Goal: Transaction & Acquisition: Purchase product/service

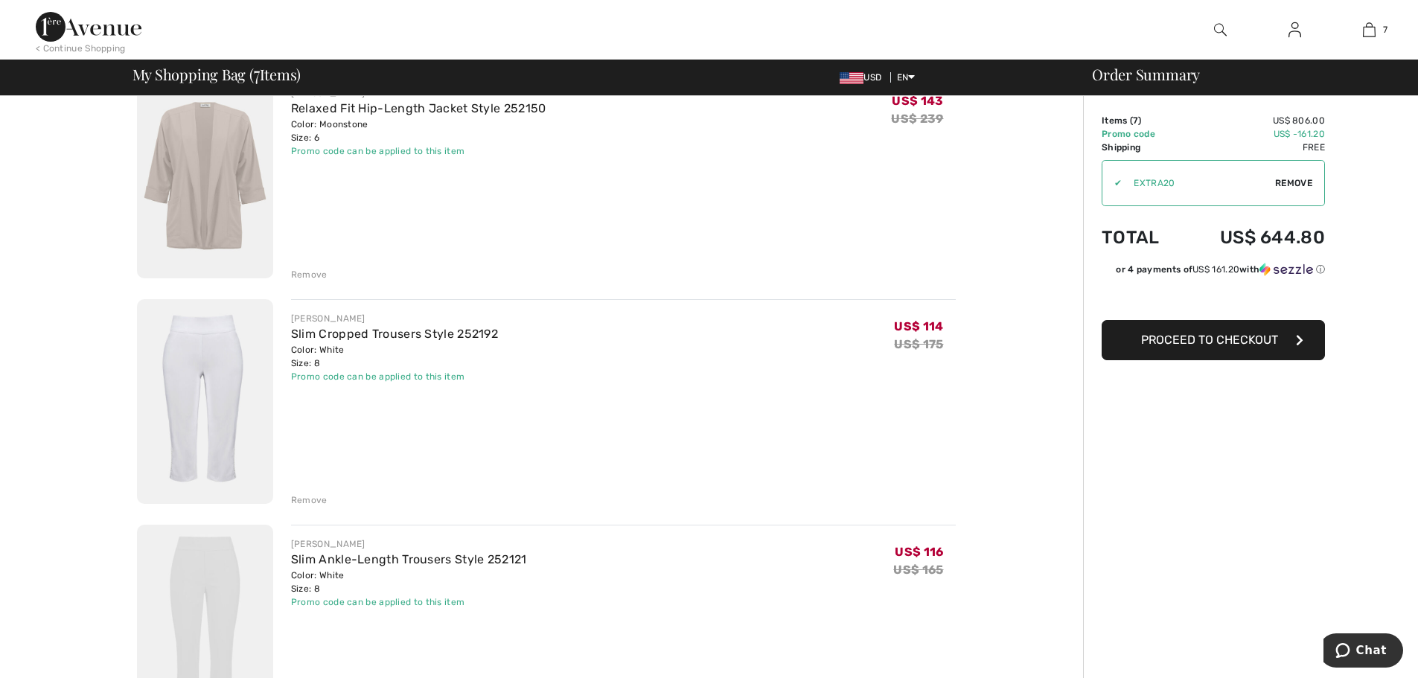
scroll to position [169, 0]
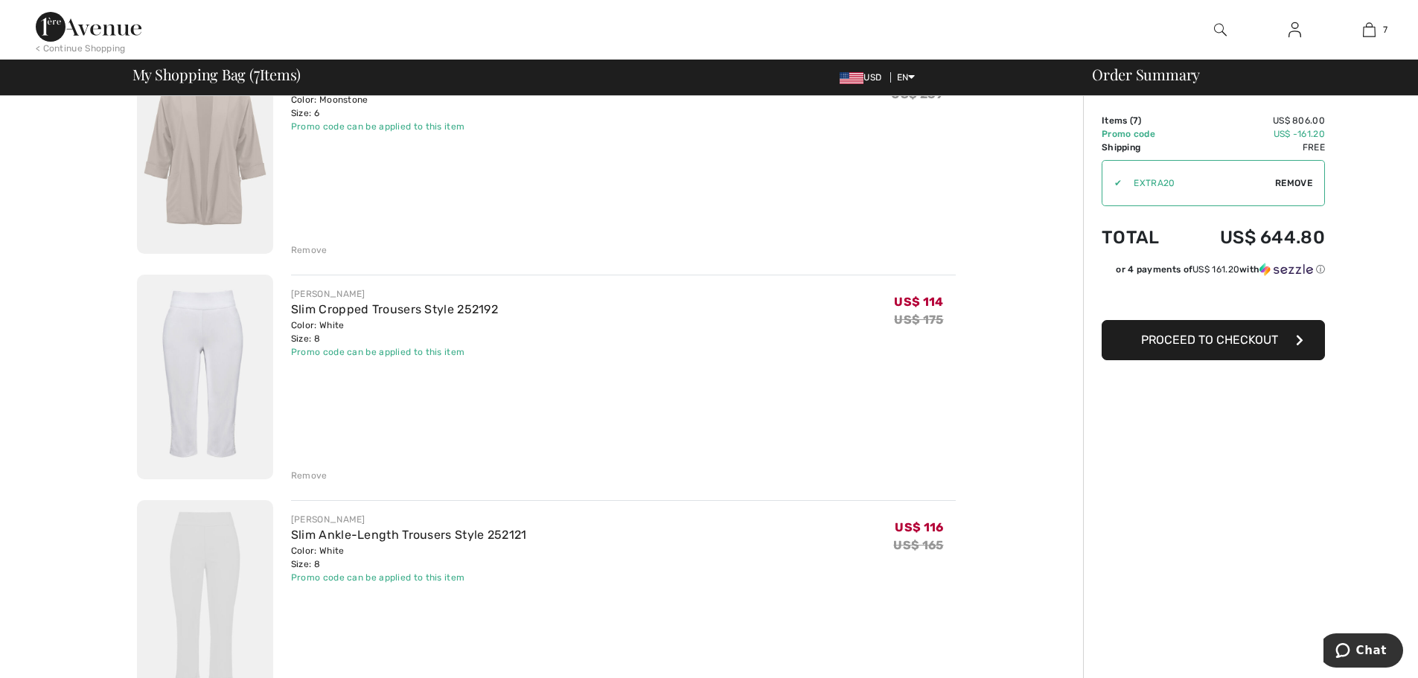
click at [208, 346] on img at bounding box center [205, 377] width 136 height 205
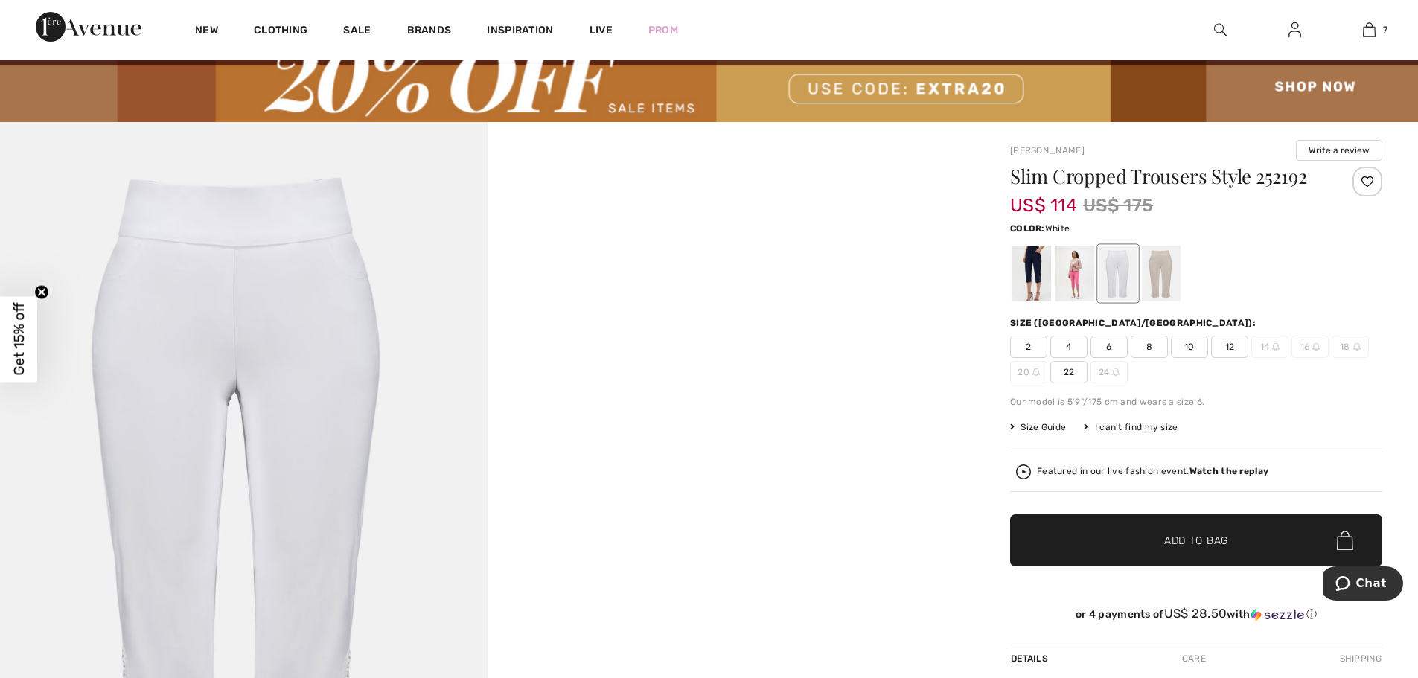
scroll to position [48, 0]
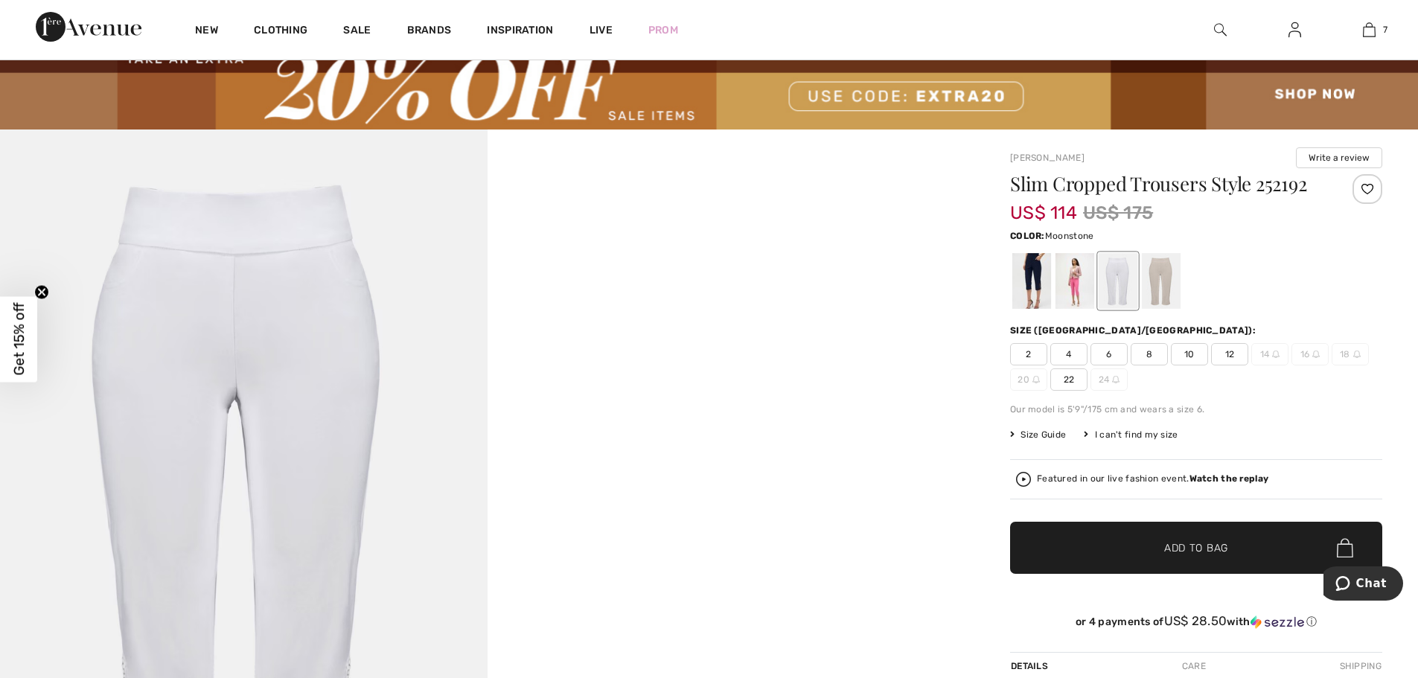
click at [1159, 289] on div at bounding box center [1161, 281] width 39 height 56
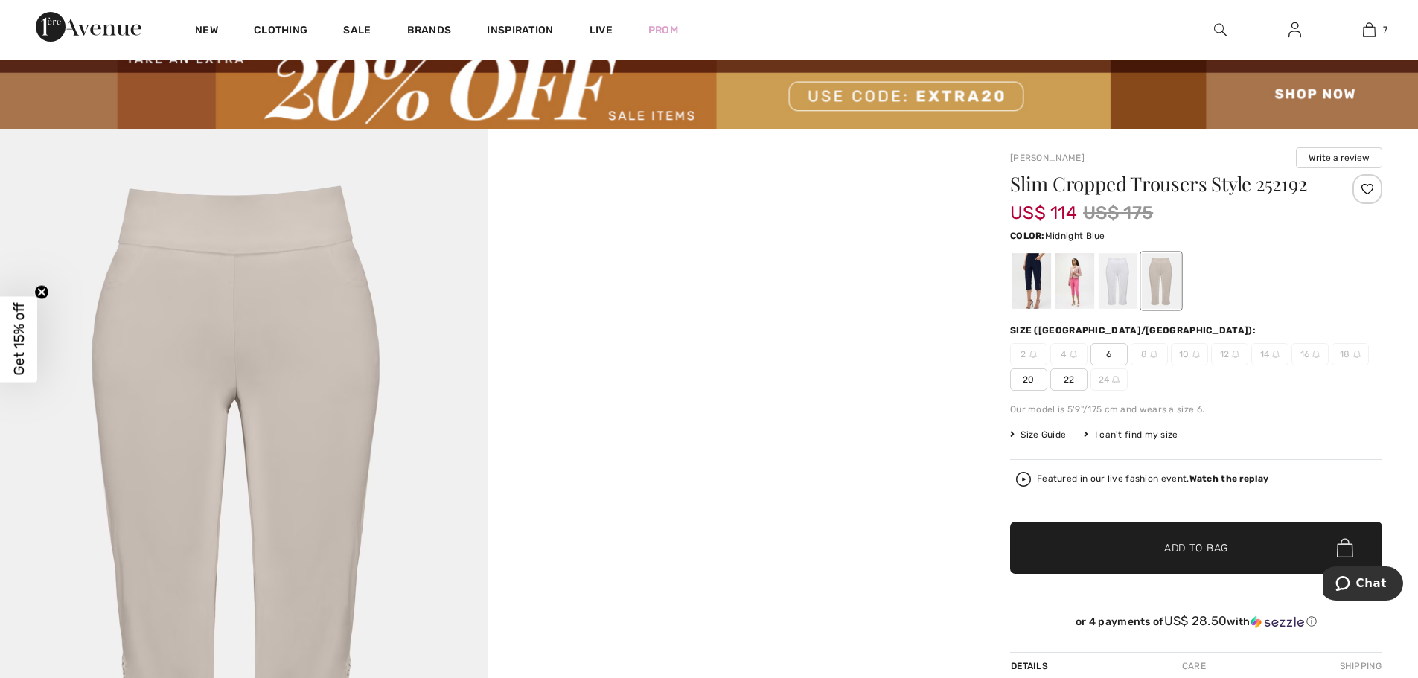
click at [1044, 286] on div at bounding box center [1031, 281] width 39 height 56
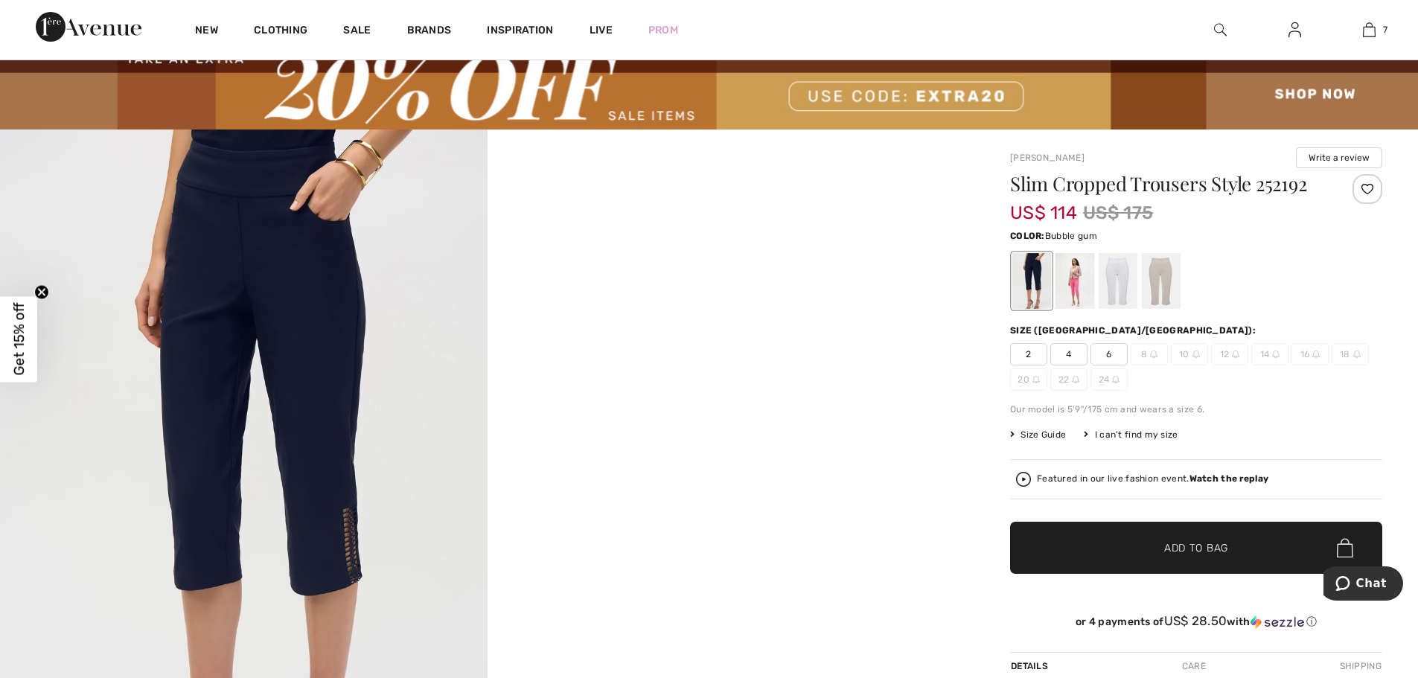
click at [1074, 288] on div at bounding box center [1074, 281] width 39 height 56
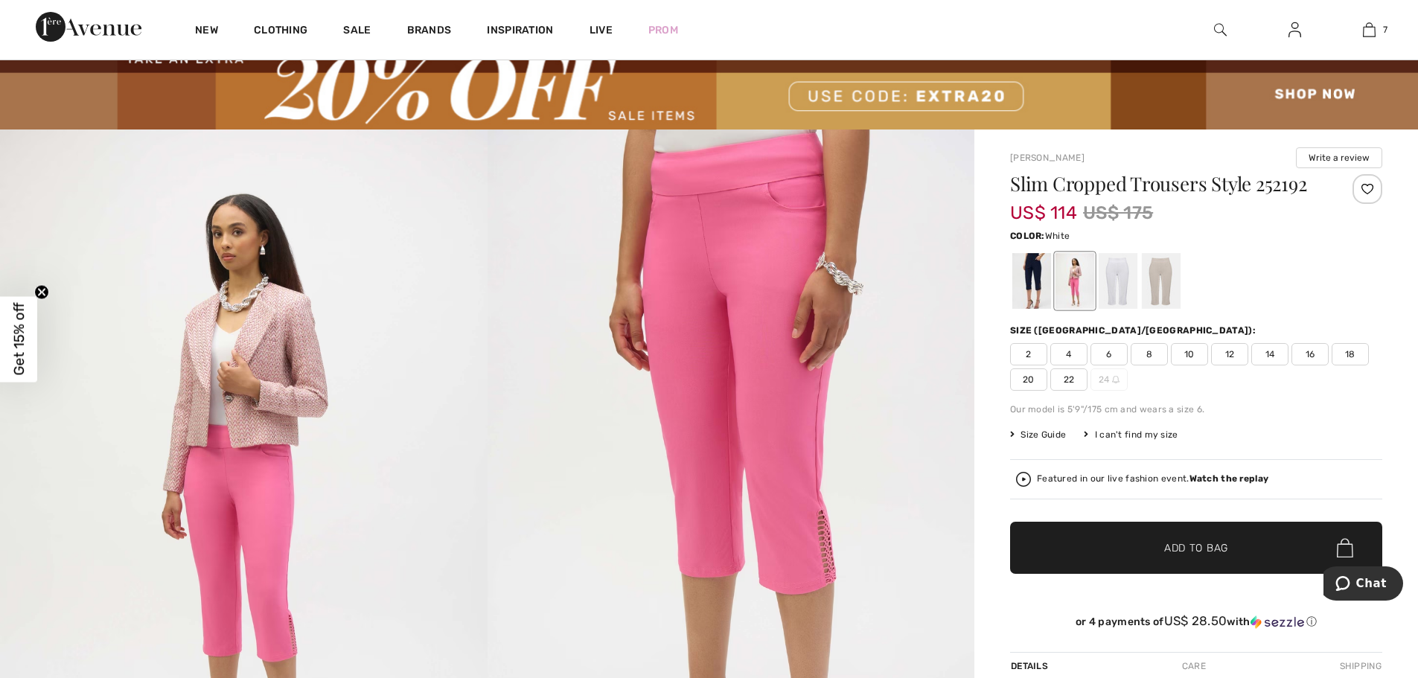
click at [1107, 289] on div at bounding box center [1117, 281] width 39 height 56
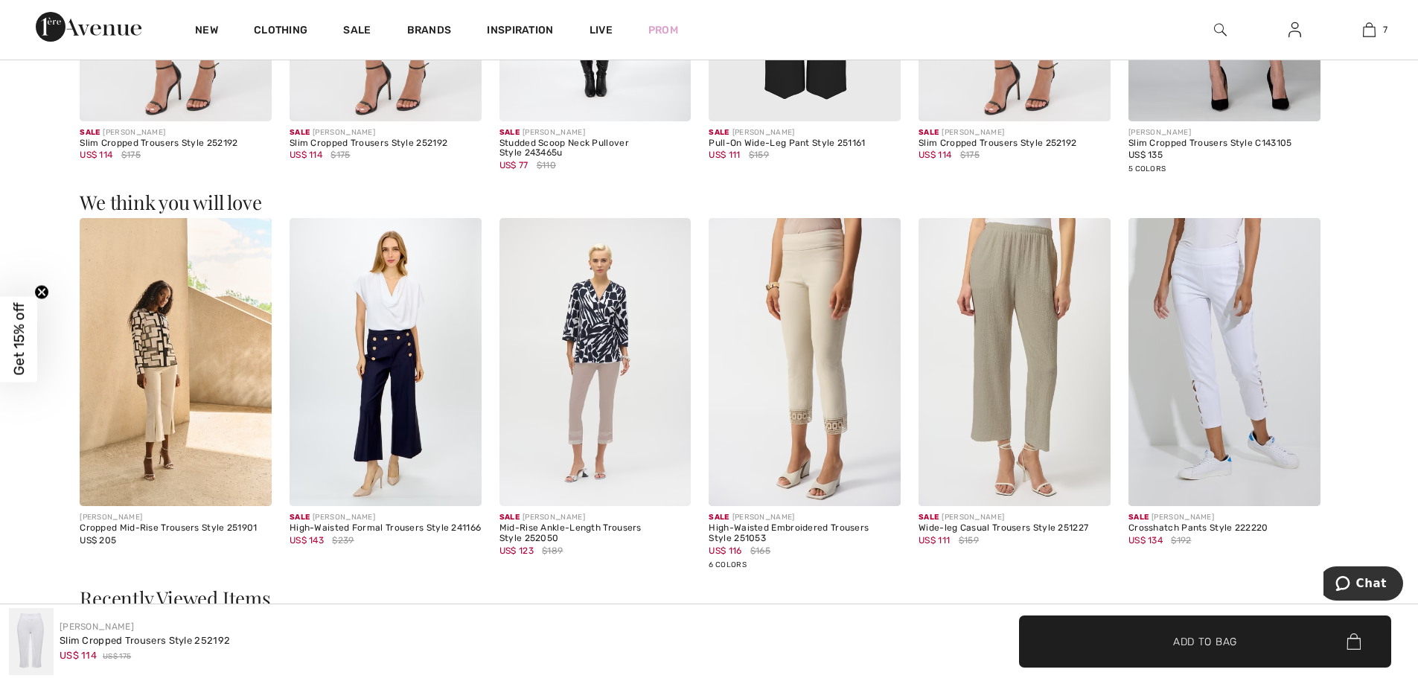
scroll to position [1320, 0]
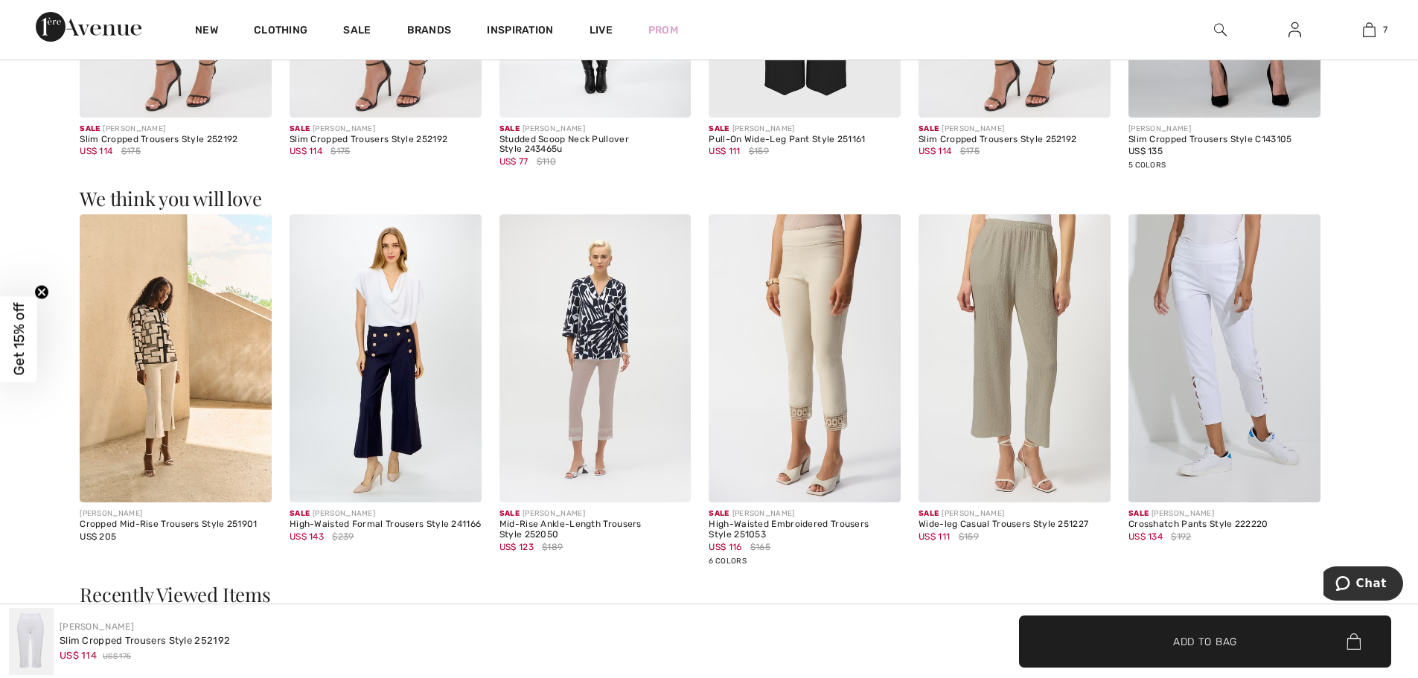
click at [1046, 282] on img at bounding box center [1014, 358] width 192 height 288
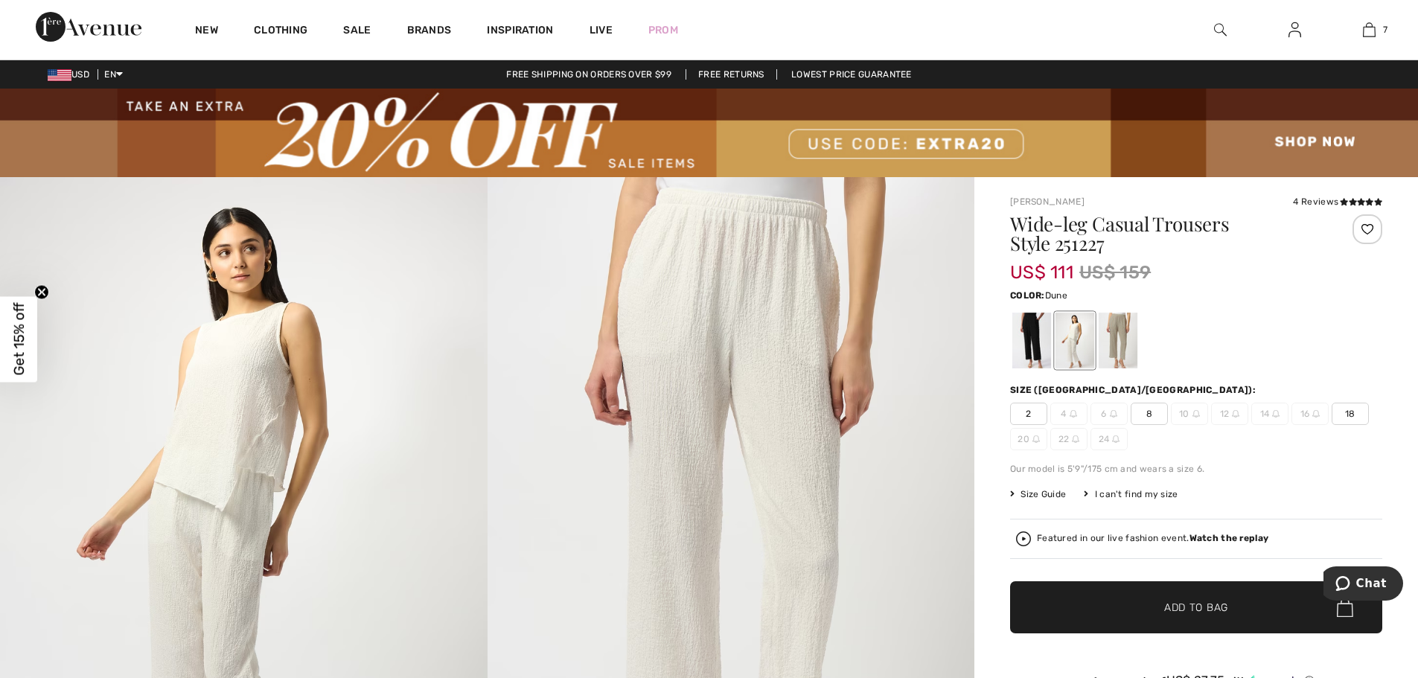
click at [1124, 334] on div at bounding box center [1117, 341] width 39 height 56
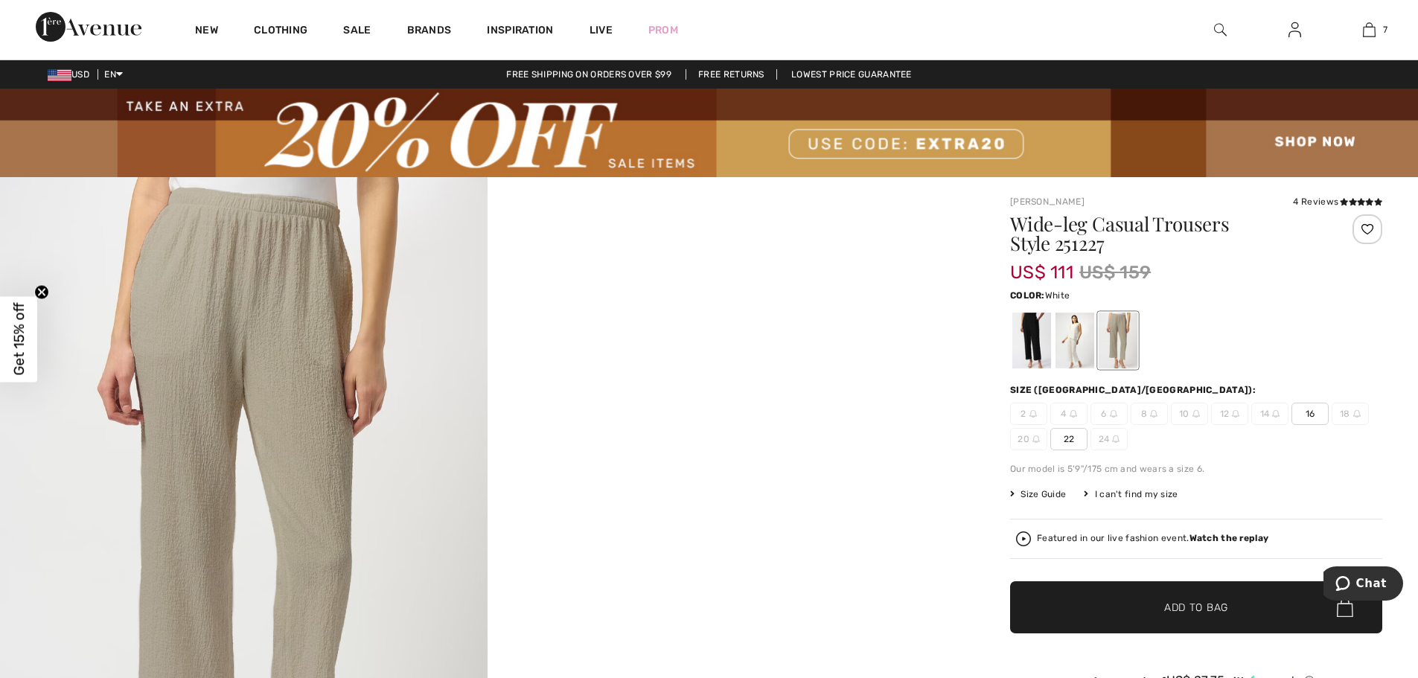
click at [1071, 343] on div at bounding box center [1074, 341] width 39 height 56
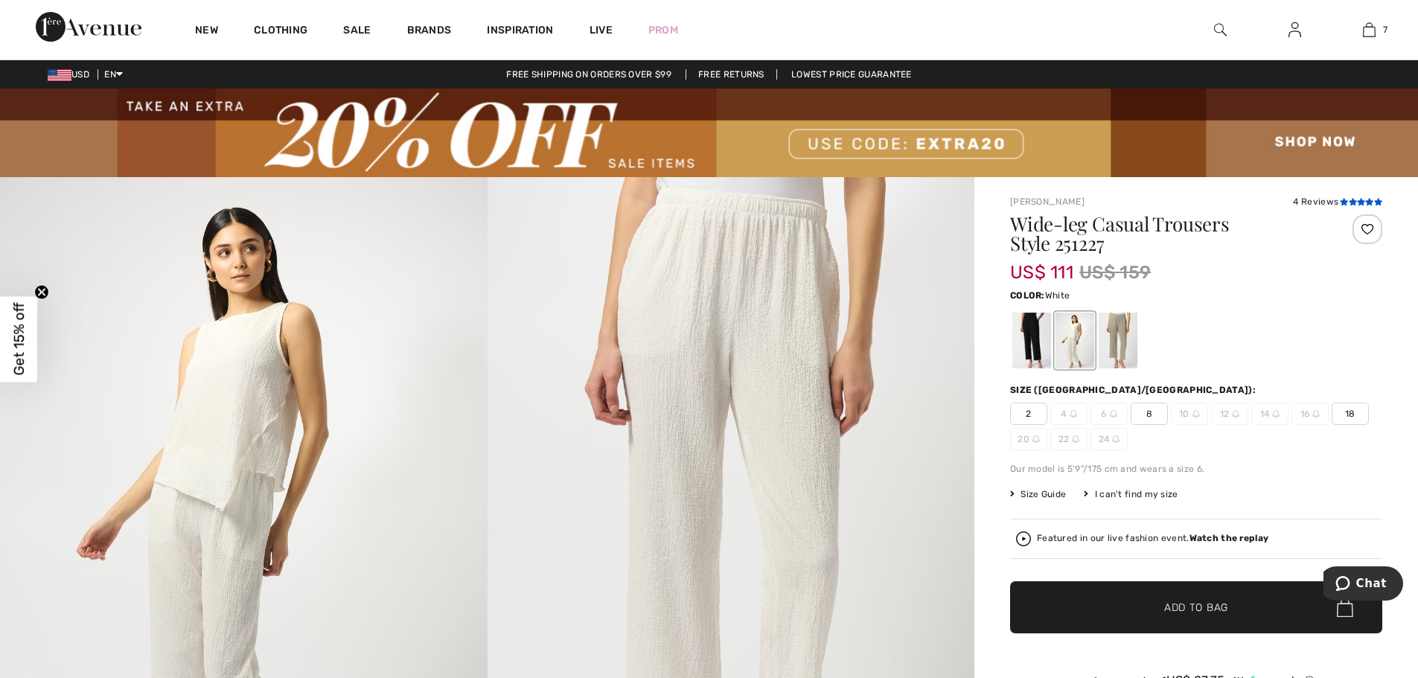
click at [1357, 202] on icon at bounding box center [1361, 201] width 8 height 7
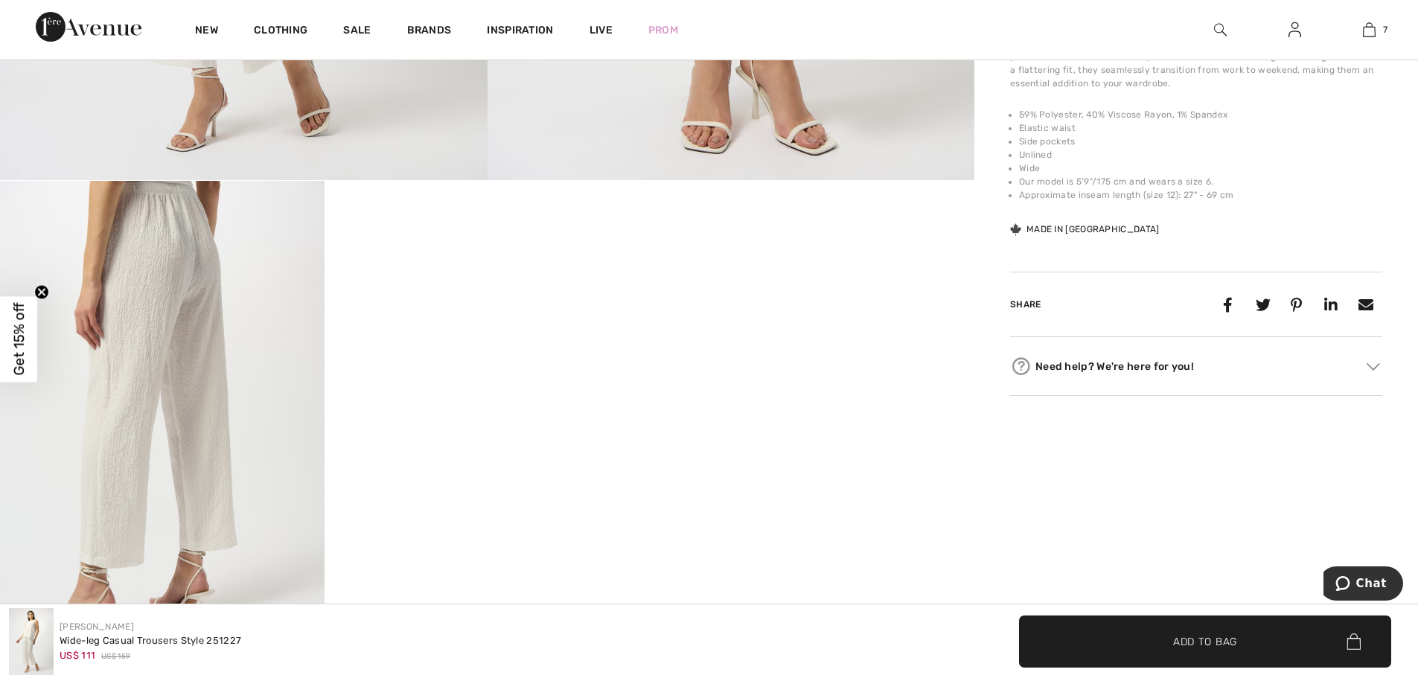
scroll to position [873, 0]
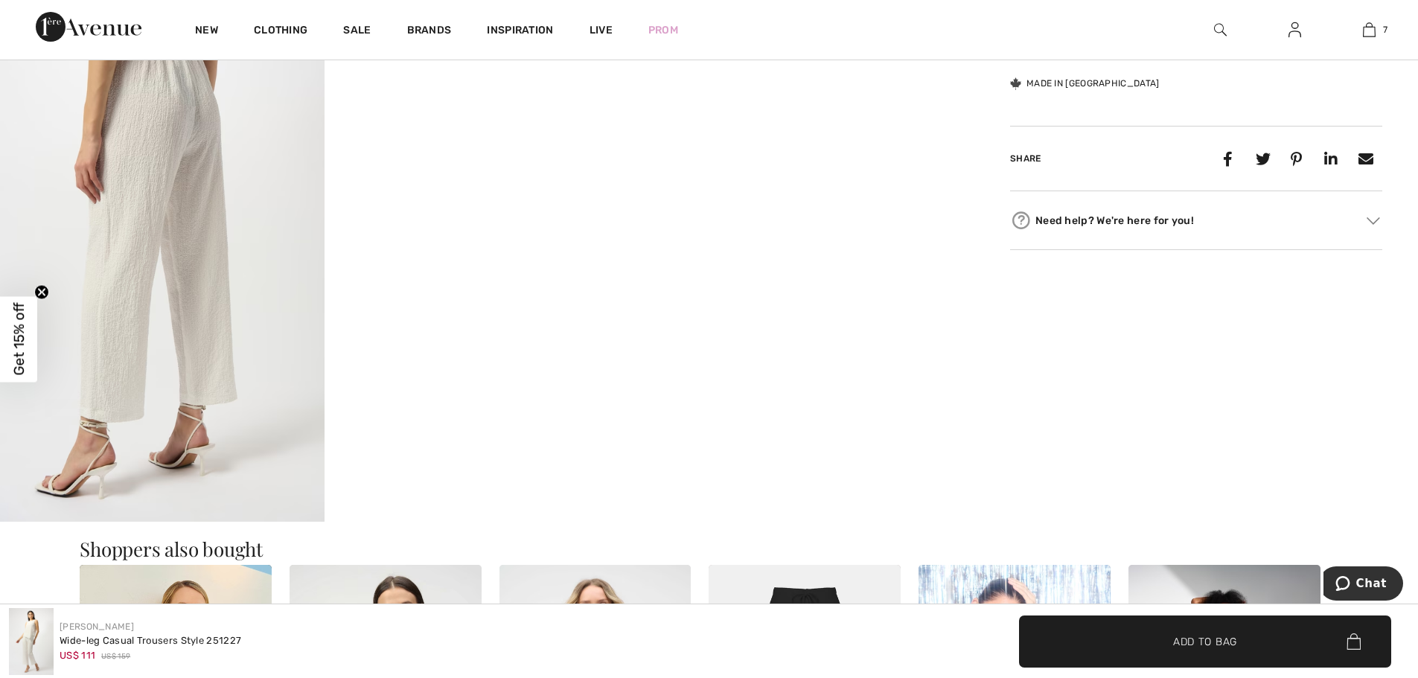
click at [147, 156] on img at bounding box center [162, 278] width 324 height 487
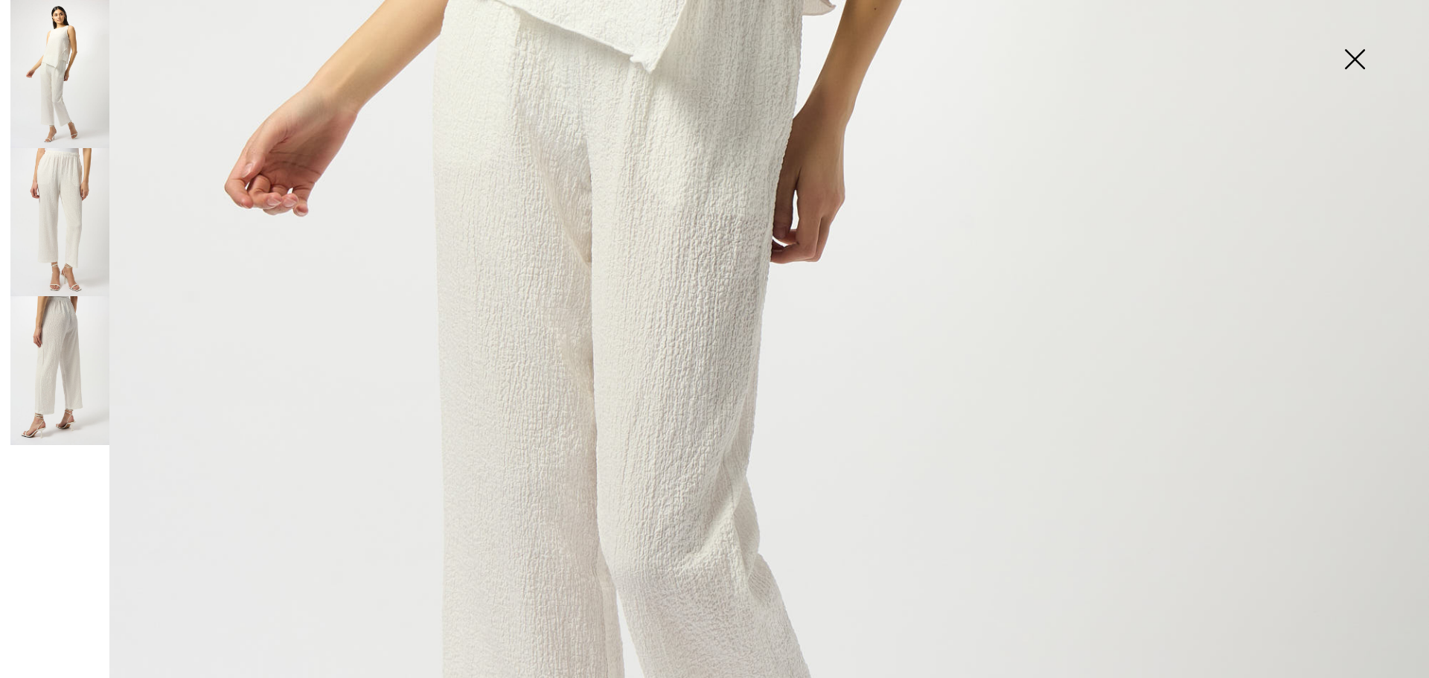
scroll to position [906, 0]
click at [48, 377] on img at bounding box center [59, 370] width 99 height 148
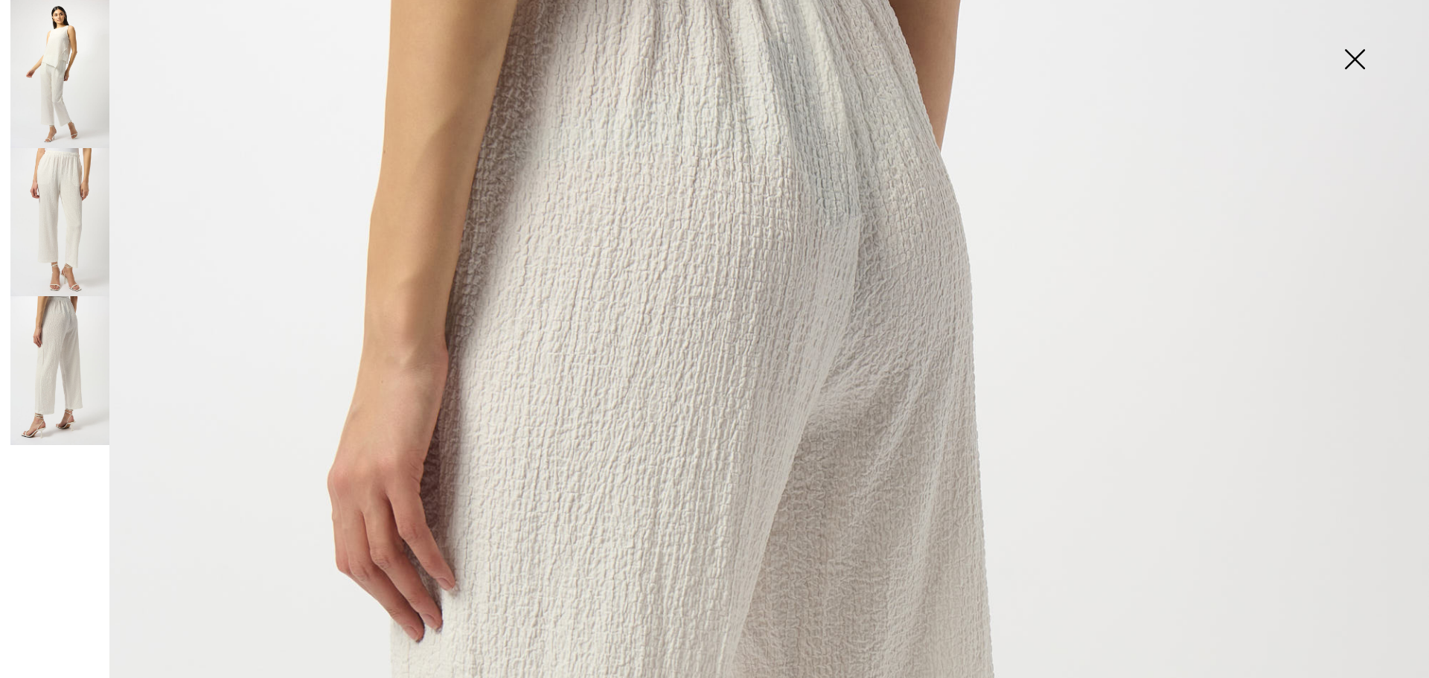
scroll to position [0, 0]
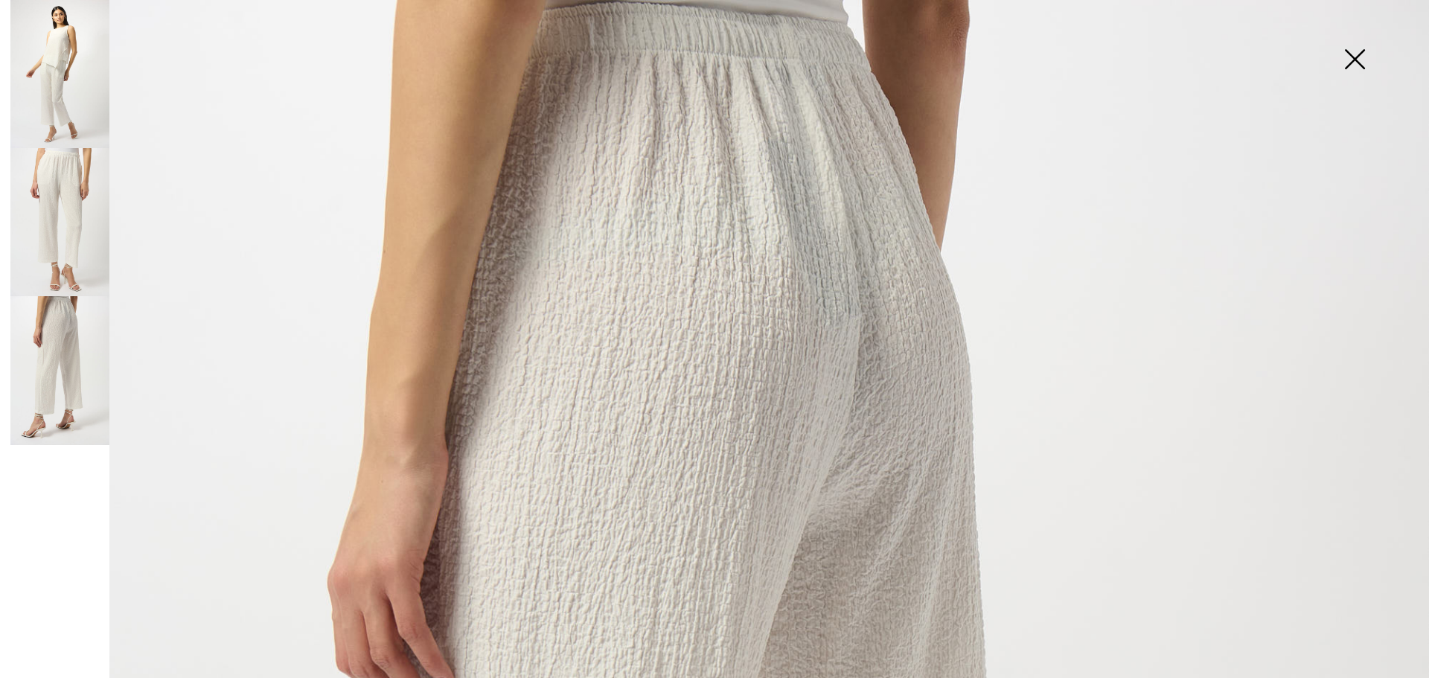
click at [1352, 62] on img at bounding box center [1354, 60] width 74 height 77
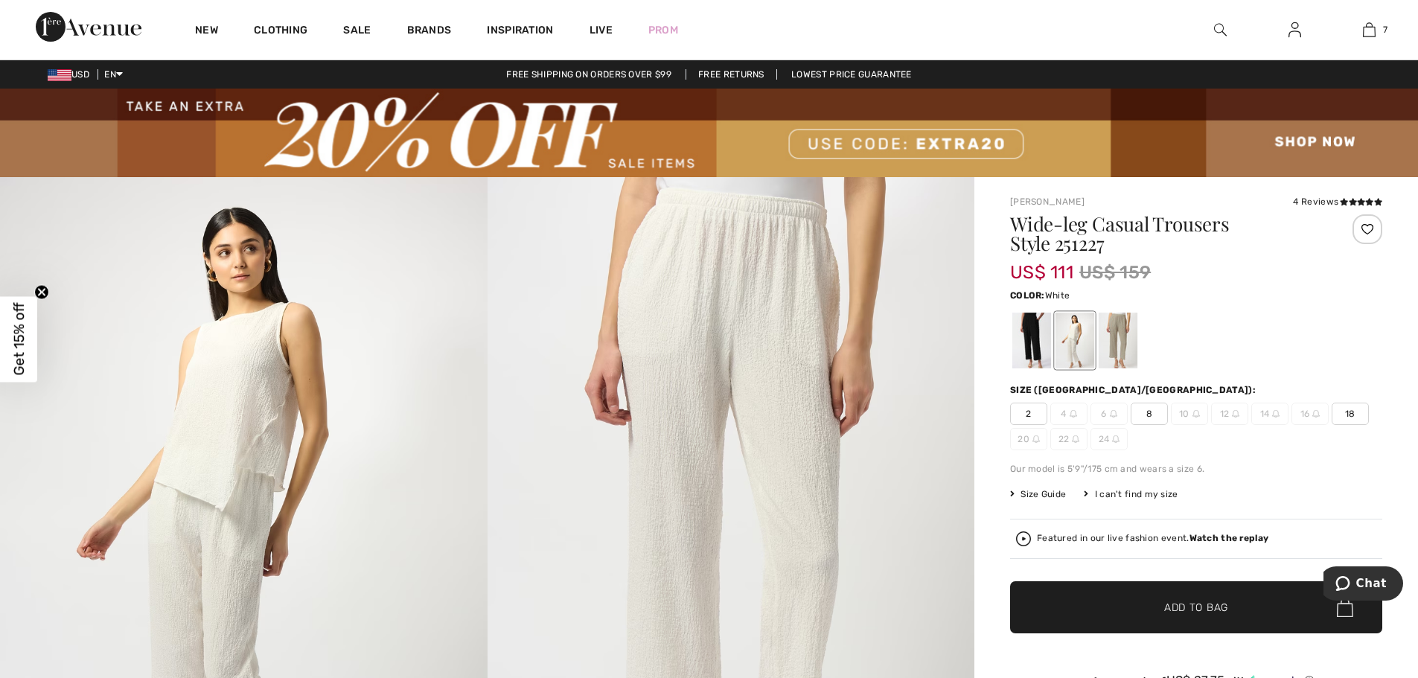
click at [1148, 412] on span "8" at bounding box center [1148, 414] width 37 height 22
click at [1184, 615] on span "✔ Added to Bag Add to Bag" at bounding box center [1196, 607] width 372 height 52
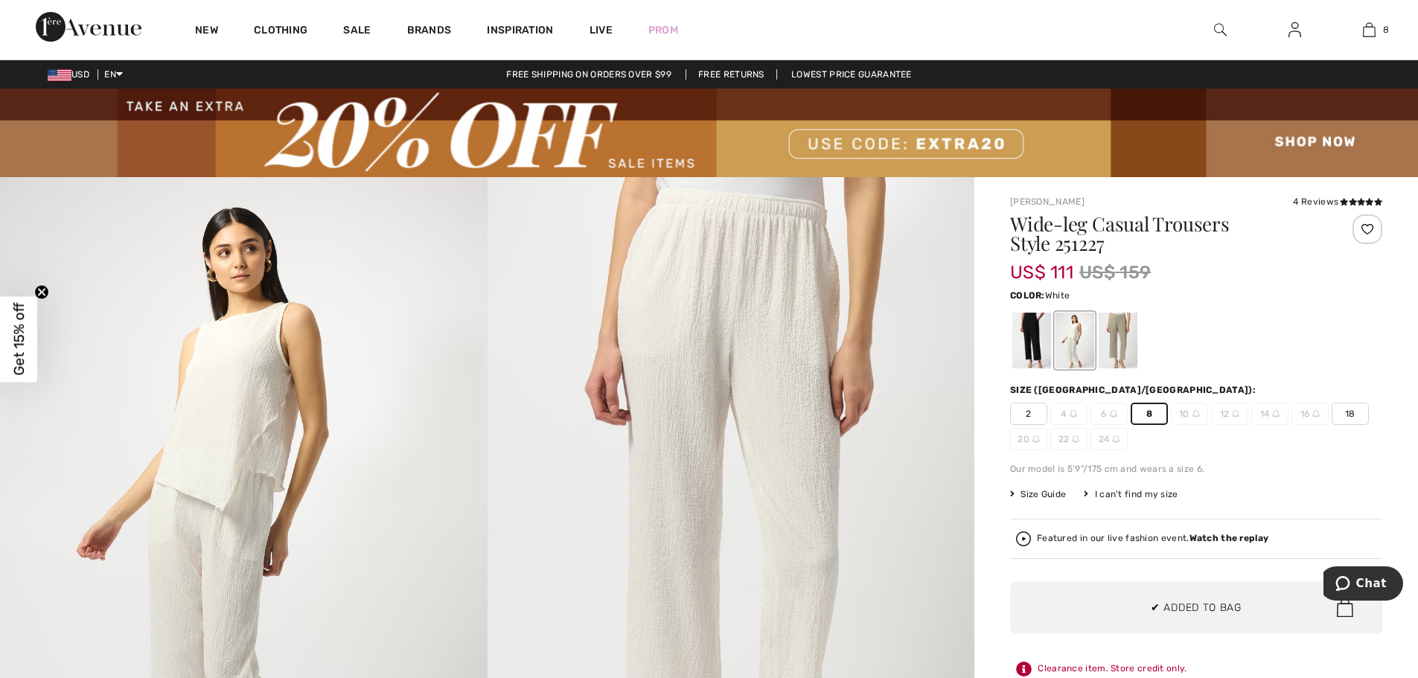
scroll to position [743, 0]
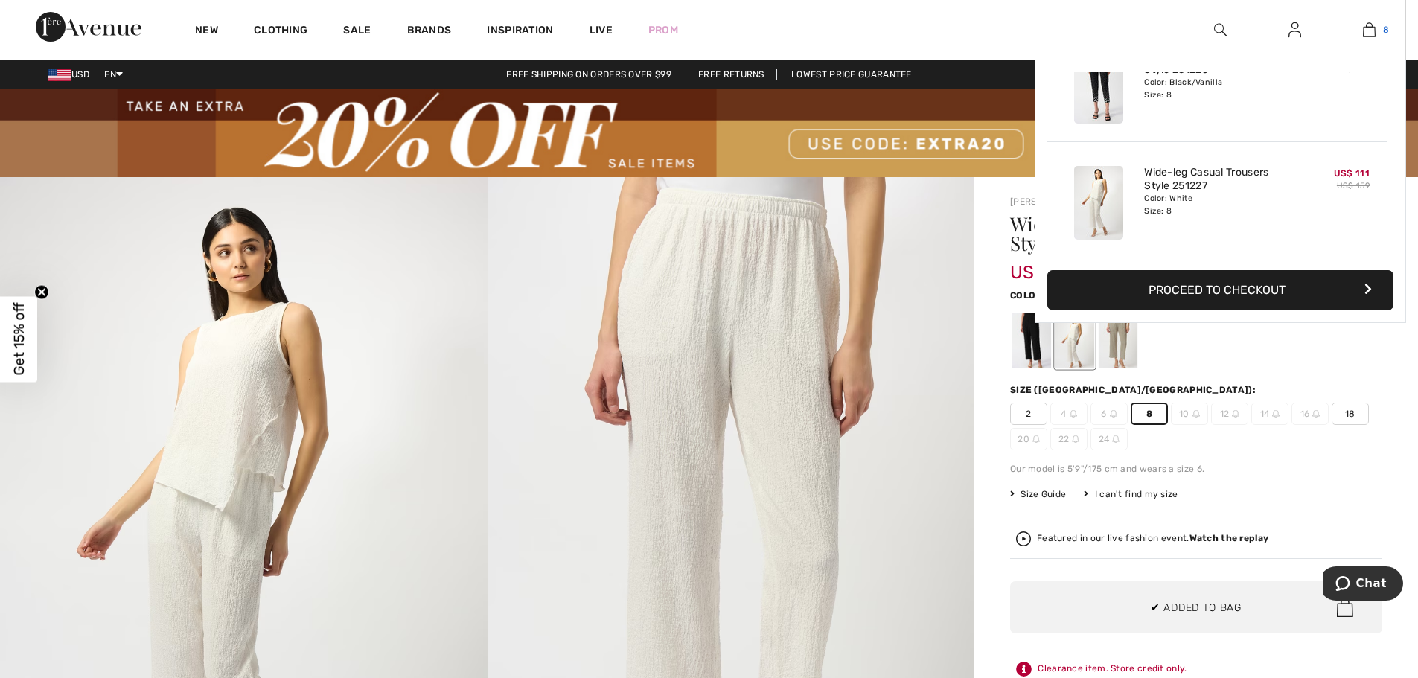
click at [1371, 33] on img at bounding box center [1369, 30] width 13 height 18
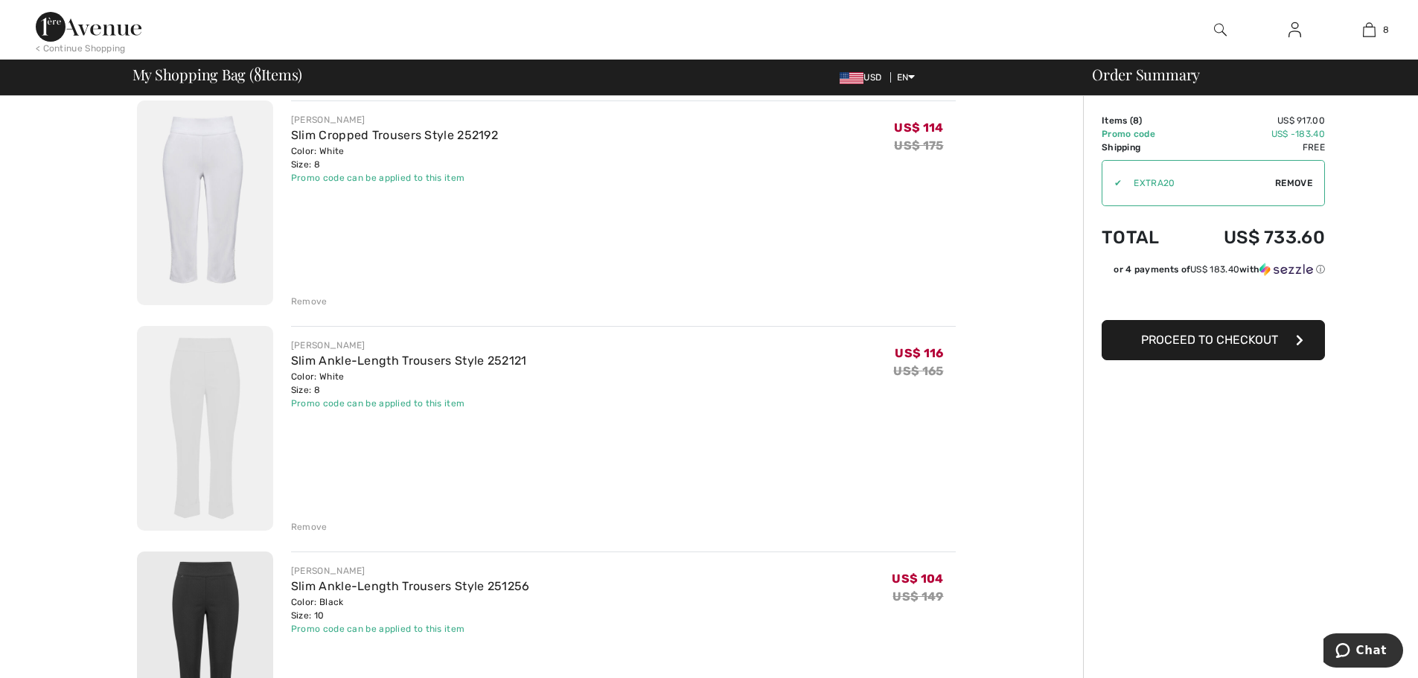
scroll to position [337, 0]
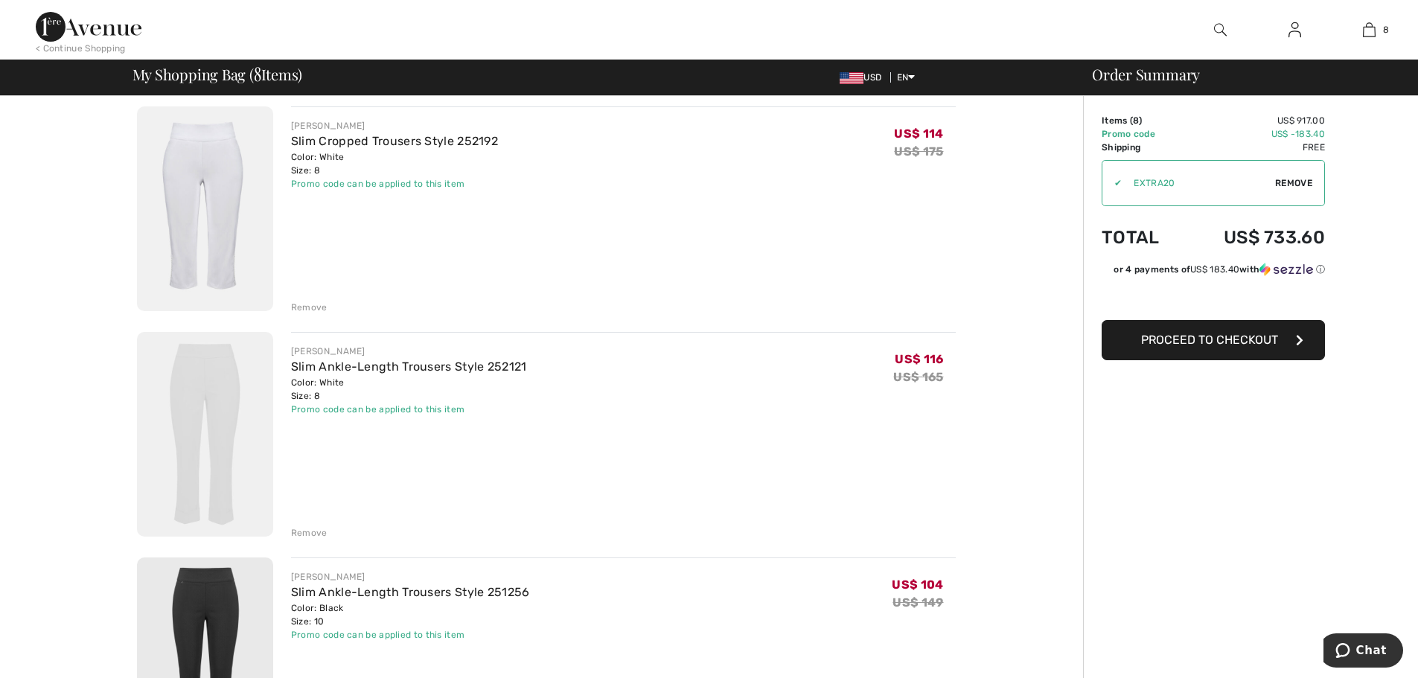
click at [180, 388] on img at bounding box center [205, 434] width 136 height 205
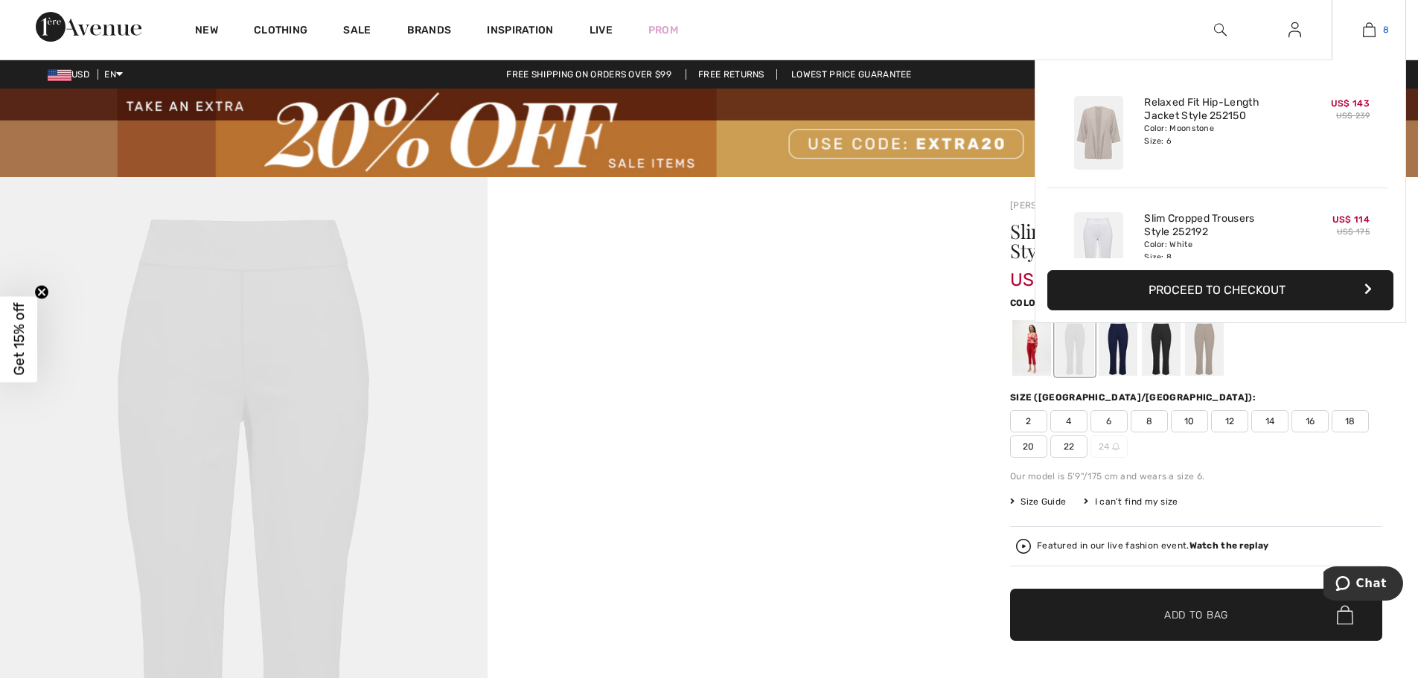
click at [1372, 27] on img at bounding box center [1369, 30] width 13 height 18
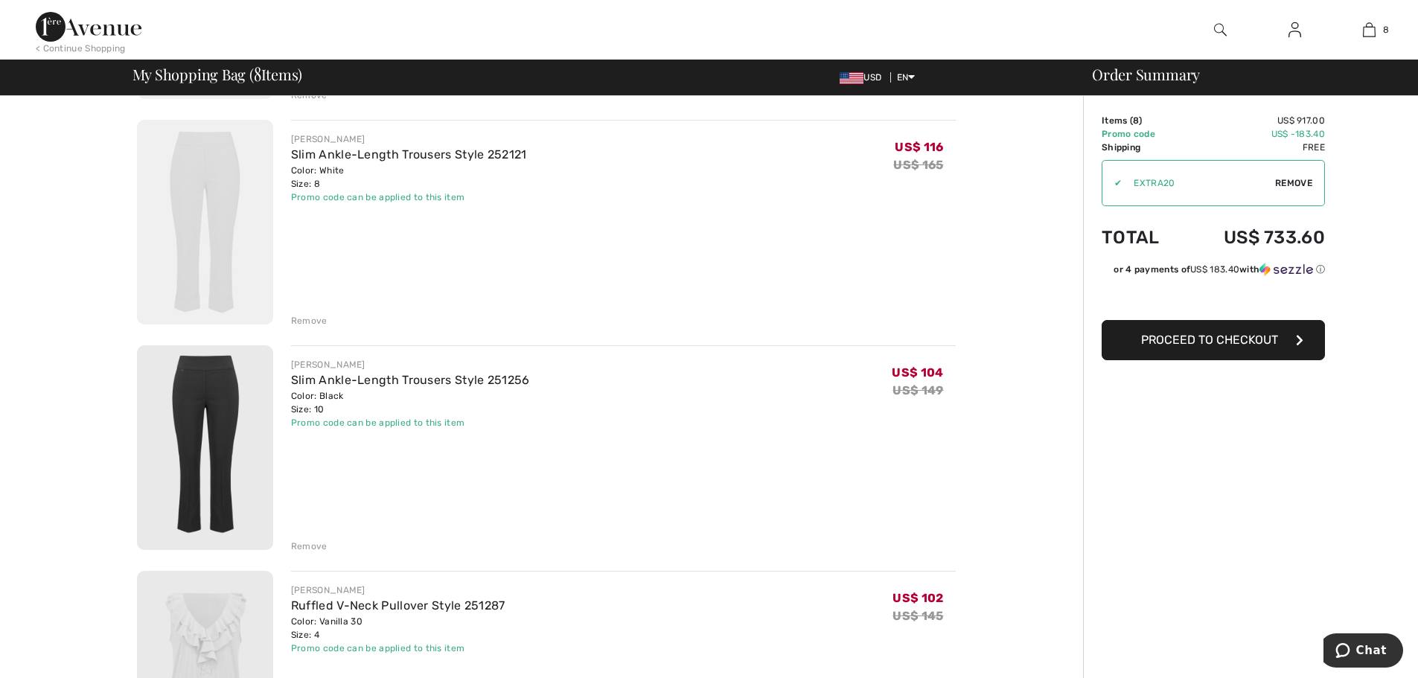
scroll to position [555, 0]
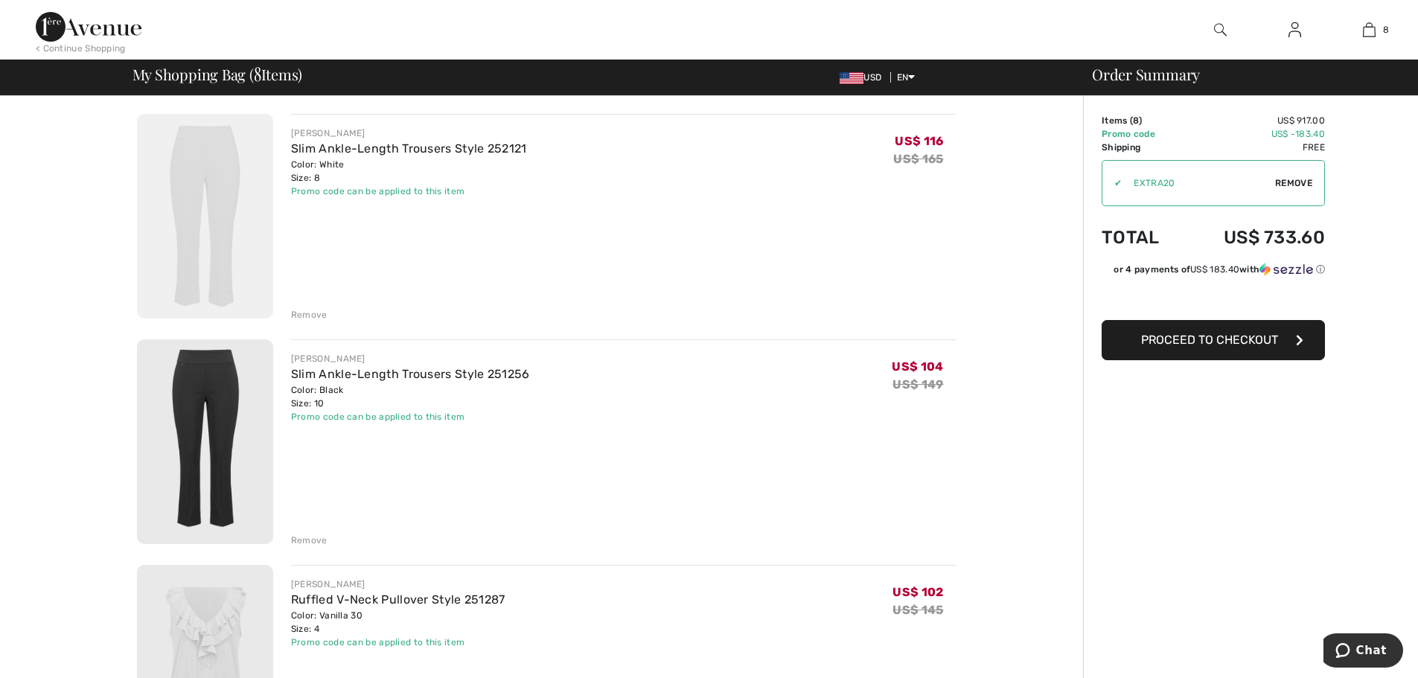
click at [232, 412] on img at bounding box center [205, 441] width 136 height 205
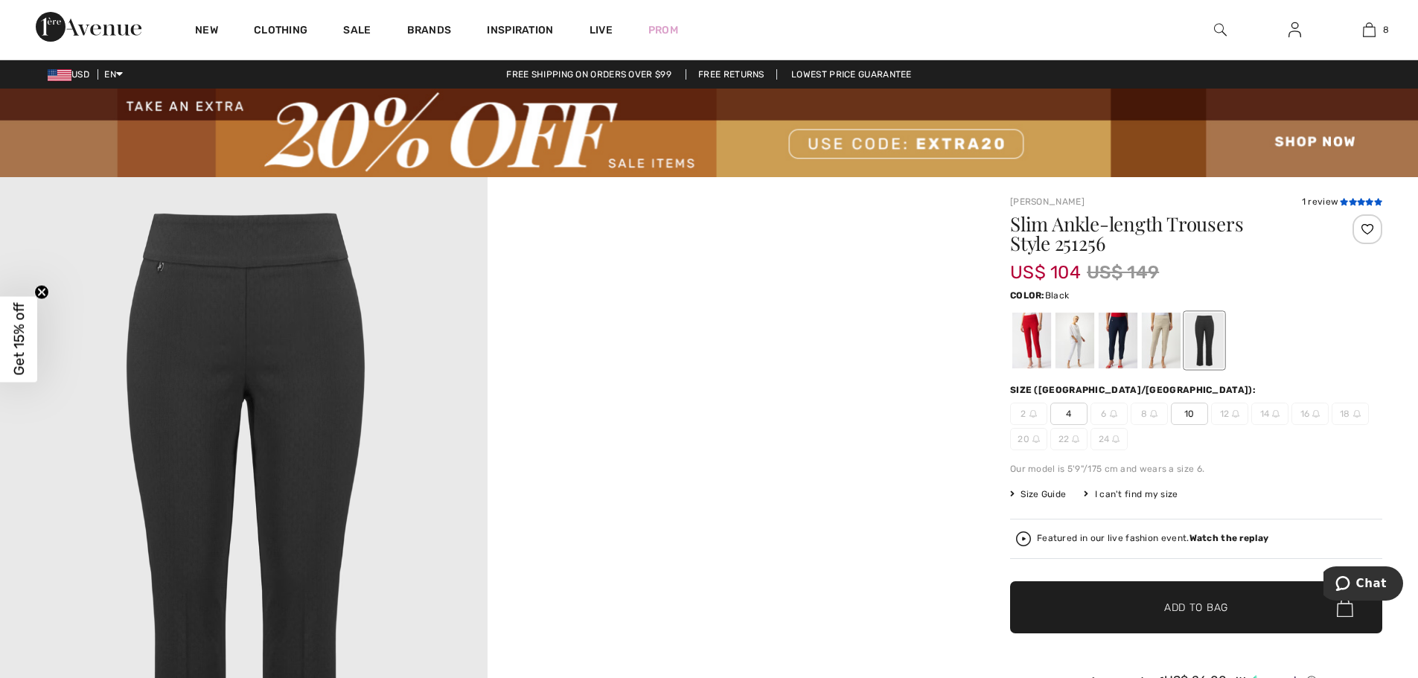
click at [1359, 205] on icon at bounding box center [1361, 201] width 8 height 7
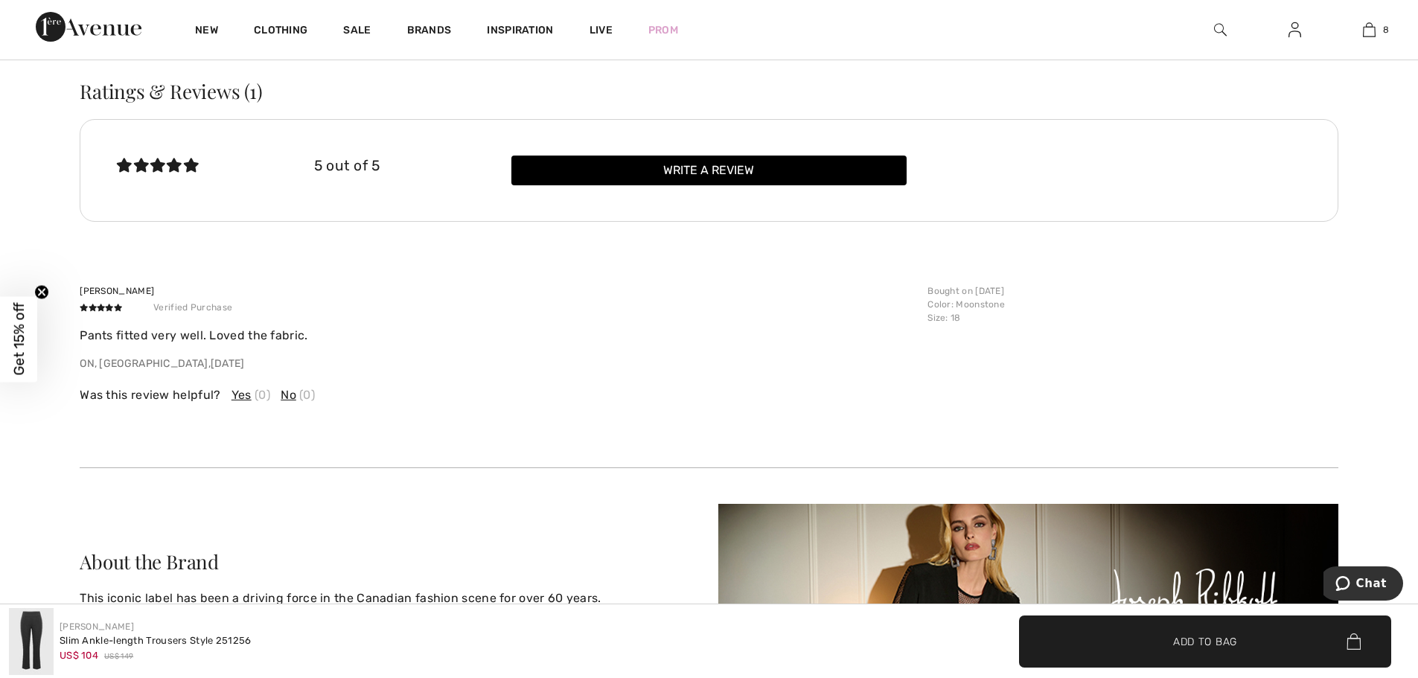
scroll to position [2253, 0]
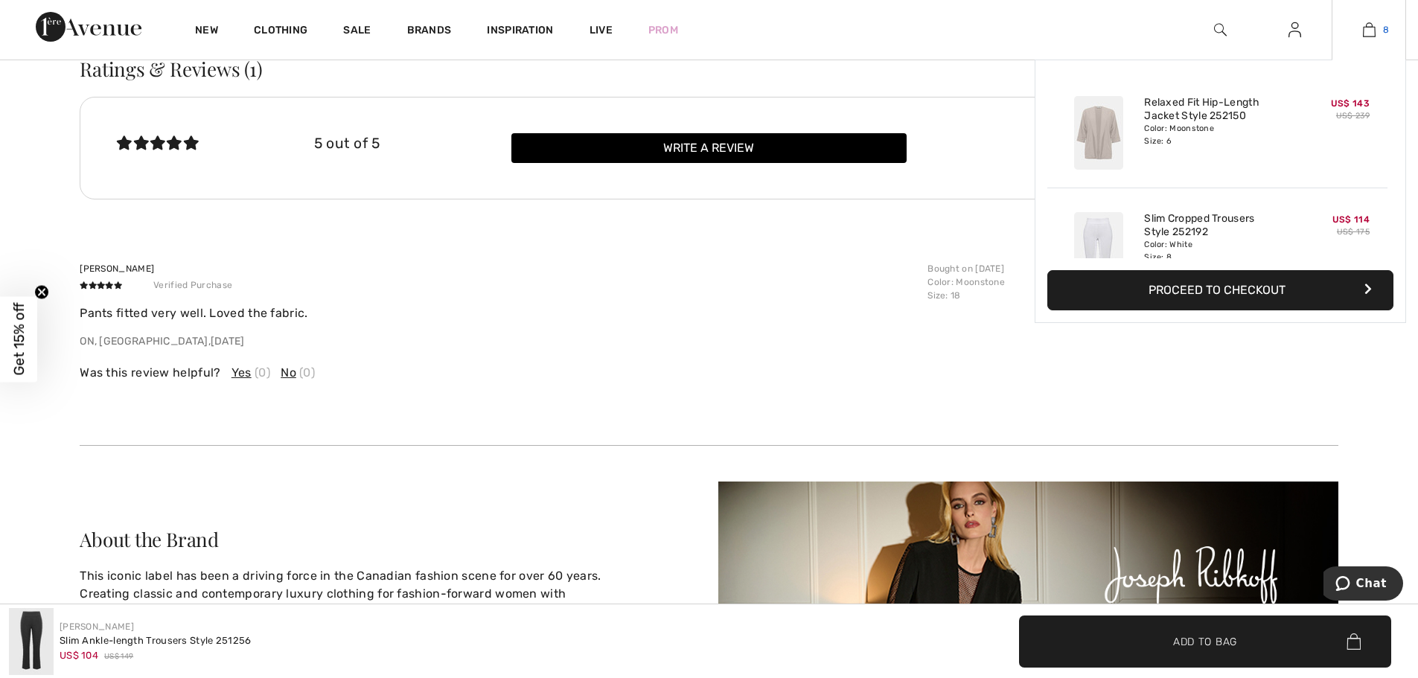
click at [1363, 32] on img at bounding box center [1369, 30] width 13 height 18
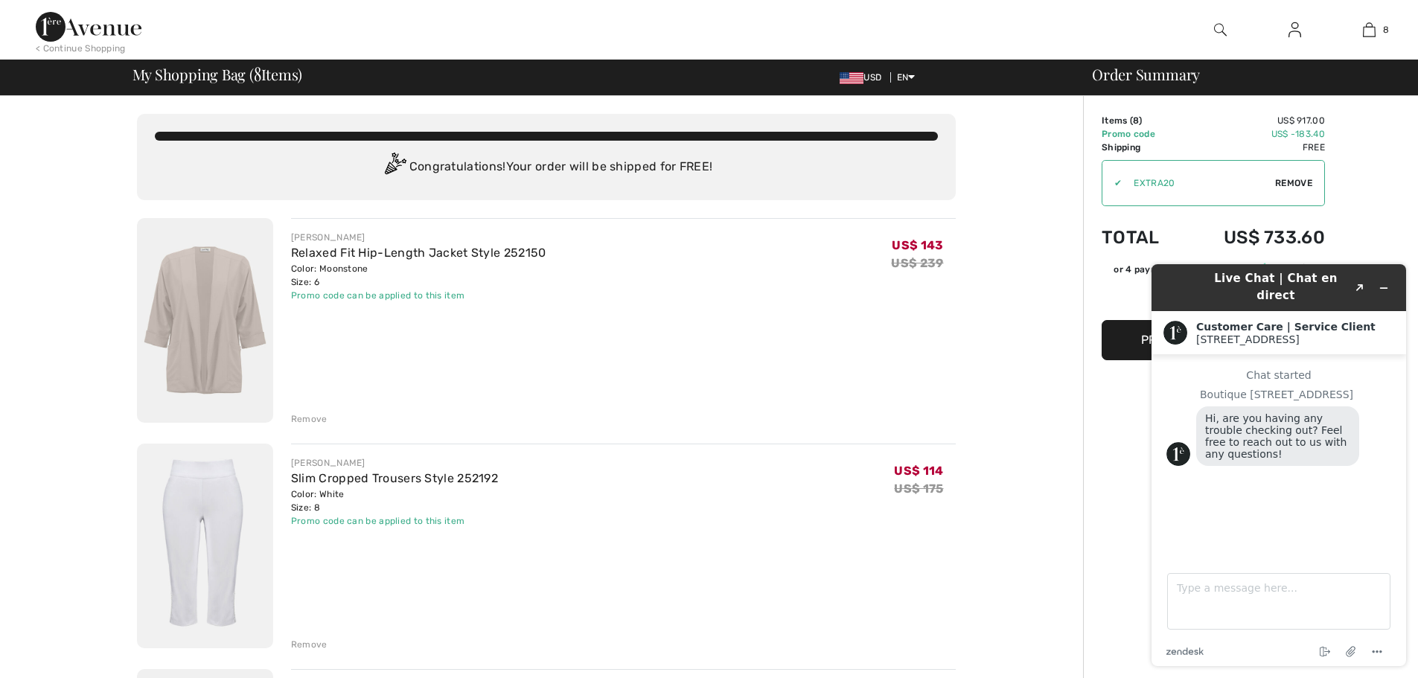
click at [214, 310] on img at bounding box center [205, 320] width 136 height 205
click at [211, 308] on img at bounding box center [205, 320] width 136 height 205
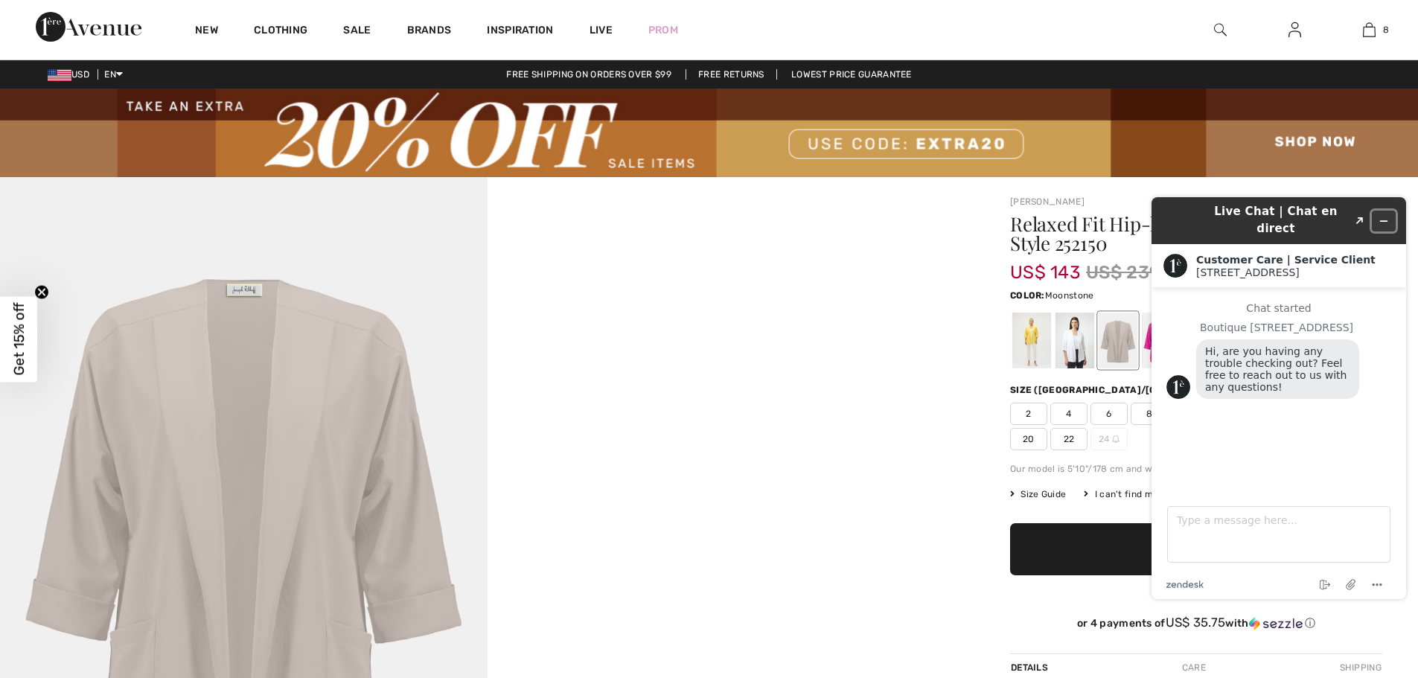
click at [1386, 216] on icon "Minimize widget" at bounding box center [1383, 221] width 10 height 10
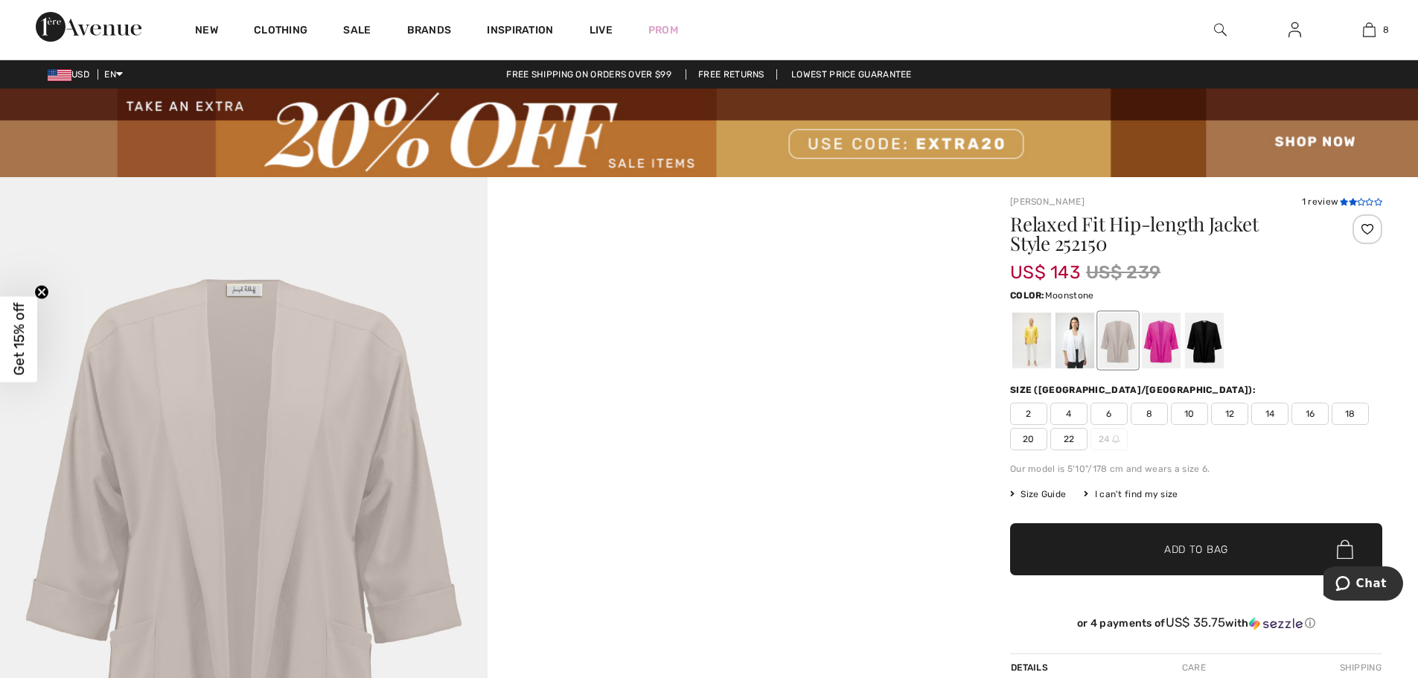
click at [1348, 200] on icon at bounding box center [1352, 201] width 8 height 7
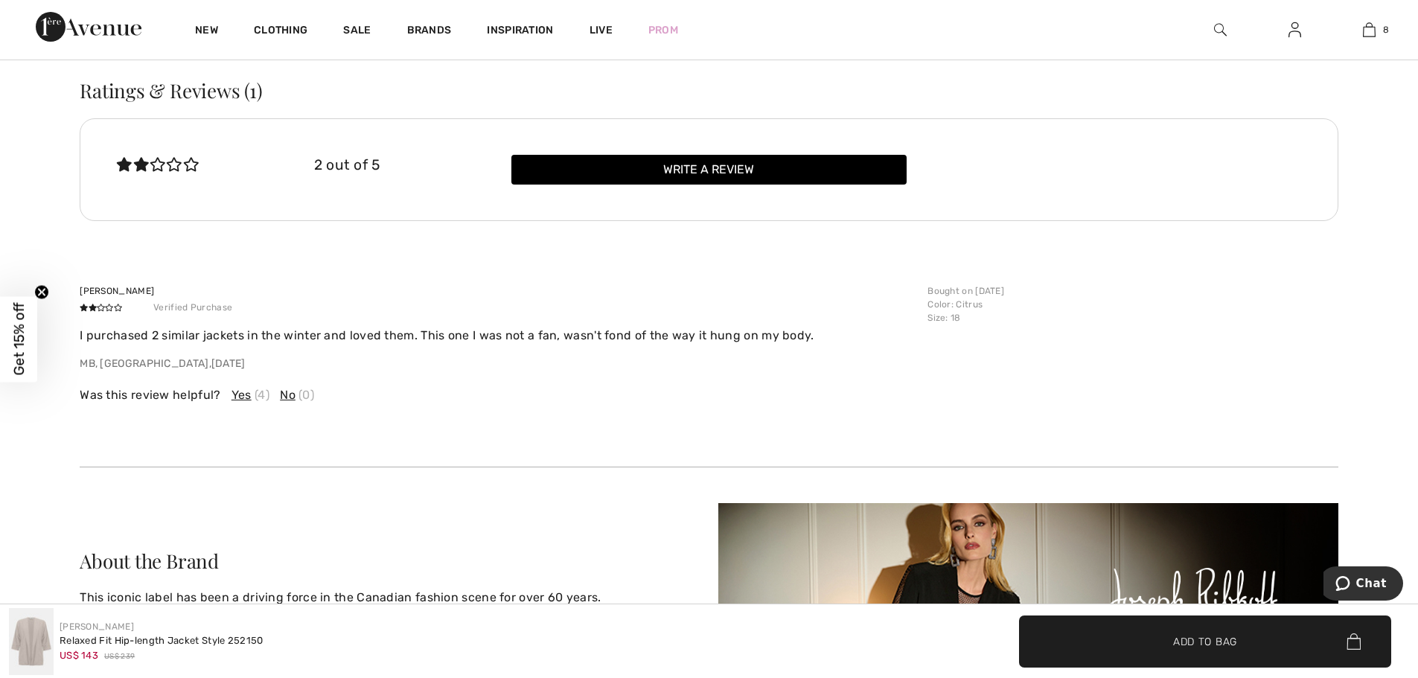
scroll to position [2157, 0]
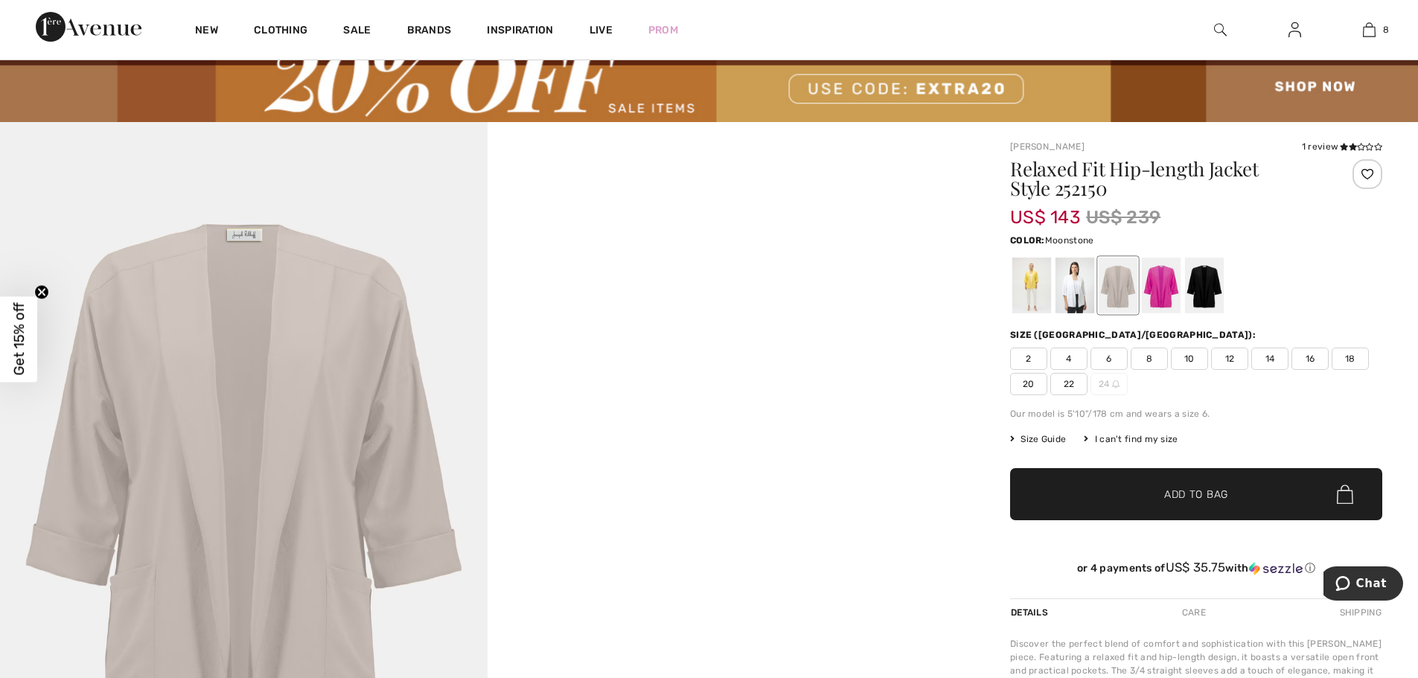
scroll to position [94, 0]
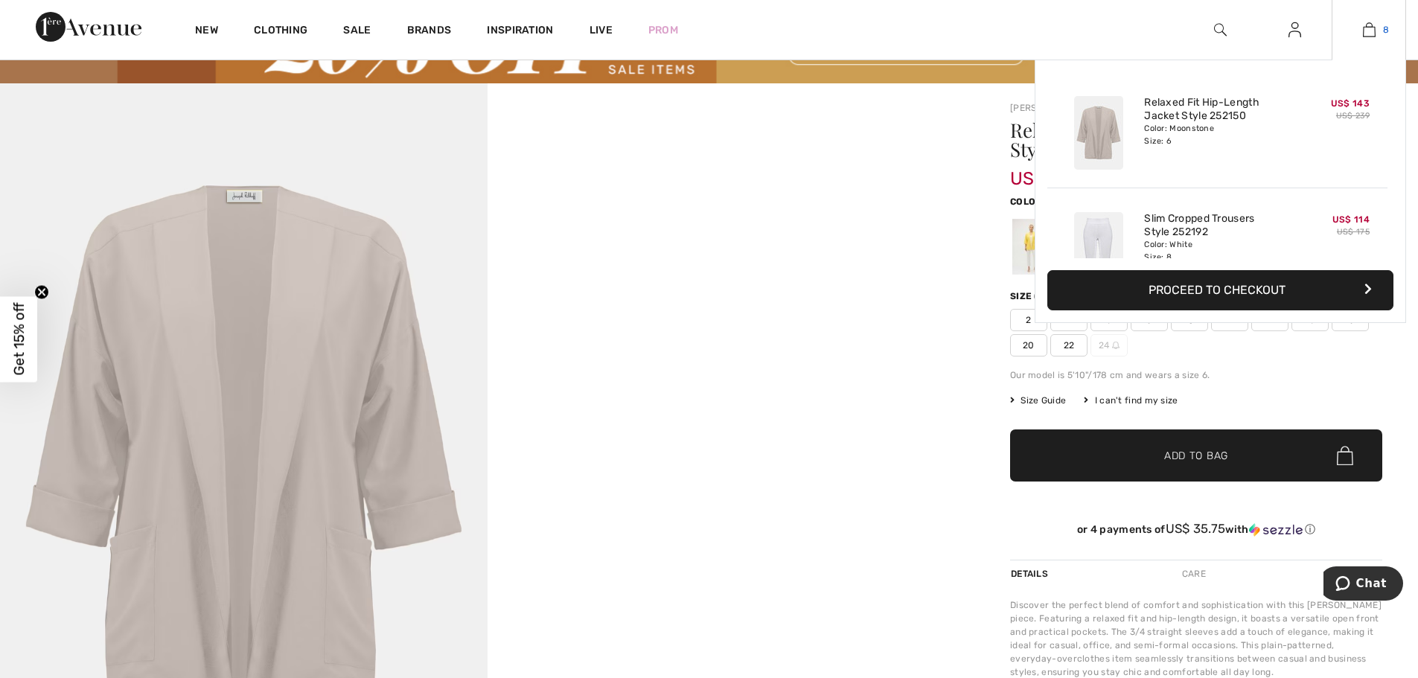
click at [1368, 35] on img at bounding box center [1369, 30] width 13 height 18
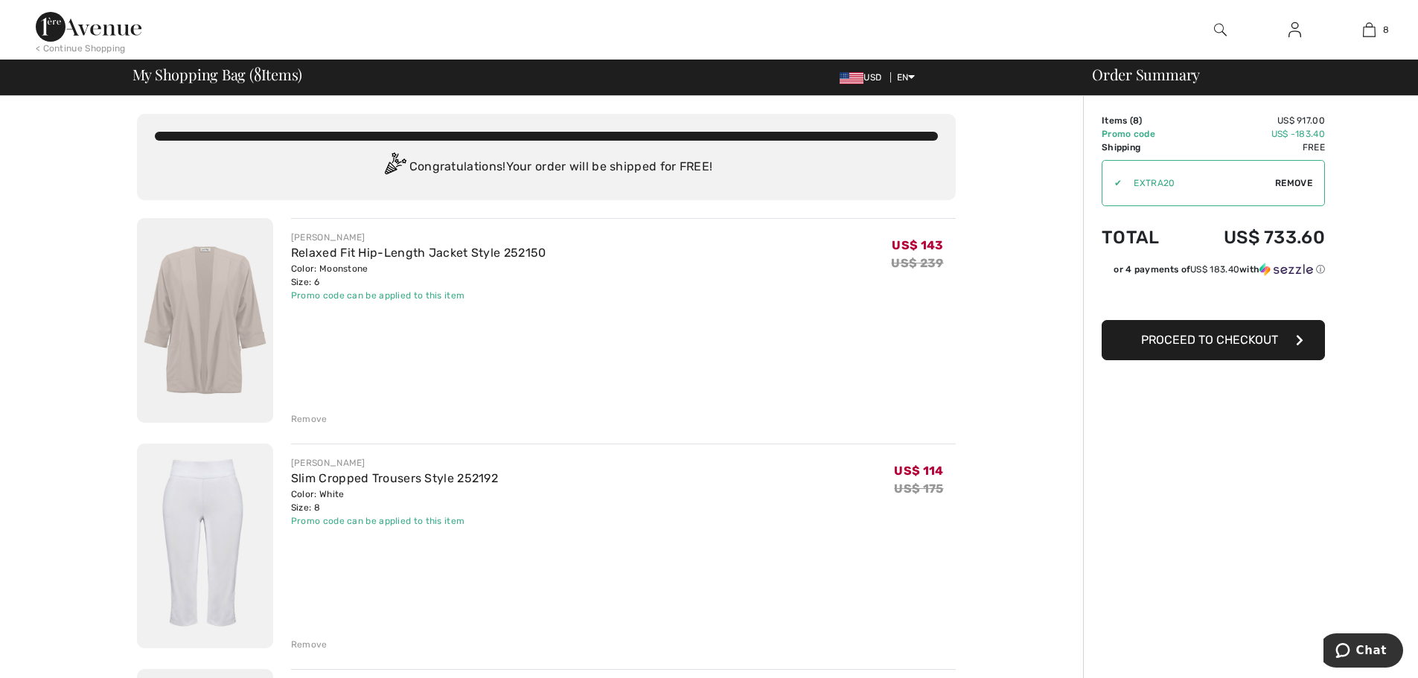
click at [304, 420] on div "Remove" at bounding box center [309, 418] width 36 height 13
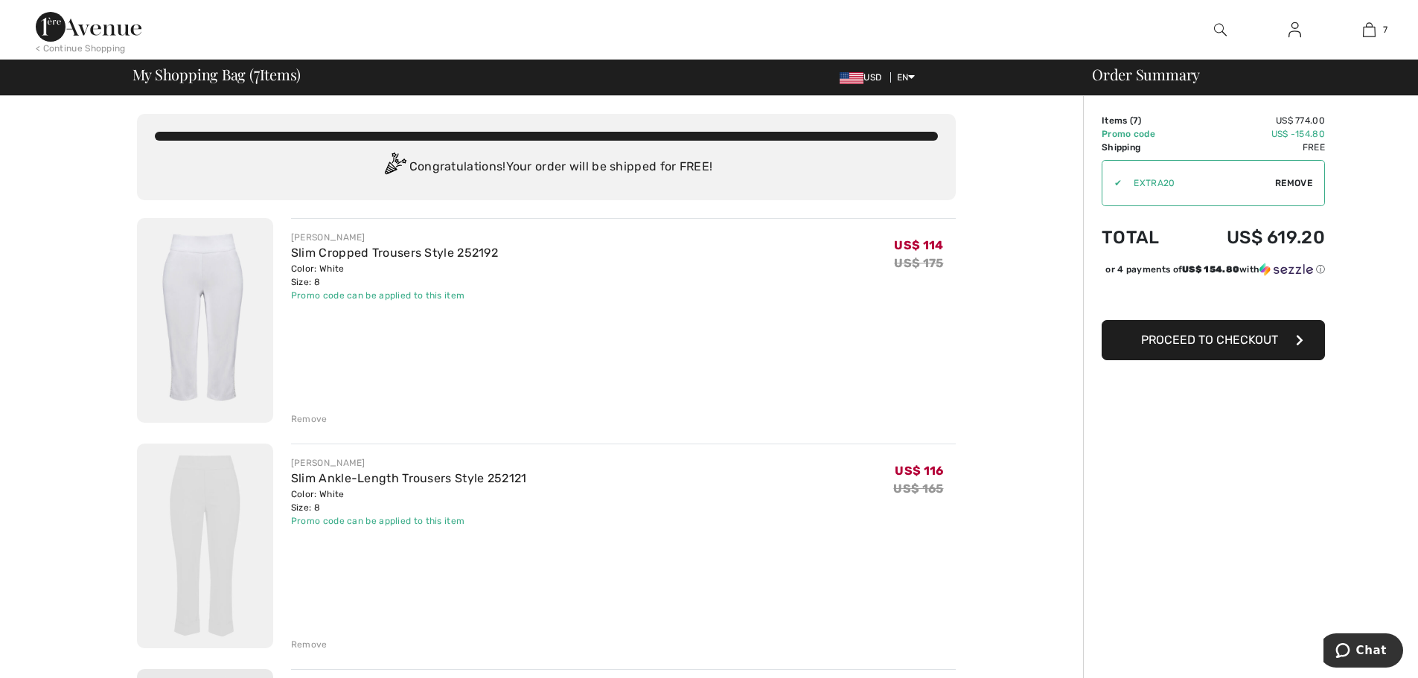
click at [223, 292] on img at bounding box center [205, 320] width 136 height 205
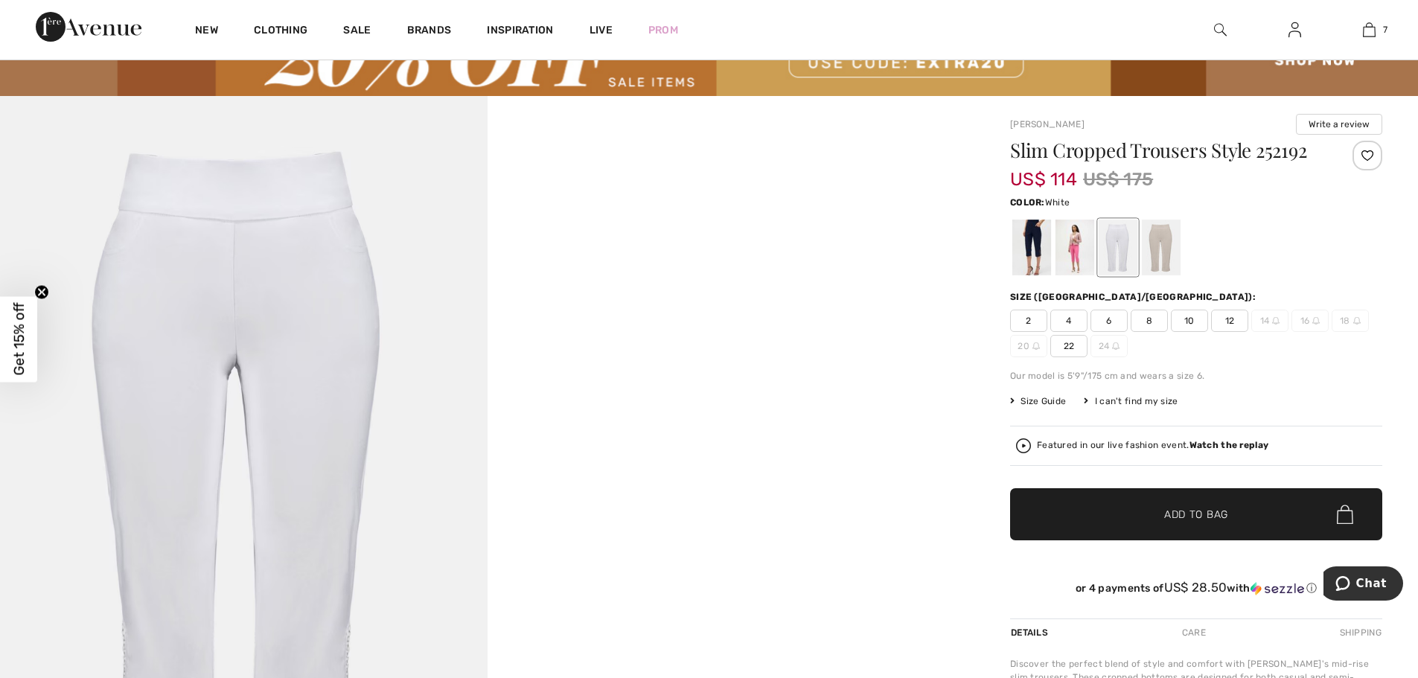
scroll to position [77, 0]
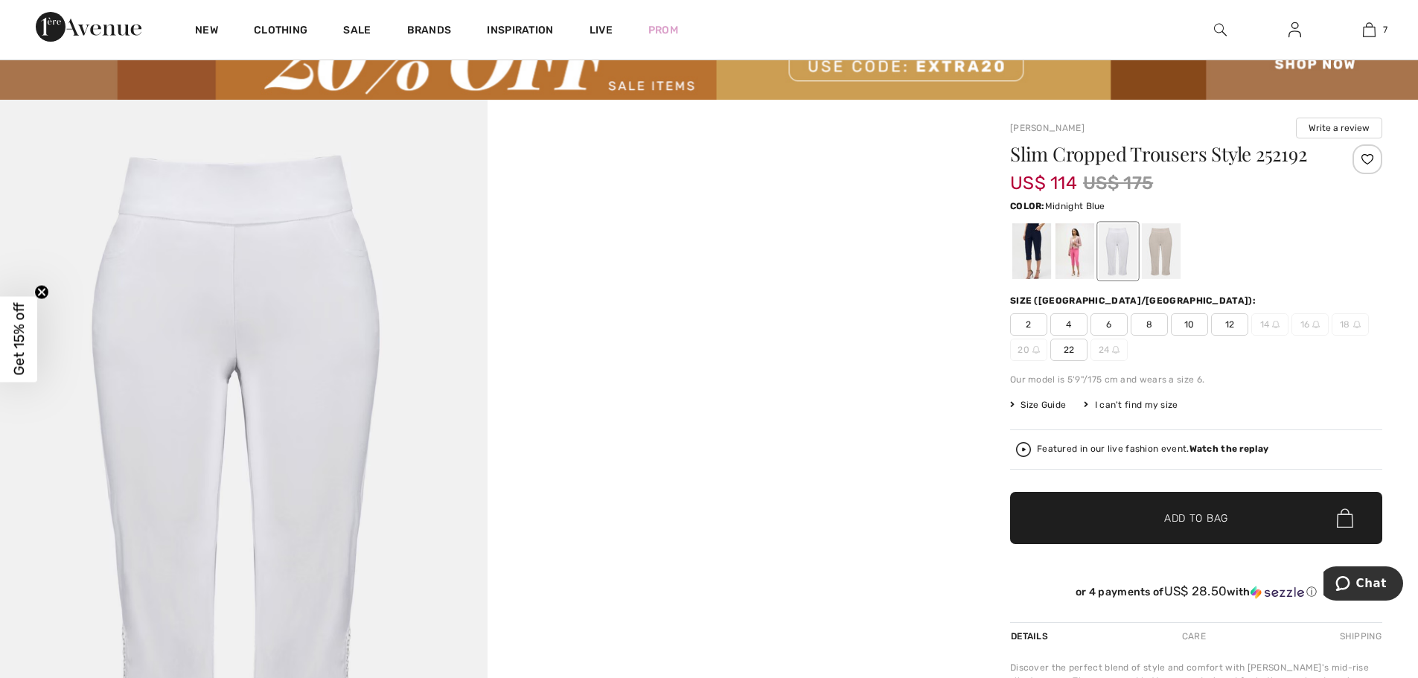
click at [1042, 249] on div at bounding box center [1031, 251] width 39 height 56
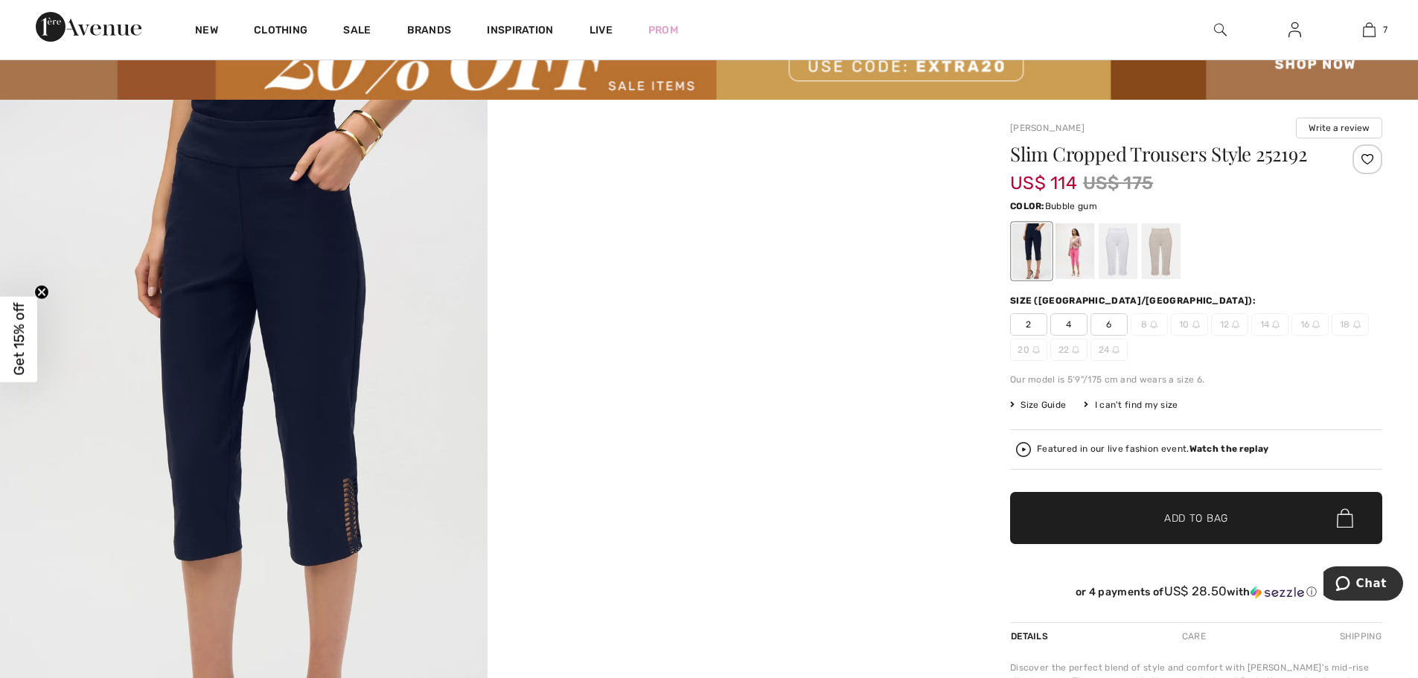
click at [1075, 250] on div at bounding box center [1074, 251] width 39 height 56
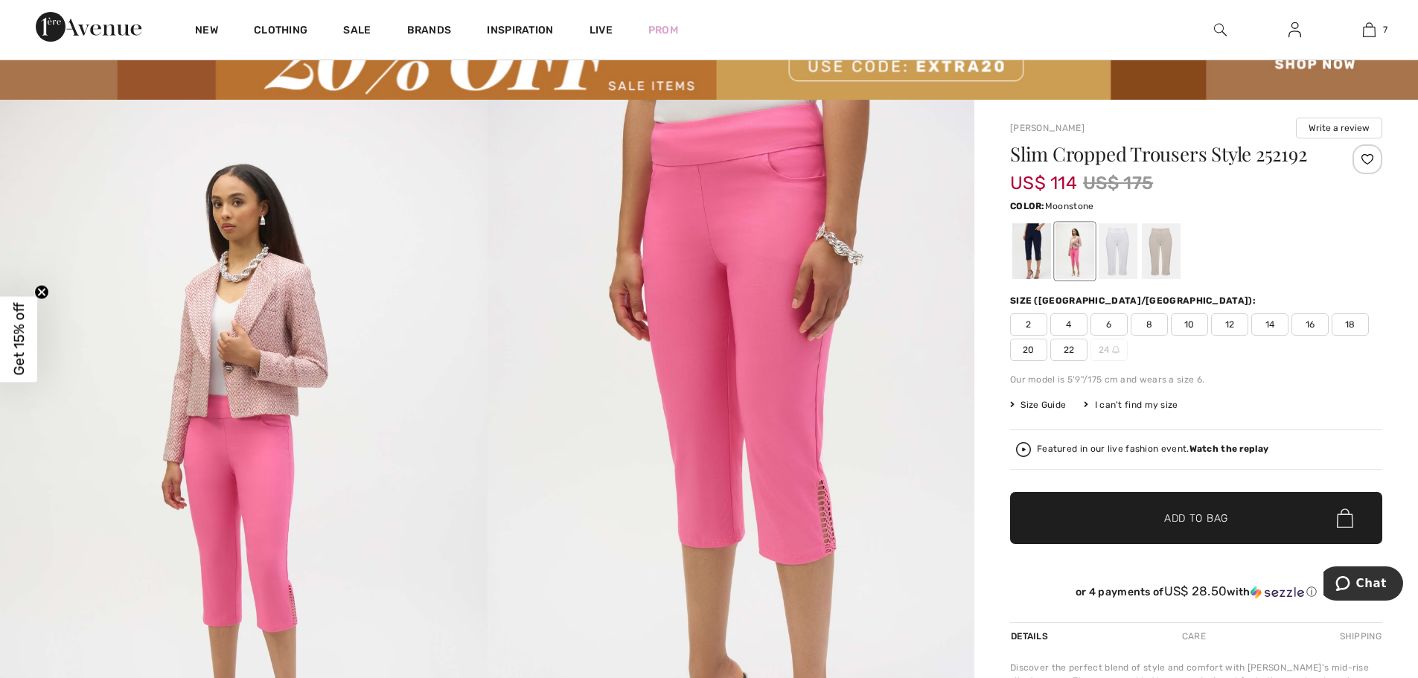
click at [1164, 262] on div at bounding box center [1161, 251] width 39 height 56
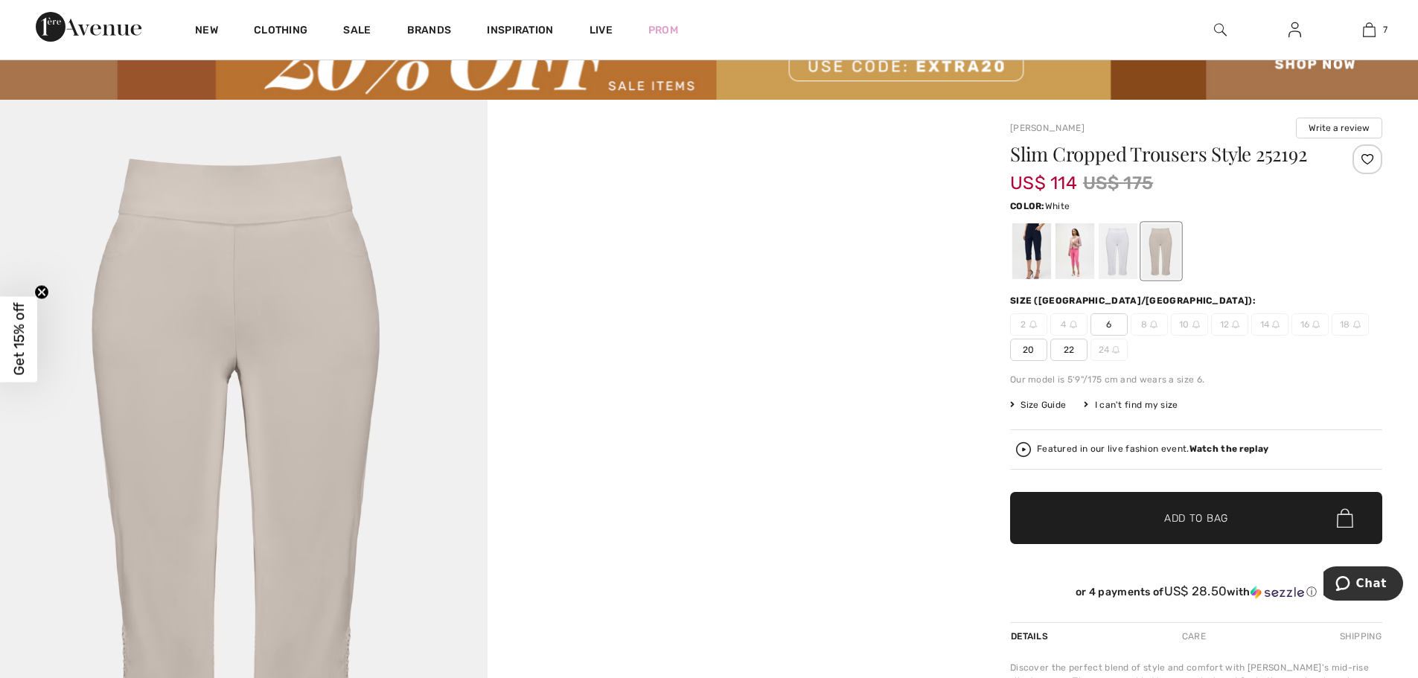
click at [1123, 261] on div at bounding box center [1117, 251] width 39 height 56
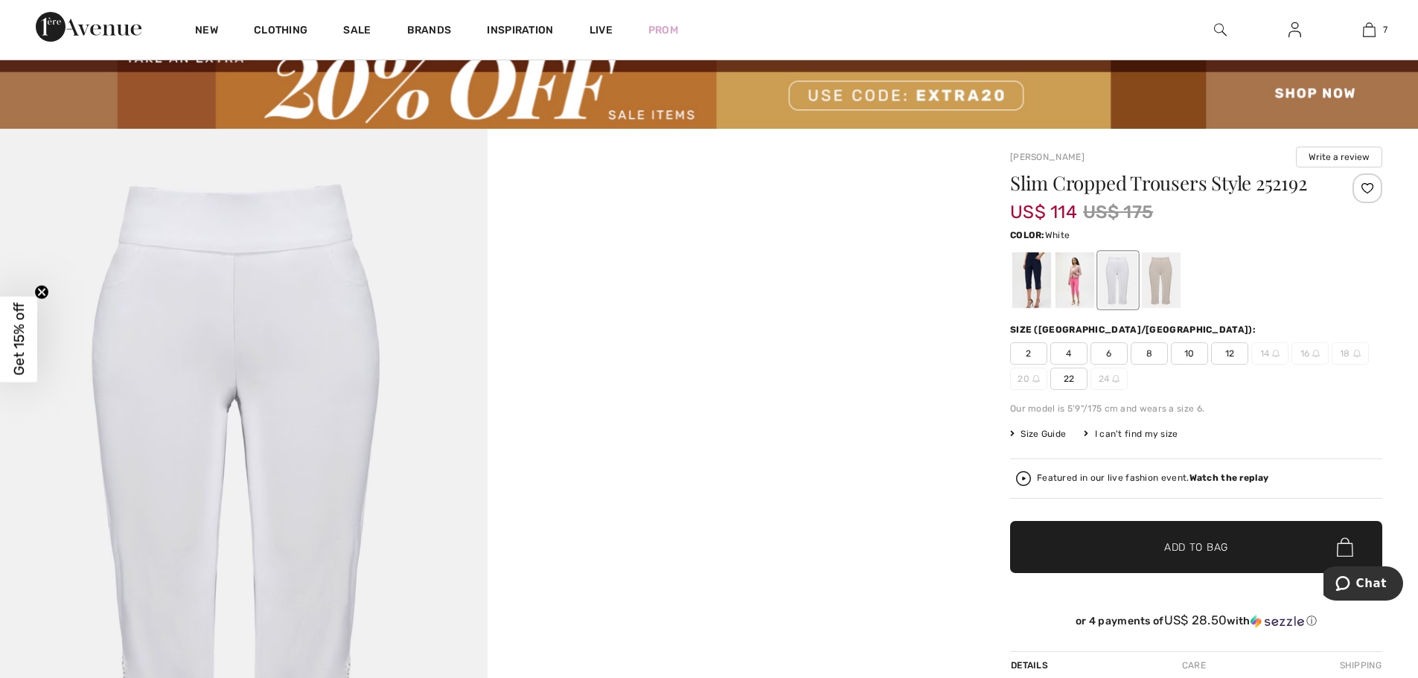
scroll to position [0, 0]
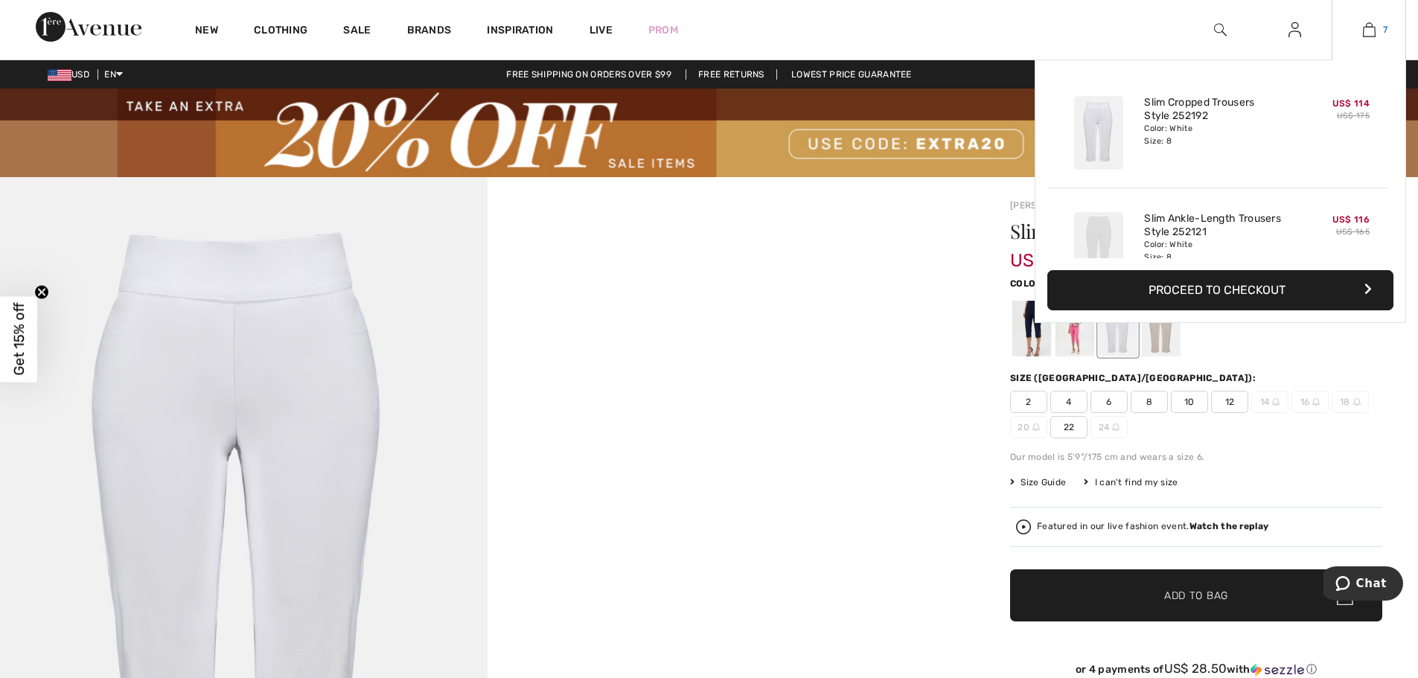
click at [1370, 31] on img at bounding box center [1369, 30] width 13 height 18
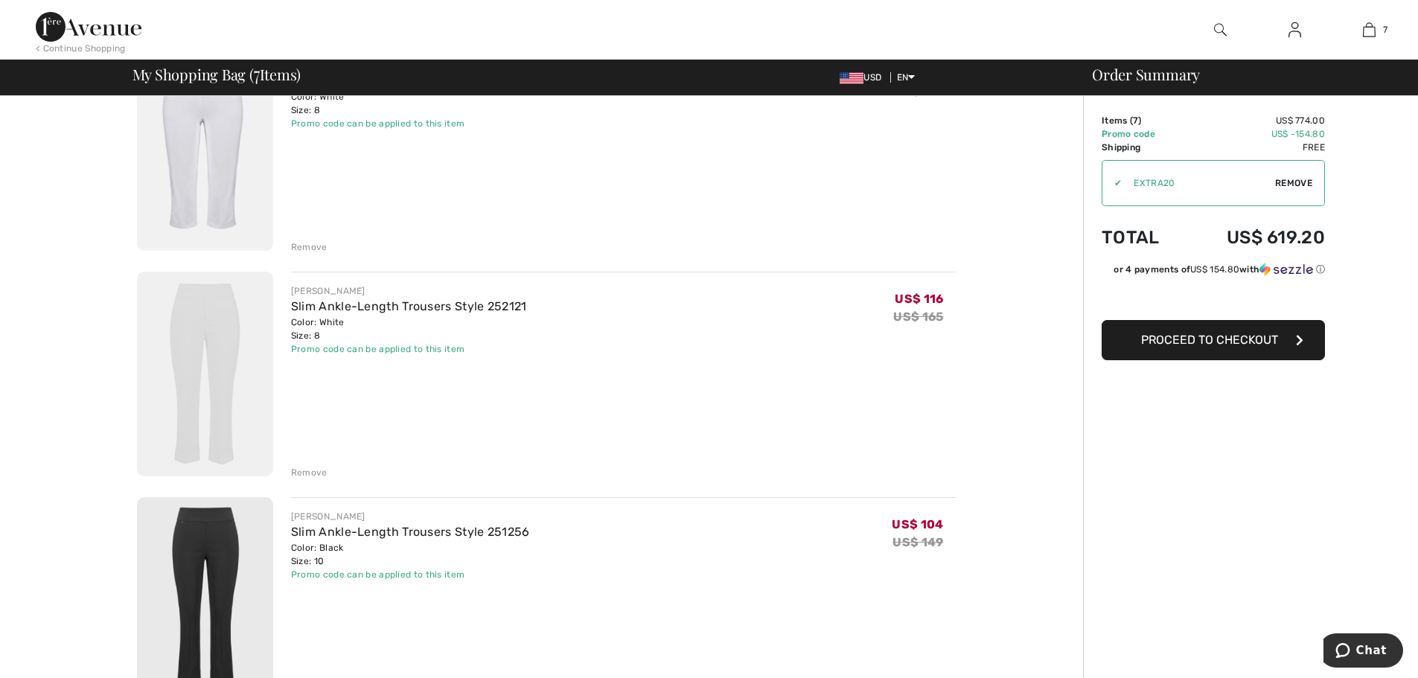
scroll to position [183, 0]
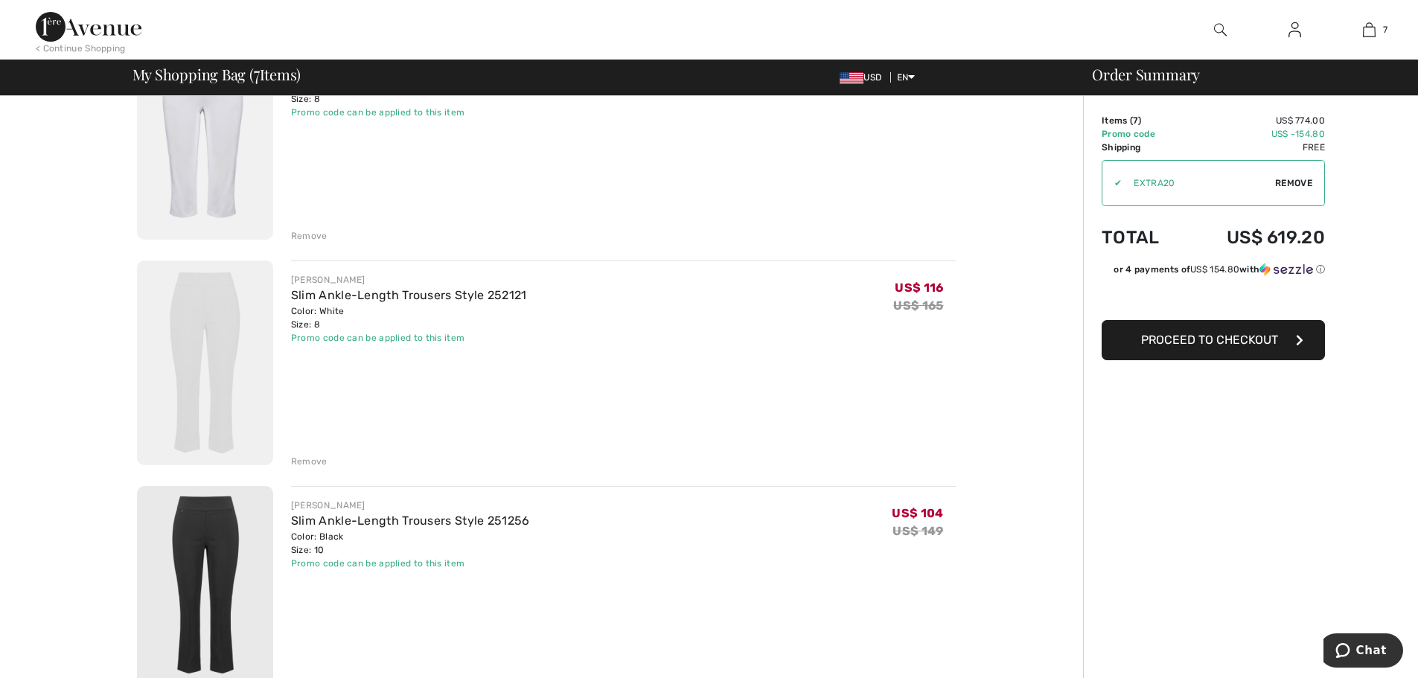
click at [205, 341] on img at bounding box center [205, 362] width 136 height 205
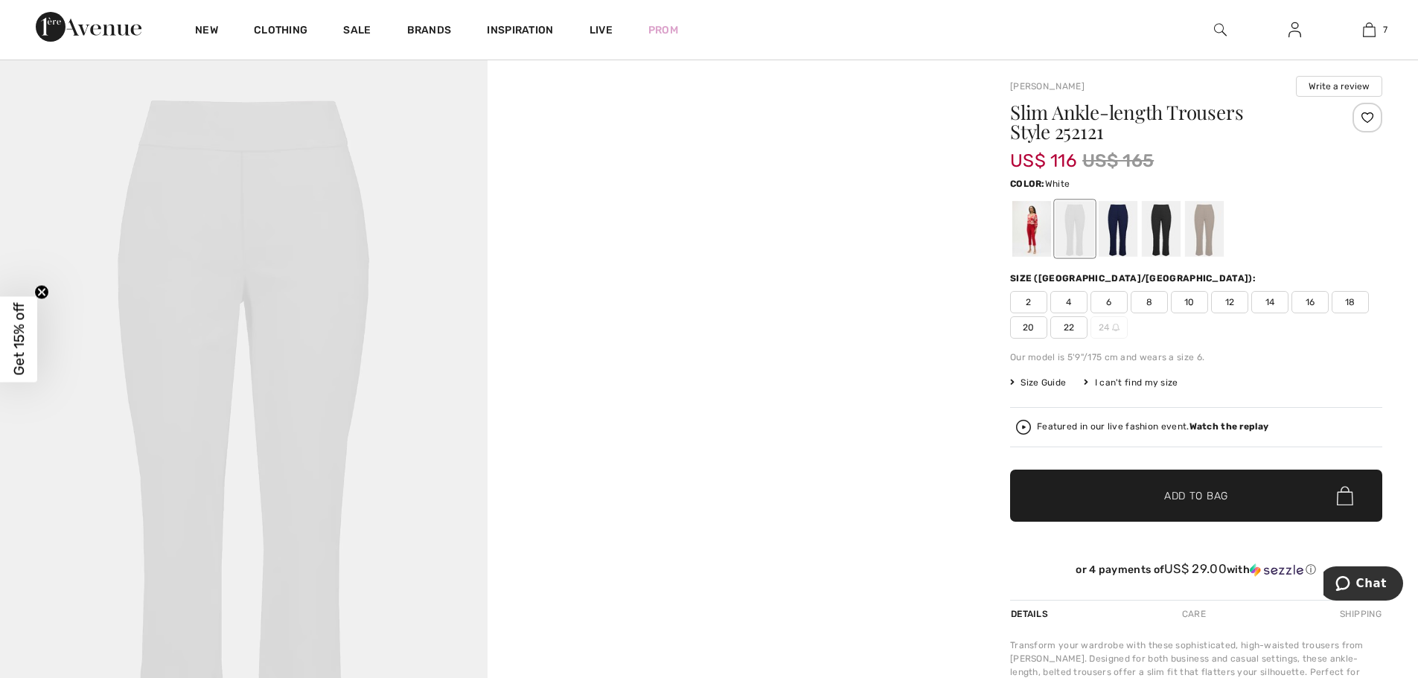
scroll to position [123, 0]
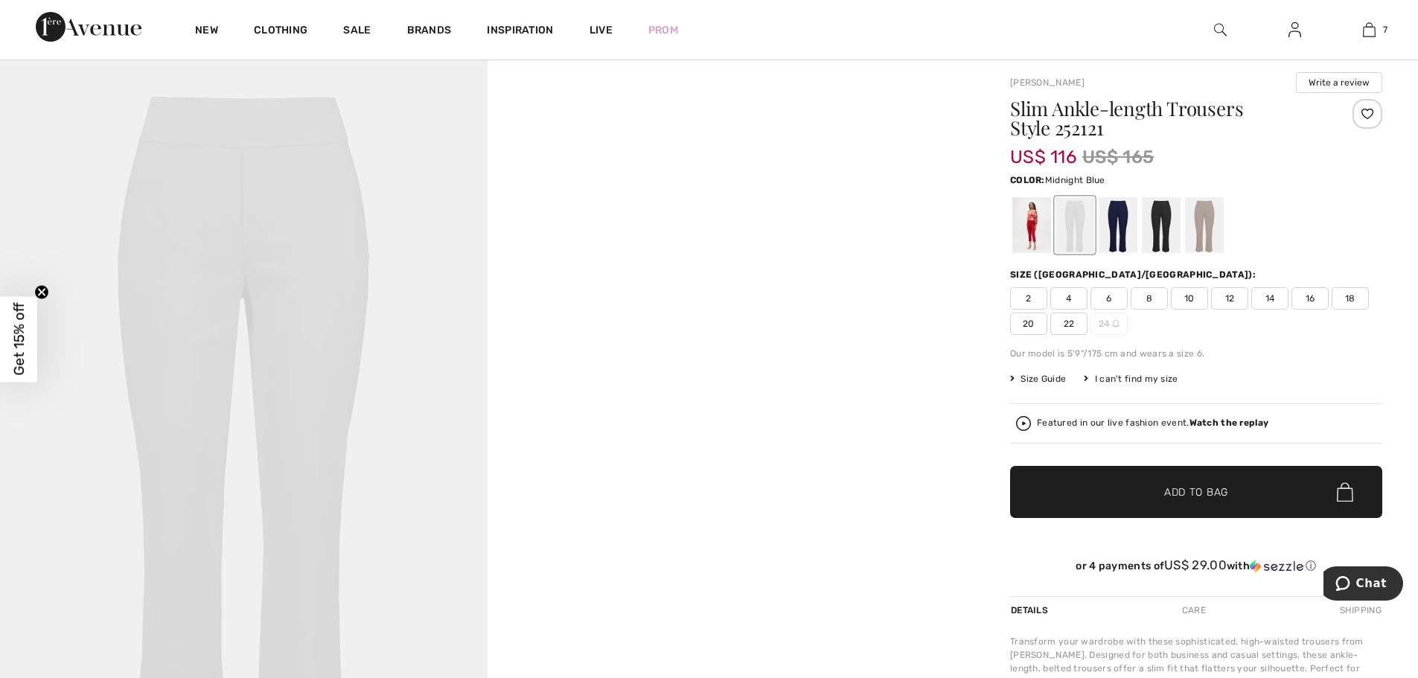
click at [1118, 245] on div at bounding box center [1117, 225] width 39 height 56
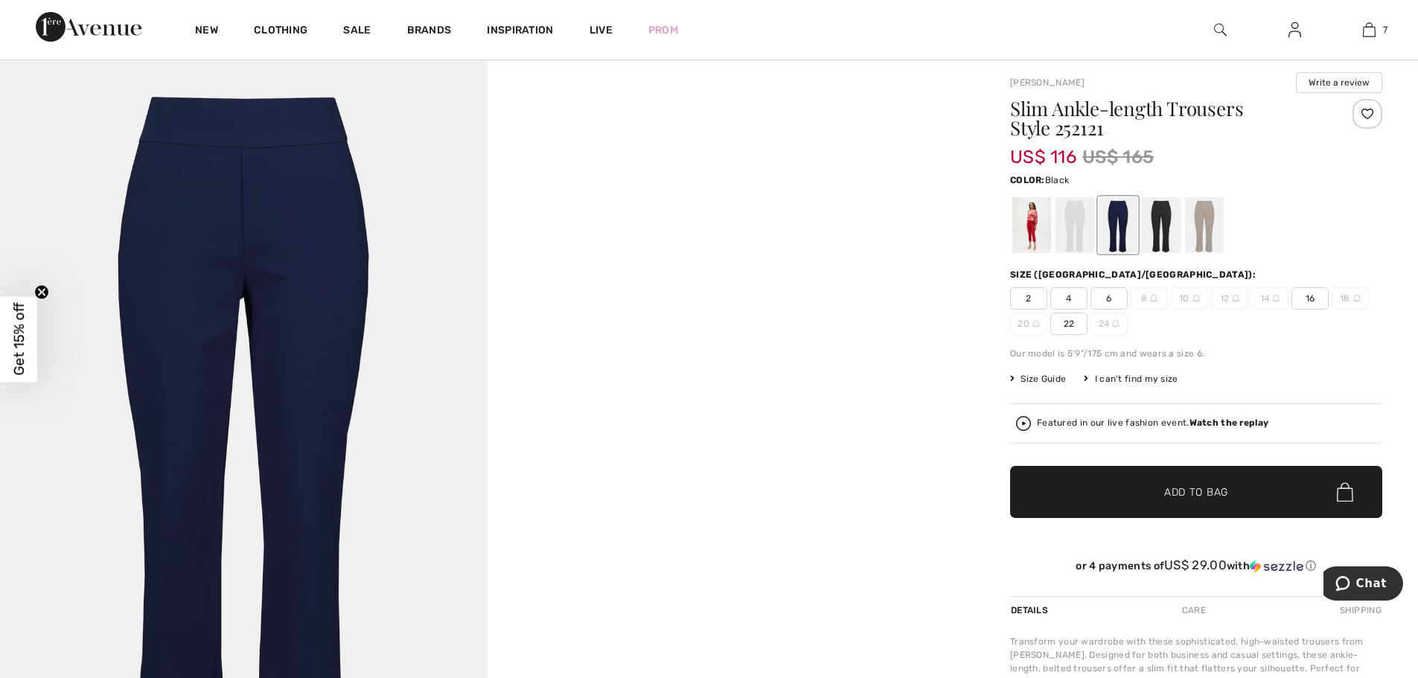
click at [1156, 240] on div at bounding box center [1161, 225] width 39 height 56
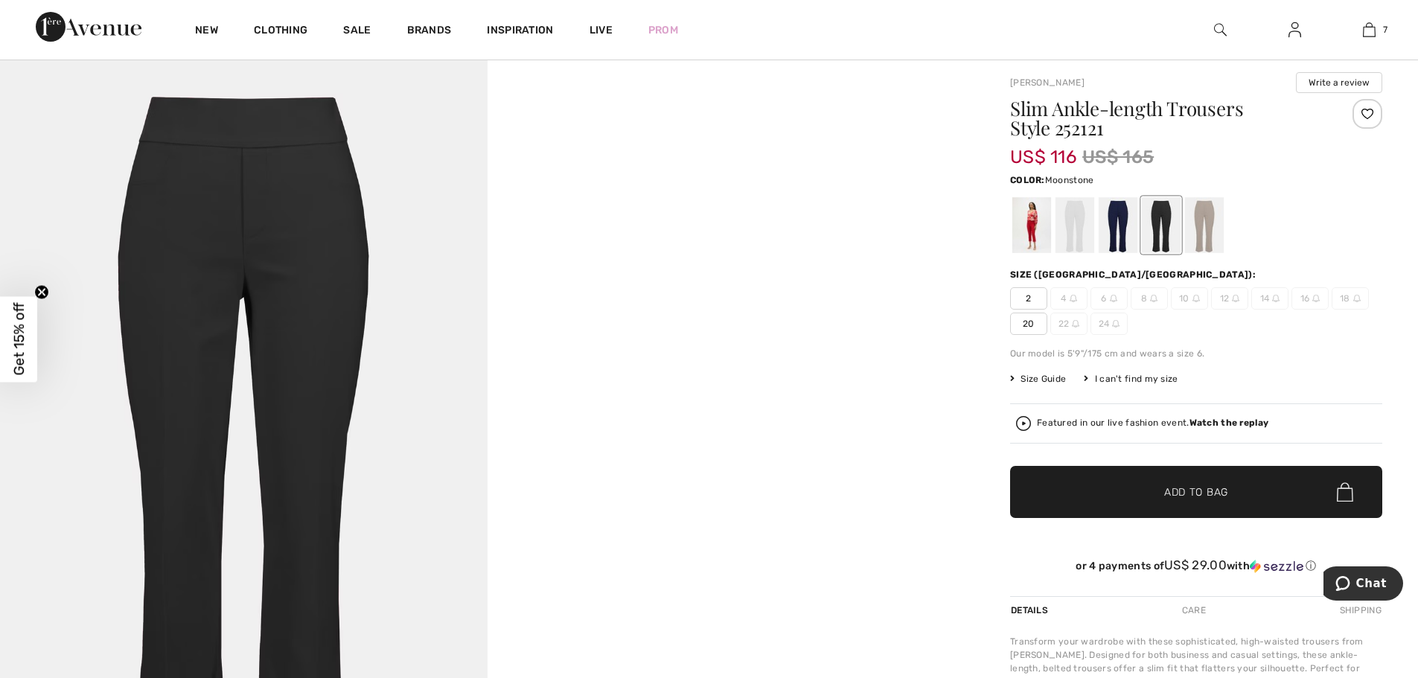
click at [1214, 244] on div at bounding box center [1204, 225] width 39 height 56
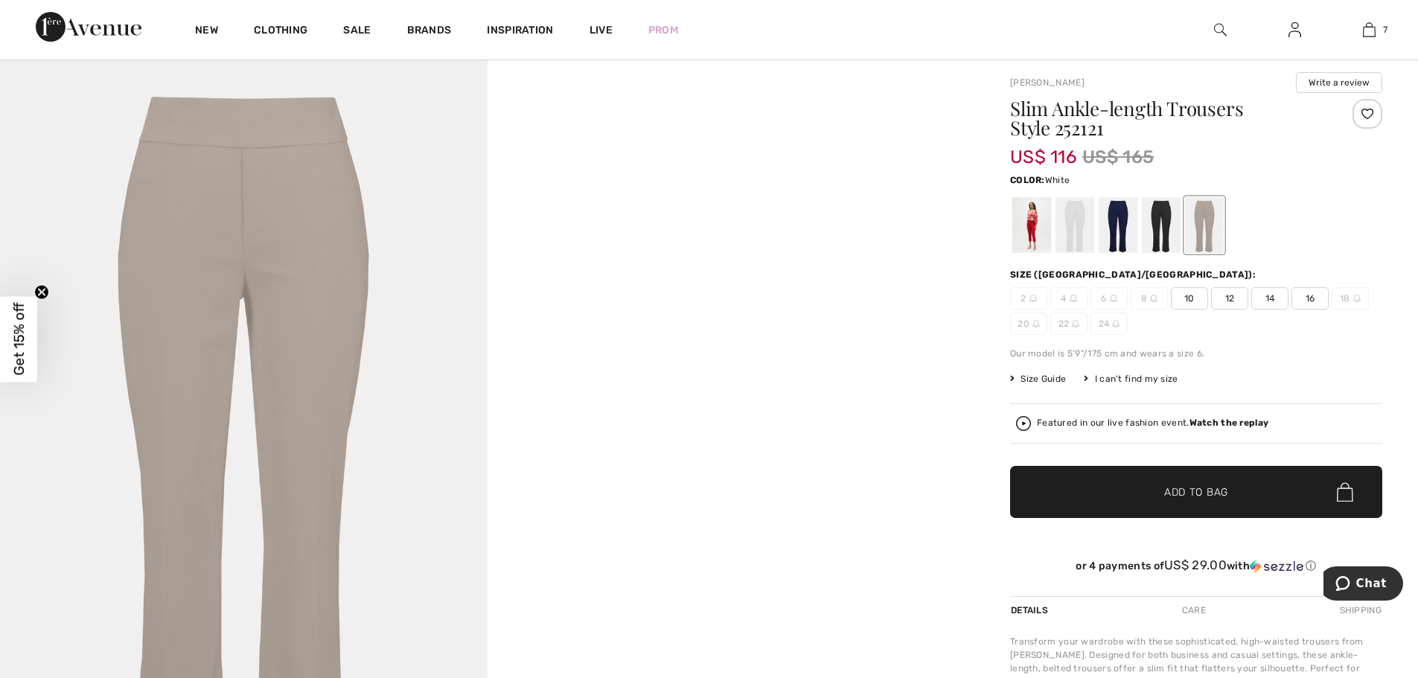
click at [1072, 236] on div at bounding box center [1074, 225] width 39 height 56
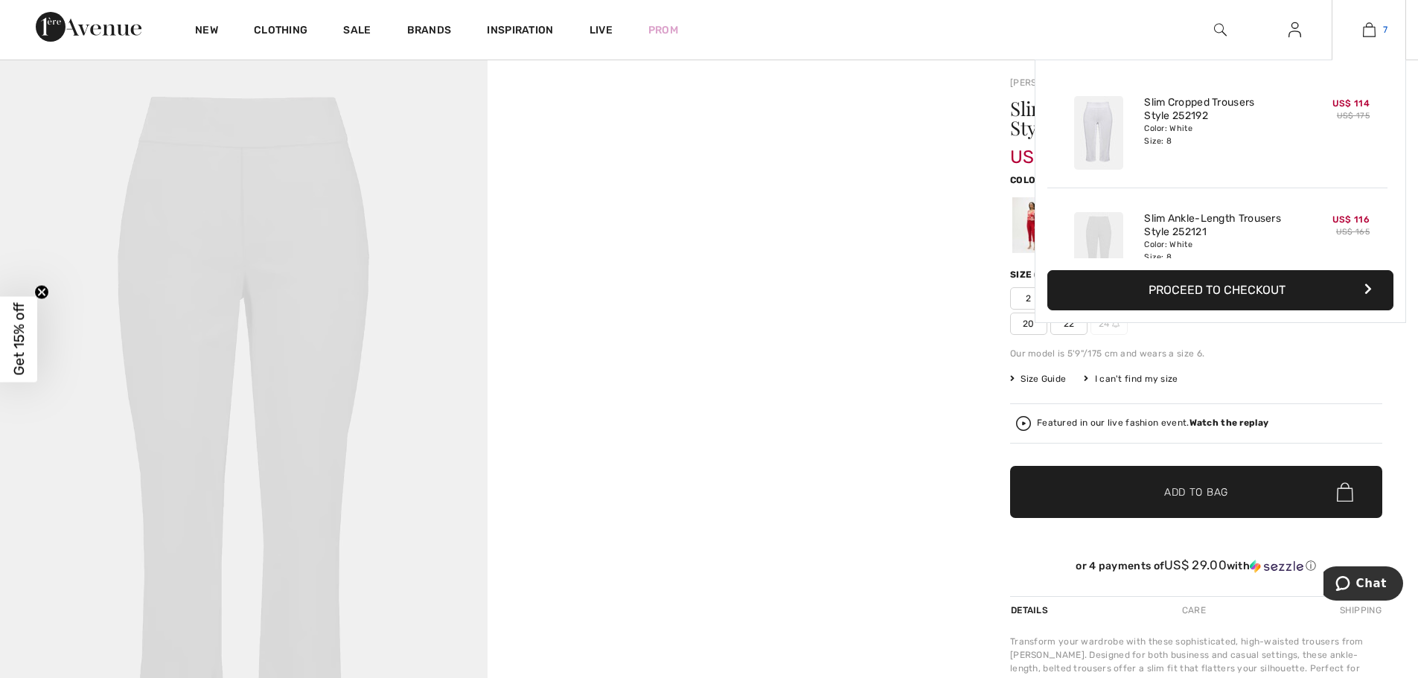
click at [1371, 28] on img at bounding box center [1369, 30] width 13 height 18
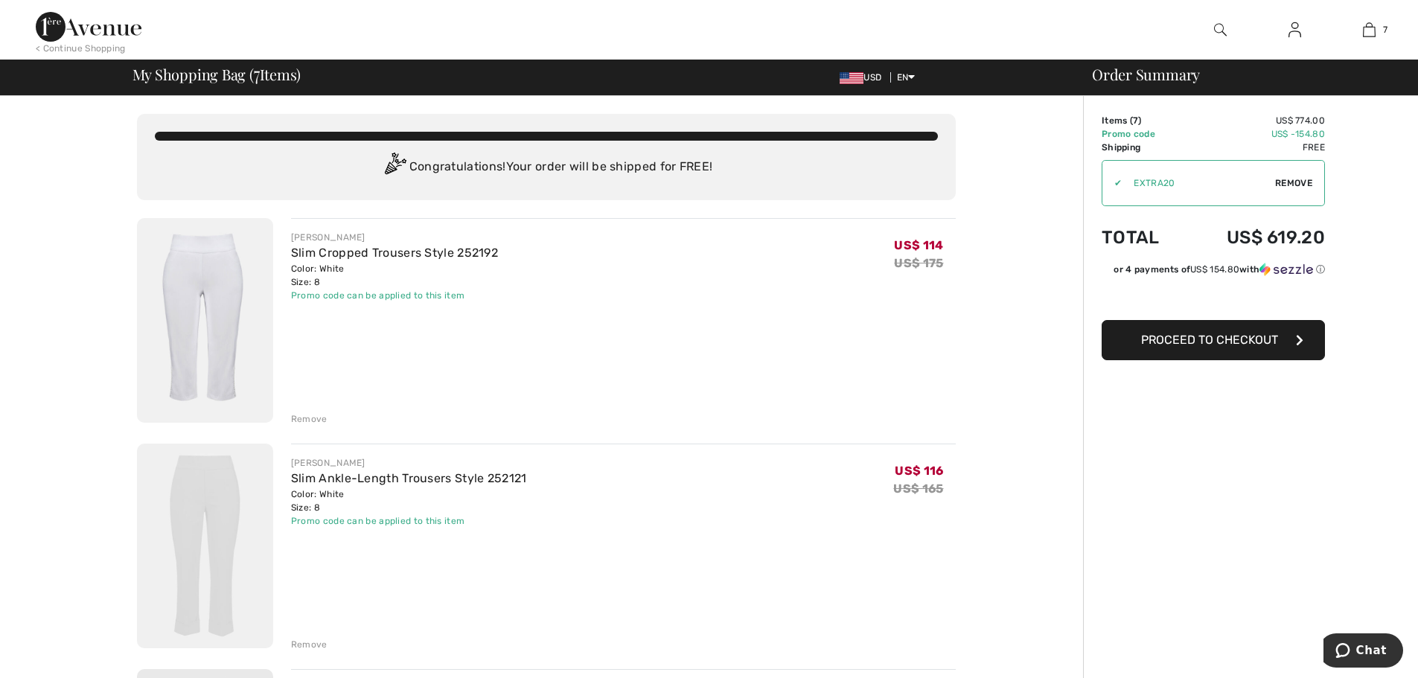
click at [305, 643] on div "Remove" at bounding box center [309, 644] width 36 height 13
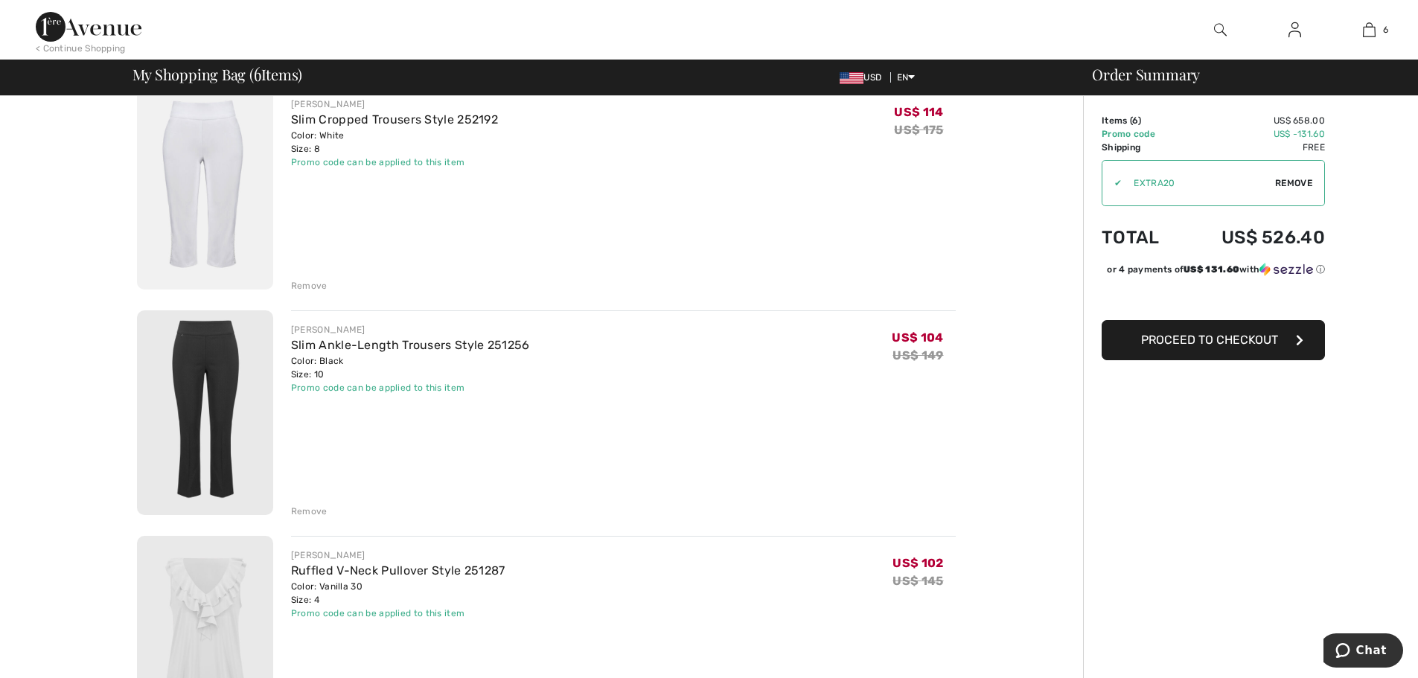
scroll to position [148, 0]
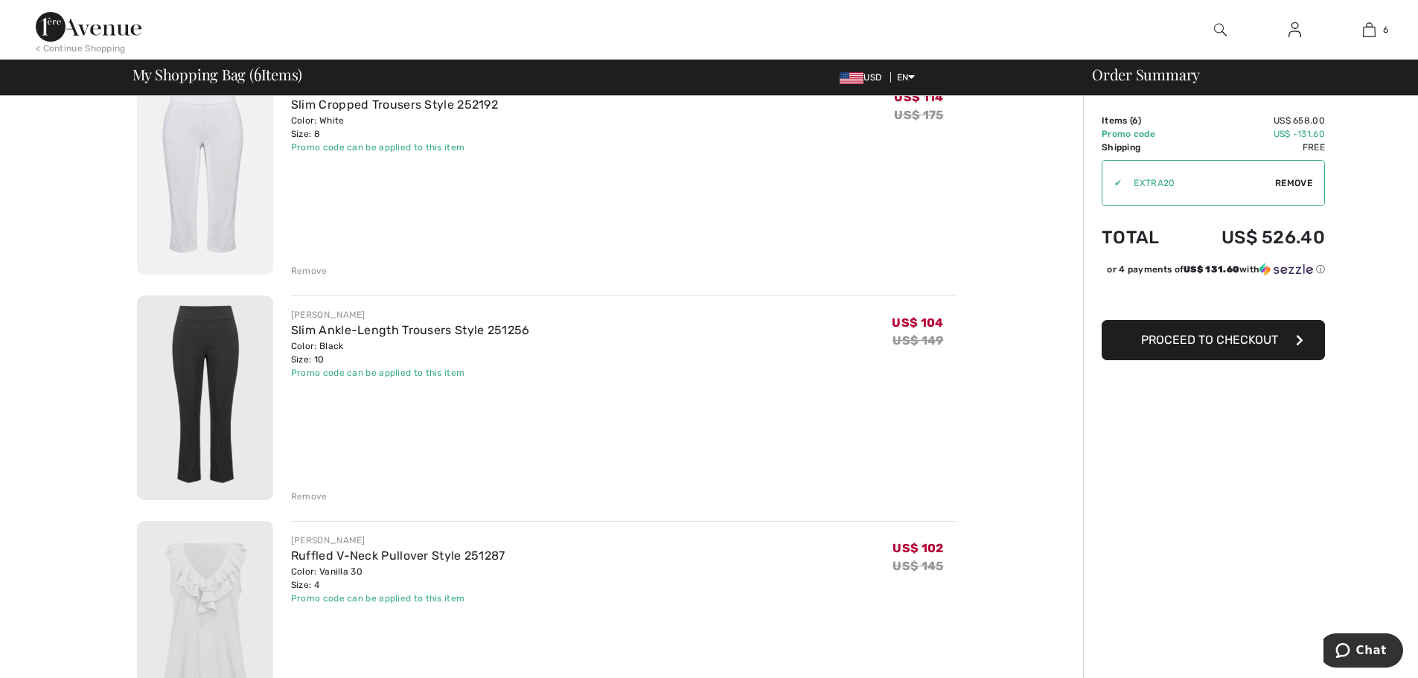
click at [221, 377] on img at bounding box center [205, 397] width 136 height 205
click at [223, 380] on img at bounding box center [205, 397] width 136 height 205
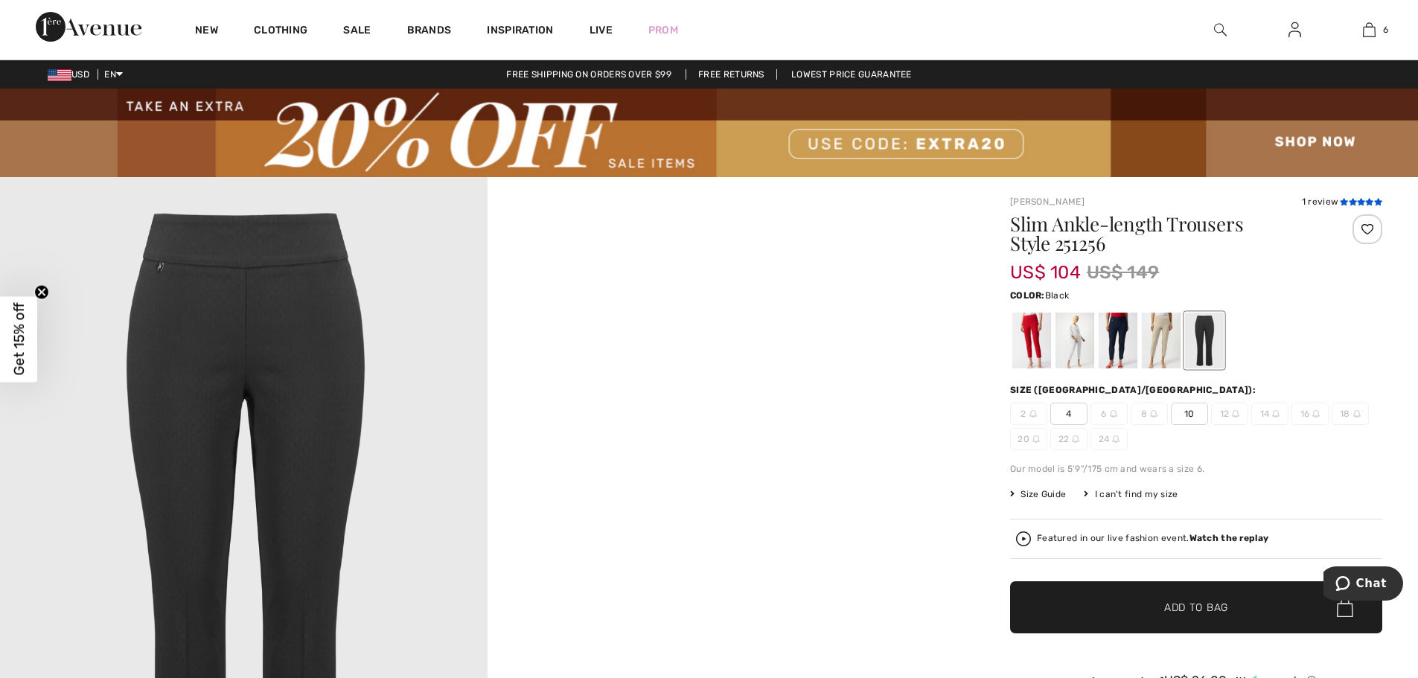
click at [1351, 203] on icon at bounding box center [1352, 201] width 8 height 7
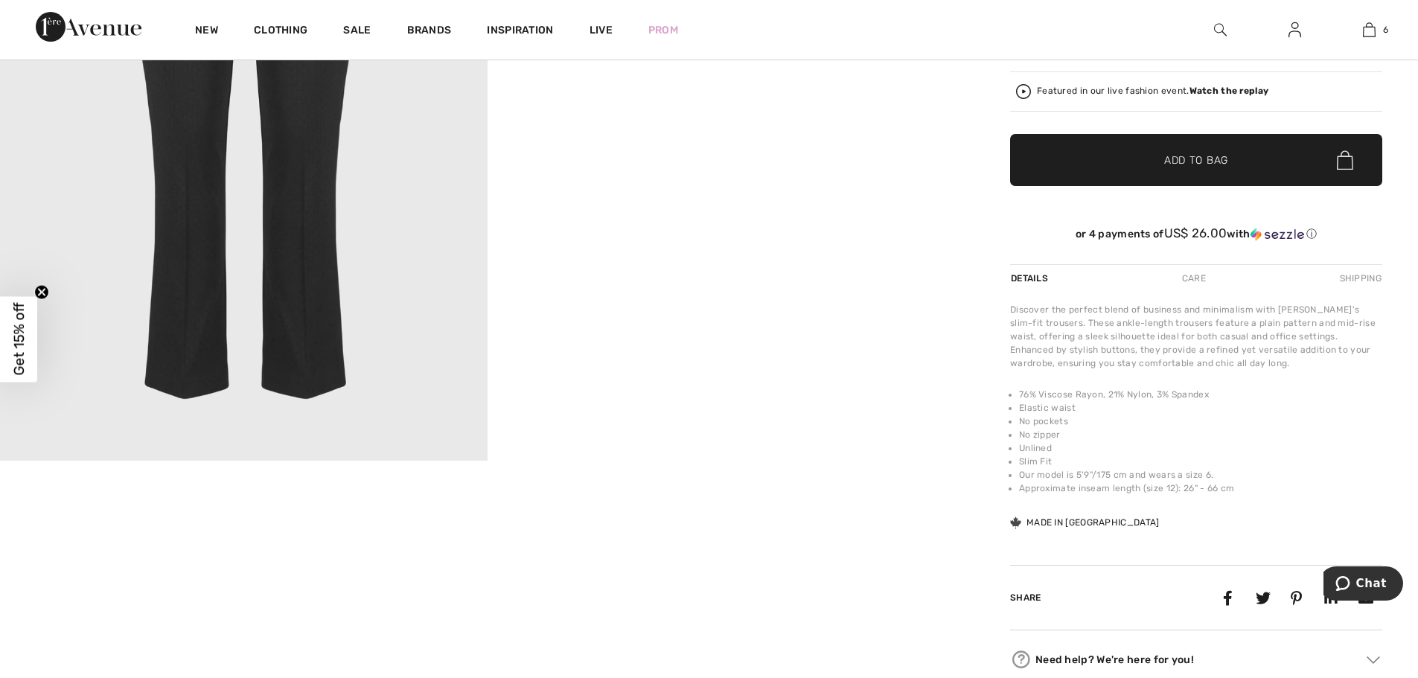
scroll to position [386, 0]
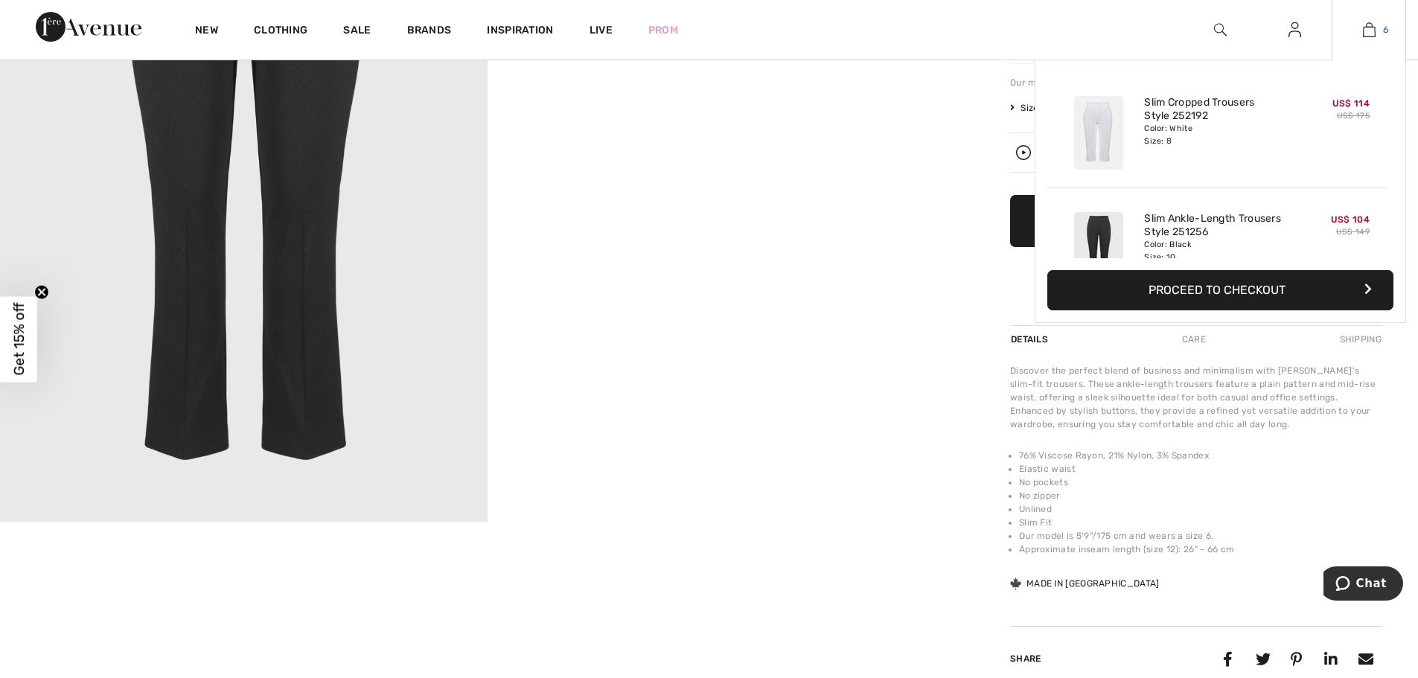
click at [1368, 34] on img at bounding box center [1369, 30] width 13 height 18
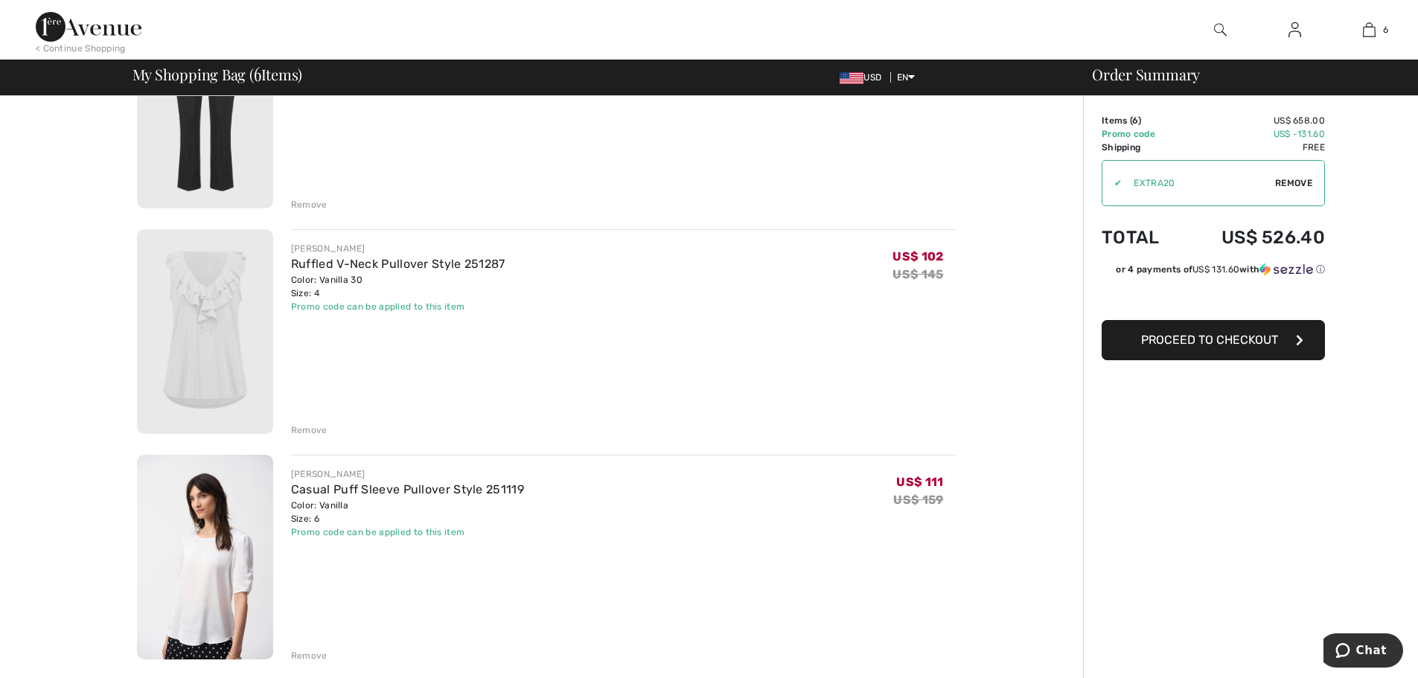
scroll to position [449, 0]
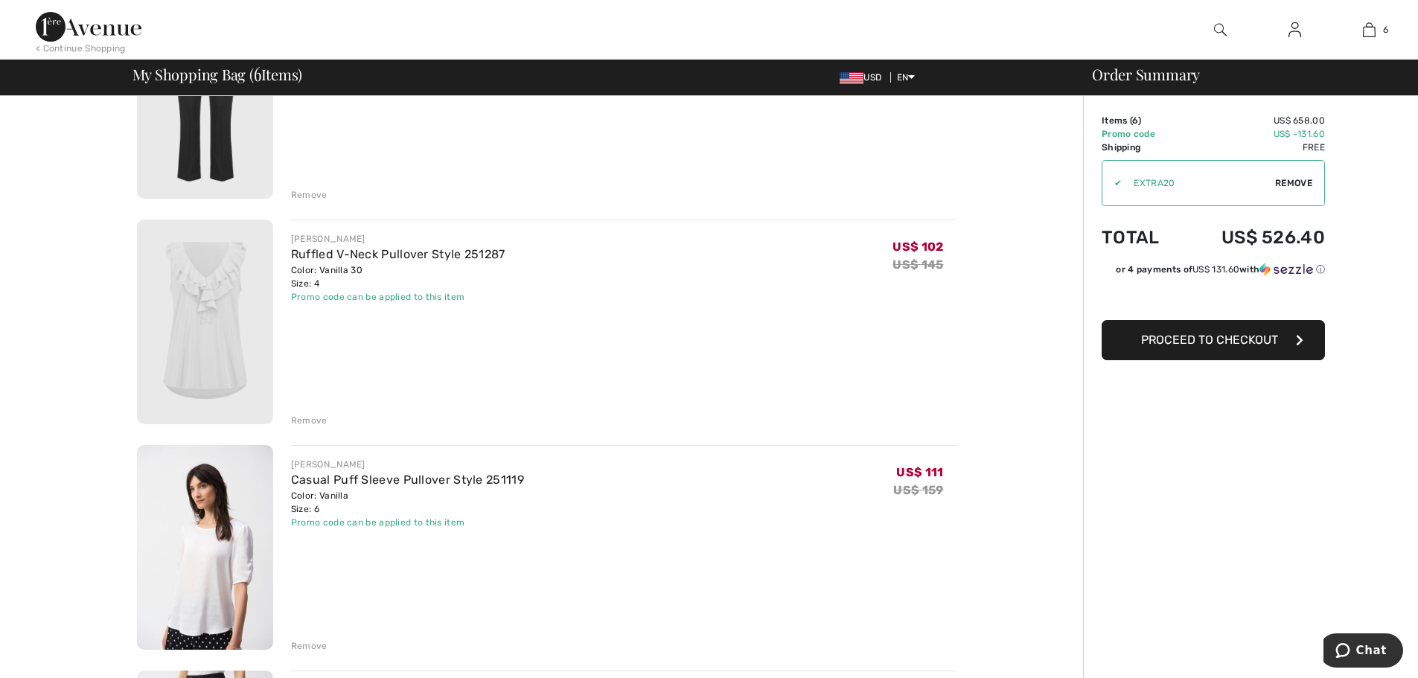
click at [319, 423] on div "Remove" at bounding box center [309, 420] width 36 height 13
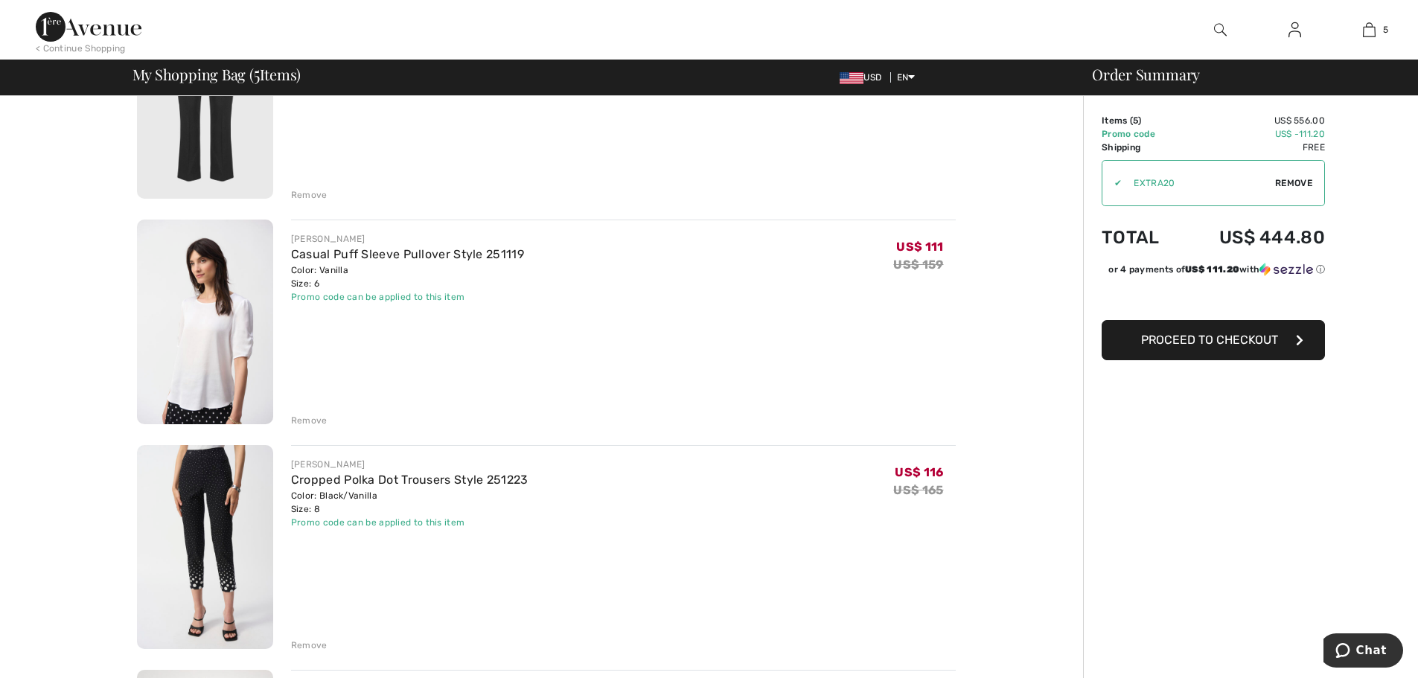
click at [304, 417] on div "Remove" at bounding box center [309, 420] width 36 height 13
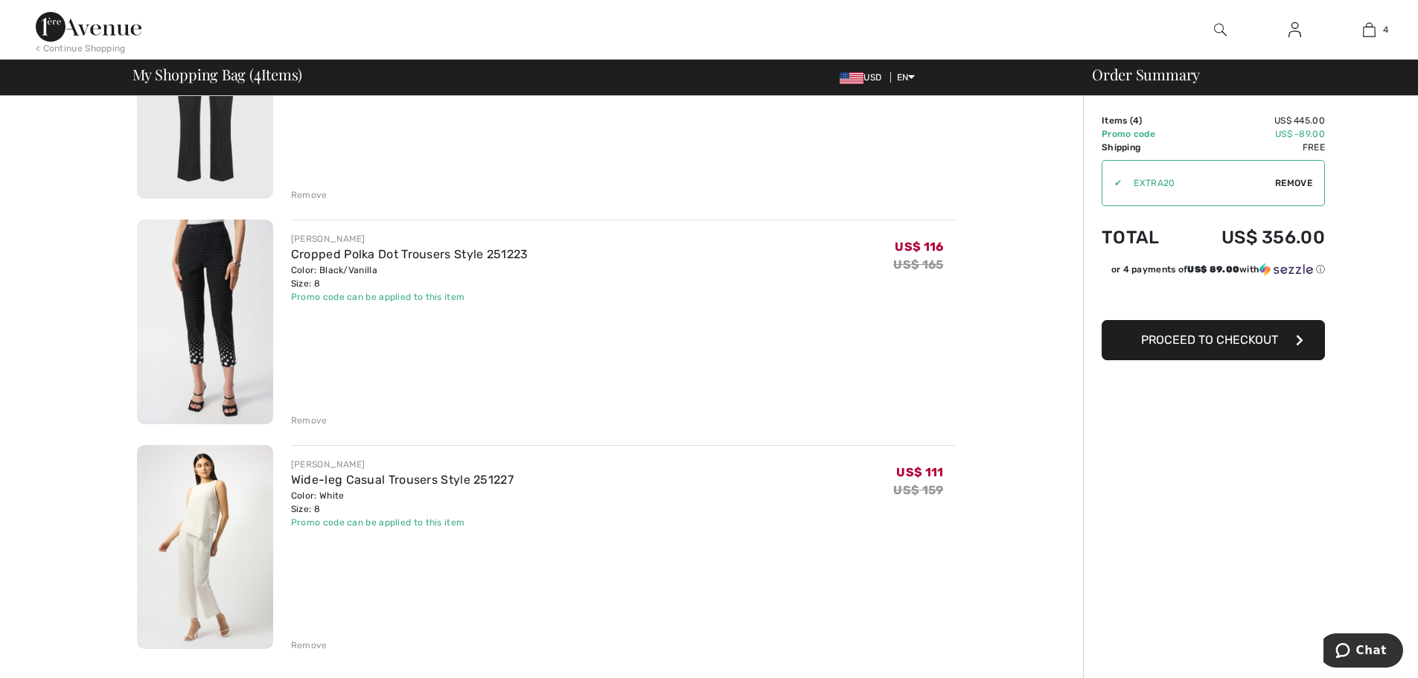
click at [310, 422] on div "Remove" at bounding box center [309, 420] width 36 height 13
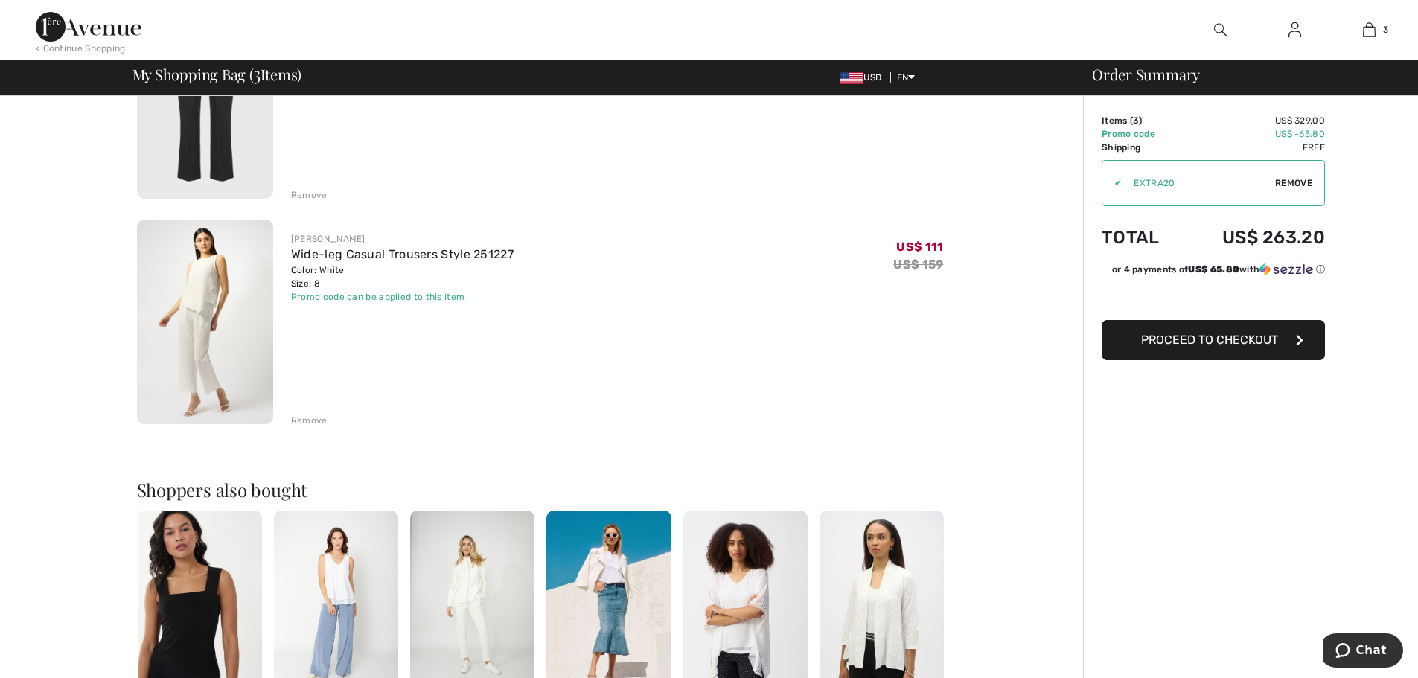
click at [308, 423] on div "Remove" at bounding box center [309, 420] width 36 height 13
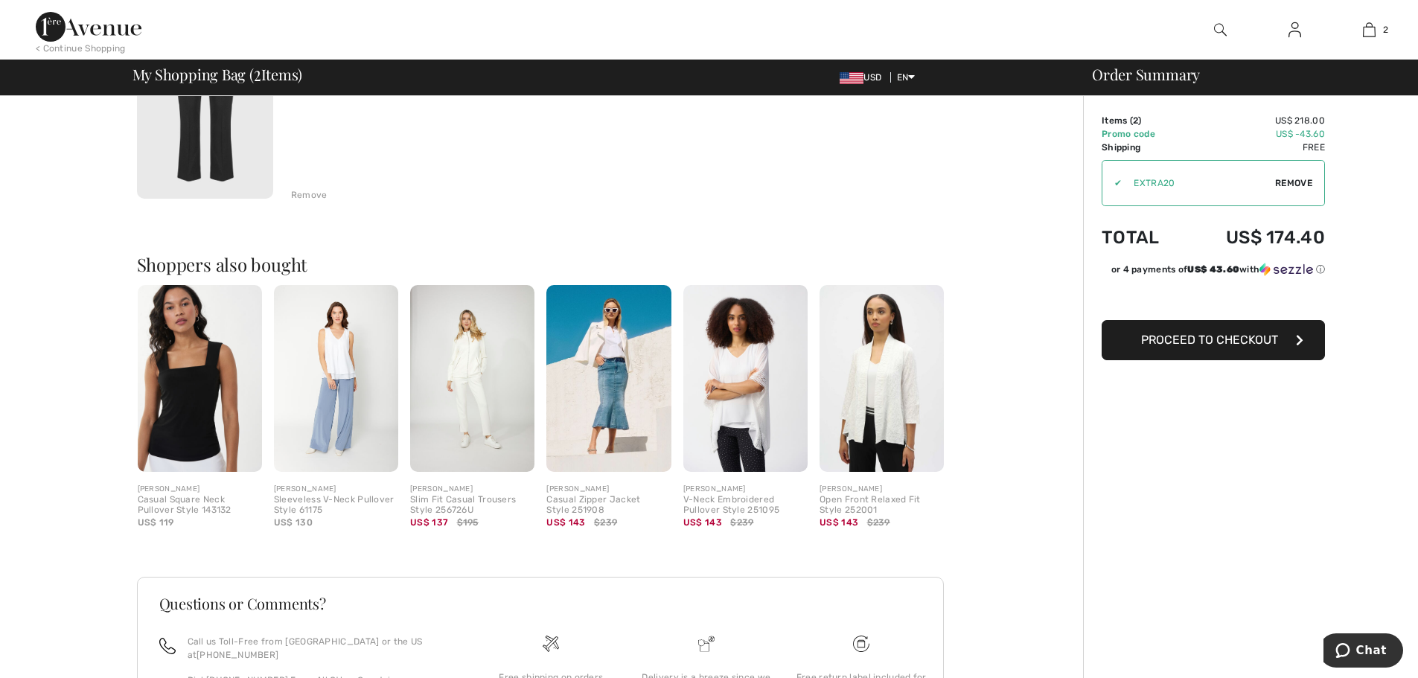
click at [620, 368] on img at bounding box center [608, 378] width 124 height 187
click at [620, 368] on div at bounding box center [709, 339] width 1418 height 678
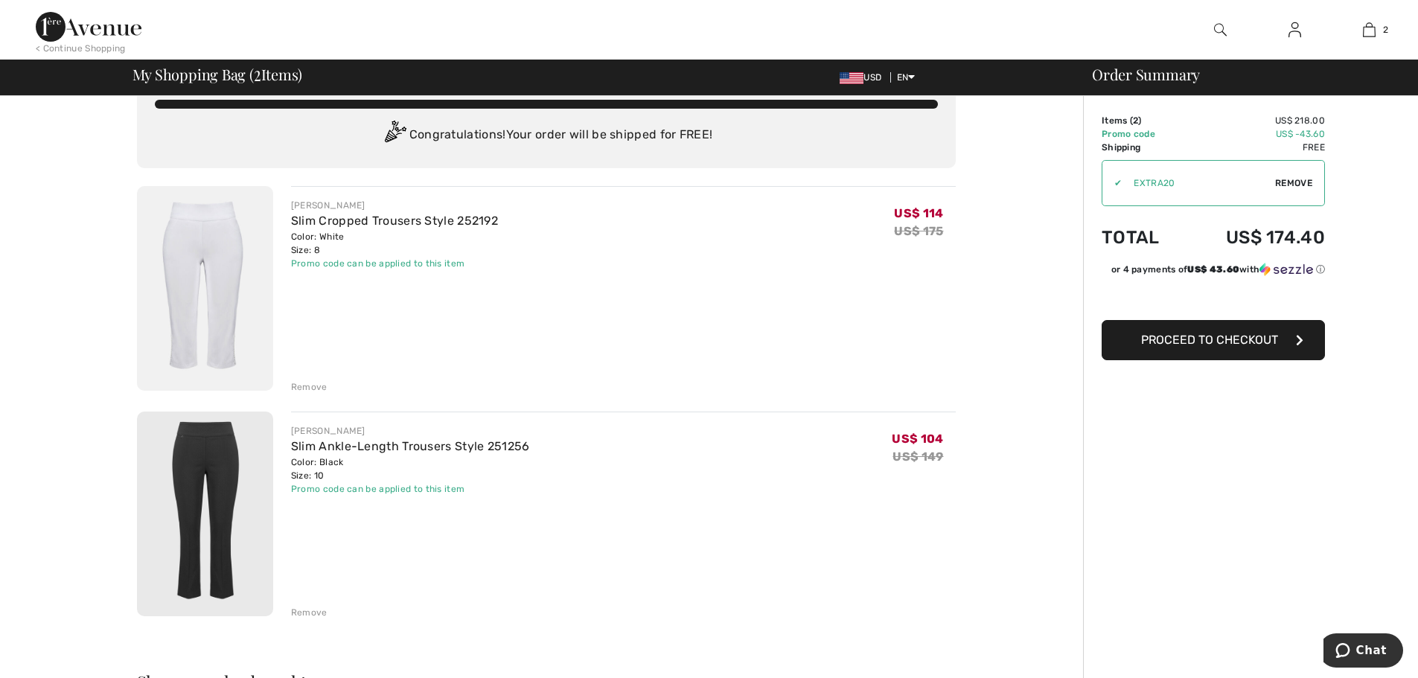
scroll to position [0, 0]
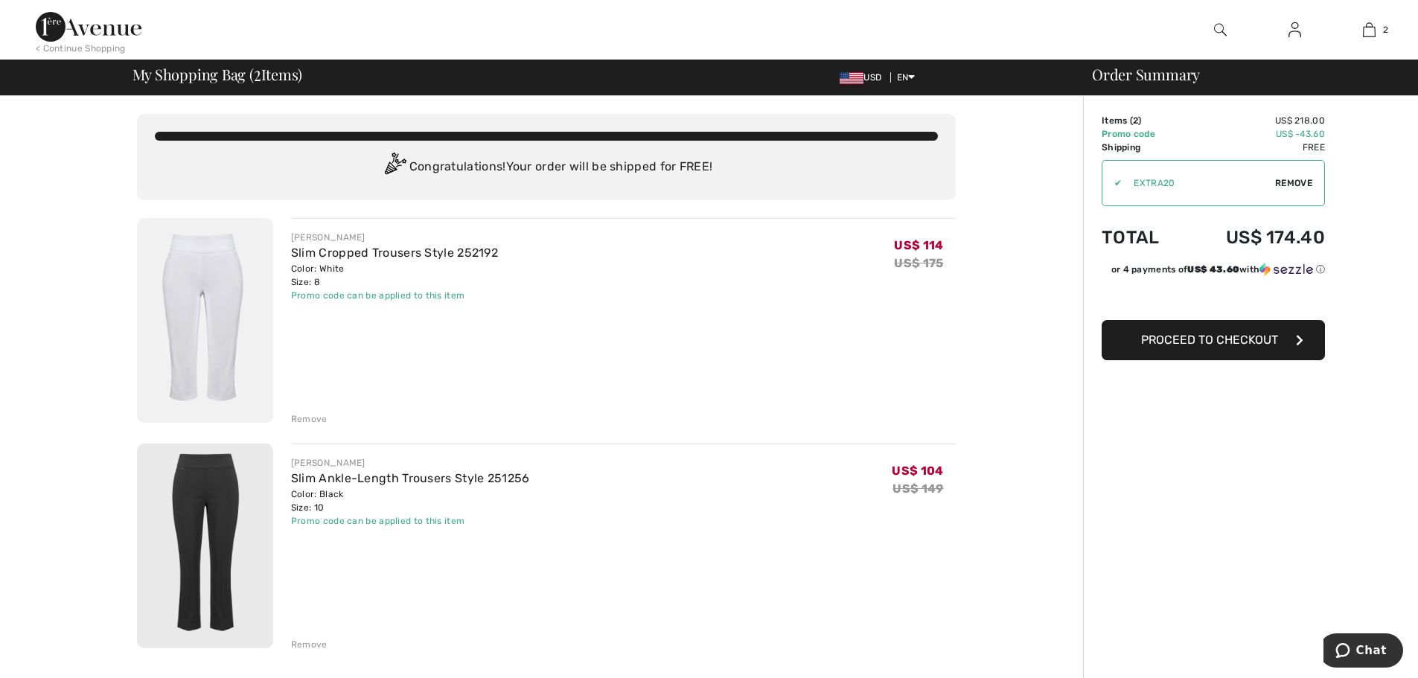
click at [1244, 352] on button "Proceed to Checkout" at bounding box center [1212, 340] width 223 height 40
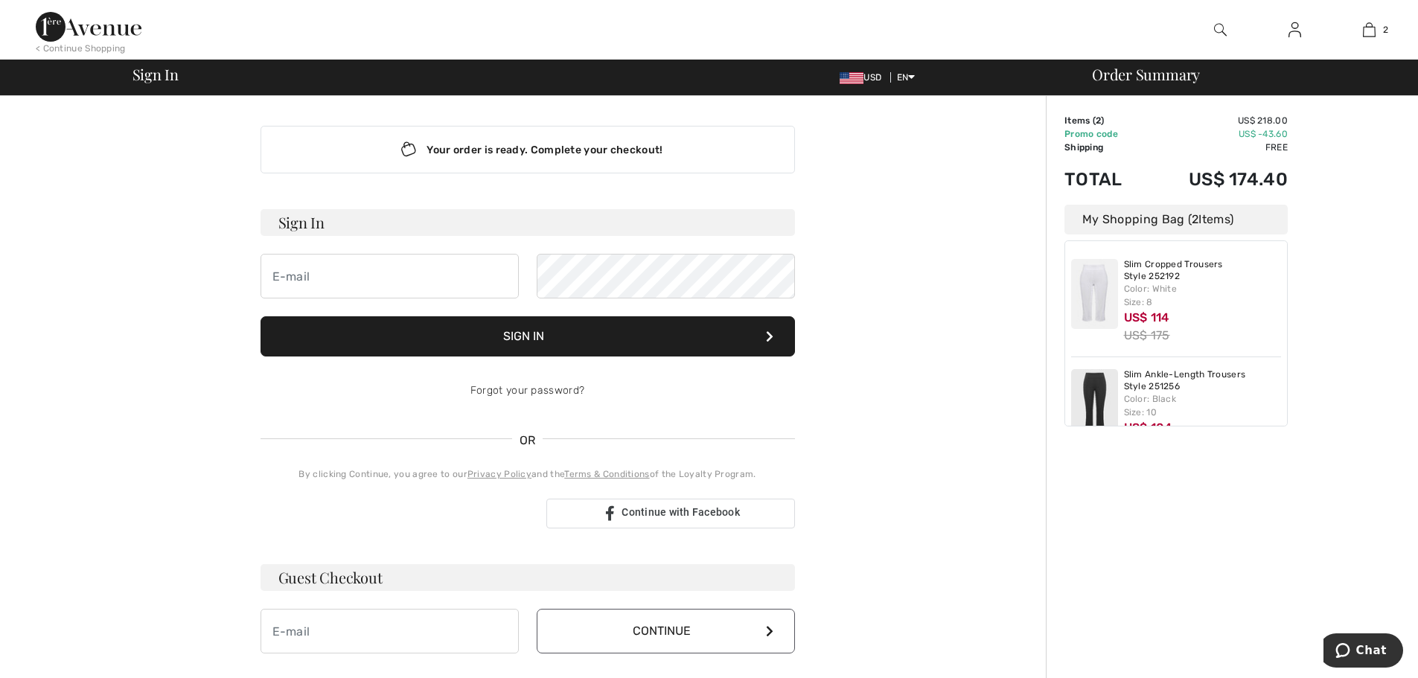
type input "[EMAIL_ADDRESS][DOMAIN_NAME]"
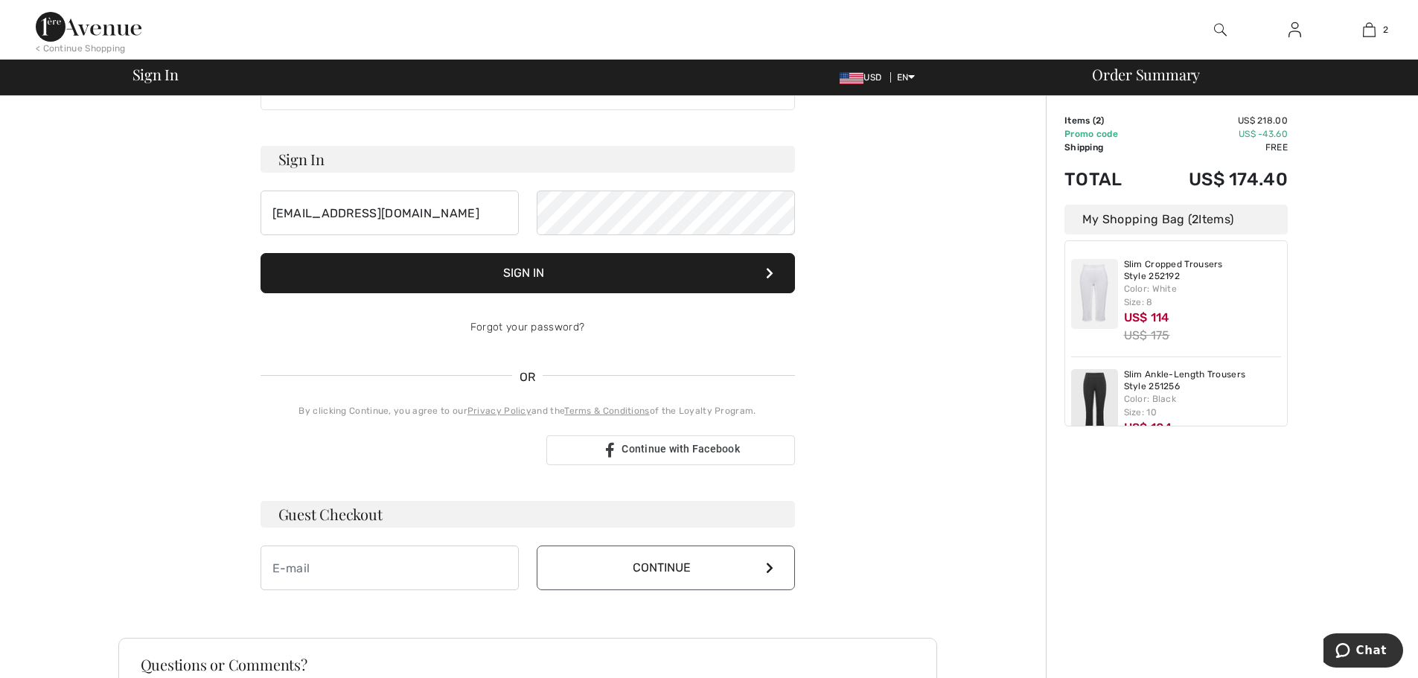
scroll to position [64, 0]
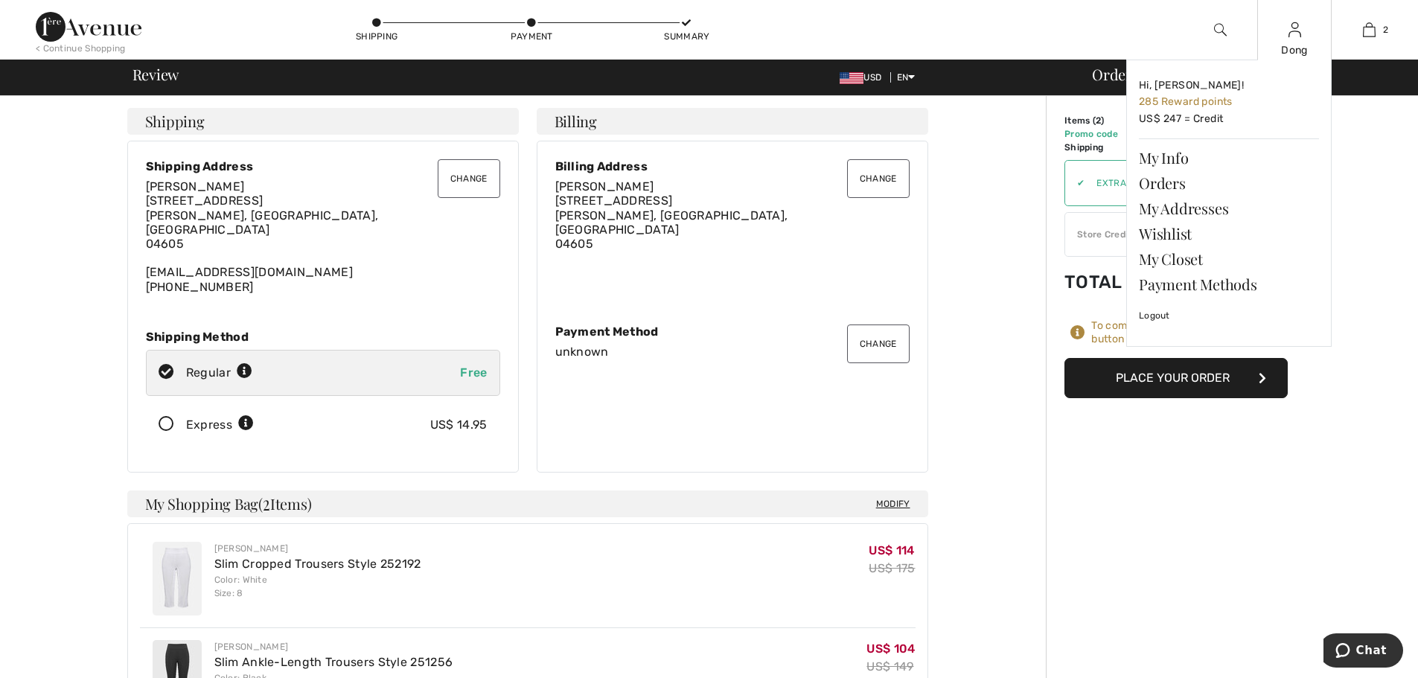
click at [1300, 43] on div "Dong" at bounding box center [1294, 50] width 73 height 16
click at [1168, 269] on link "My Closet" at bounding box center [1229, 258] width 180 height 25
click at [1168, 260] on link "My Closet" at bounding box center [1229, 258] width 180 height 25
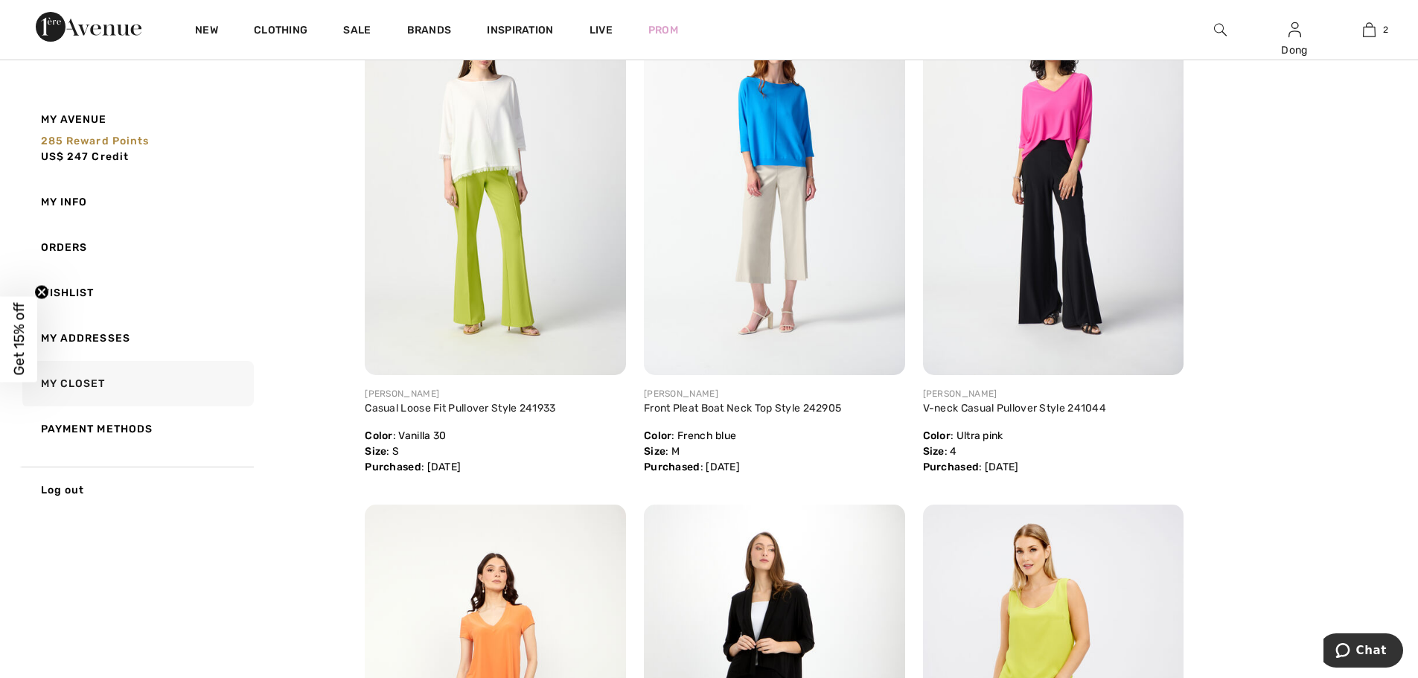
scroll to position [1872, 0]
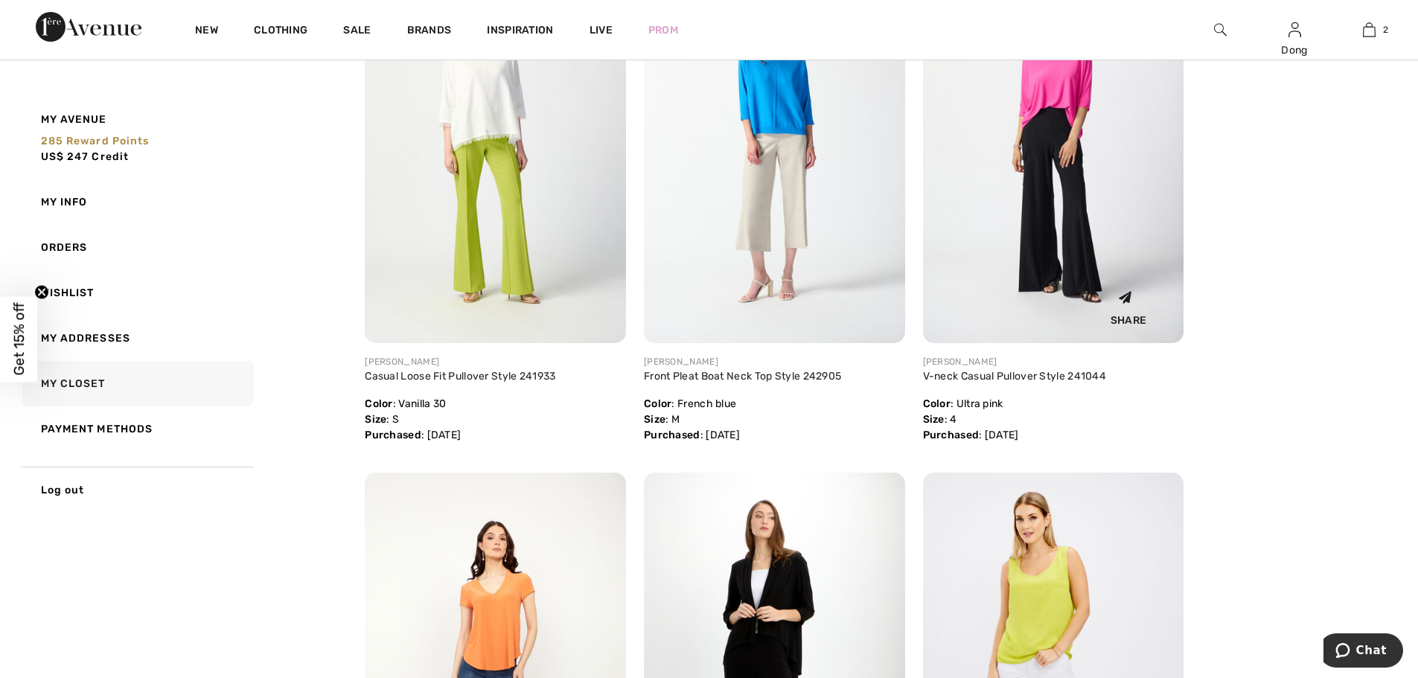
click at [1078, 199] on img at bounding box center [1053, 147] width 261 height 391
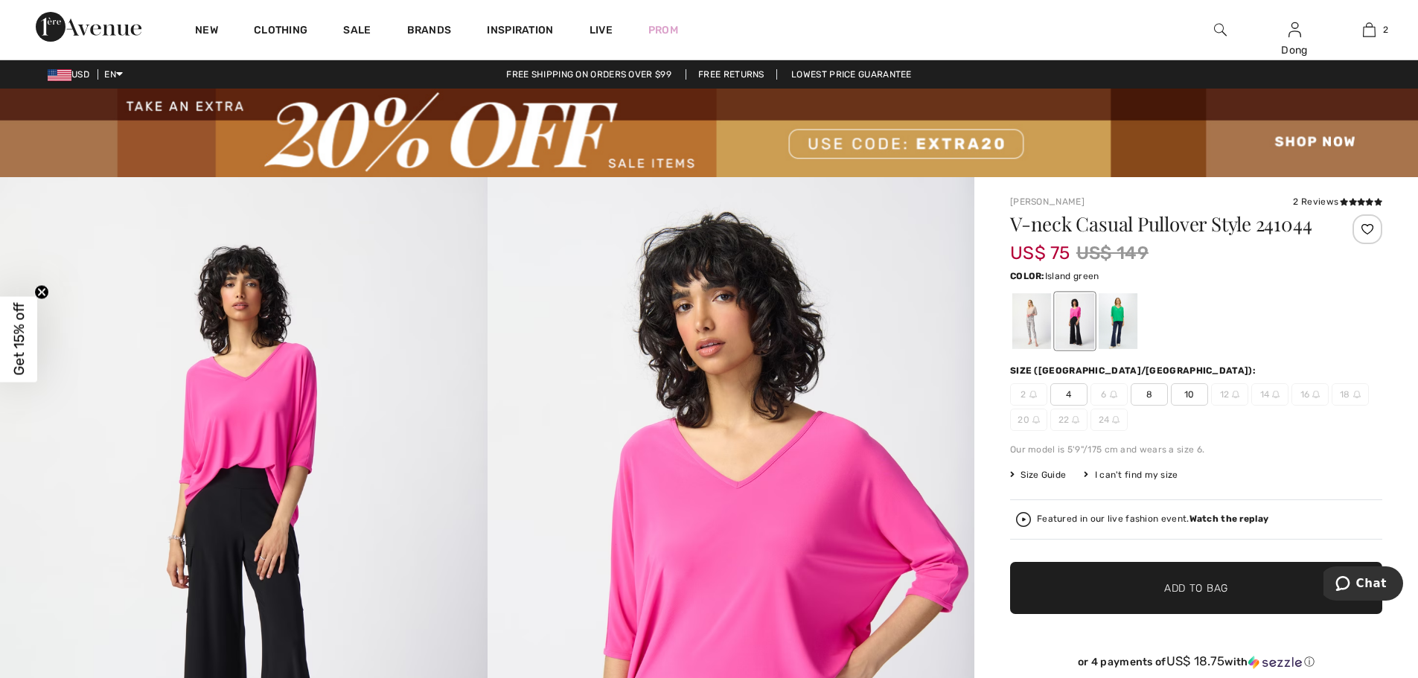
click at [1121, 316] on div at bounding box center [1117, 321] width 39 height 56
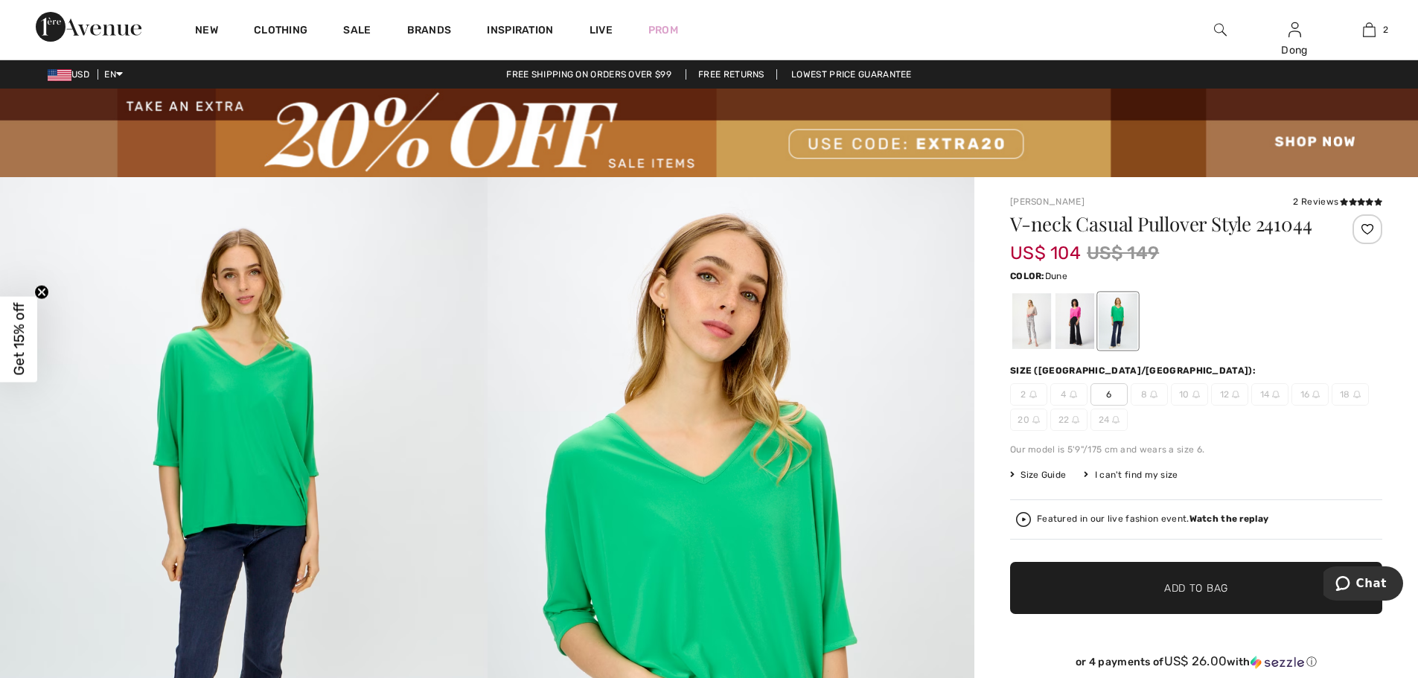
click at [1025, 311] on div at bounding box center [1031, 321] width 39 height 56
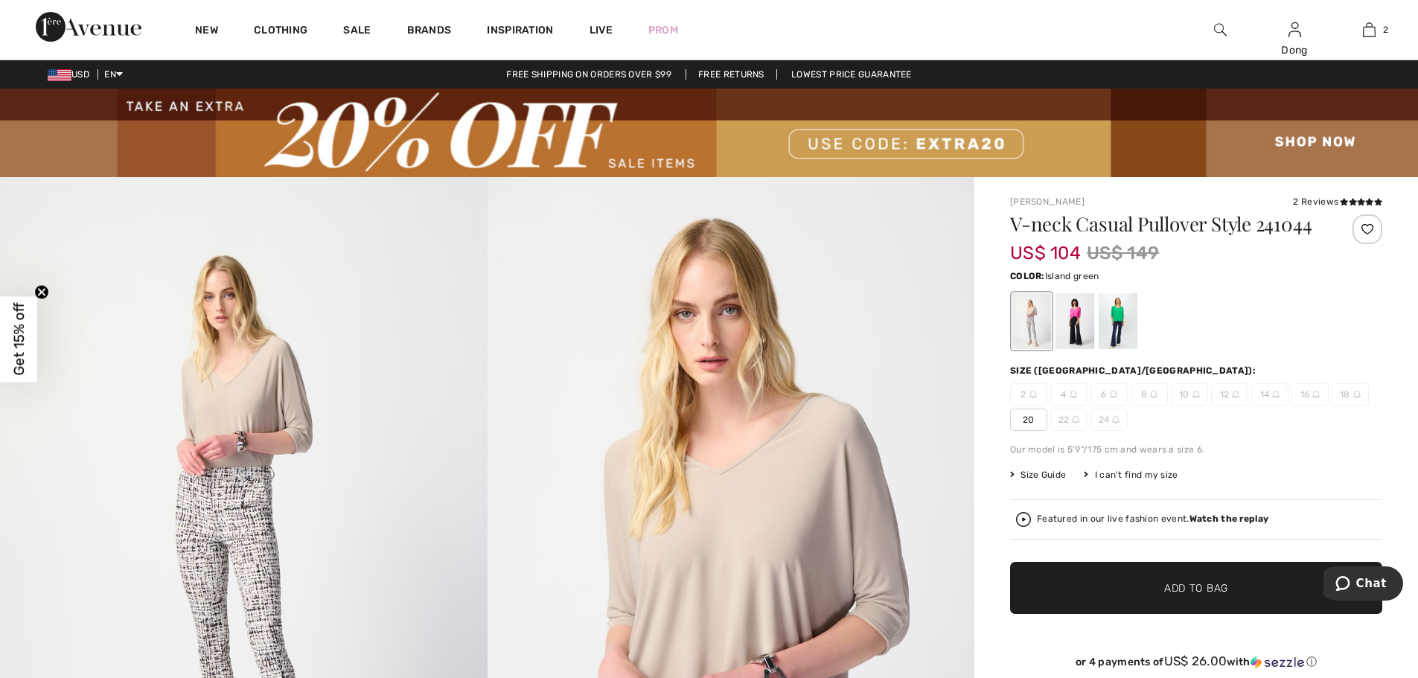
click at [1119, 321] on div at bounding box center [1117, 321] width 39 height 56
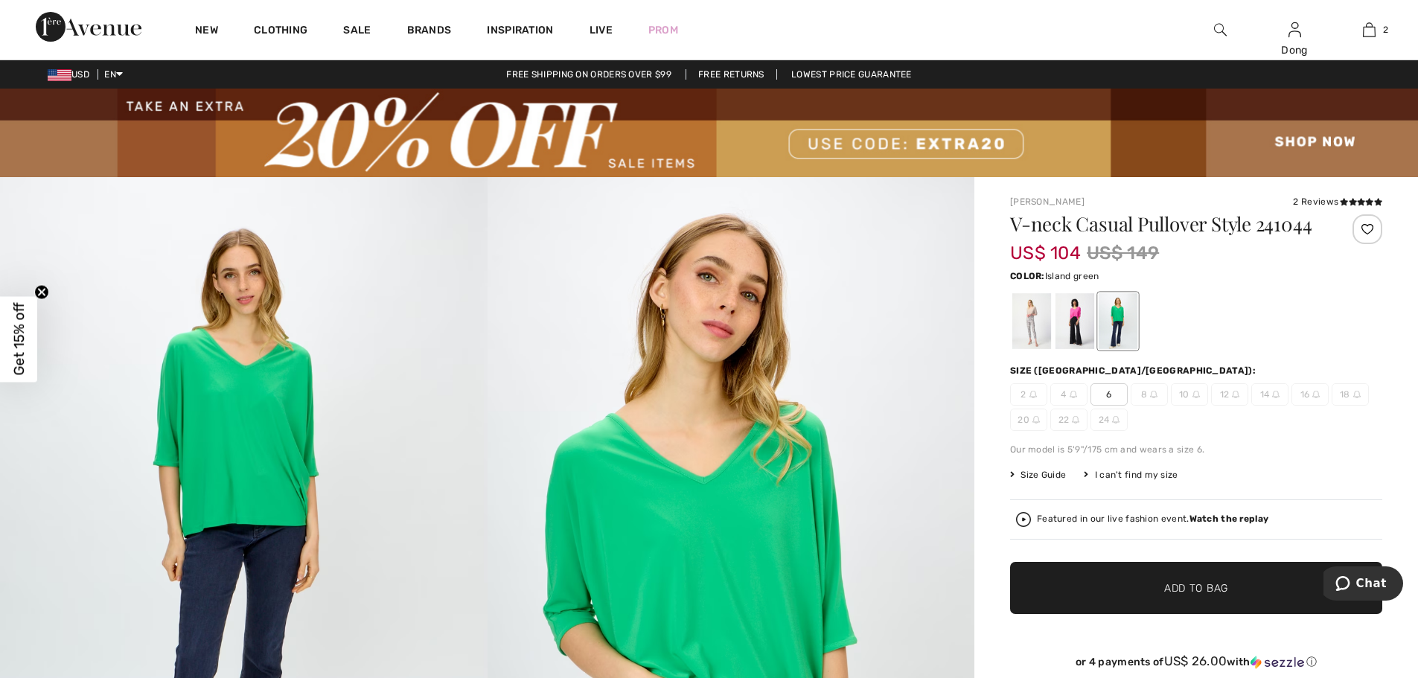
click at [1345, 208] on div "2 Reviews" at bounding box center [1337, 201] width 89 height 13
click at [1351, 203] on icon at bounding box center [1352, 201] width 8 height 7
click at [1075, 308] on div at bounding box center [1074, 321] width 39 height 56
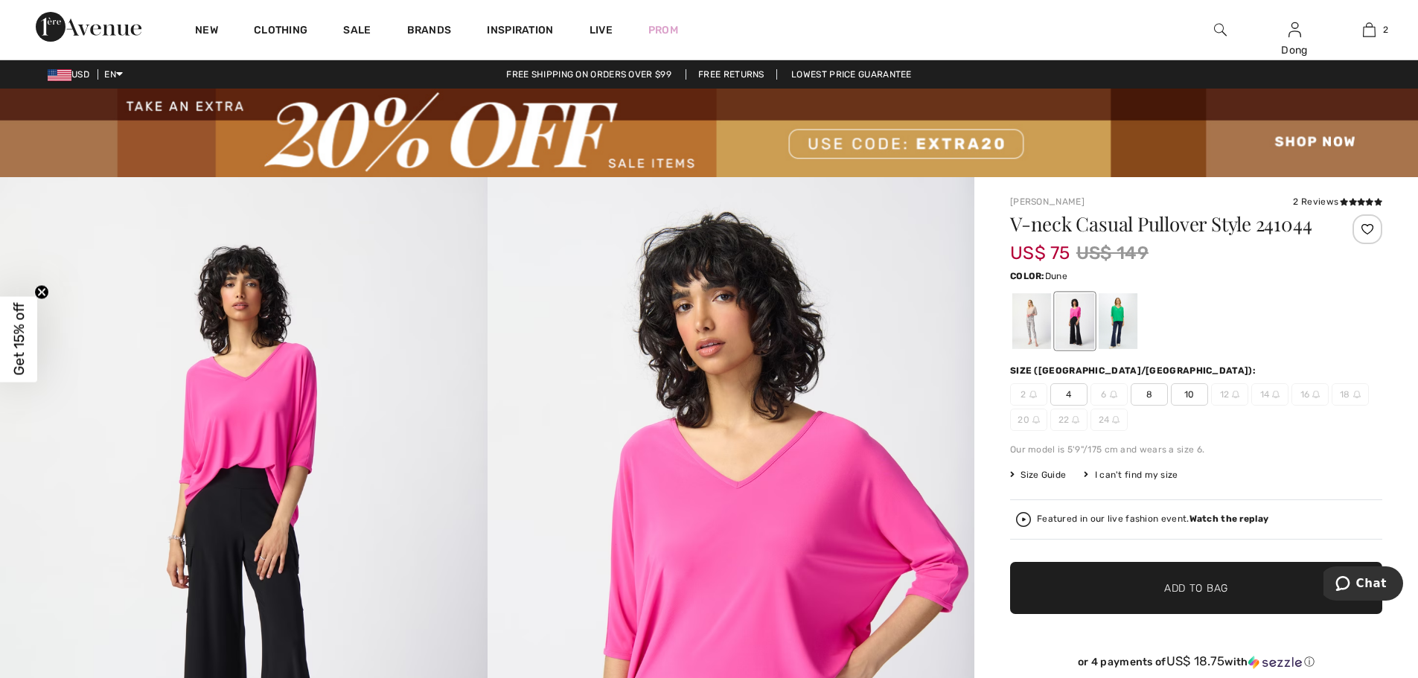
click at [1033, 310] on div at bounding box center [1031, 321] width 39 height 56
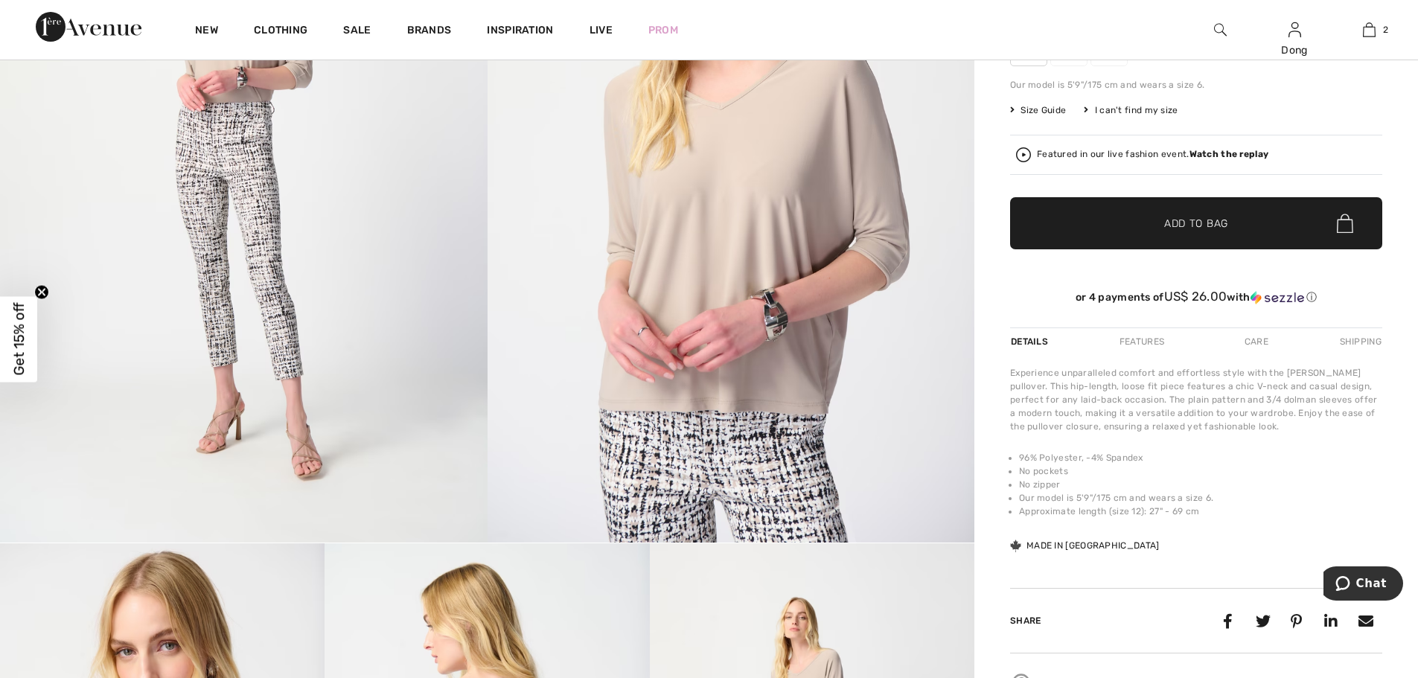
scroll to position [370, 0]
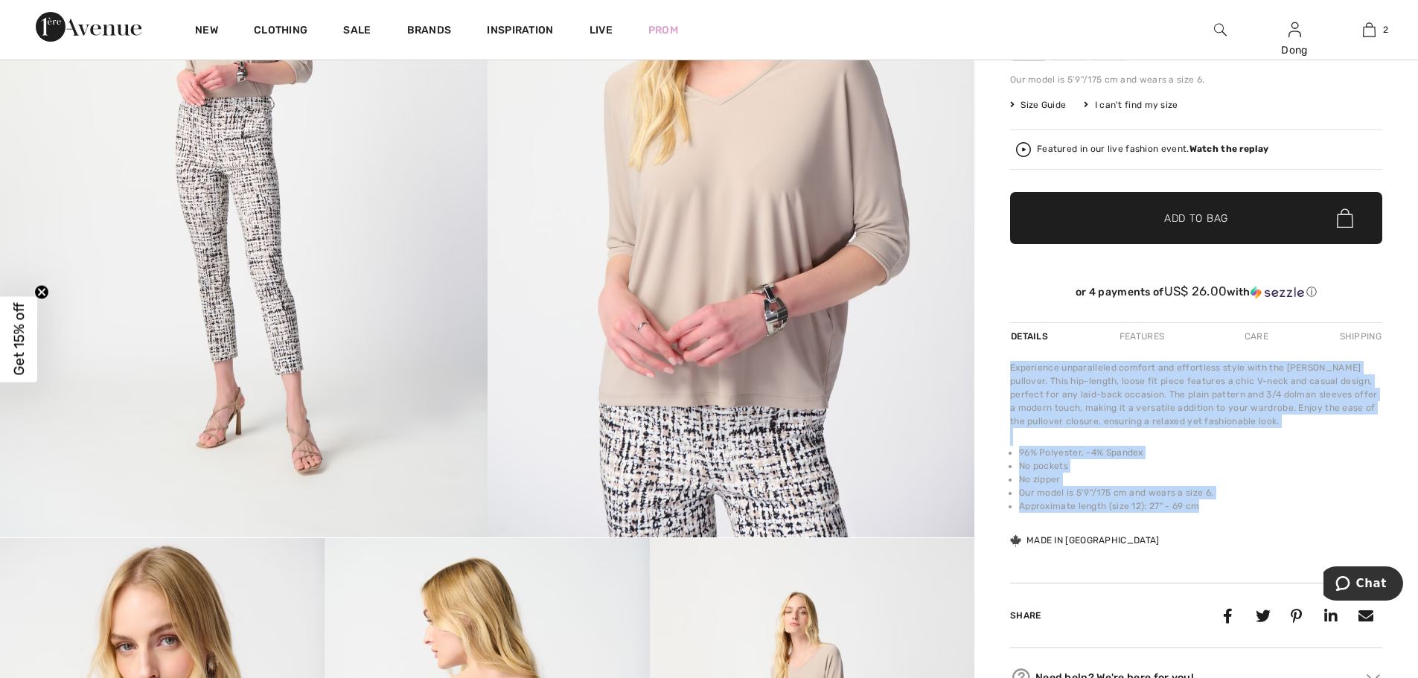
drag, startPoint x: 1008, startPoint y: 365, endPoint x: 1243, endPoint y: 508, distance: 275.8
click at [1243, 508] on div "Joseph Ribkoff 2 Reviews 2 Reviews V-neck Casual Pullover Style 241044 US$ 104 …" at bounding box center [1196, 668] width 444 height 1723
copy div "Experience unparalleled comfort and effortless style with the Joseph Ribkoff pu…"
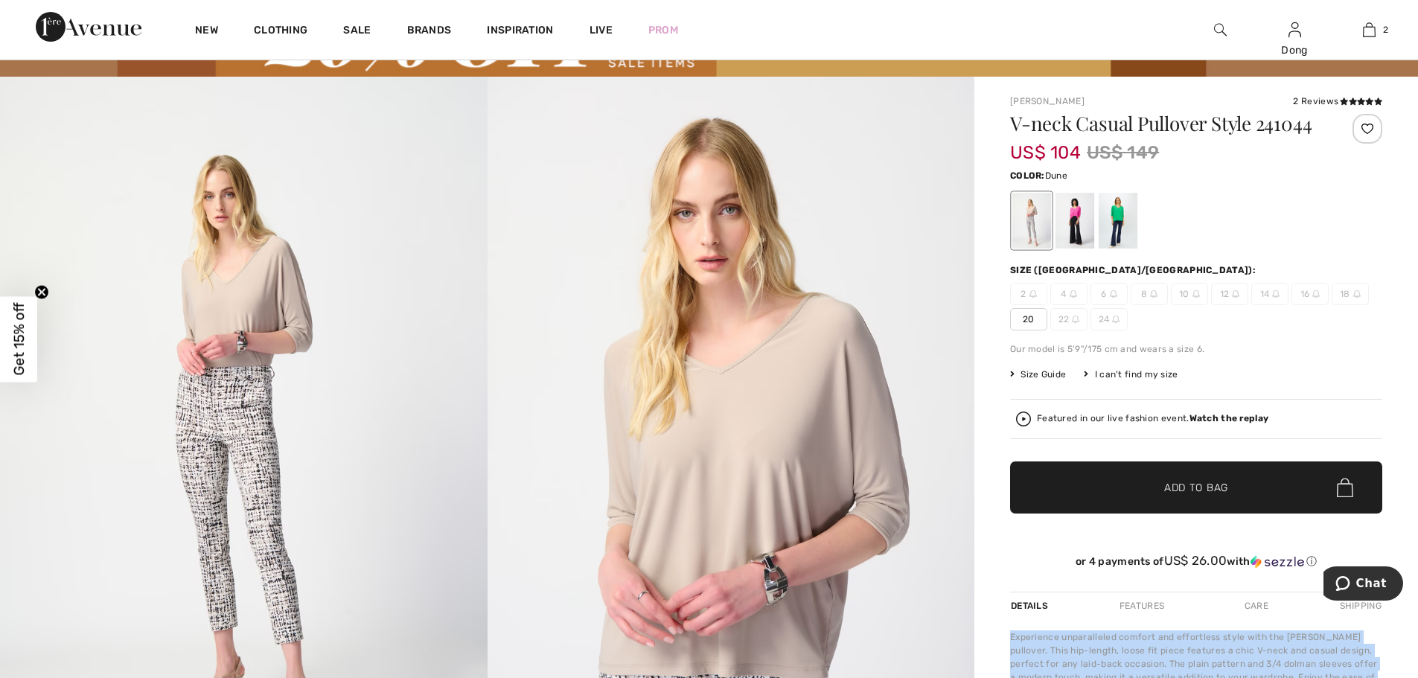
scroll to position [0, 0]
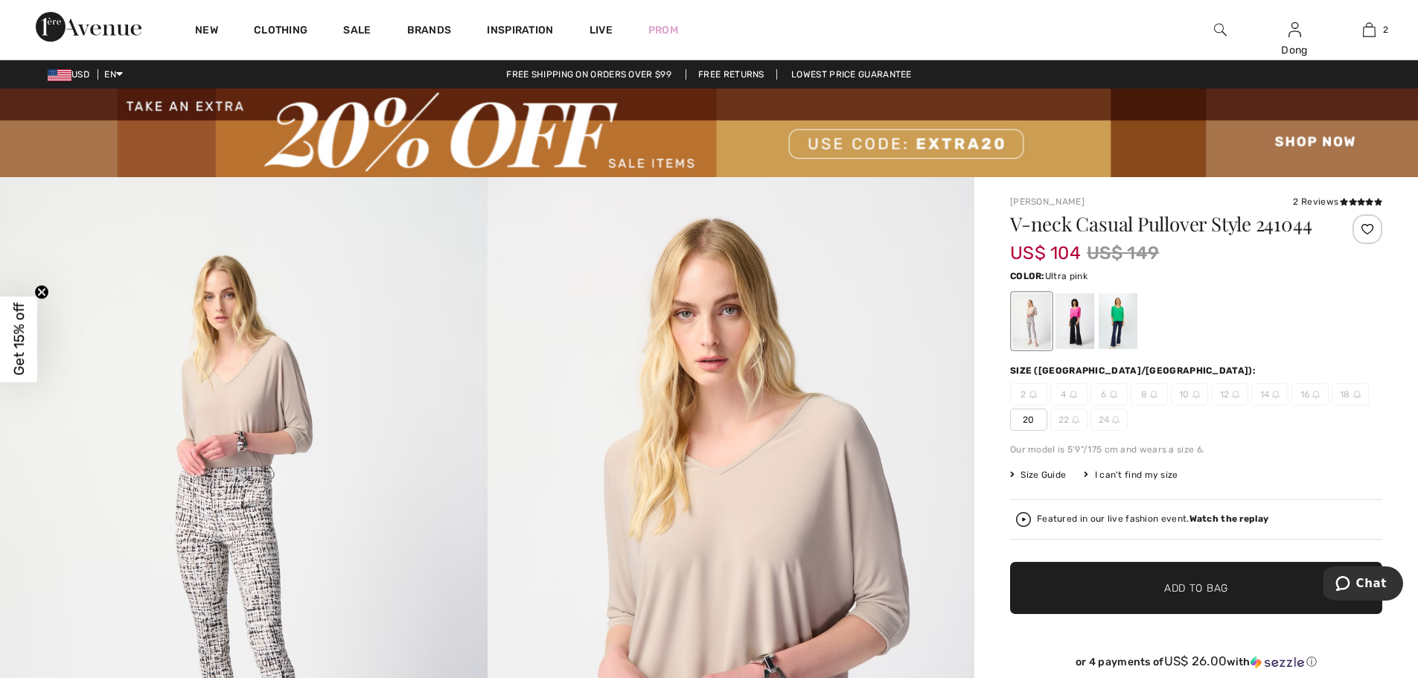
click at [1079, 315] on div at bounding box center [1074, 321] width 39 height 56
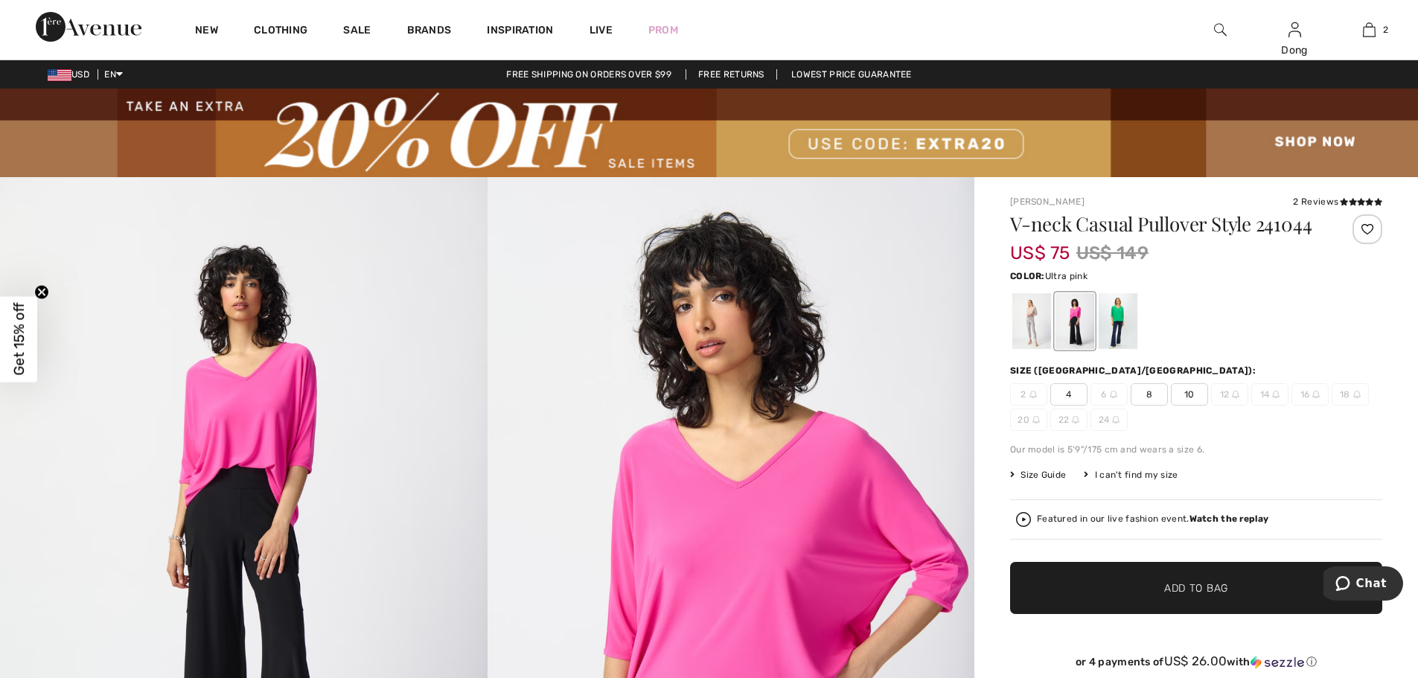
click at [1067, 397] on span "4" at bounding box center [1068, 394] width 37 height 22
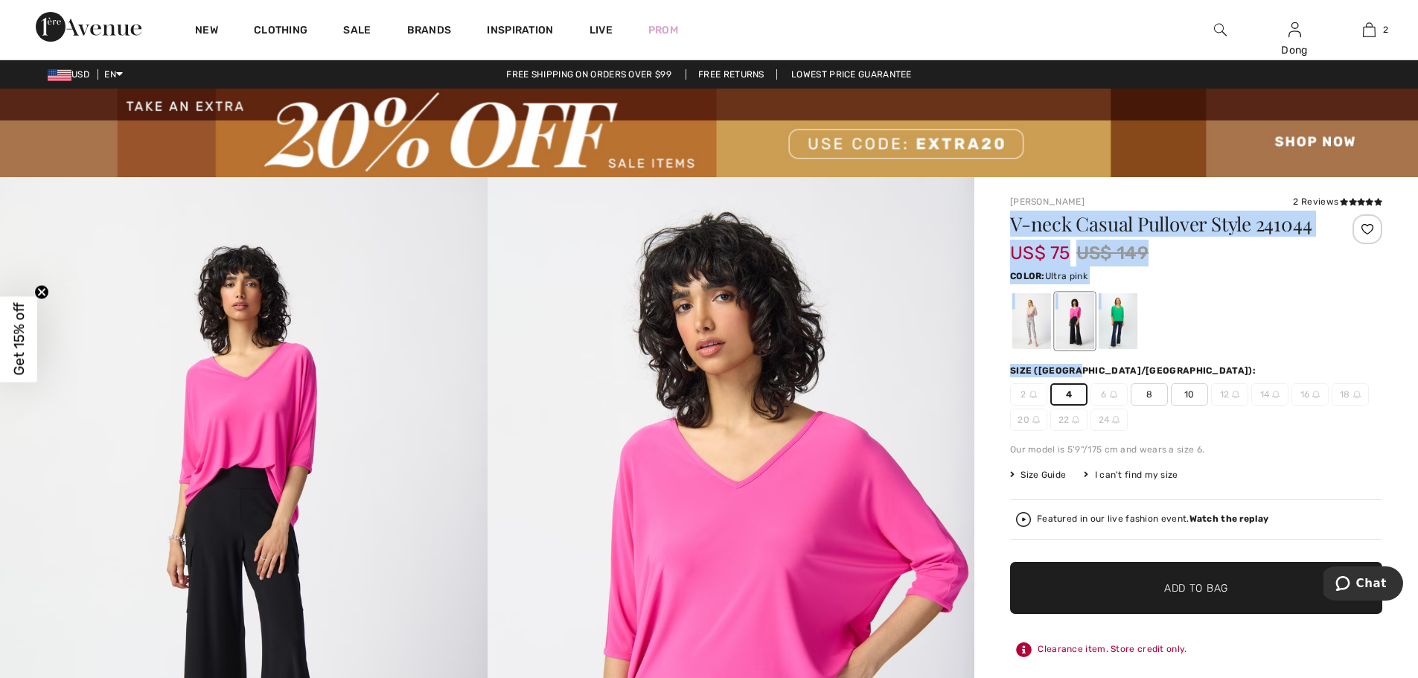
drag, startPoint x: 1011, startPoint y: 220, endPoint x: 1178, endPoint y: 356, distance: 214.8
click at [1178, 356] on div "V-neck Casual Pullover Style 241044 US$ 75 US$ 149 Color: Ultra pink Size (CA/U…" at bounding box center [1196, 469] width 372 height 510
copy div "V-neck Casual Pullover Style 241044 US$ 75 US$ 149 Color: Ultra pink Size (CA/U…"
click at [1342, 205] on icon at bounding box center [1343, 201] width 8 height 7
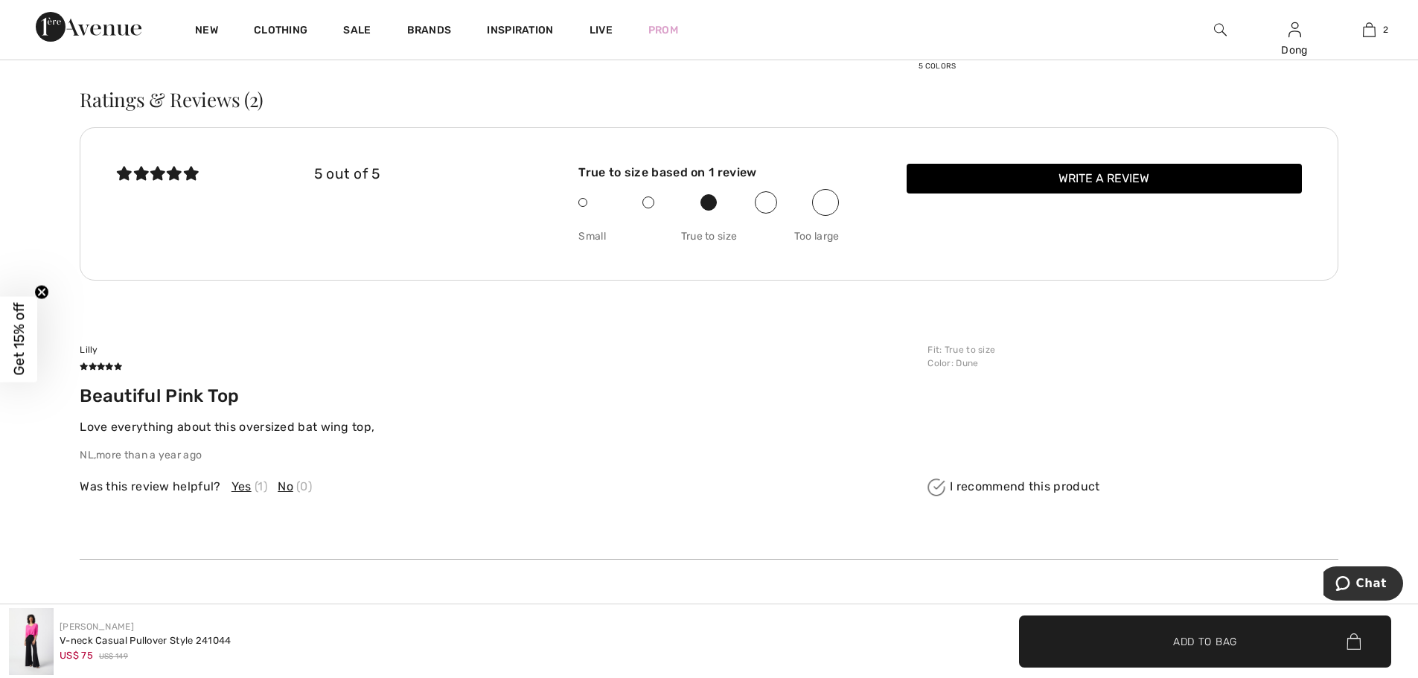
scroll to position [3003, 0]
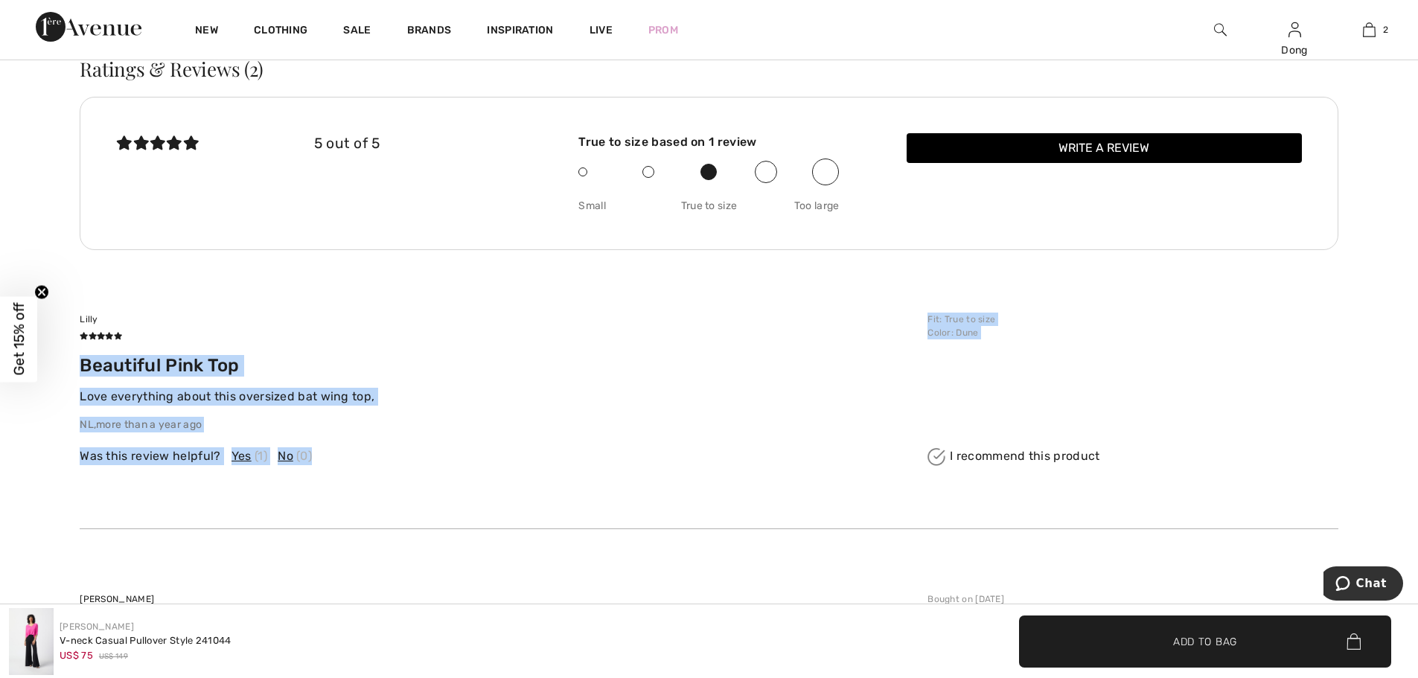
drag, startPoint x: 81, startPoint y: 362, endPoint x: 320, endPoint y: 474, distance: 264.0
click at [320, 474] on div "Lilly Beautiful Pink Top Love everything about this oversized bat wing top, NL …" at bounding box center [709, 390] width 1258 height 280
drag, startPoint x: 80, startPoint y: 316, endPoint x: 359, endPoint y: 459, distance: 313.8
click at [359, 459] on div "Lilly Beautiful Pink Top Love everything about this oversized bat wing top, NL …" at bounding box center [709, 390] width 1258 height 280
copy div "Lilly Beautiful Pink Top Love everything about this oversized bat wing top, NL …"
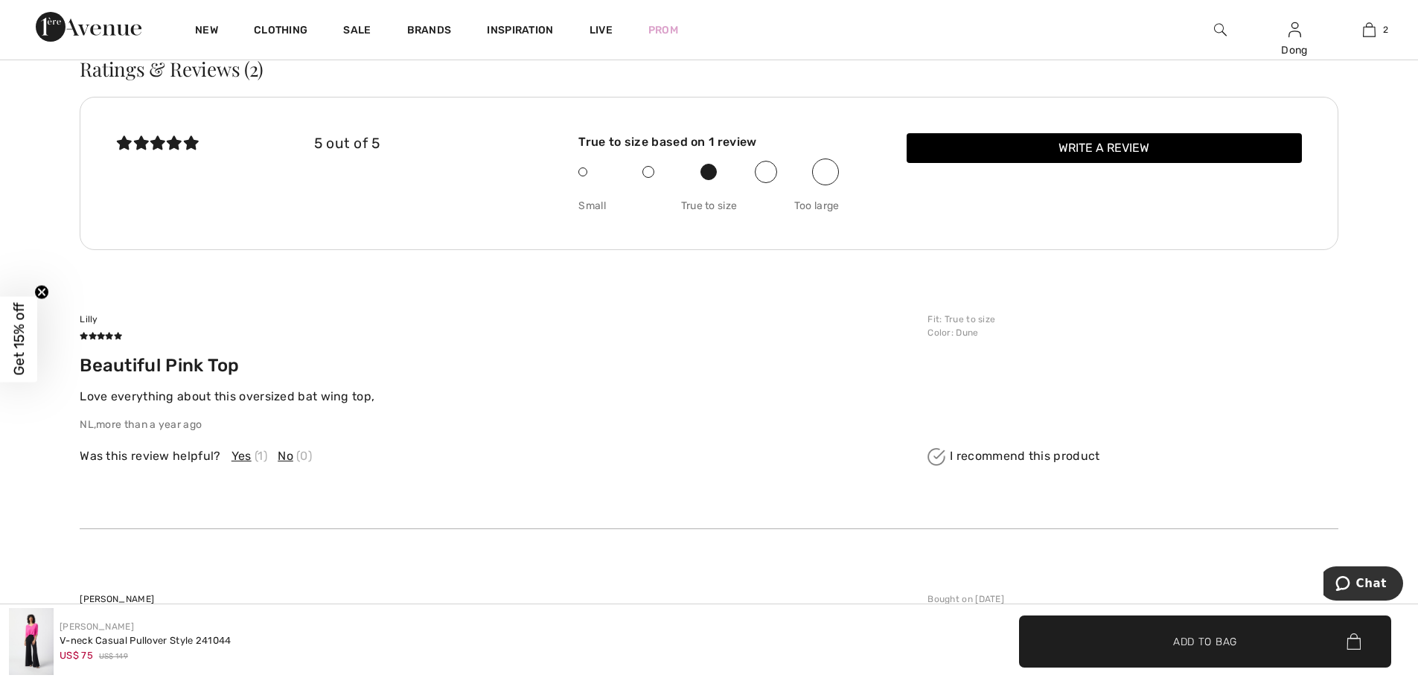
drag, startPoint x: 734, startPoint y: 465, endPoint x: 734, endPoint y: 448, distance: 17.1
click at [734, 459] on div "Was this review helpful? Yes (1) No (0)" at bounding box center [499, 448] width 839 height 33
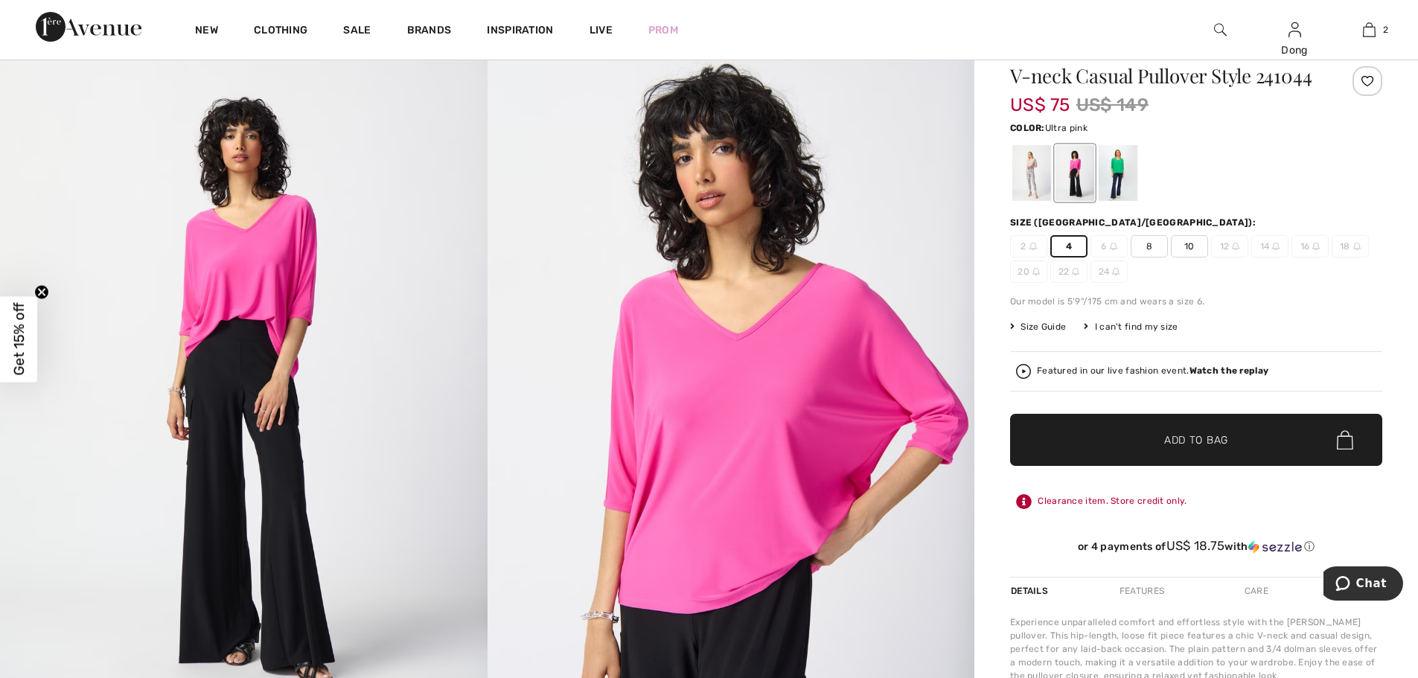
scroll to position [116, 0]
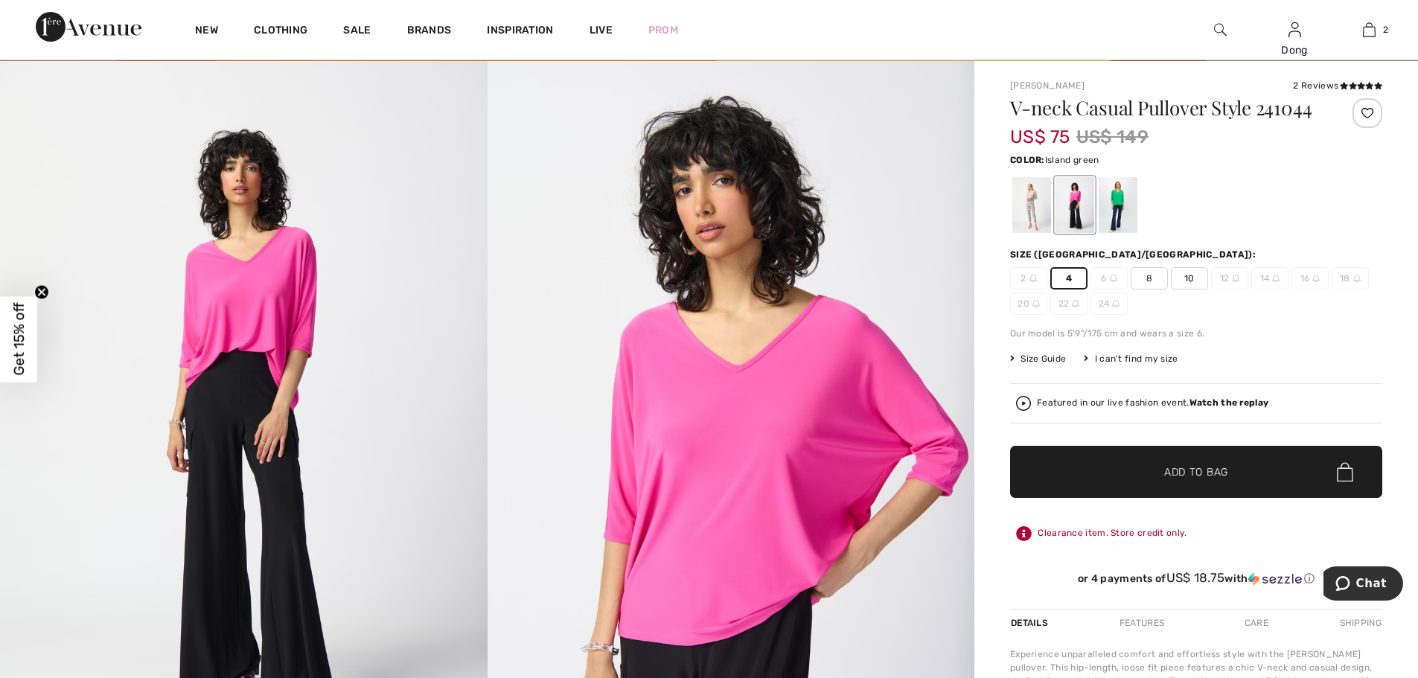
click at [1124, 196] on div at bounding box center [1117, 205] width 39 height 56
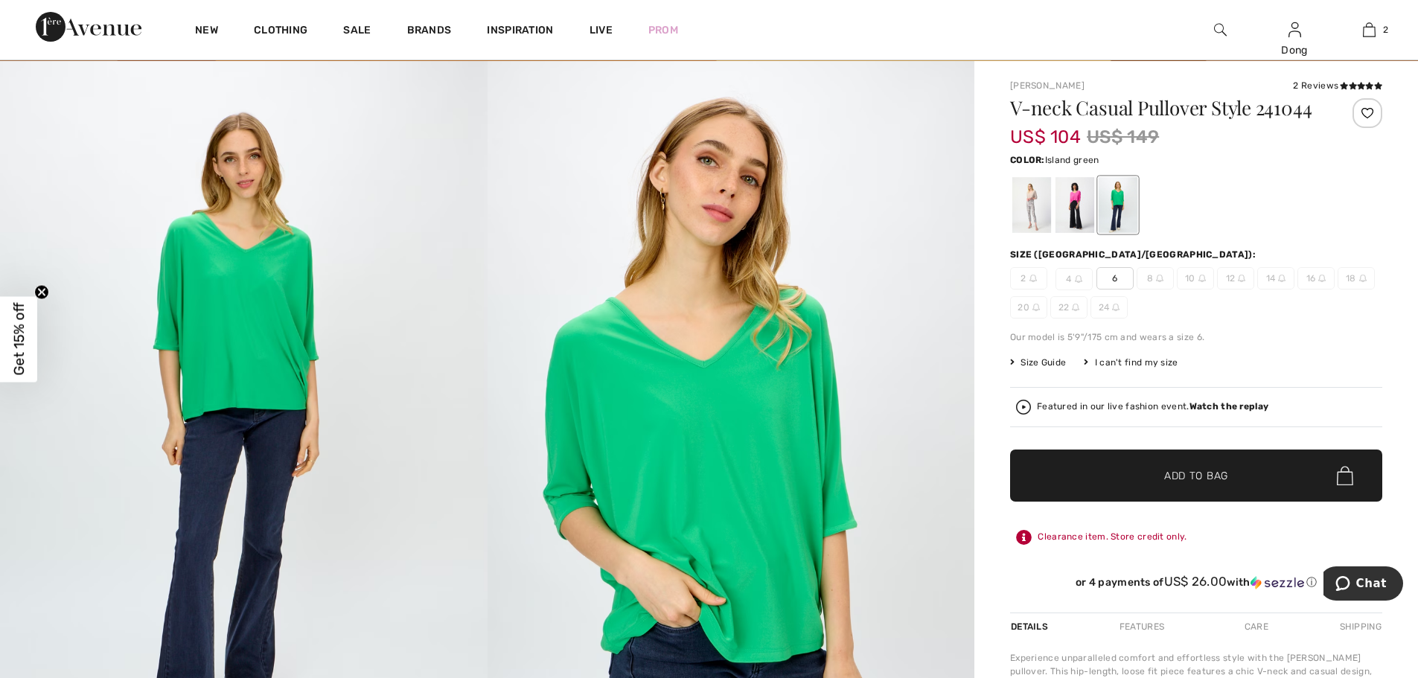
click at [1108, 280] on span "6" at bounding box center [1114, 278] width 37 height 22
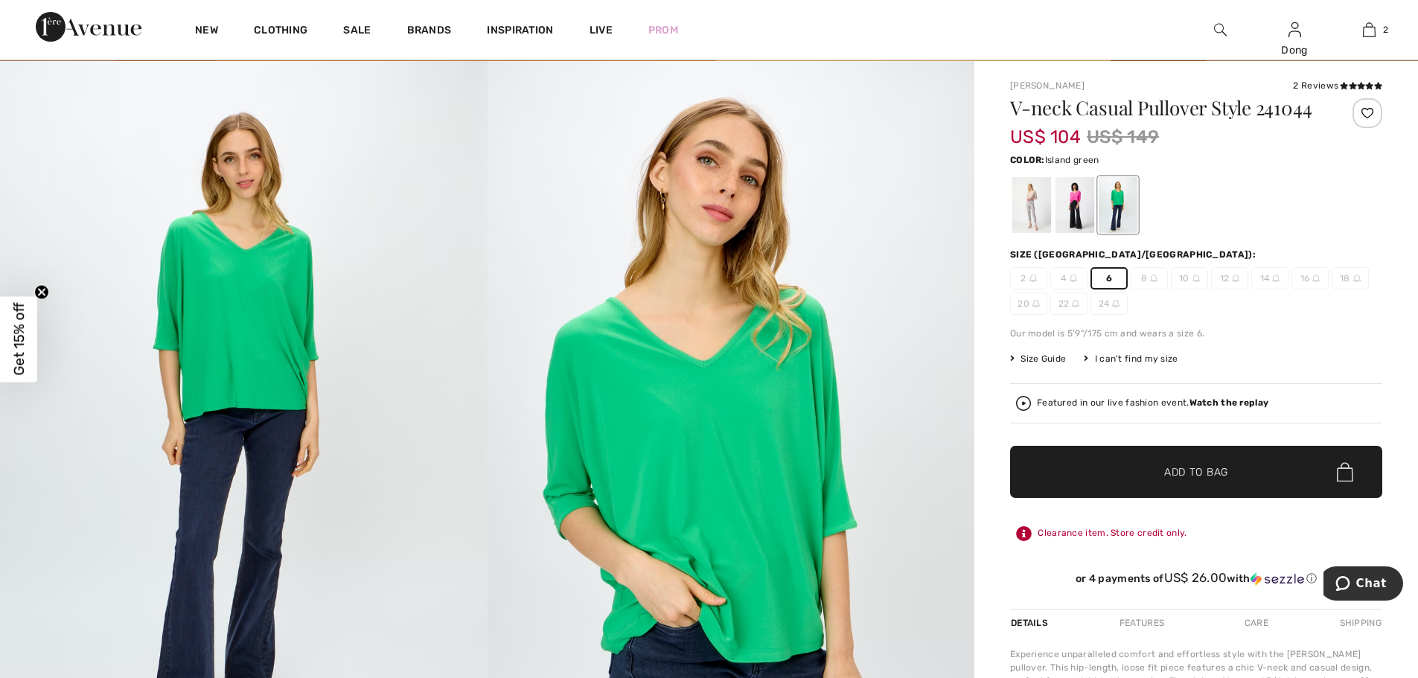
click at [1177, 477] on span "Add to Bag" at bounding box center [1196, 472] width 64 height 16
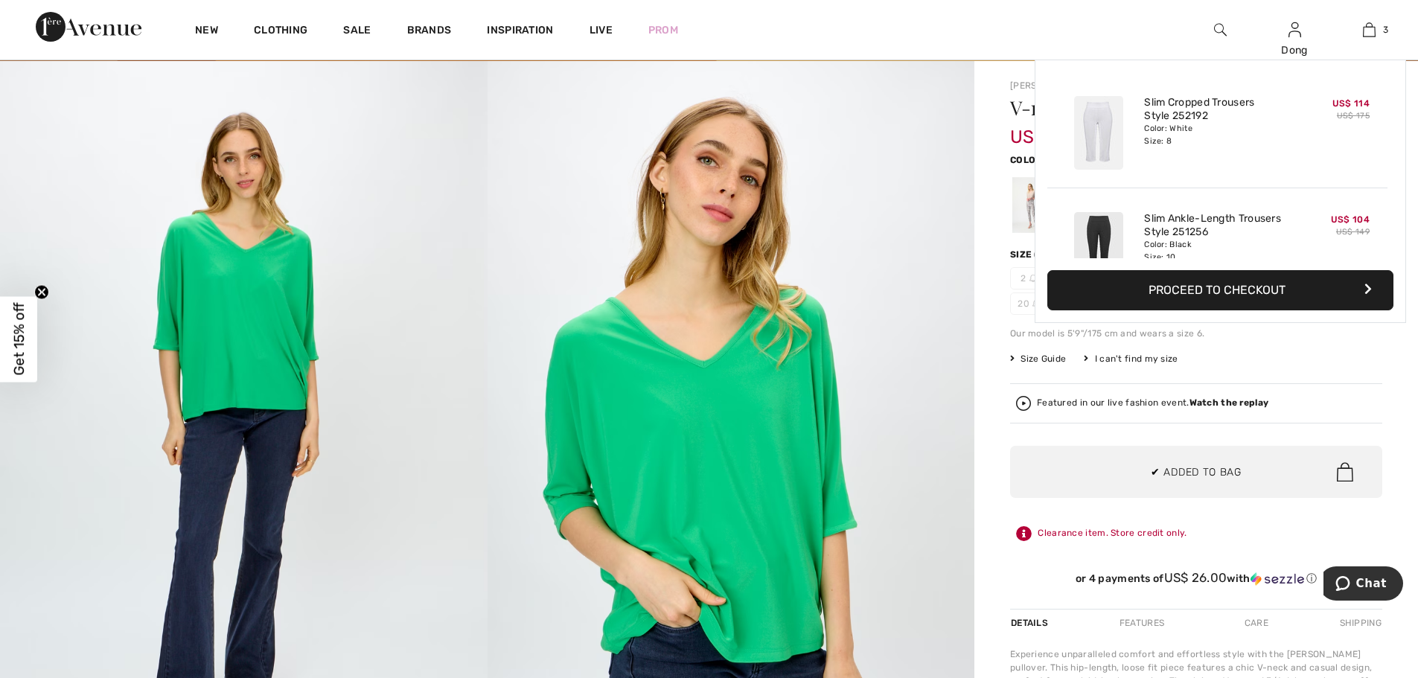
scroll to position [162, 0]
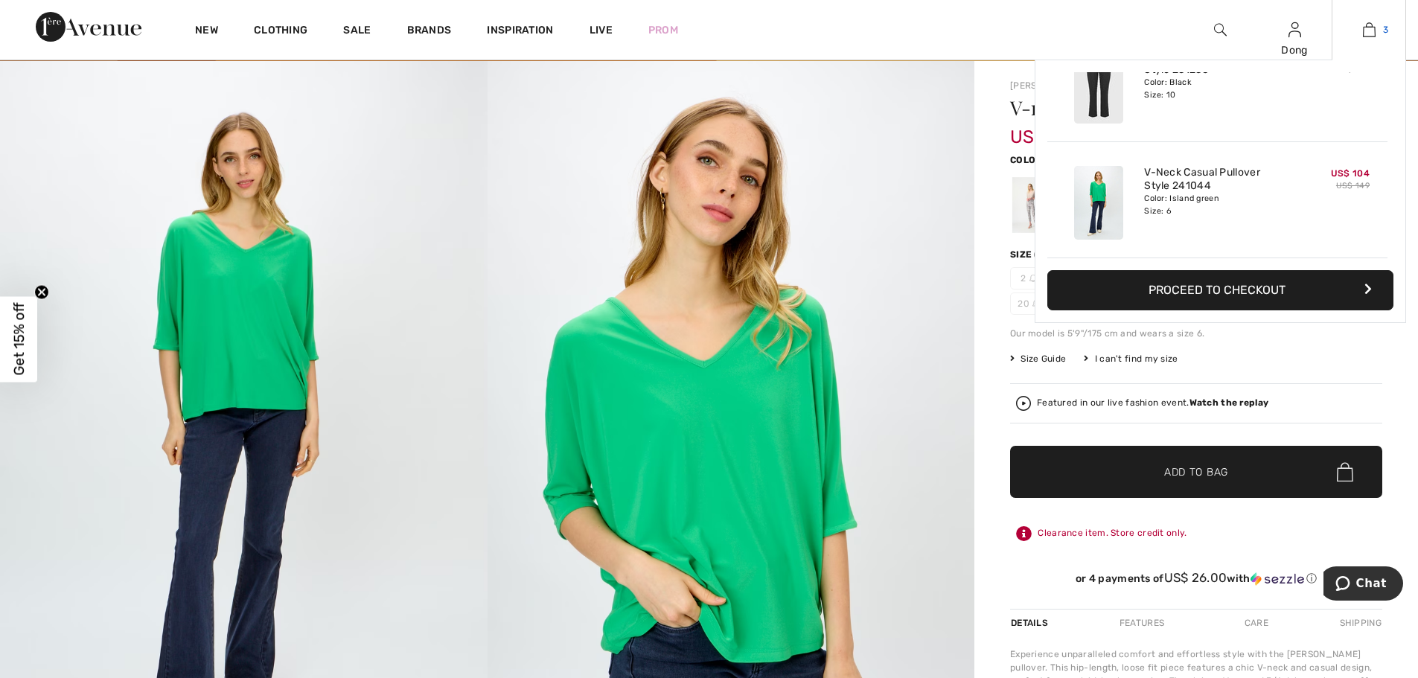
click at [1371, 33] on img at bounding box center [1369, 30] width 13 height 18
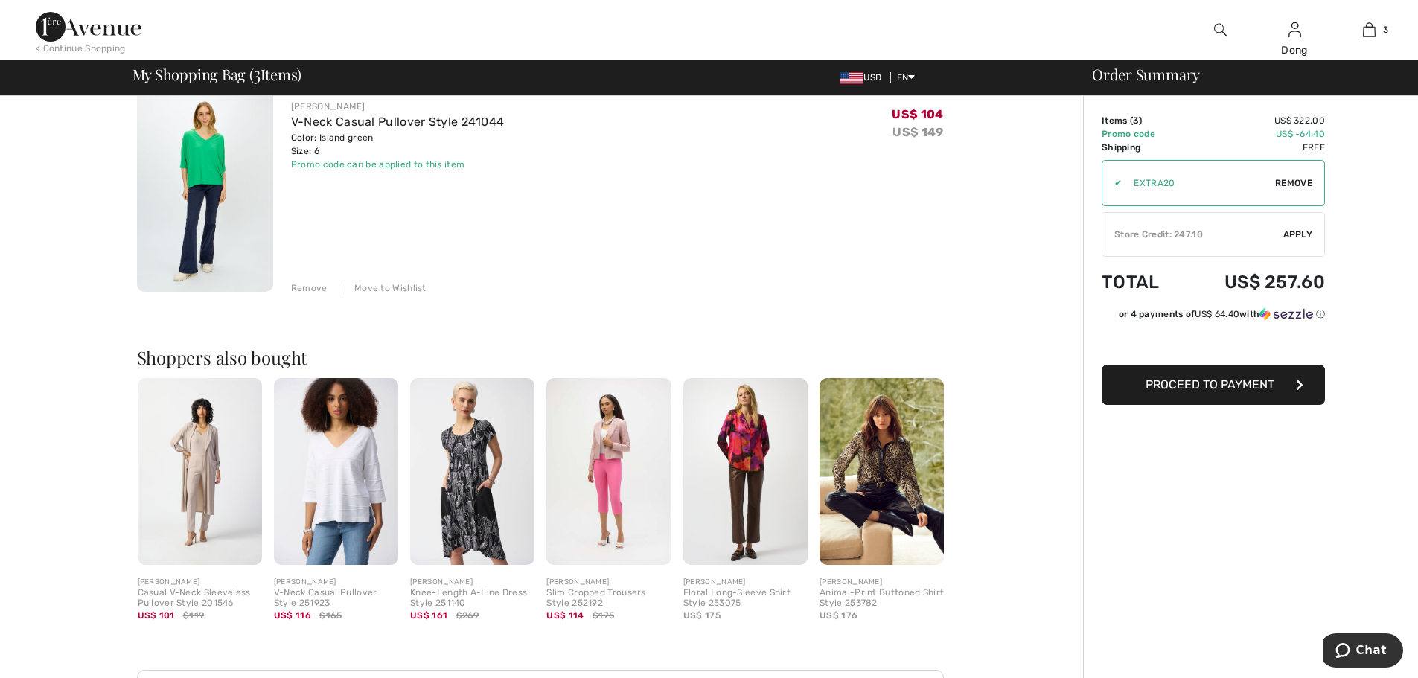
scroll to position [626, 0]
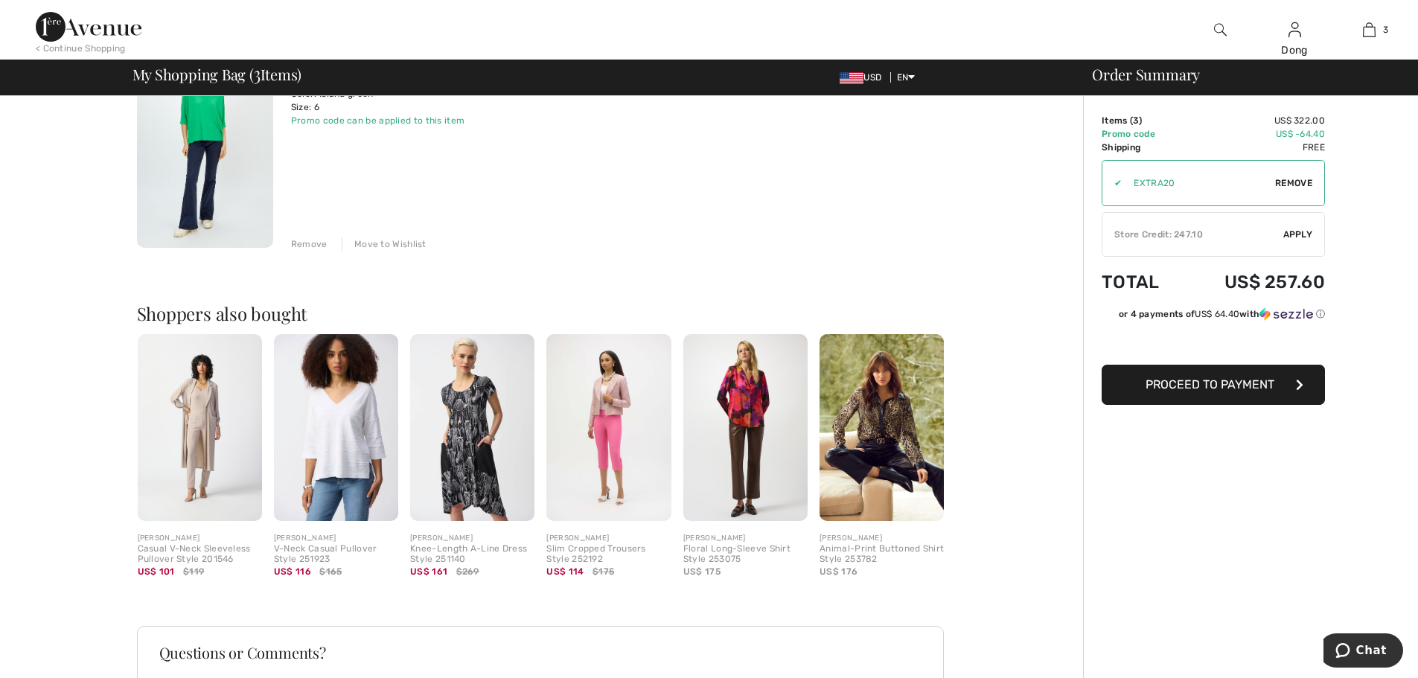
click at [353, 476] on img at bounding box center [336, 427] width 124 height 187
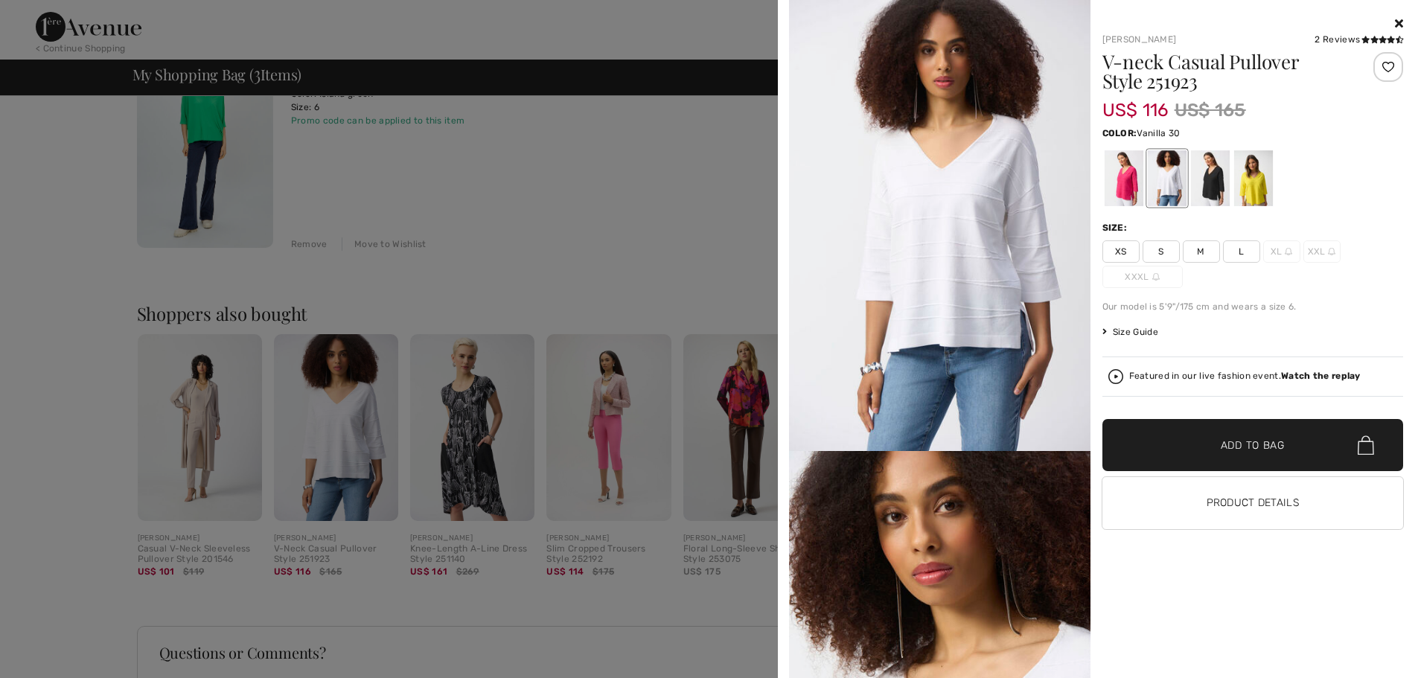
click at [926, 242] on img at bounding box center [939, 225] width 301 height 451
click at [946, 262] on img at bounding box center [939, 225] width 301 height 451
click at [1192, 256] on span "M" at bounding box center [1200, 251] width 37 height 22
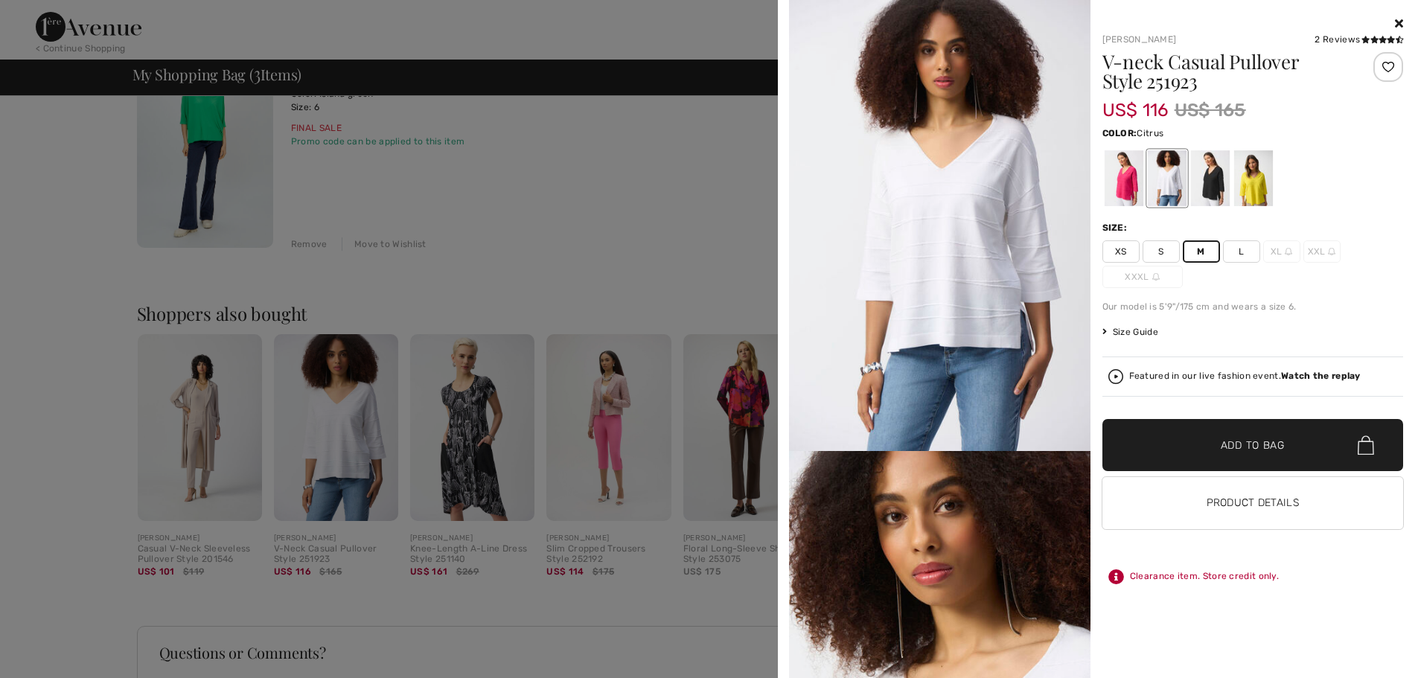
click at [1251, 196] on div at bounding box center [1252, 178] width 39 height 56
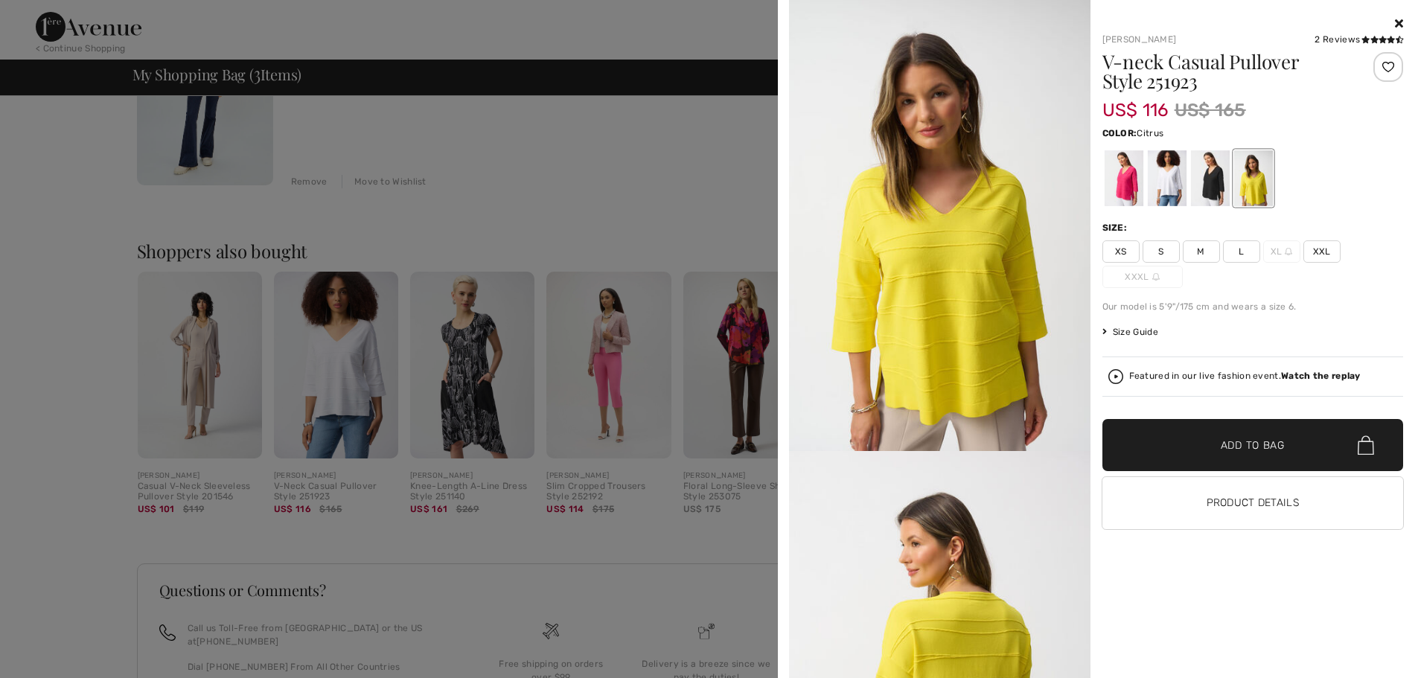
scroll to position [594, 0]
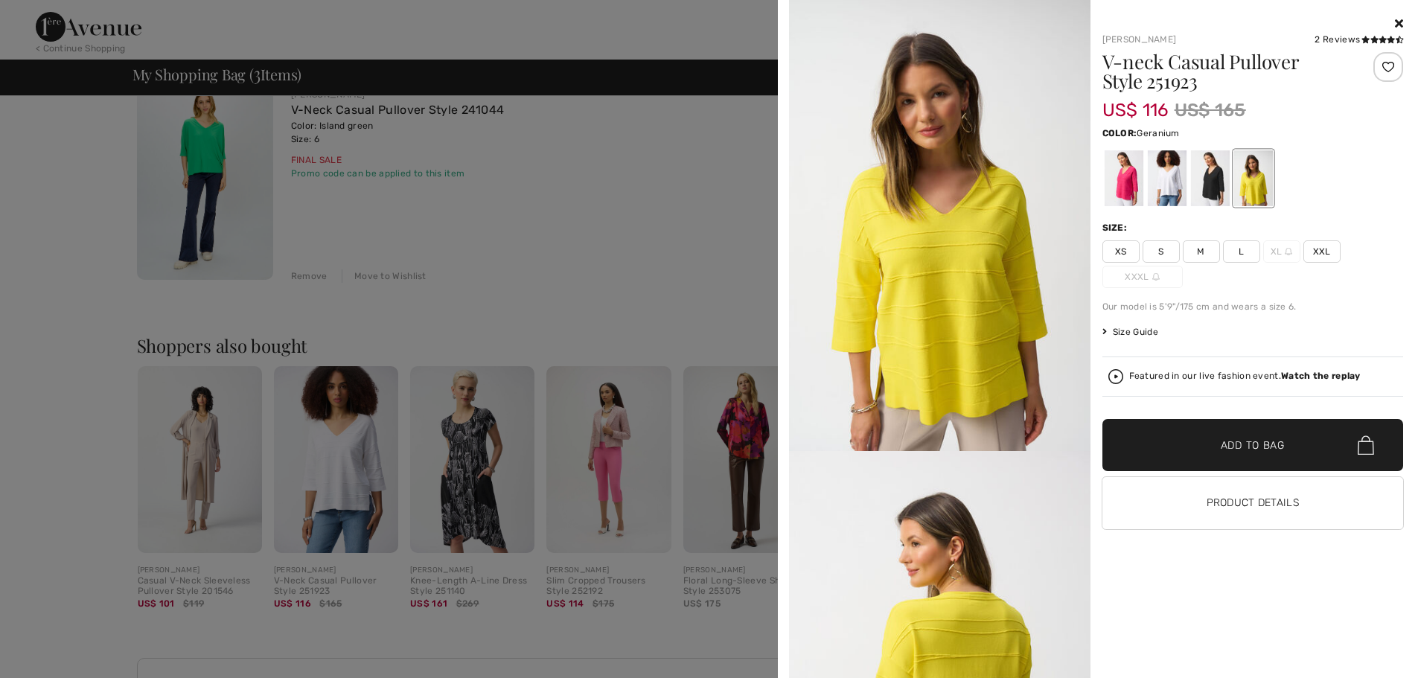
click at [1130, 196] on div at bounding box center [1123, 178] width 39 height 56
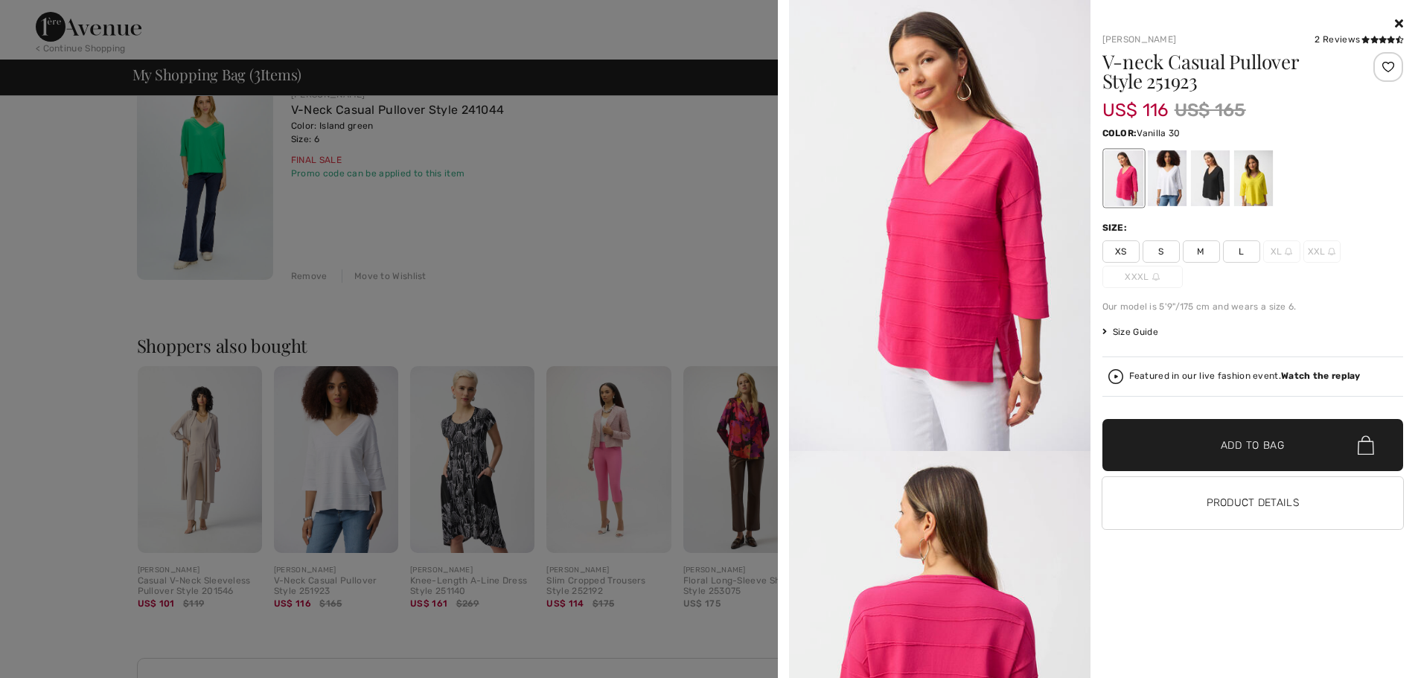
click at [1168, 196] on div at bounding box center [1166, 178] width 39 height 56
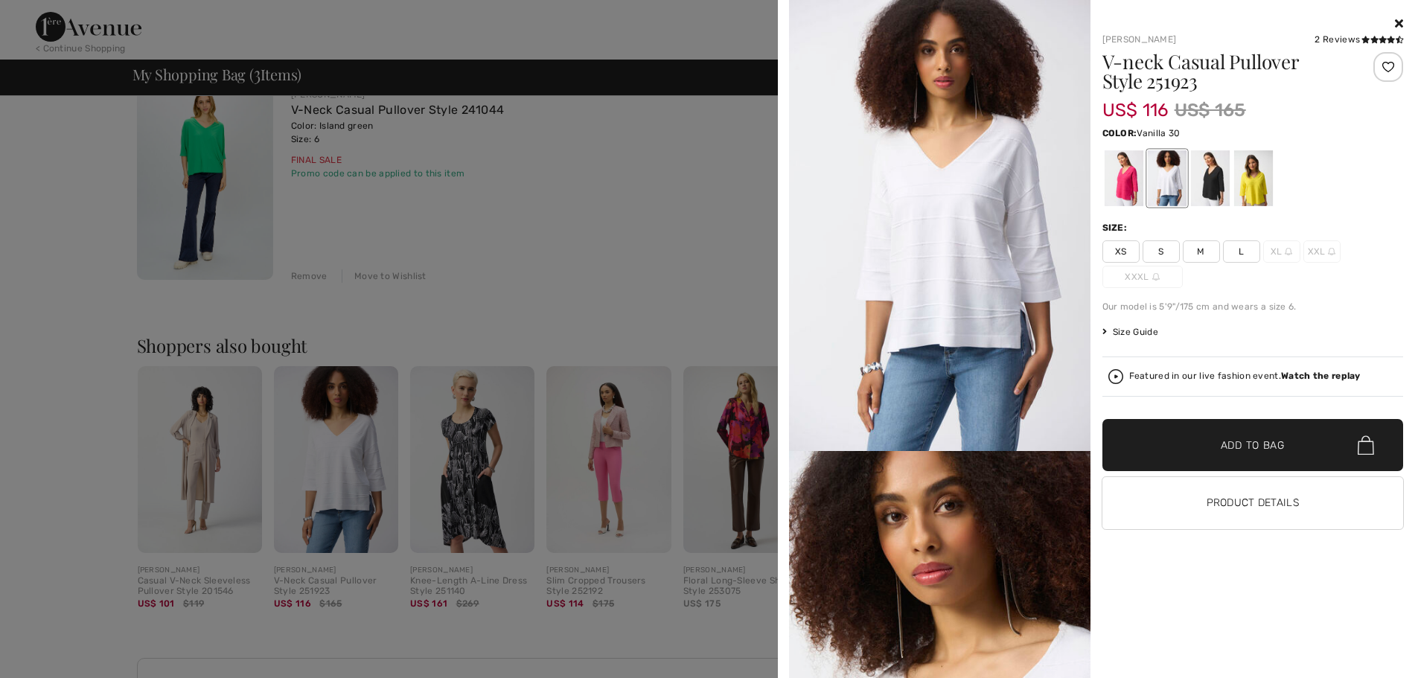
click at [936, 270] on img at bounding box center [939, 225] width 301 height 451
click at [1201, 252] on span "M" at bounding box center [1200, 251] width 37 height 22
click at [1246, 441] on span "Add to Bag" at bounding box center [1252, 446] width 64 height 16
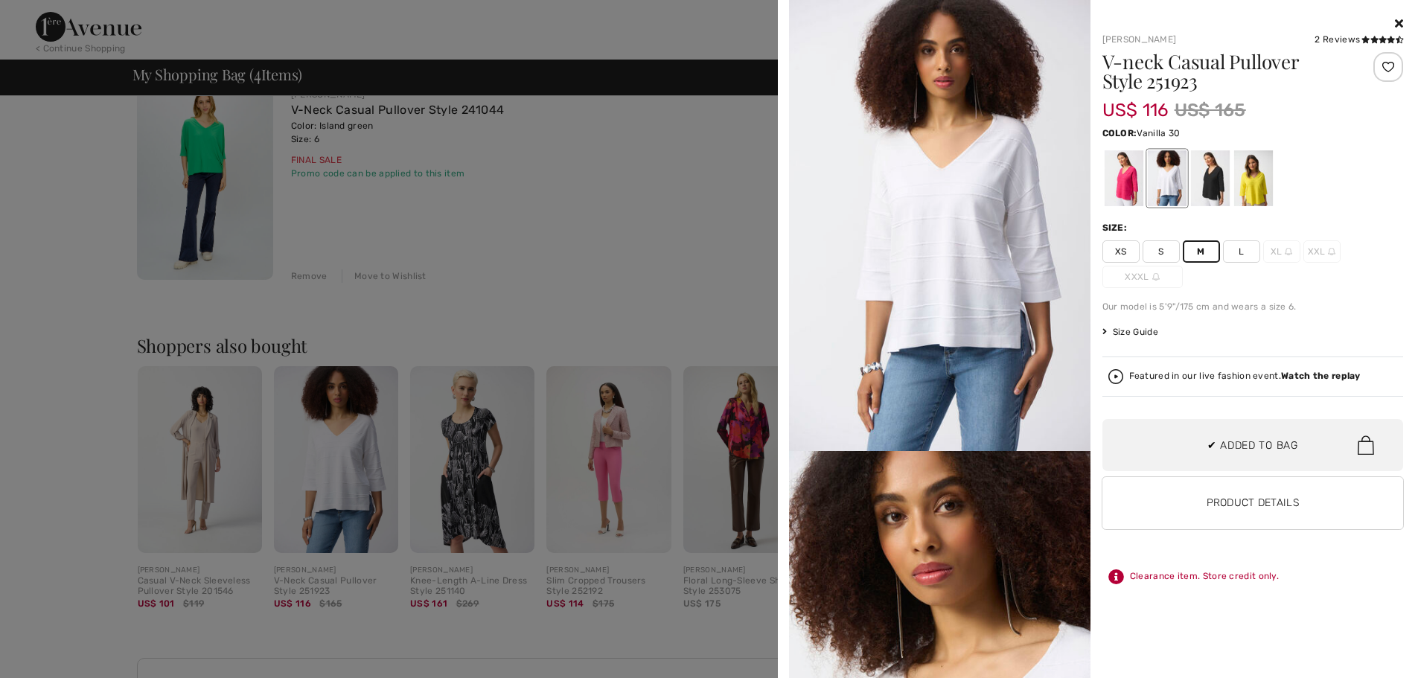
scroll to position [154, 0]
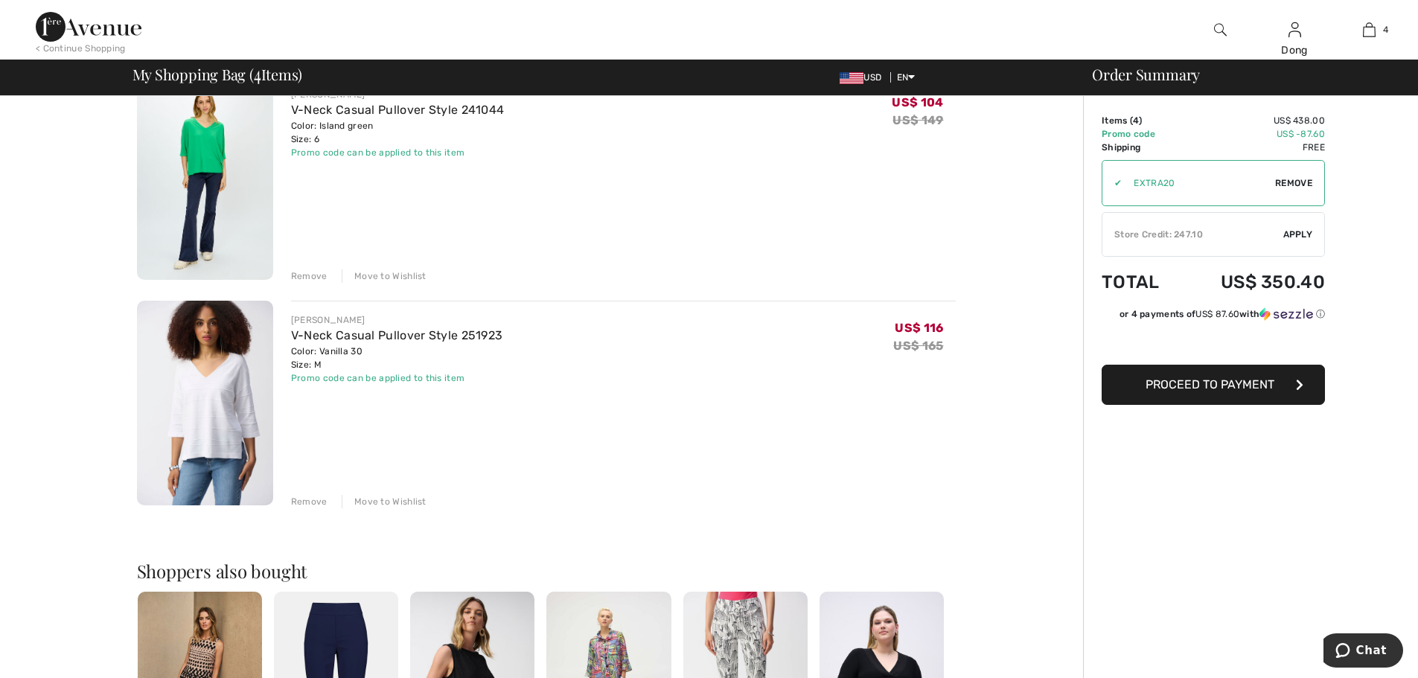
click at [225, 372] on img at bounding box center [205, 403] width 136 height 205
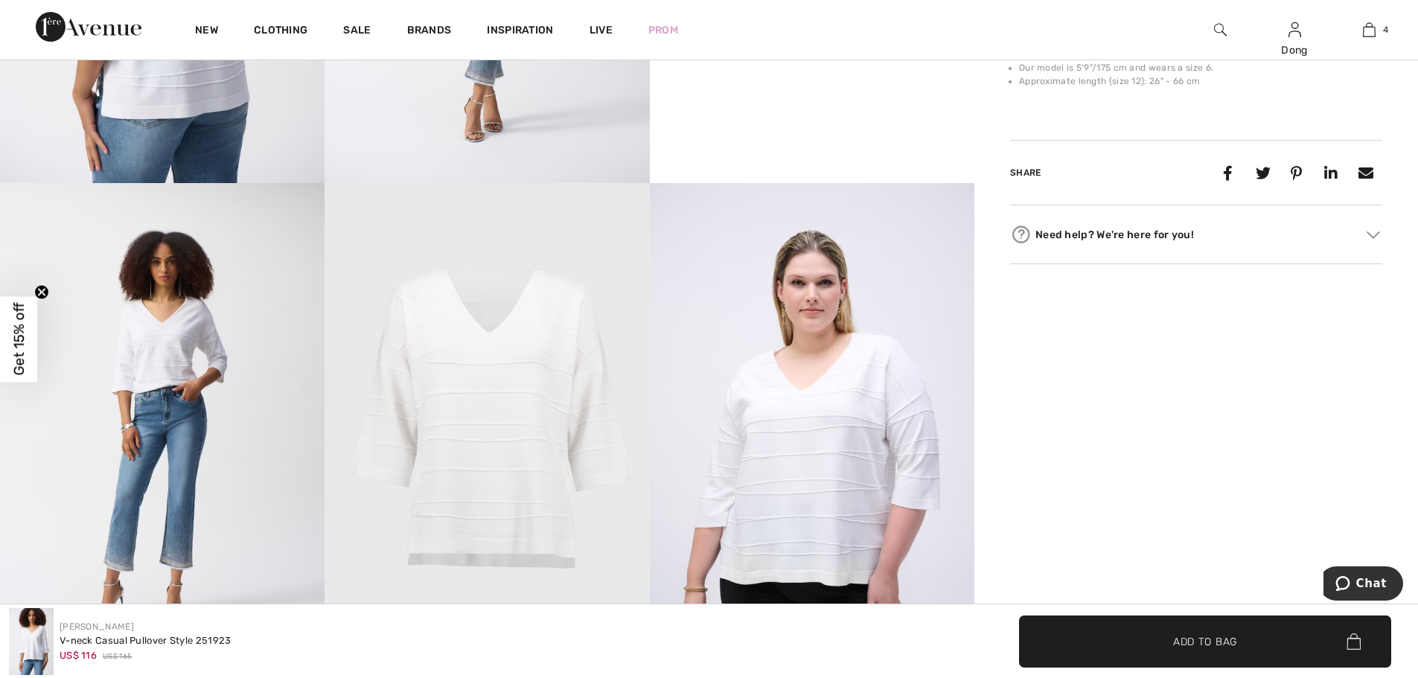
scroll to position [1223, 0]
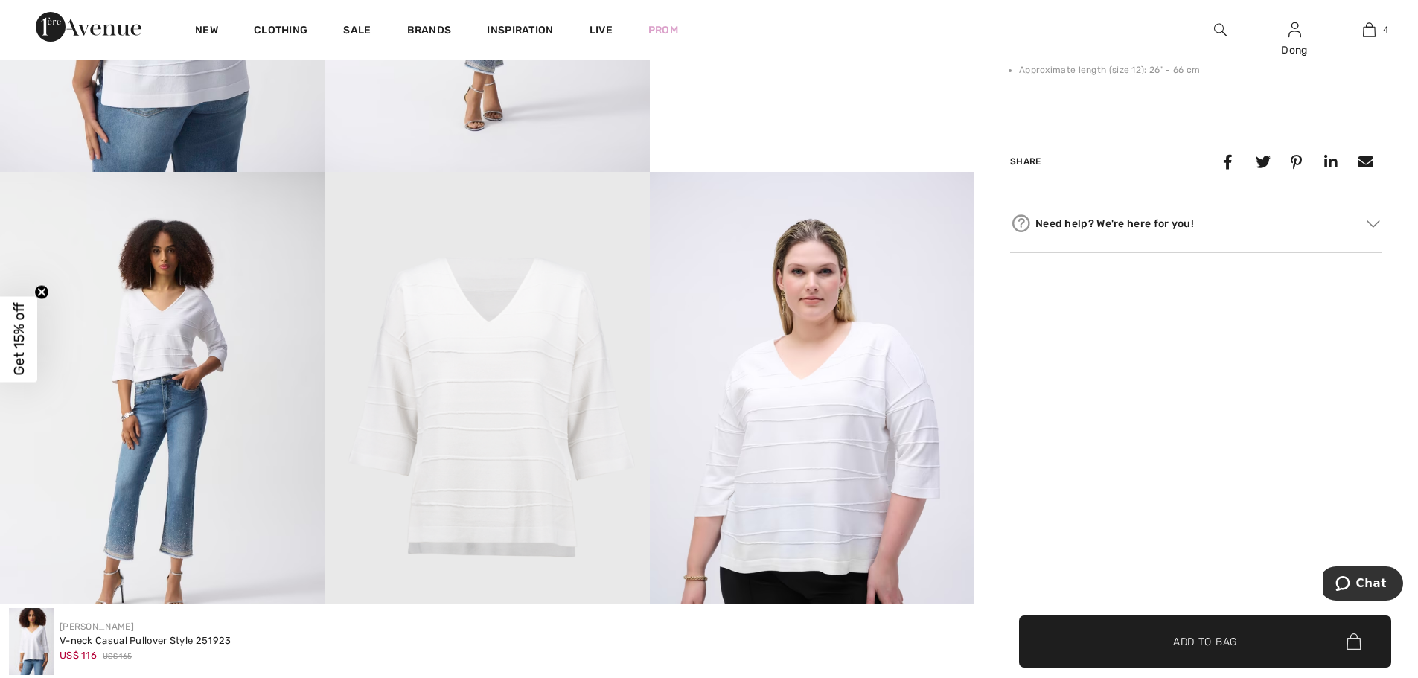
click at [160, 365] on img at bounding box center [162, 415] width 324 height 487
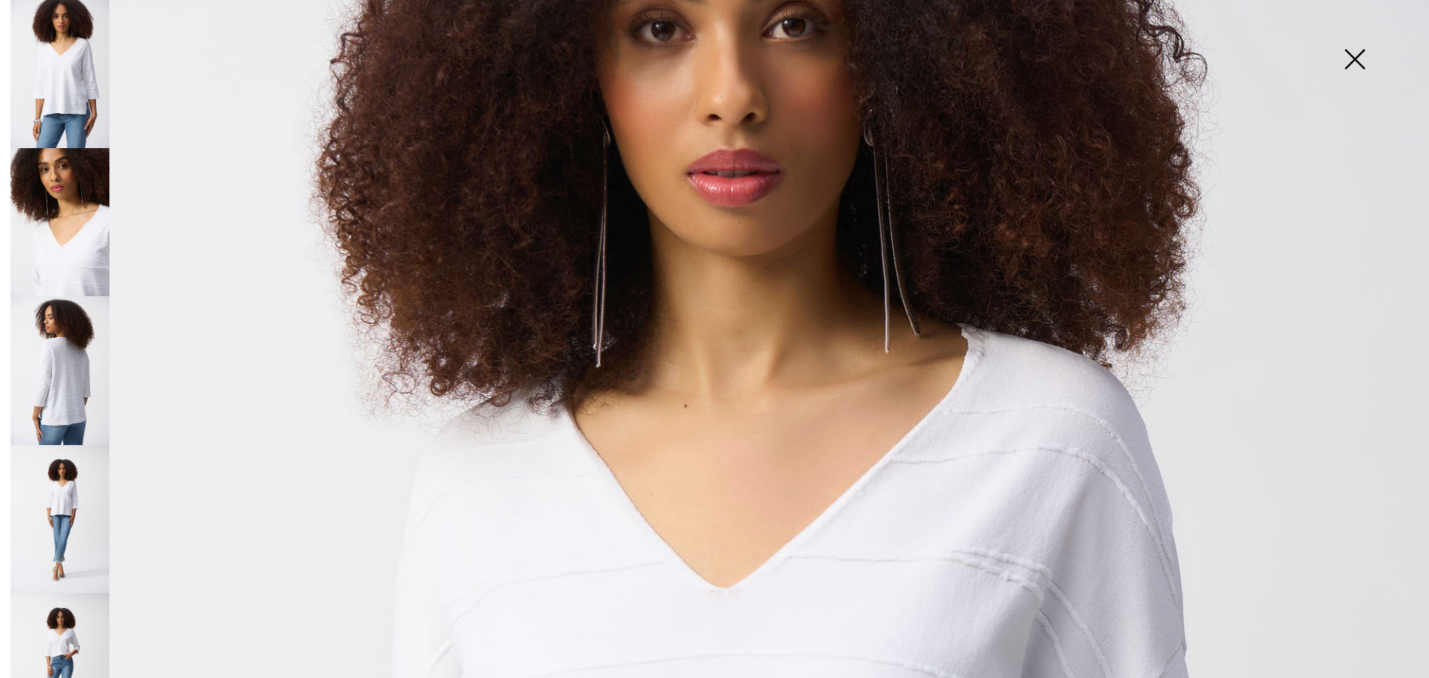
scroll to position [189, 0]
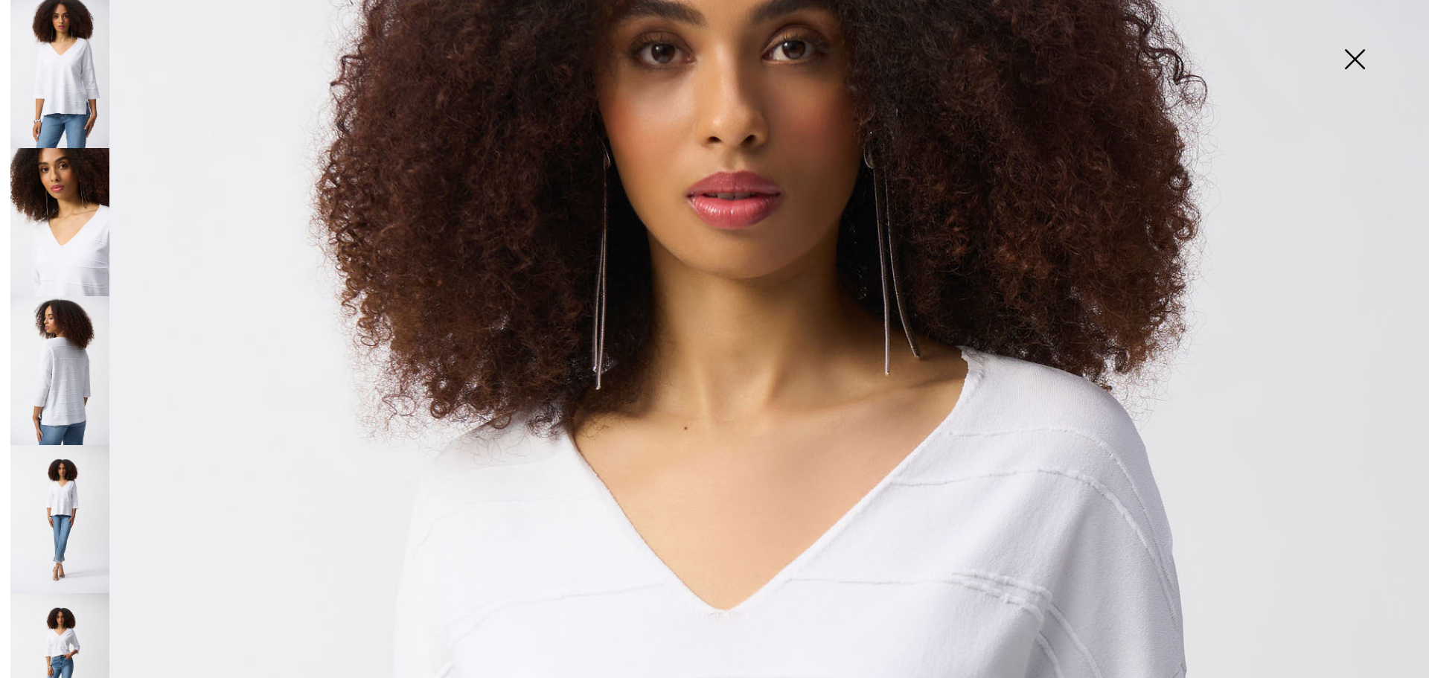
click at [75, 387] on img at bounding box center [59, 370] width 99 height 148
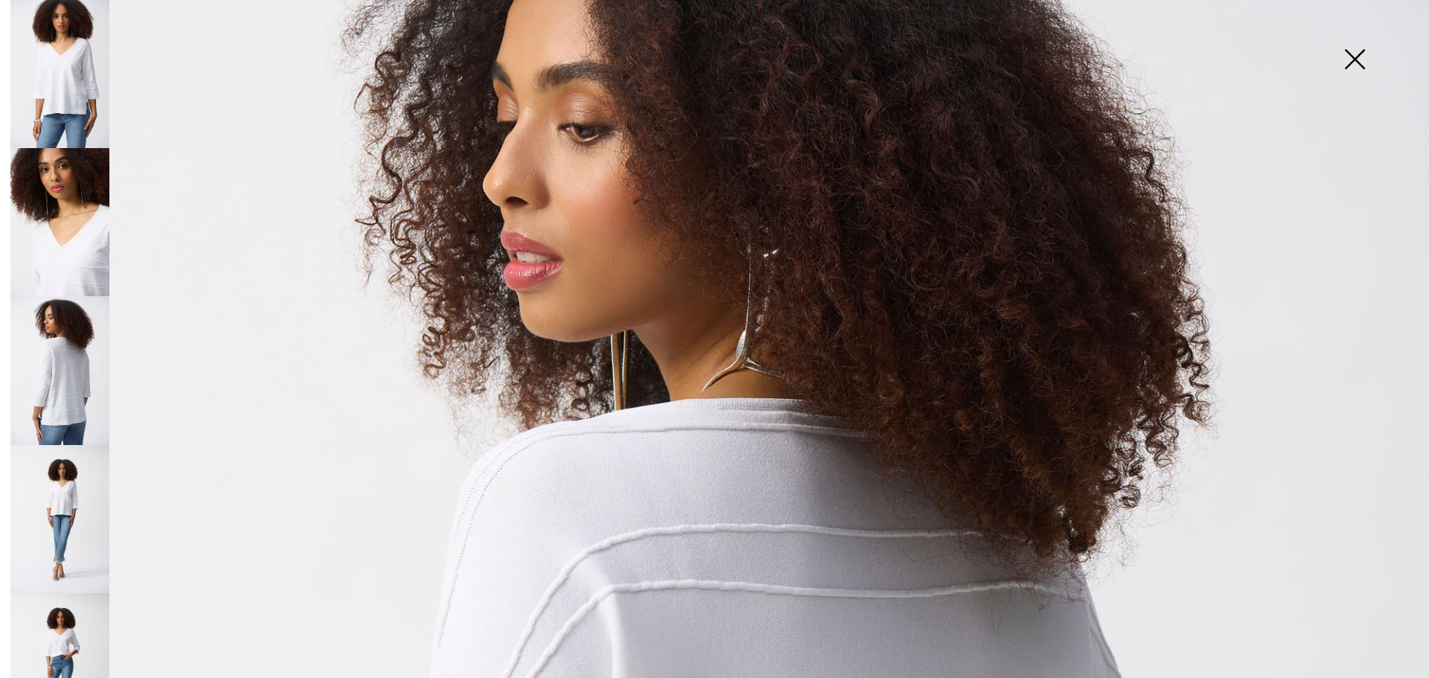
click at [1349, 63] on img at bounding box center [1354, 60] width 74 height 77
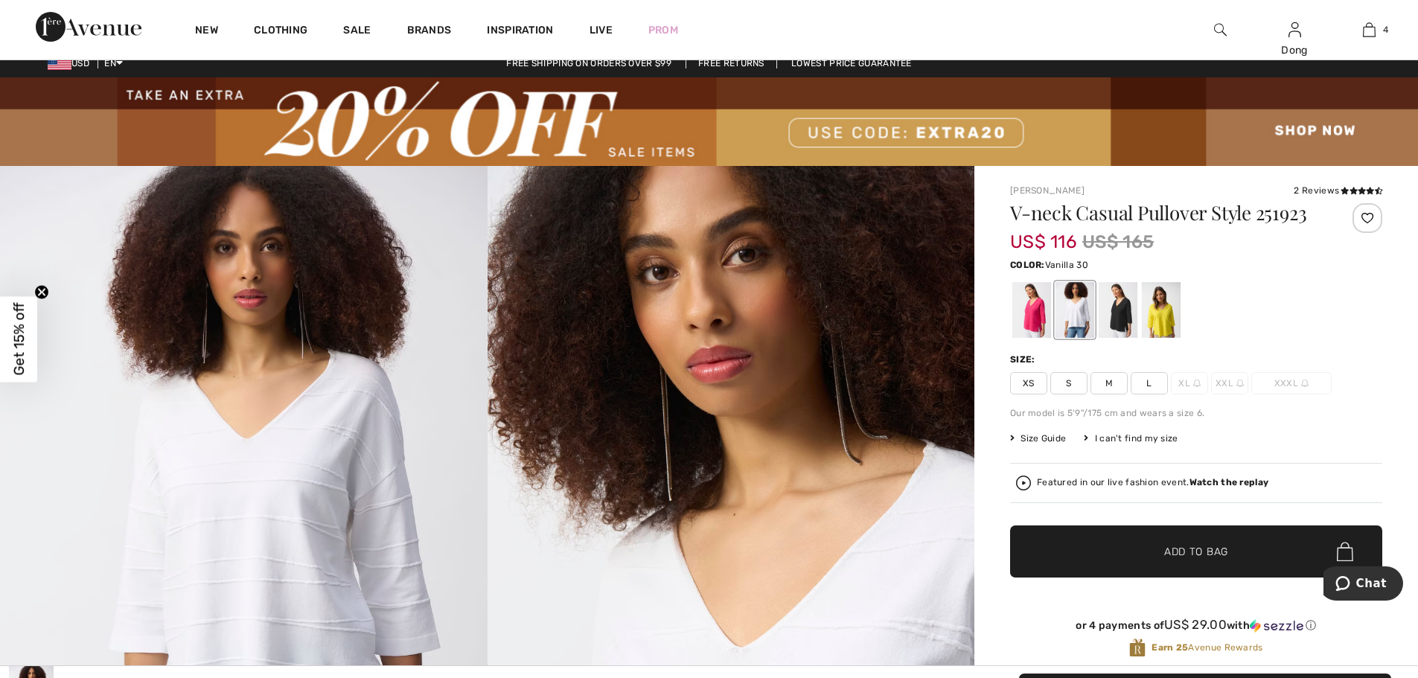
scroll to position [0, 0]
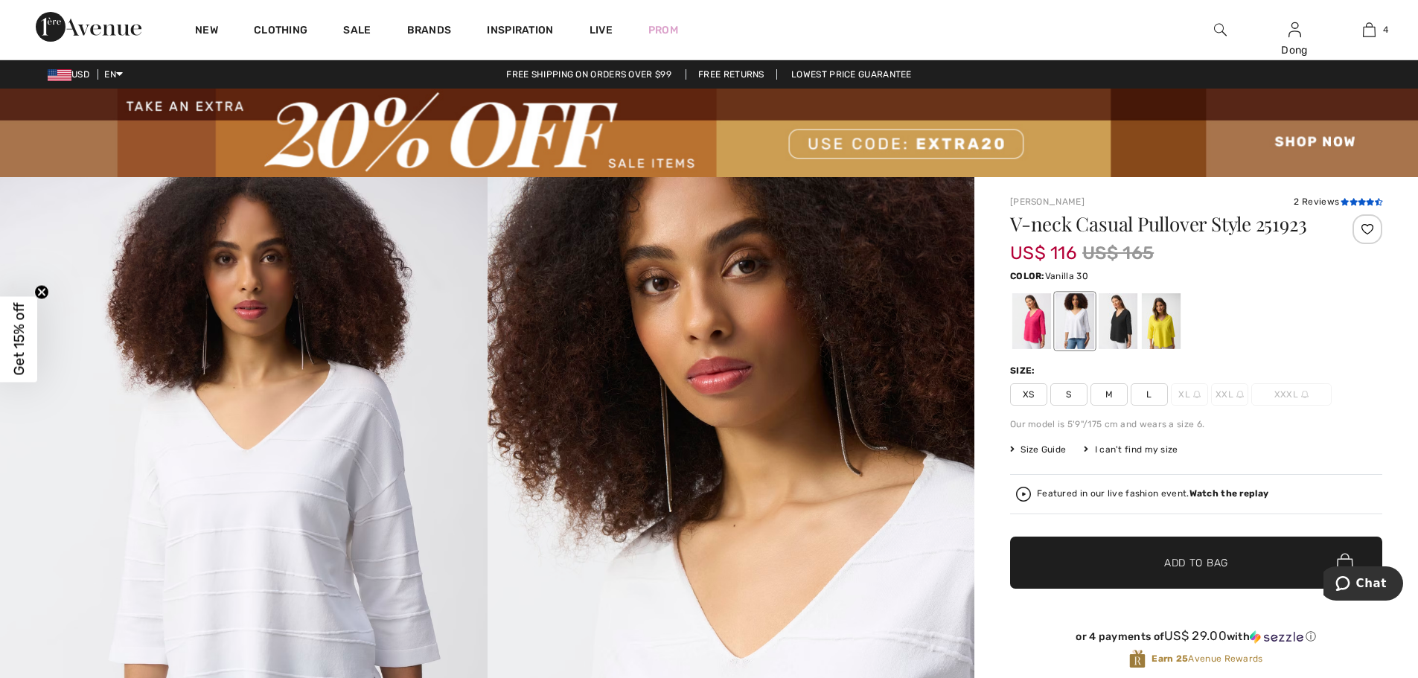
click at [1354, 203] on icon at bounding box center [1353, 201] width 8 height 7
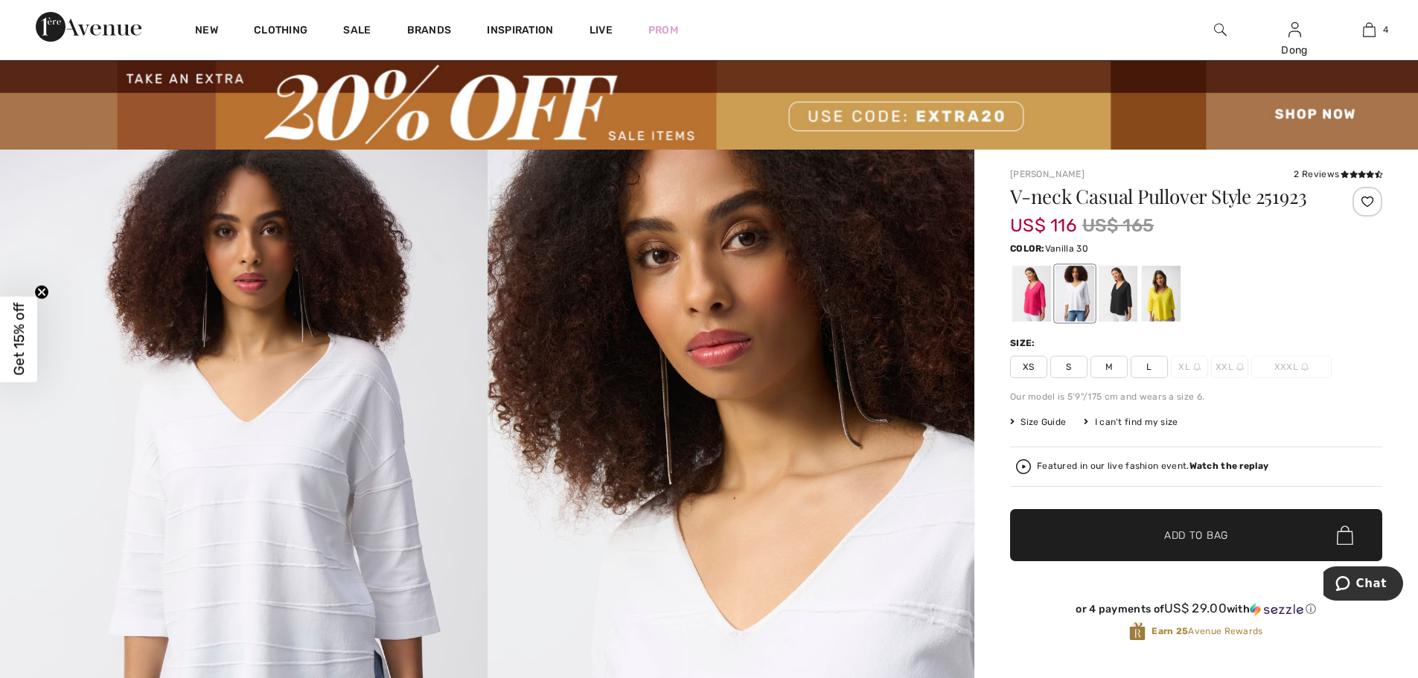
scroll to position [4, 0]
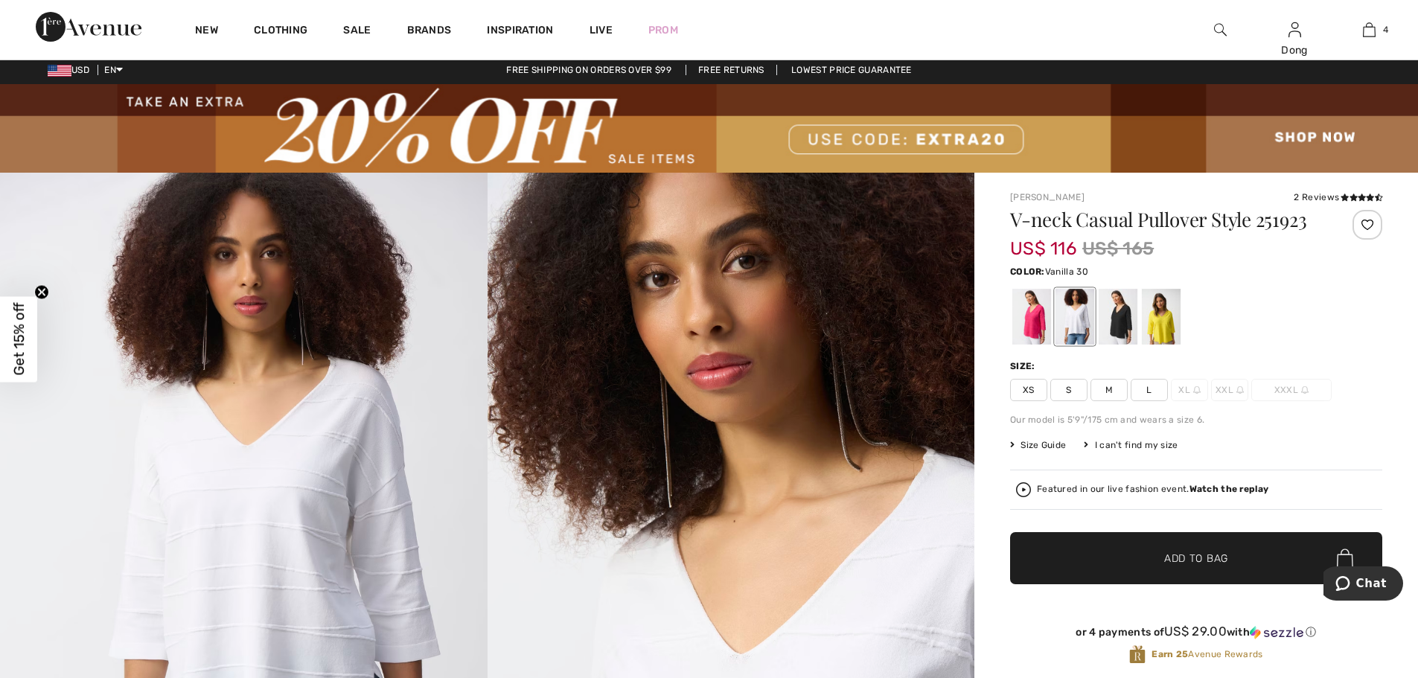
click at [816, 291] on img at bounding box center [730, 538] width 487 height 730
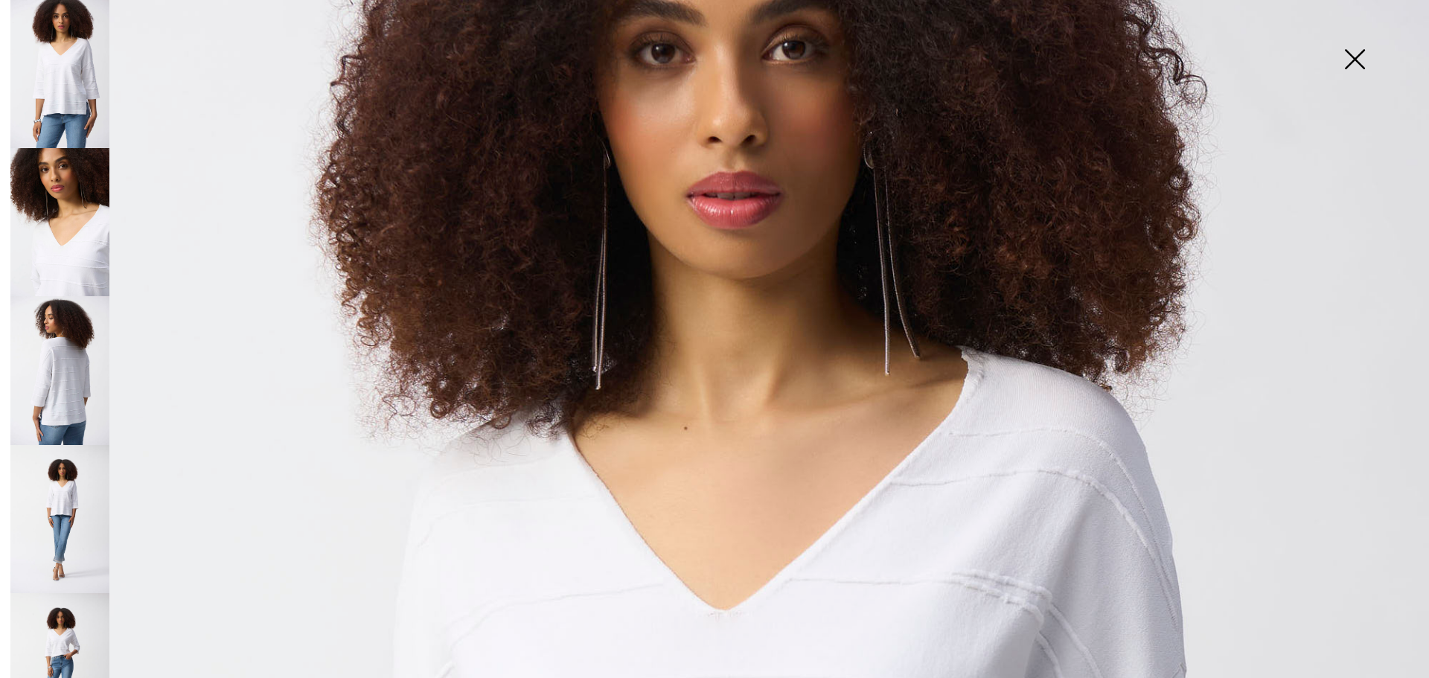
click at [1357, 58] on img at bounding box center [1354, 60] width 74 height 77
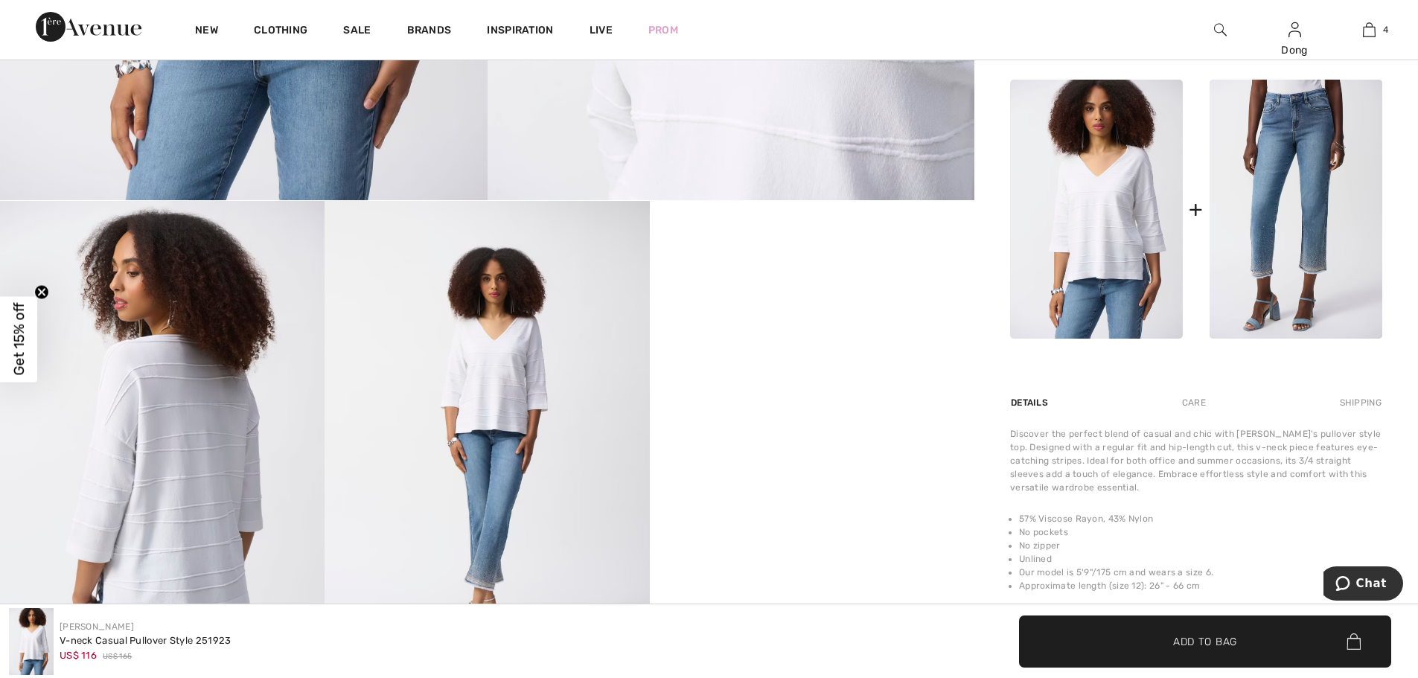
scroll to position [839, 0]
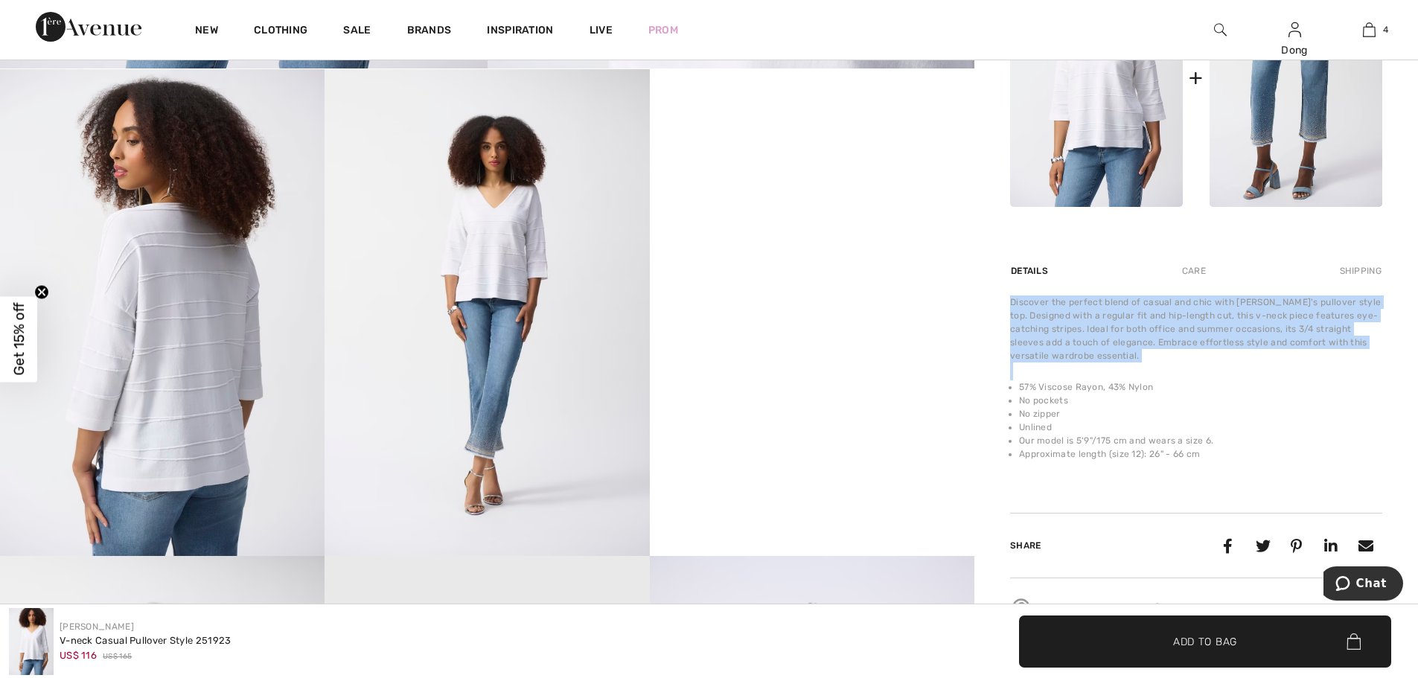
drag, startPoint x: 1010, startPoint y: 304, endPoint x: 1223, endPoint y: 464, distance: 266.9
click at [1223, 464] on div "Discover the perfect blend of casual and chic with Joseph Ribkoff's pullover st…" at bounding box center [1196, 386] width 372 height 183
copy div "Discover the perfect blend of casual and chic with Joseph Ribkoff's pullover st…"
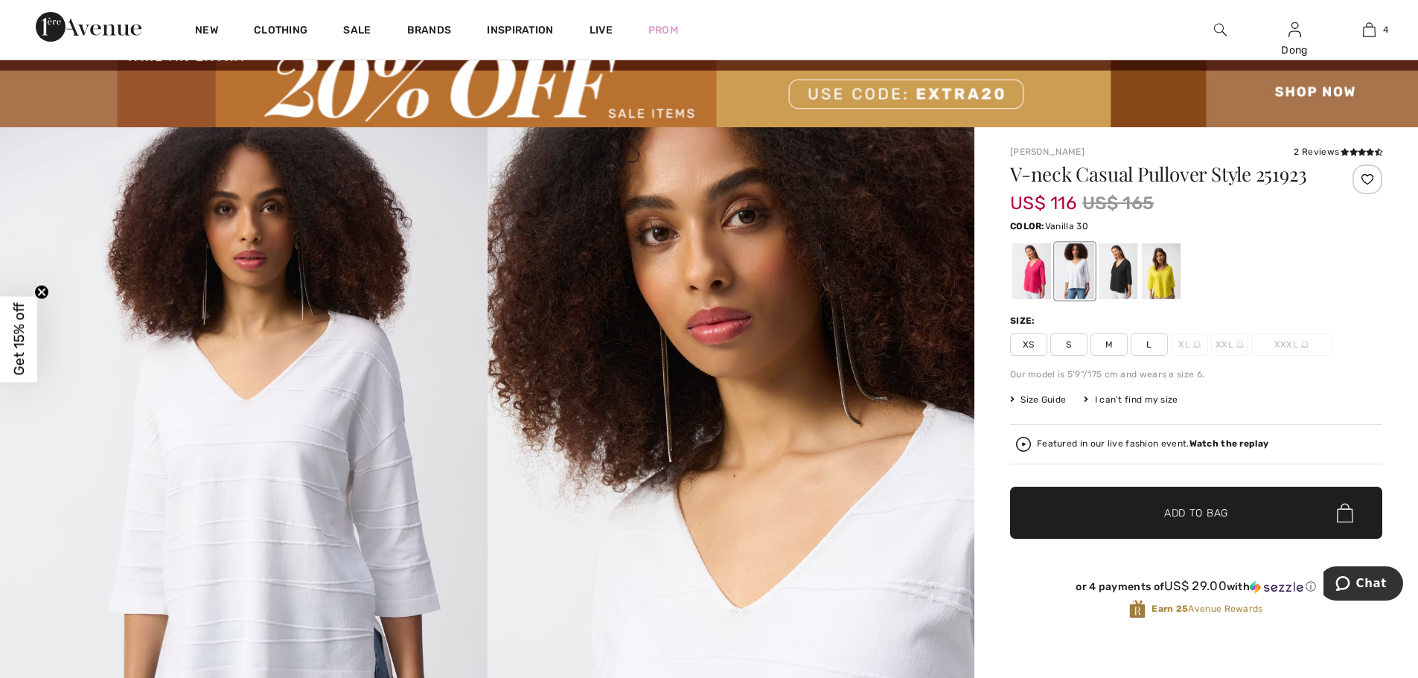
scroll to position [28, 0]
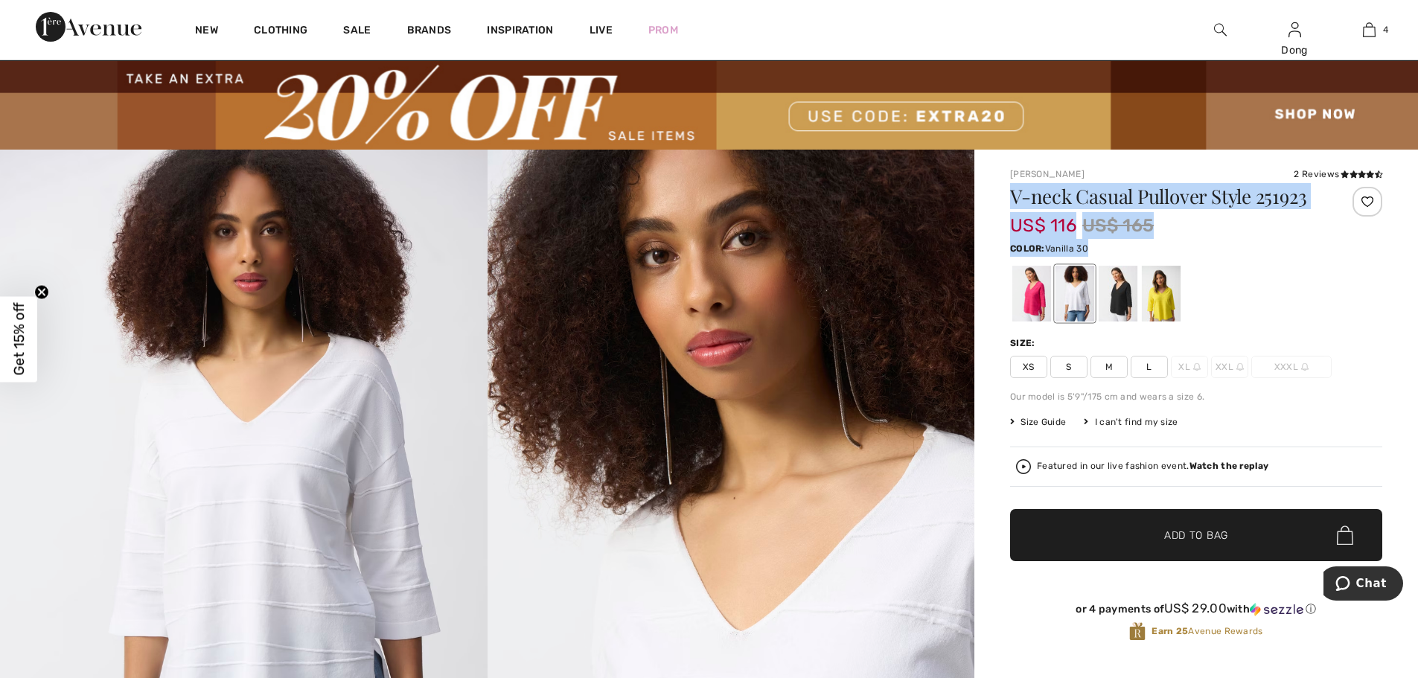
drag, startPoint x: 1014, startPoint y: 193, endPoint x: 1146, endPoint y: 243, distance: 141.5
click at [1146, 243] on div "V-neck Casual Pullover Style 251923 US$ 116 US$ 165 Color: Vanilla 30 Size: XS …" at bounding box center [1196, 426] width 372 height 478
copy div "V-neck Casual Pullover Style 251923 US$ 116 US$ 165 Color: Vanilla 30"
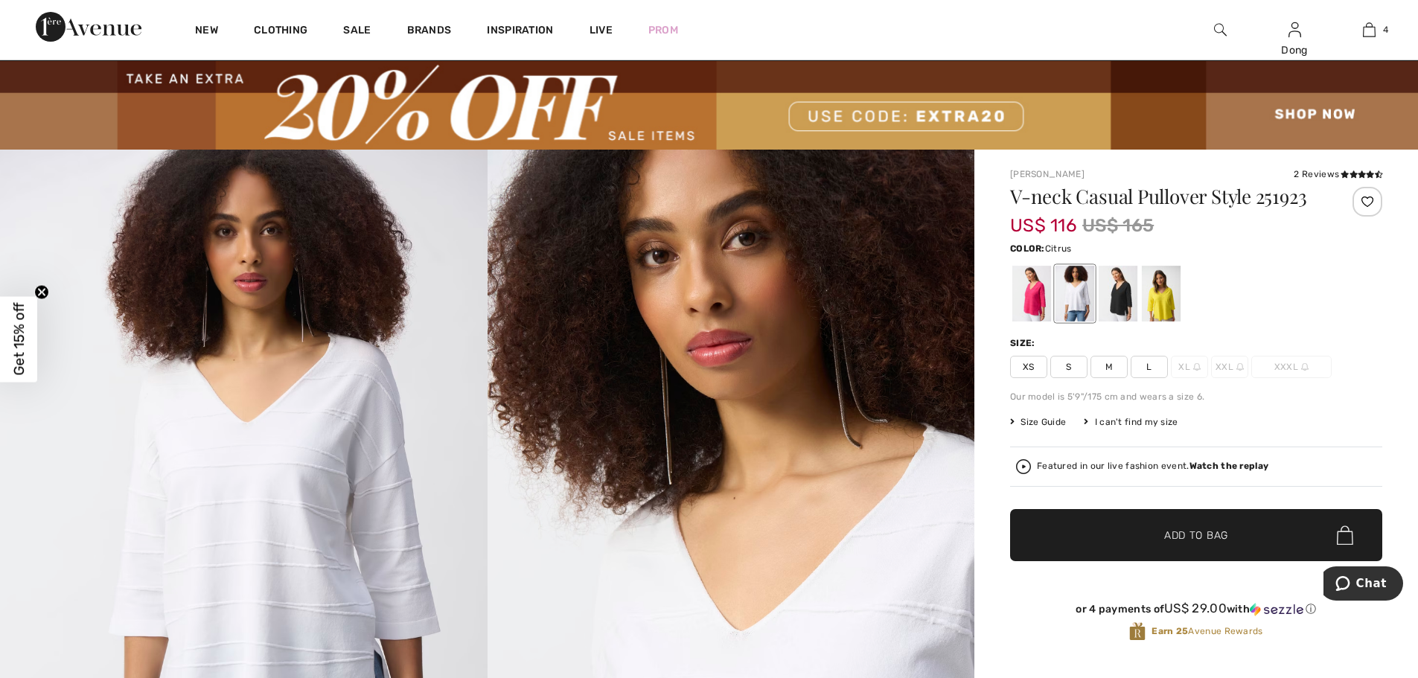
click at [1171, 304] on div at bounding box center [1161, 294] width 39 height 56
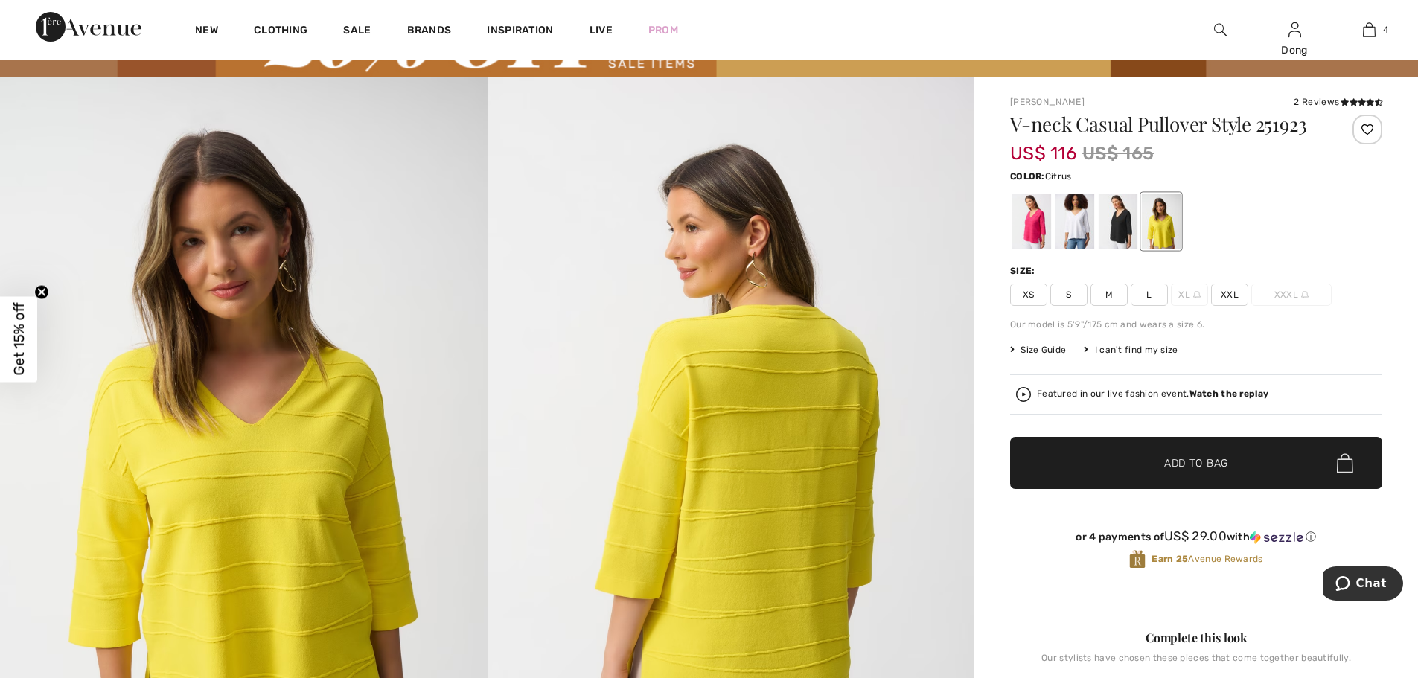
scroll to position [0, 0]
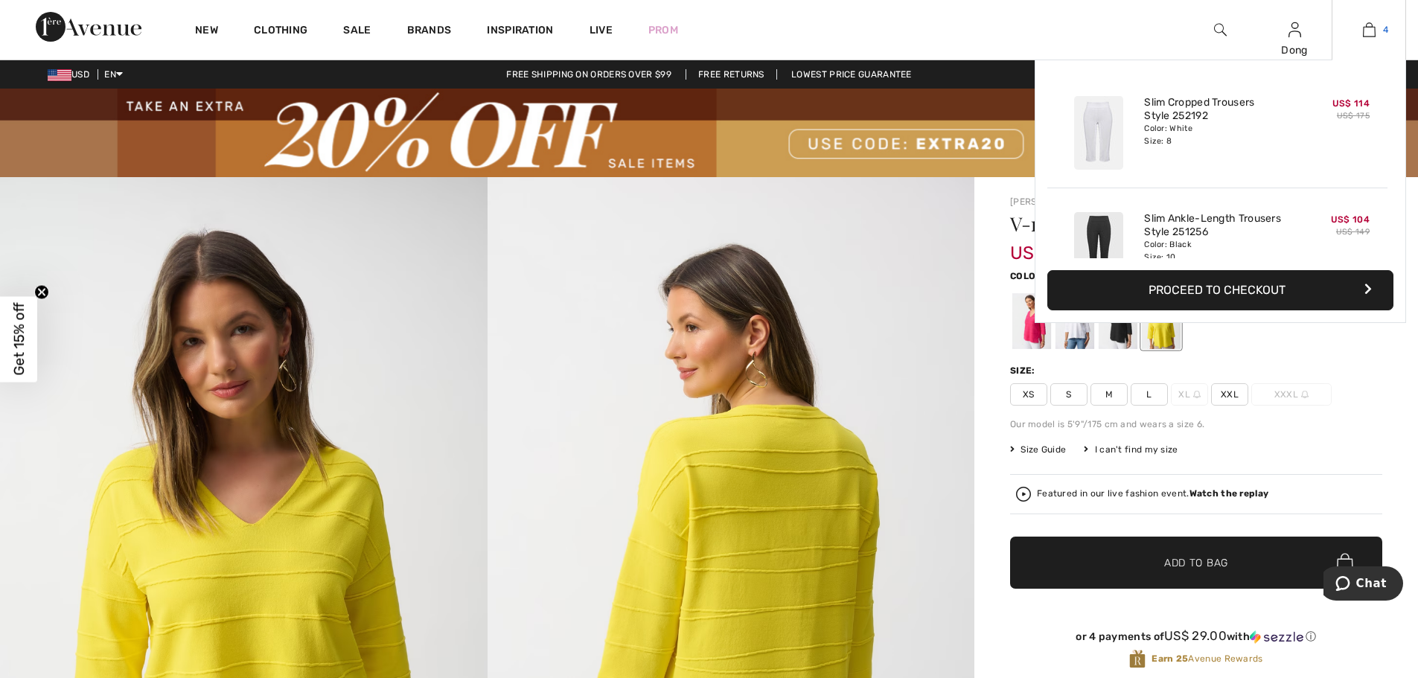
click at [1371, 34] on img at bounding box center [1369, 30] width 13 height 18
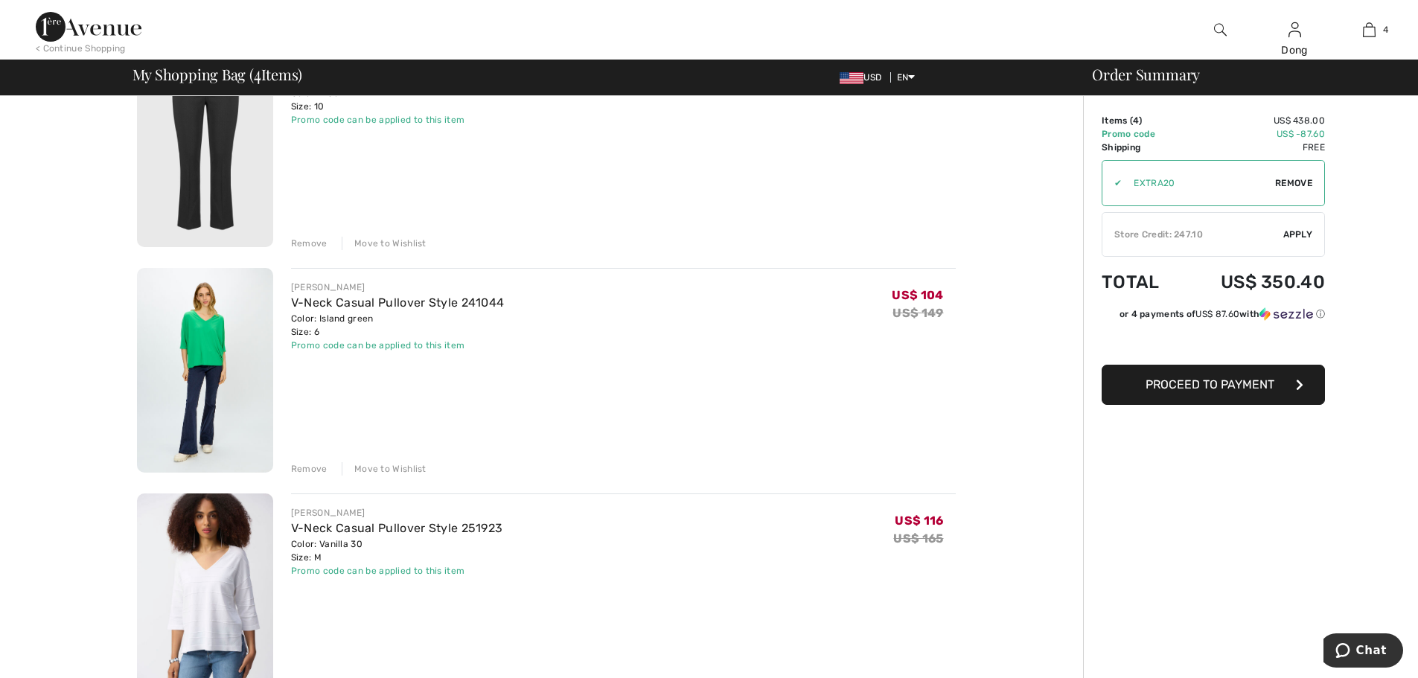
scroll to position [420, 0]
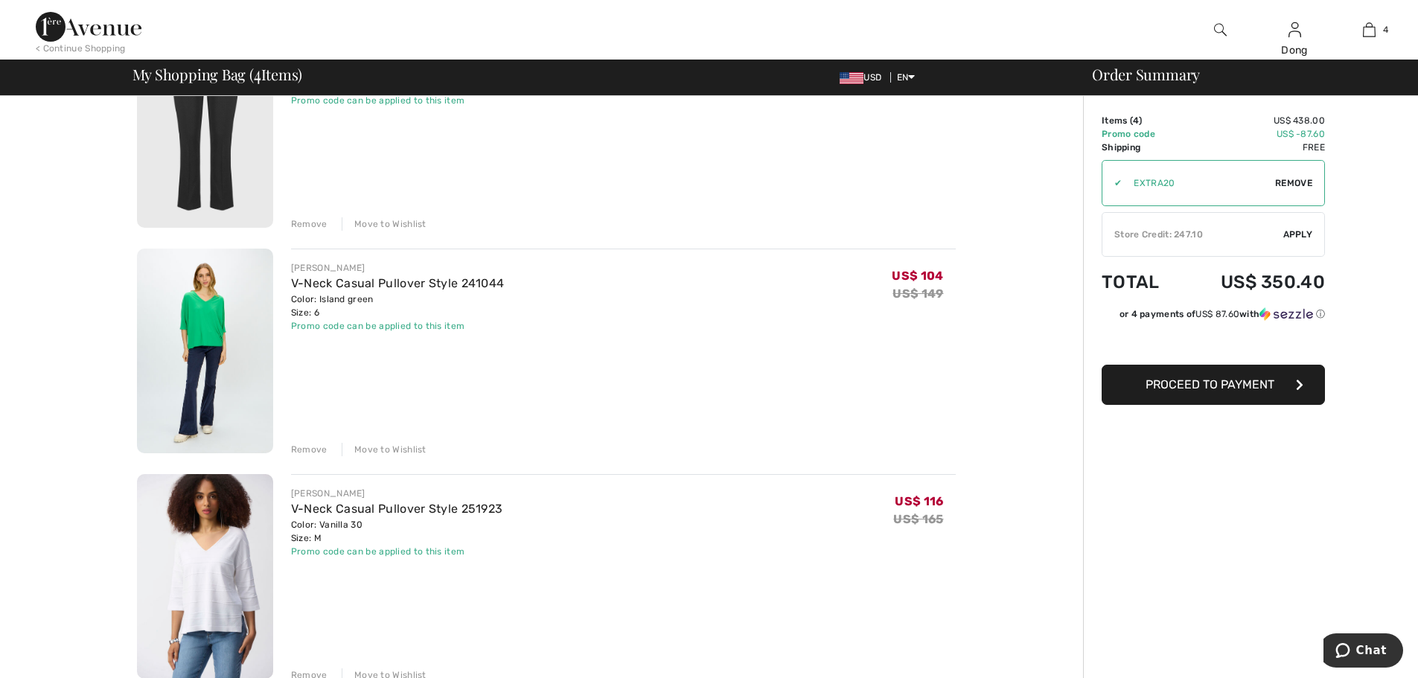
click at [377, 454] on div "Move to Wishlist" at bounding box center [384, 449] width 85 height 13
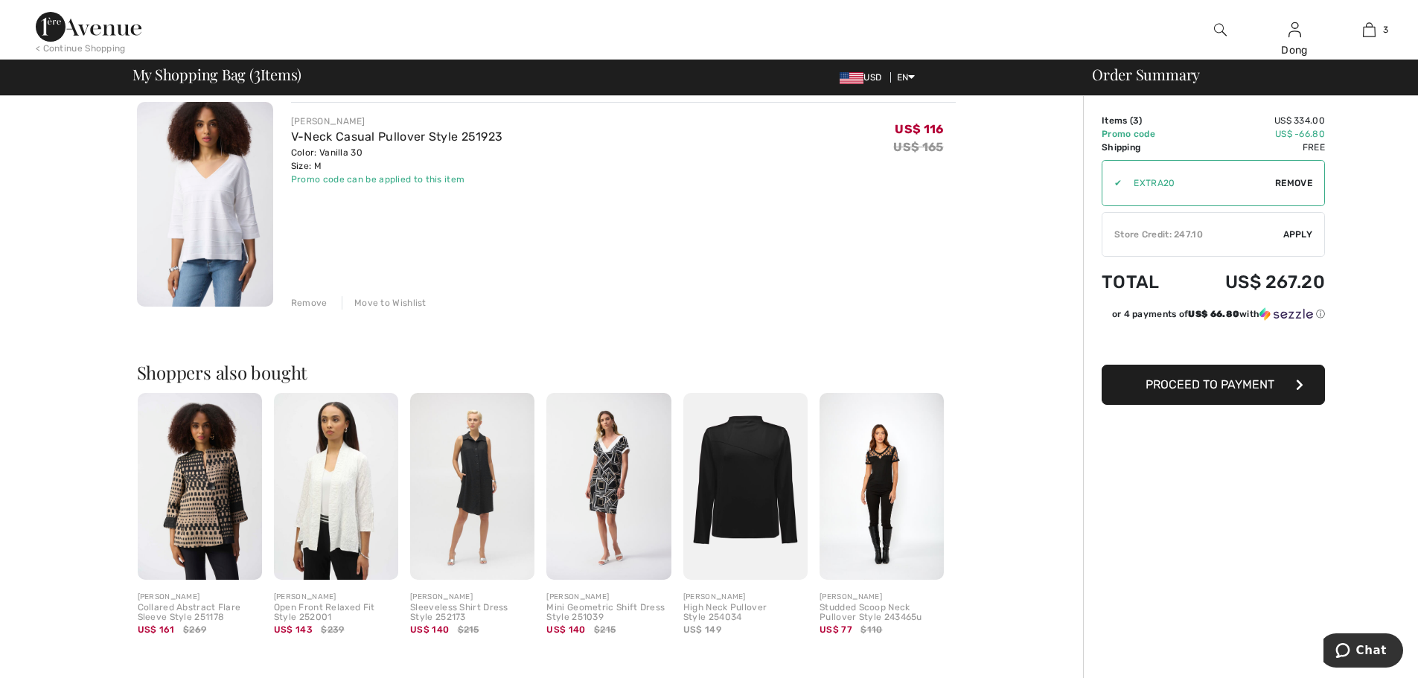
scroll to position [571, 0]
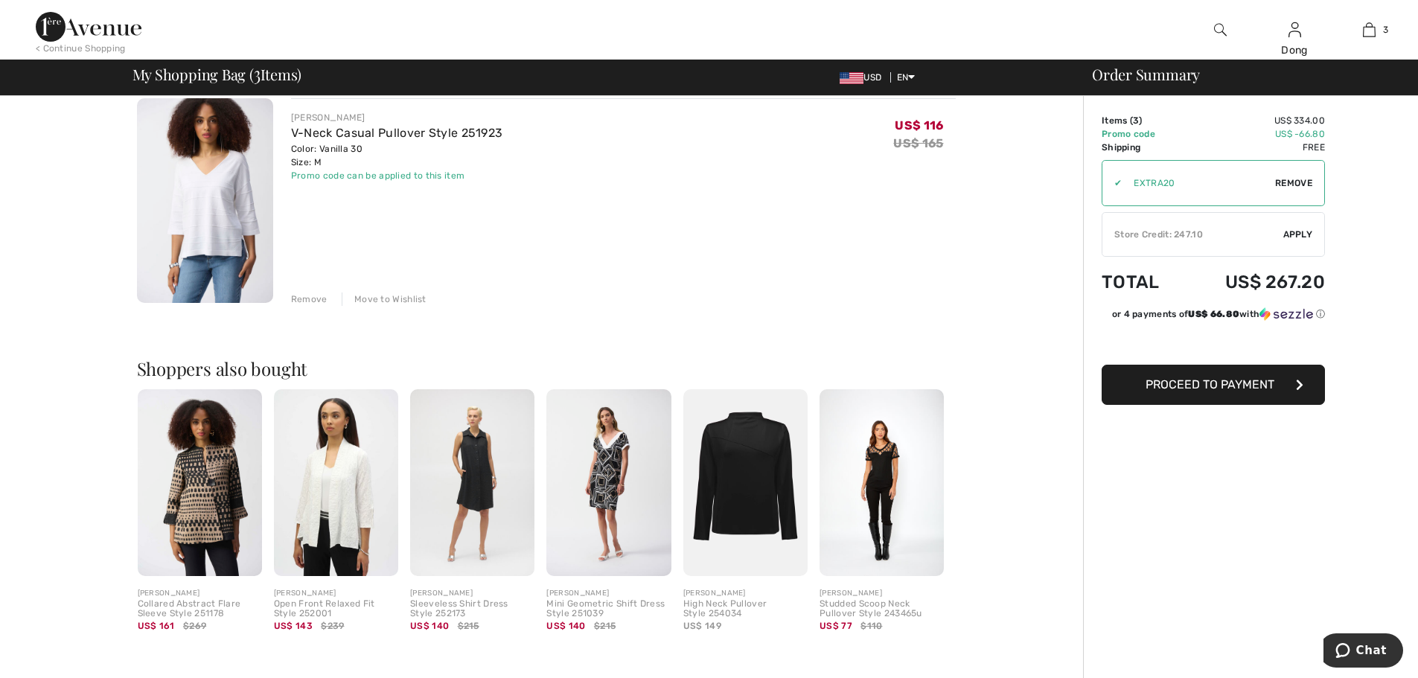
click at [1228, 396] on button "Proceed to Payment" at bounding box center [1212, 385] width 223 height 40
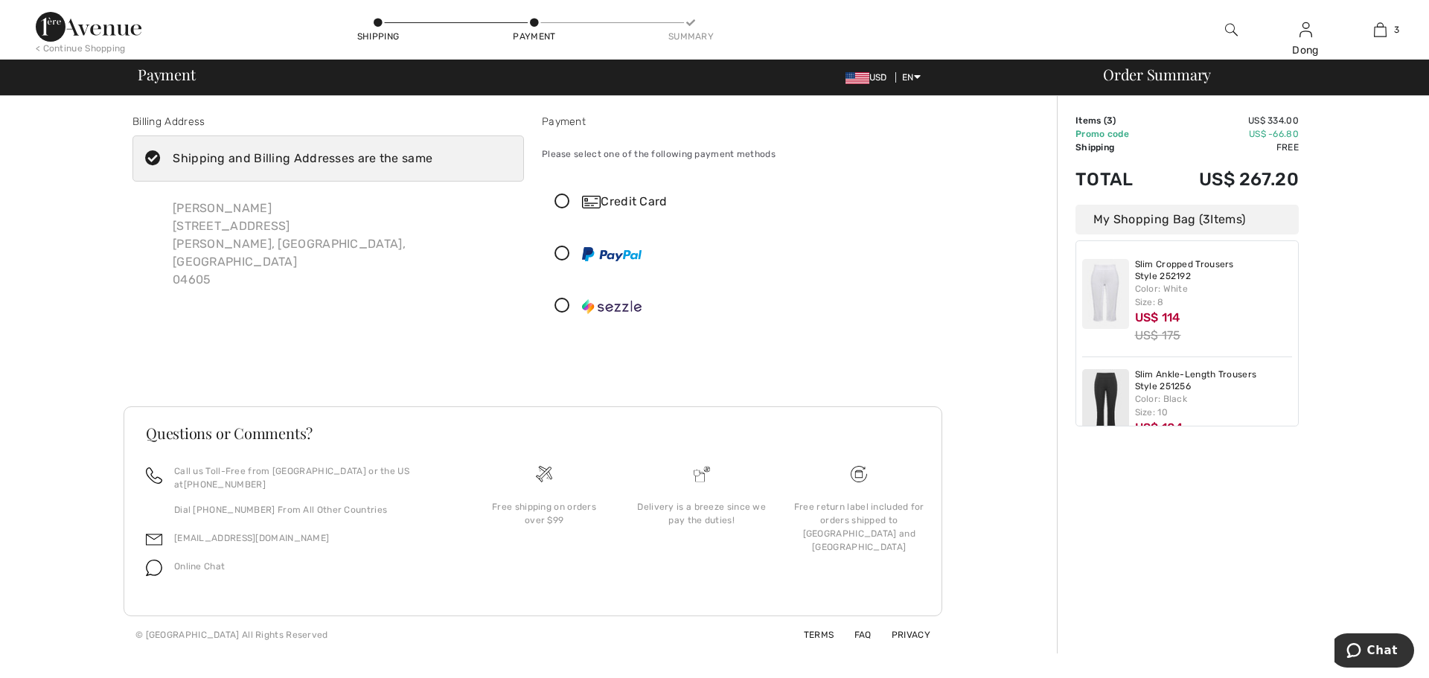
drag, startPoint x: 1418, startPoint y: 351, endPoint x: 1415, endPoint y: 341, distance: 10.8
click at [1417, 348] on div "Order Summary Details Items ( 3 ) US$ 334.00 Promo code US$ -66.80 Shipping Fre…" at bounding box center [1243, 374] width 372 height 557
drag, startPoint x: 965, startPoint y: 258, endPoint x: 966, endPoint y: 233, distance: 25.3
click at [964, 256] on div "Billing Address Shipping and Billing Addresses are the same [PERSON_NAME] [STRE…" at bounding box center [533, 374] width 1048 height 557
drag, startPoint x: 1411, startPoint y: 188, endPoint x: 1398, endPoint y: 144, distance: 46.6
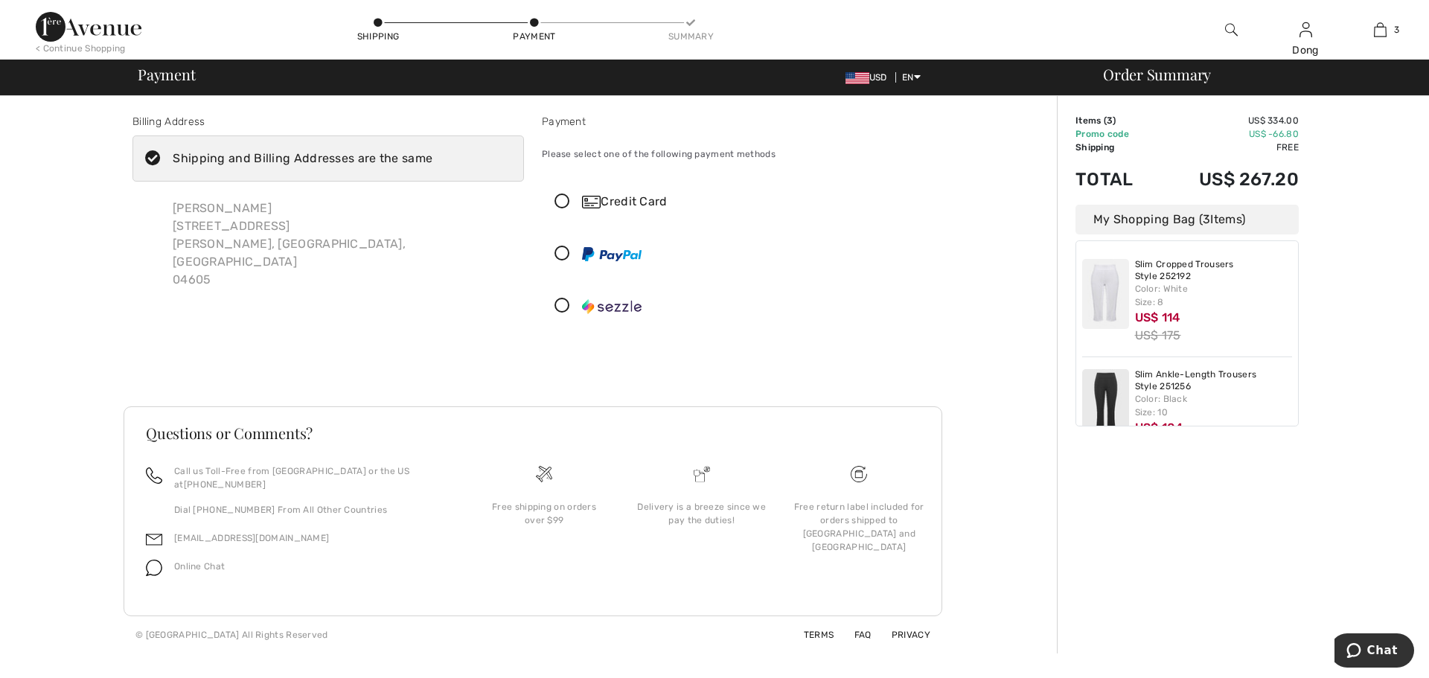
click at [1409, 179] on div "Order Summary Details Items ( 3 ) US$ 334.00 Promo code US$ -66.80 Shipping Fre…" at bounding box center [1243, 374] width 372 height 557
click at [912, 176] on div "Payment Please select one of the following payment methods Credit Card My Saved…" at bounding box center [737, 224] width 409 height 221
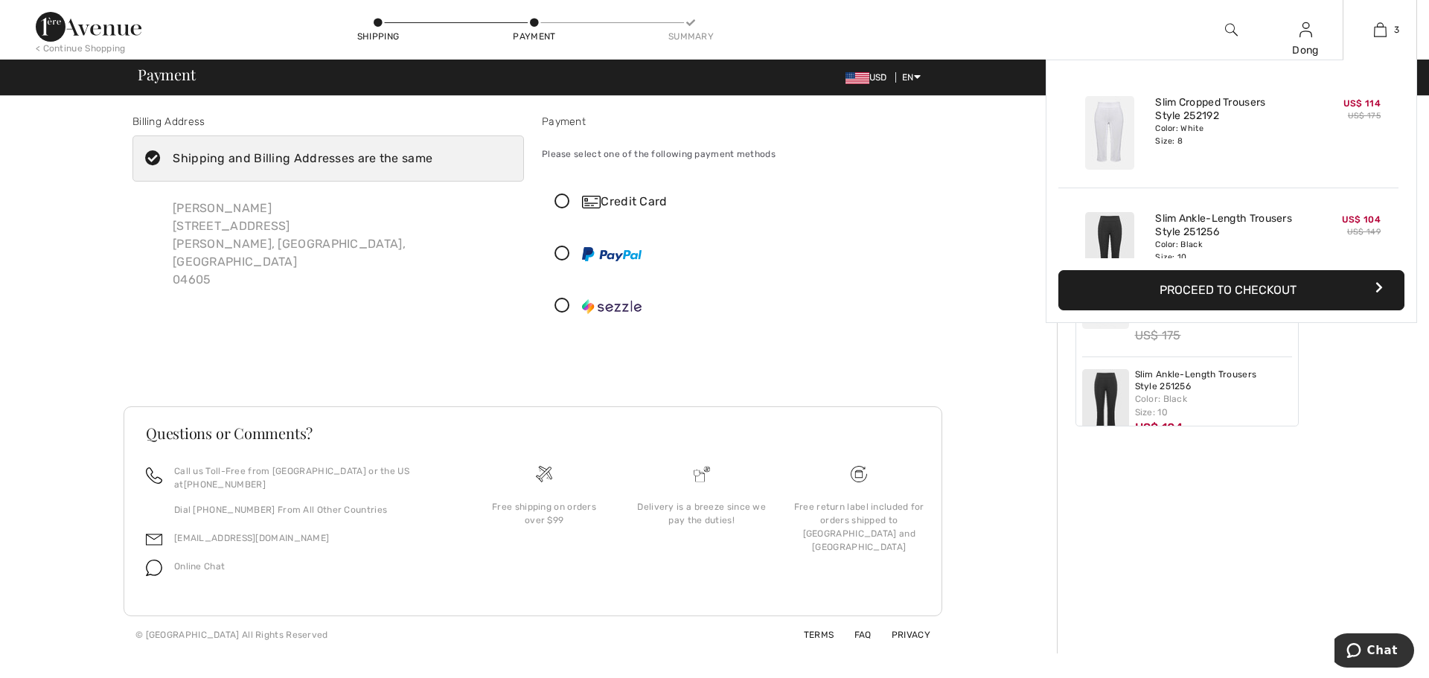
click at [1284, 300] on button "Proceed to Checkout" at bounding box center [1231, 290] width 346 height 40
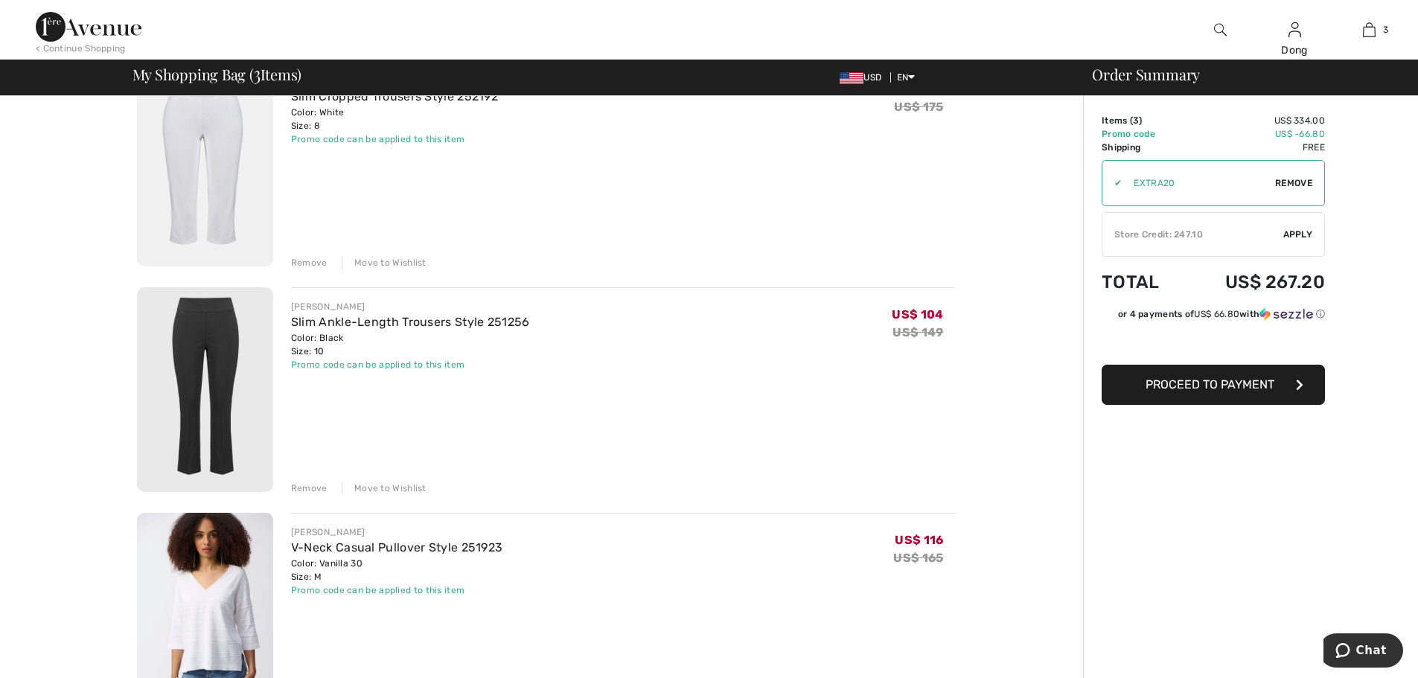
scroll to position [163, 0]
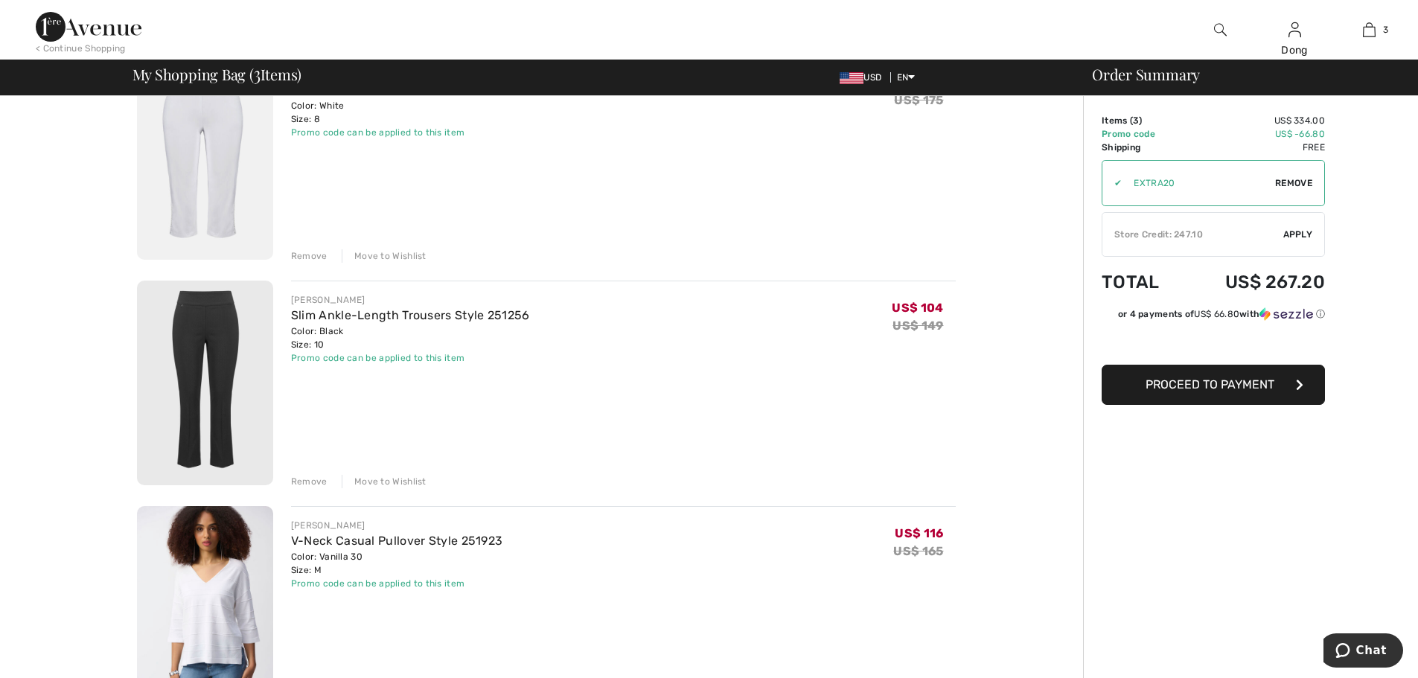
click at [1300, 237] on span "Apply" at bounding box center [1298, 234] width 30 height 13
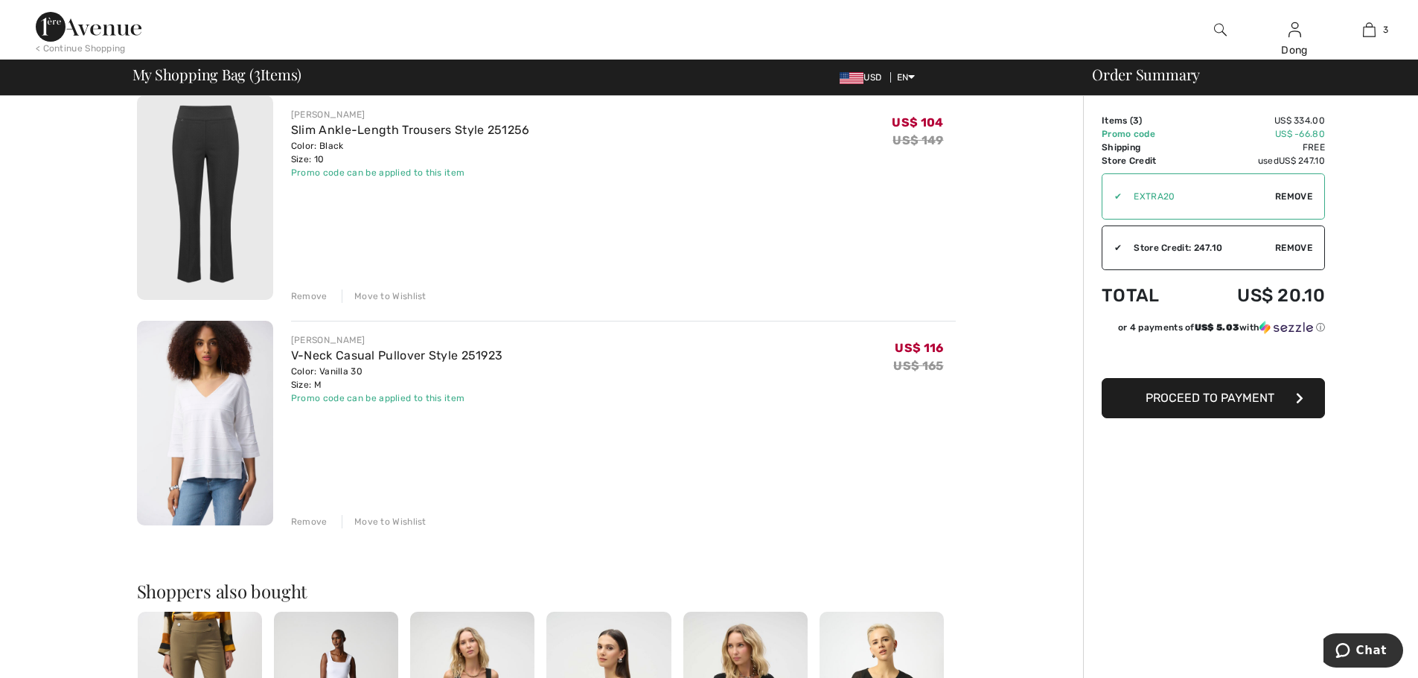
scroll to position [350, 0]
click at [1228, 406] on button "Proceed to Payment" at bounding box center [1212, 398] width 223 height 40
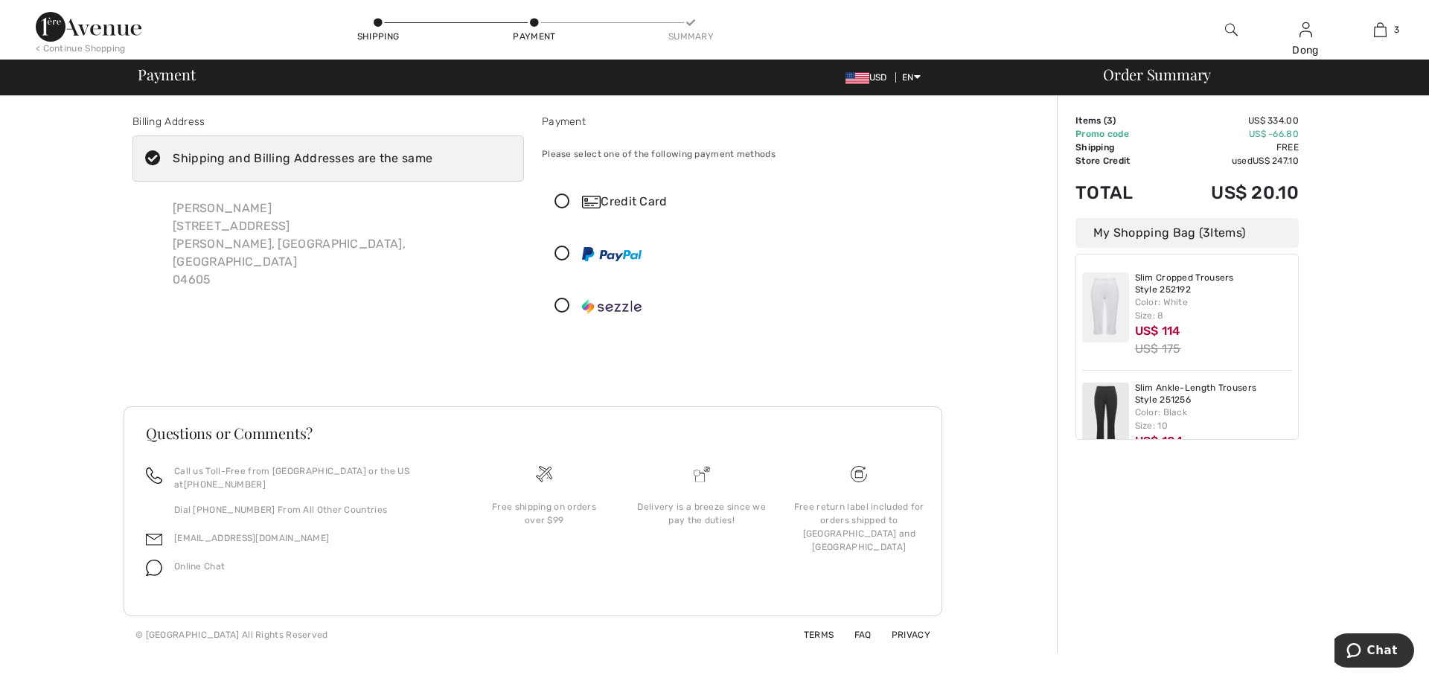
drag, startPoint x: 963, startPoint y: 272, endPoint x: 914, endPoint y: 244, distance: 56.7
click at [958, 270] on div "Billing Address Shipping and Billing Addresses are the same Dong Nguyen-Bresins…" at bounding box center [533, 374] width 1048 height 557
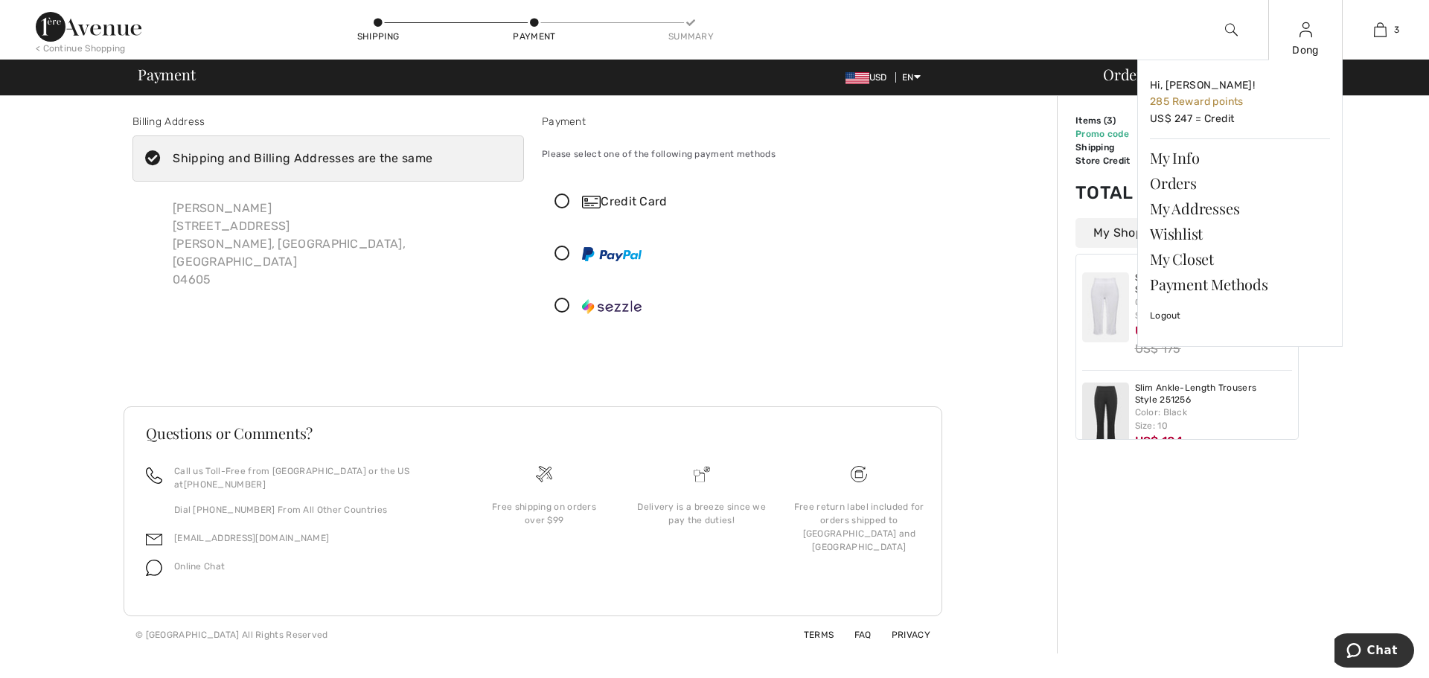
click at [1313, 40] on div "Dong Hi, Dong! 285 Reward points US$ 247 = Credit My Info Orders My Addresses W…" at bounding box center [1305, 30] width 74 height 60
click at [1313, 40] on div "Dong Hi, [PERSON_NAME]! 285 Reward points US$ 247 = Credit My Info Orders My Ad…" at bounding box center [1305, 30] width 74 height 60
click at [1183, 185] on link "Orders" at bounding box center [1240, 182] width 180 height 25
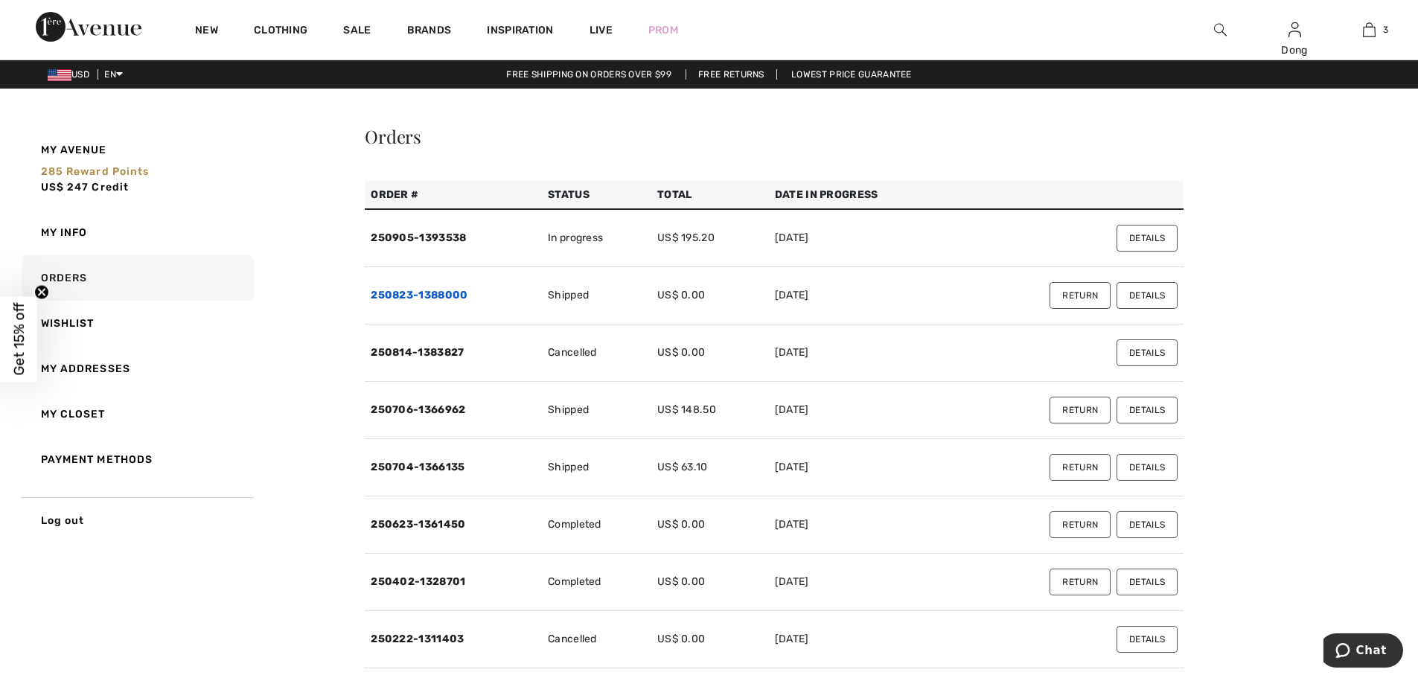
click at [429, 297] on link "250823-1388000" at bounding box center [419, 295] width 97 height 13
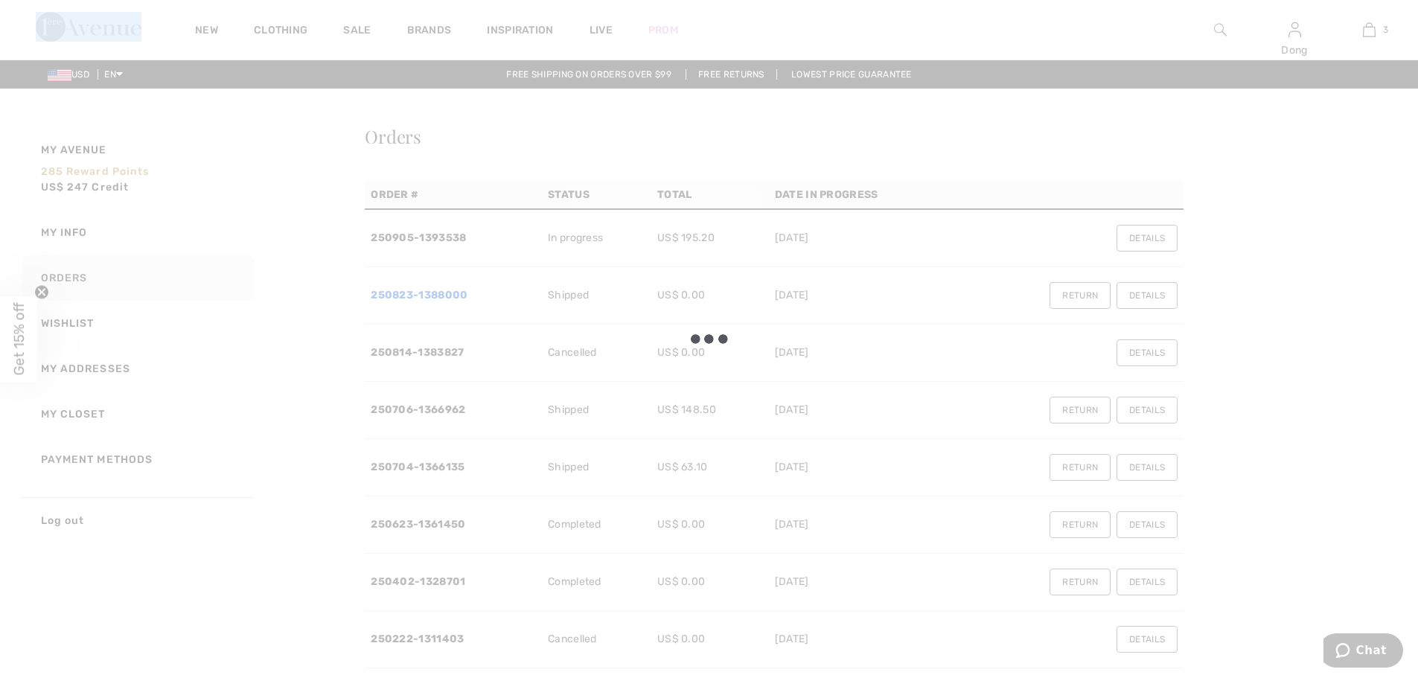
click at [429, 297] on div at bounding box center [709, 339] width 1418 height 678
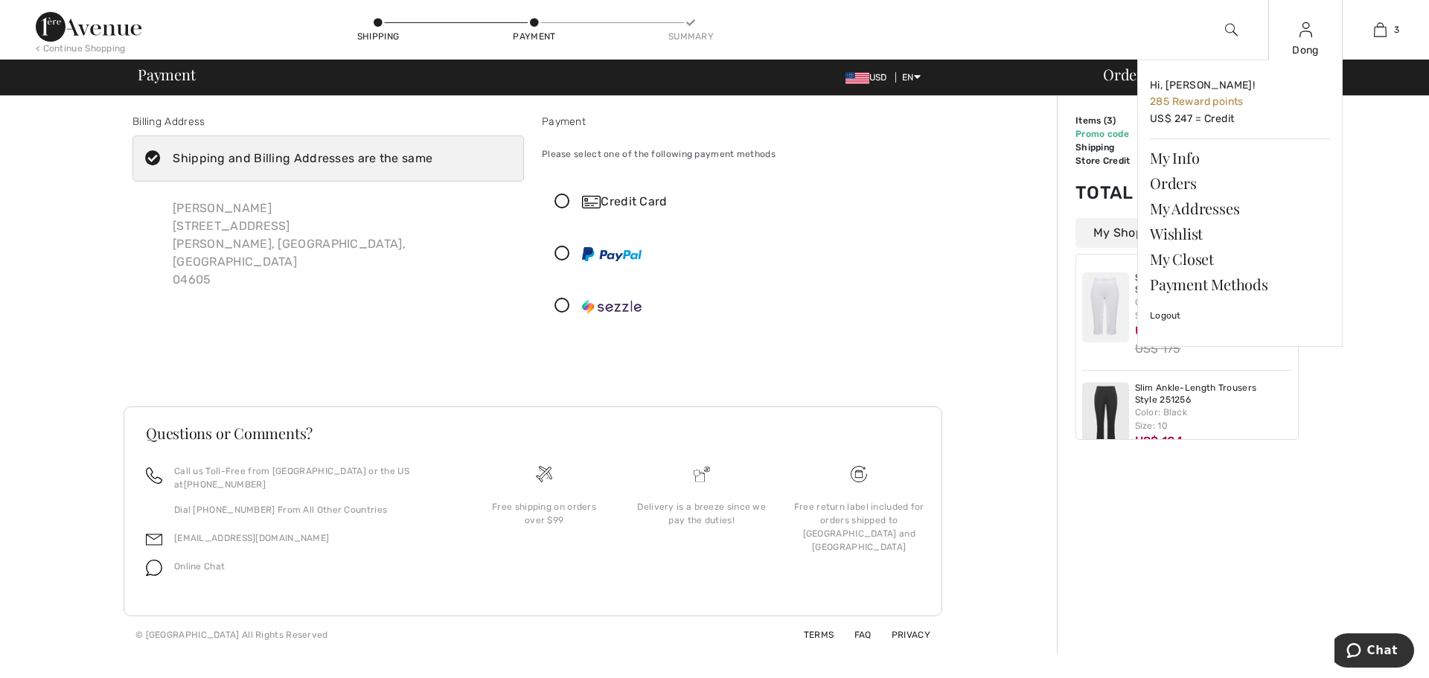
click at [1306, 48] on div "Dong" at bounding box center [1305, 50] width 73 height 16
click at [1175, 189] on link "Orders" at bounding box center [1240, 182] width 180 height 25
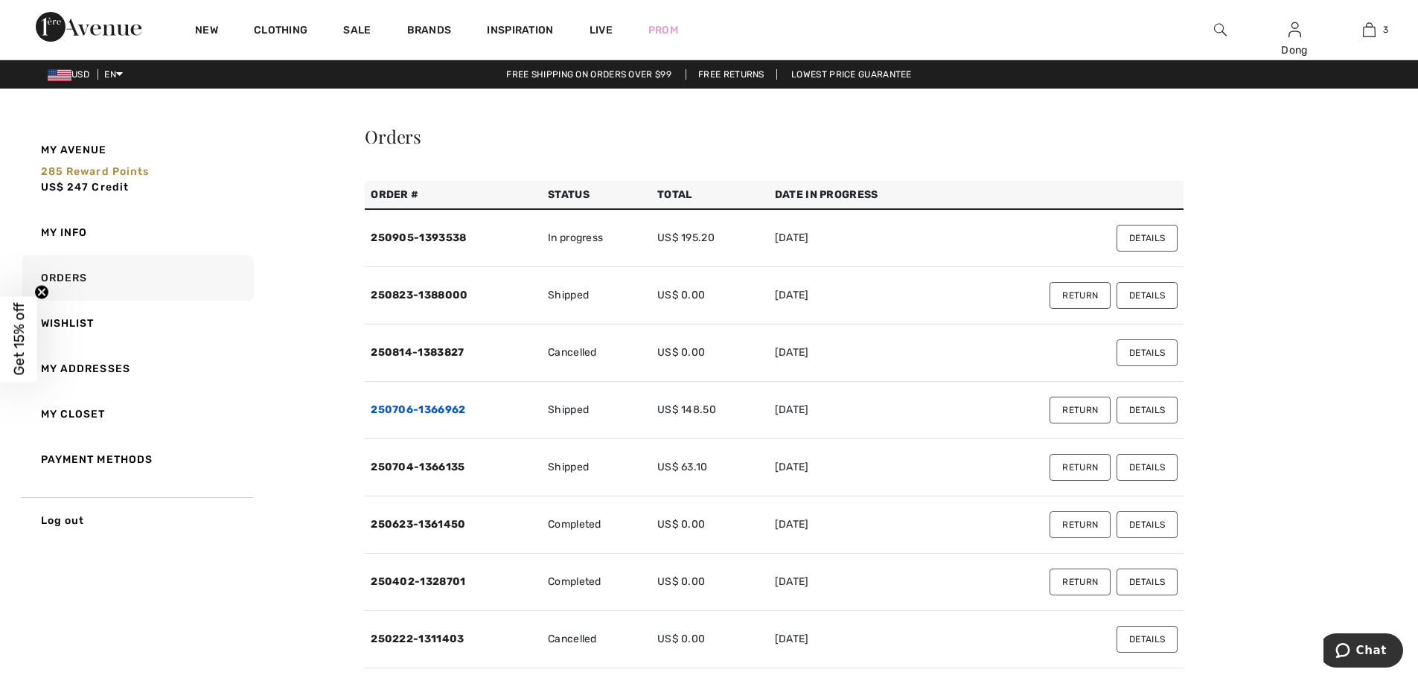
click at [406, 412] on link "250706-1366962" at bounding box center [418, 409] width 95 height 13
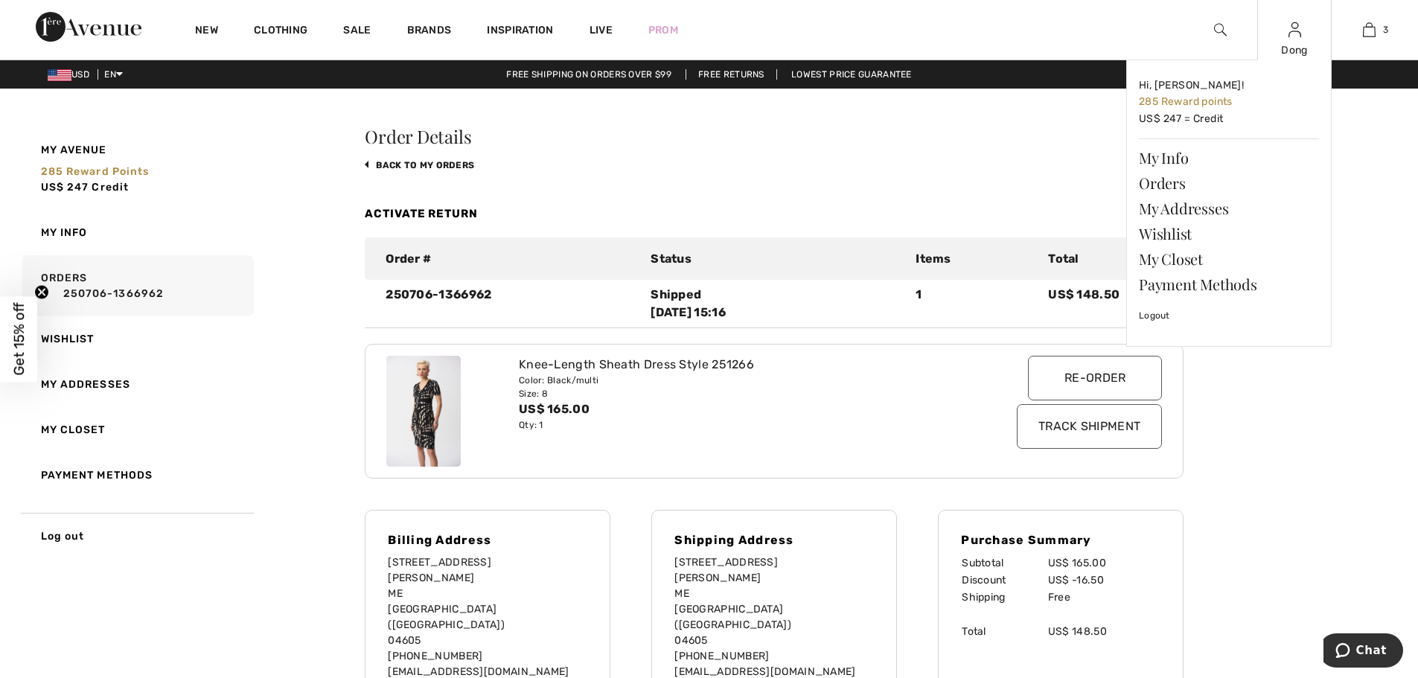
click at [1294, 48] on div "Dong" at bounding box center [1294, 50] width 73 height 16
click at [1294, 41] on div "Dong Hi, [PERSON_NAME]! 285 Reward points US$ 247 = Credit My Info Orders My Ad…" at bounding box center [1294, 30] width 74 height 60
click at [1294, 40] on div "Dong Hi, [PERSON_NAME]! 285 Reward points US$ 247 = Credit My Info Orders My Ad…" at bounding box center [1294, 30] width 74 height 60
click at [1294, 40] on div "Dong Hi, Dong! 285 Reward points US$ 247 = Credit My Info Orders My Addresses W…" at bounding box center [1294, 30] width 74 height 60
click at [1294, 38] on img at bounding box center [1294, 30] width 13 height 18
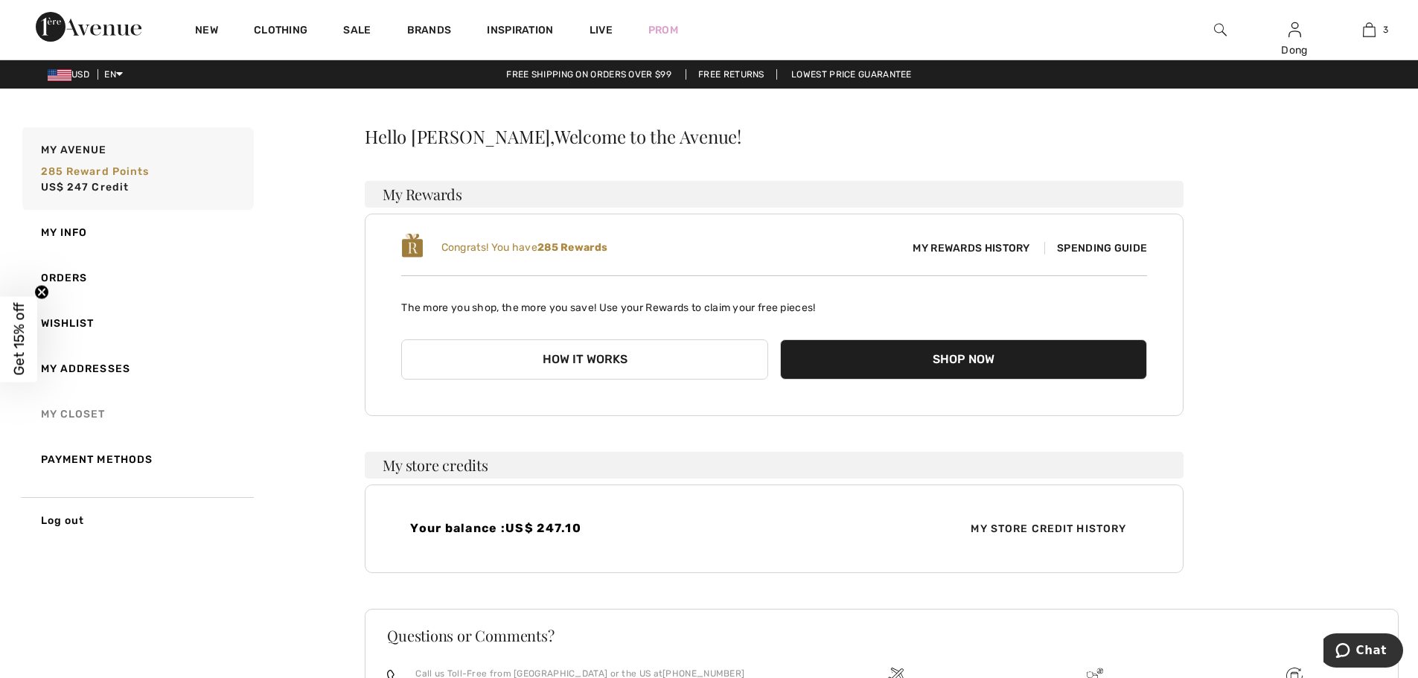
click at [90, 414] on link "My Closet" at bounding box center [136, 413] width 234 height 45
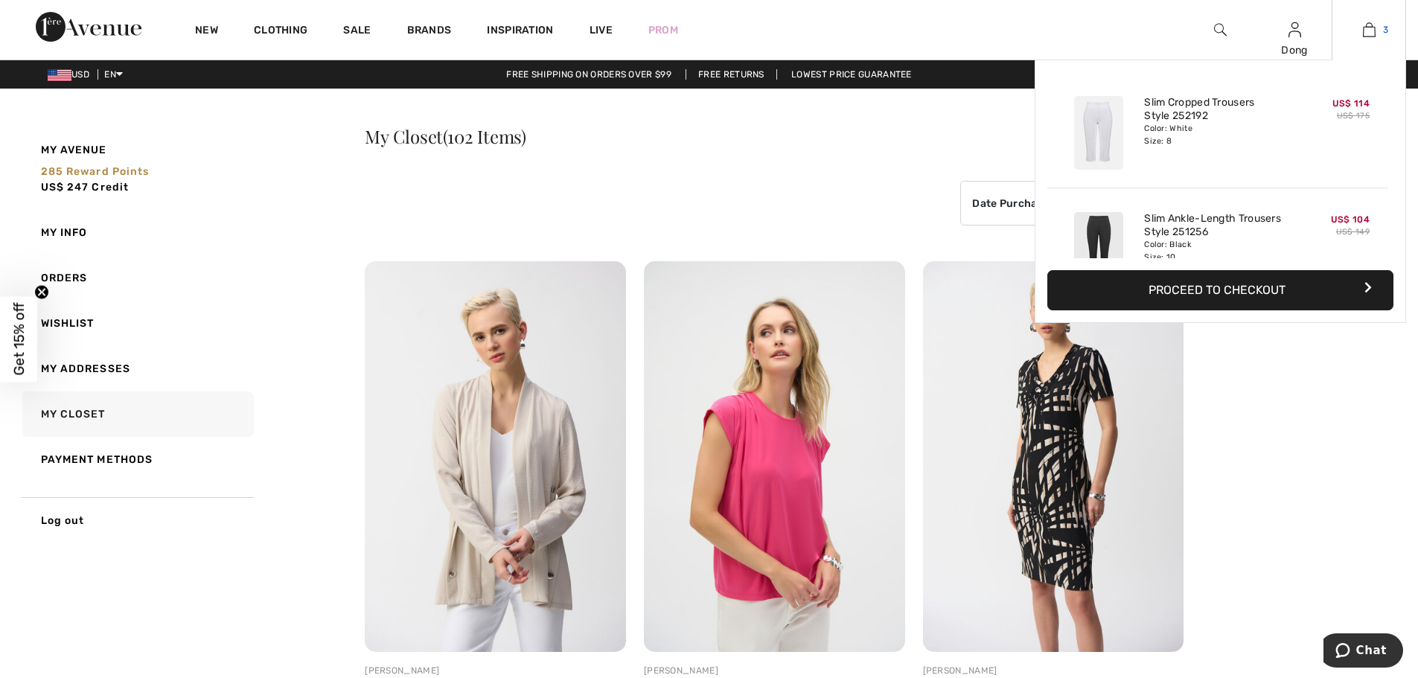
click at [1376, 30] on link "3" at bounding box center [1368, 30] width 73 height 18
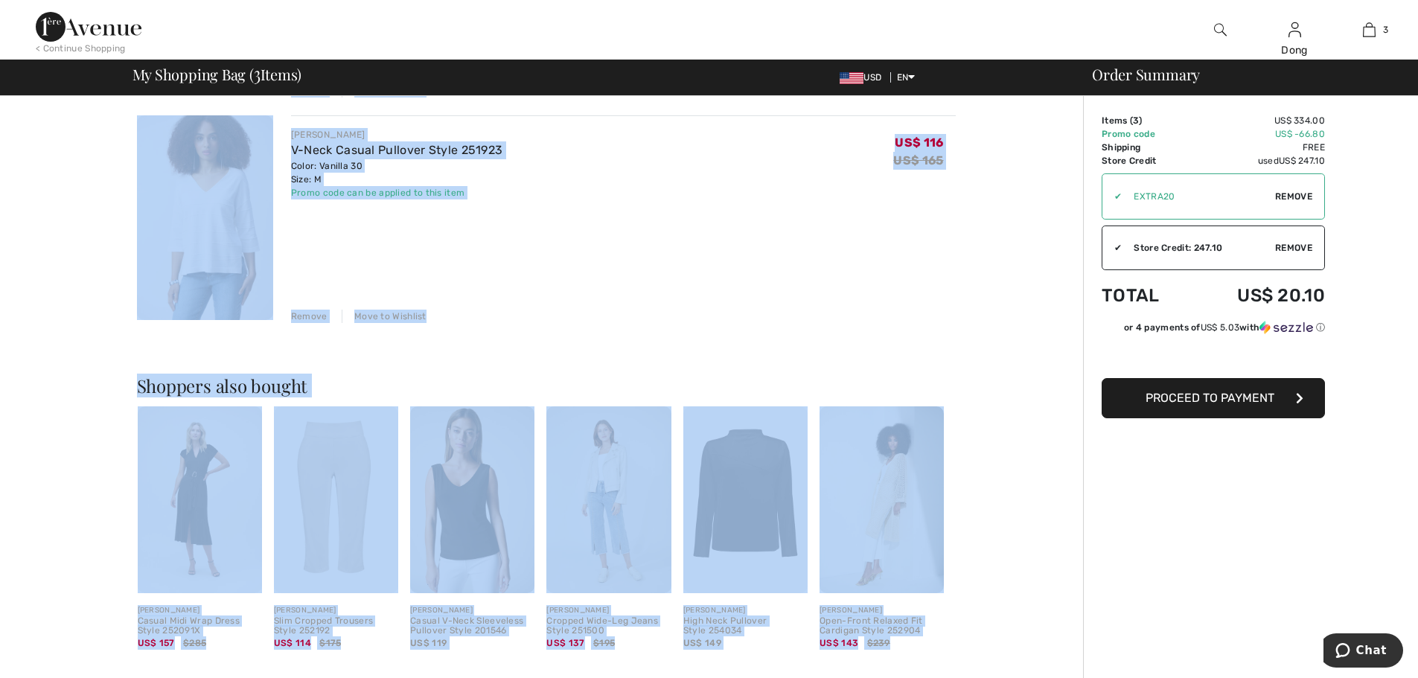
scroll to position [613, 0]
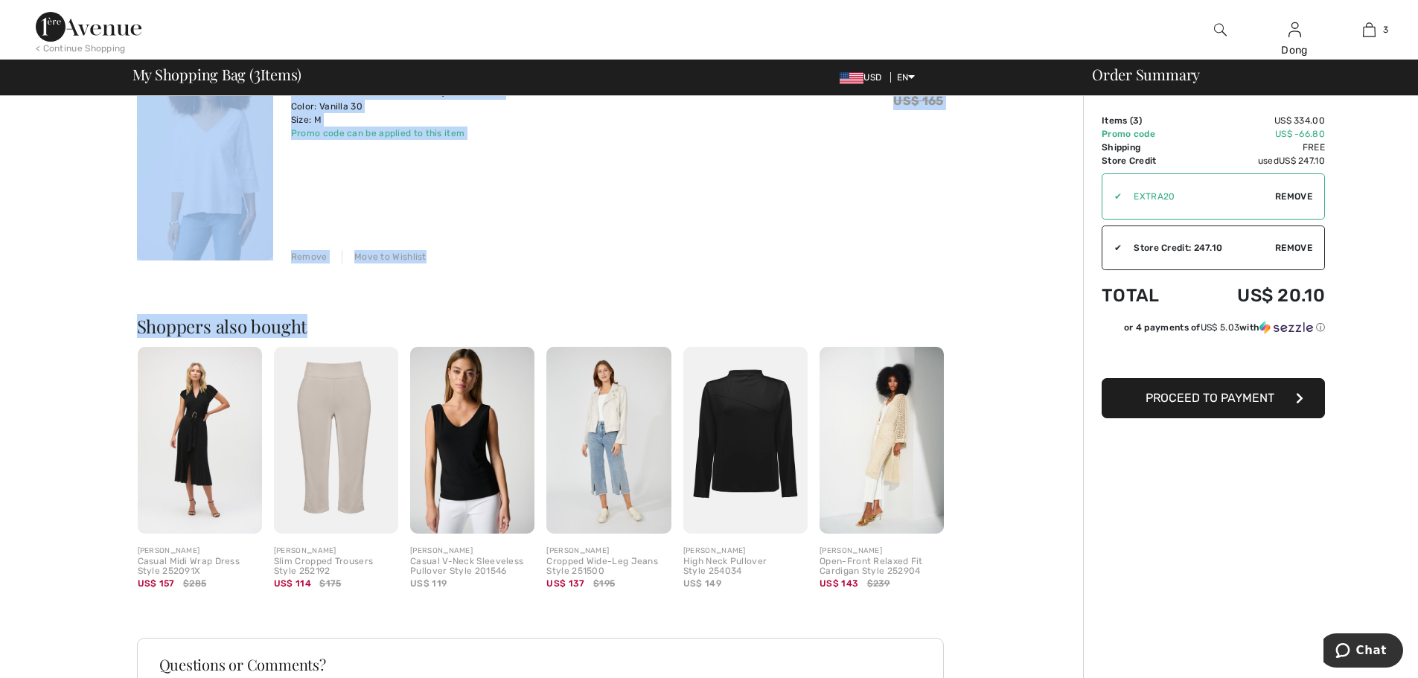
drag, startPoint x: 413, startPoint y: 167, endPoint x: 839, endPoint y: 290, distance: 443.0
click at [839, 290] on div "You are only US$ 0.00 away from FREE SHIPPING! Continue Shopping > Congratulati…" at bounding box center [546, 184] width 1074 height 1402
copy div "Congratulations! Your order will be shipped for FREE! JOSEPH RIBKOFF Slim Cropp…"
click at [615, 159] on div "JOSEPH RIBKOFF V-Neck Casual Pullover Style 251923 Color: Vanilla 30 Size: M Fi…" at bounding box center [623, 160] width 665 height 208
drag, startPoint x: 792, startPoint y: 224, endPoint x: 756, endPoint y: 199, distance: 43.8
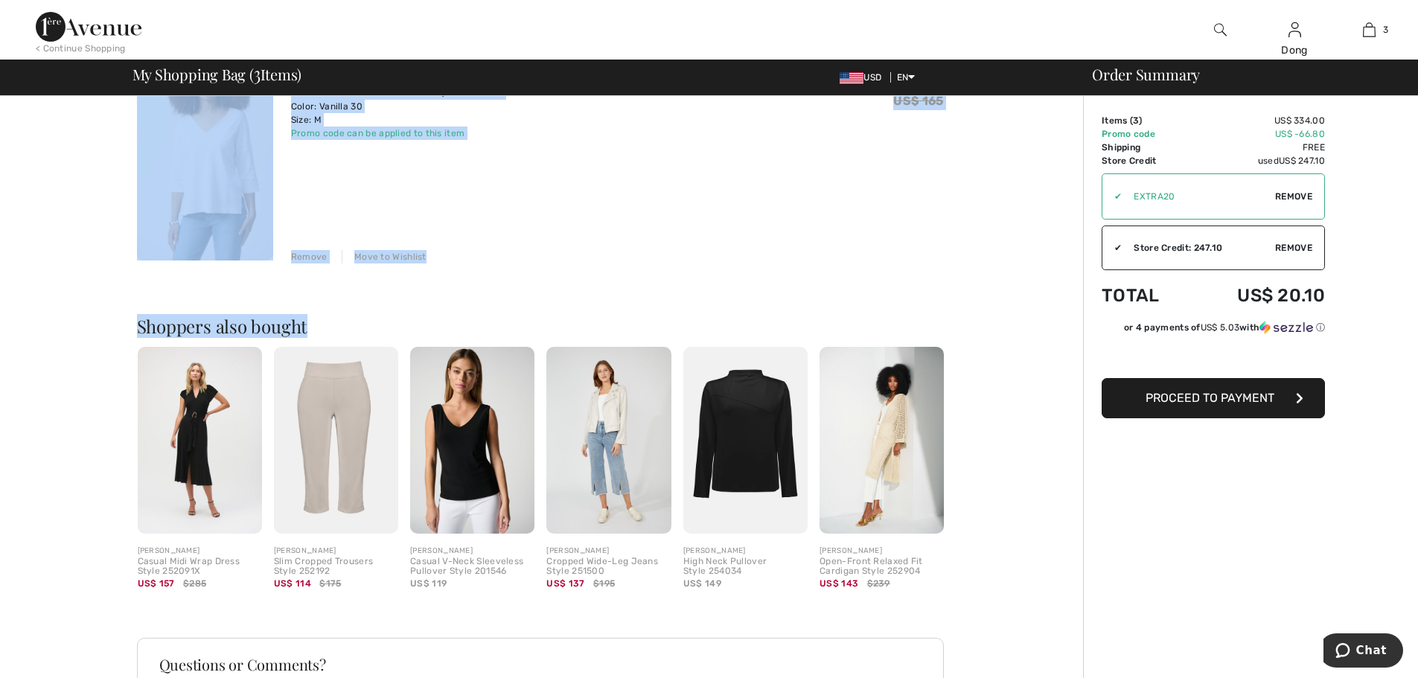
click at [792, 223] on div "JOSEPH RIBKOFF V-Neck Casual Pullover Style 251923 Color: Vanilla 30 Size: M Fi…" at bounding box center [623, 160] width 665 height 208
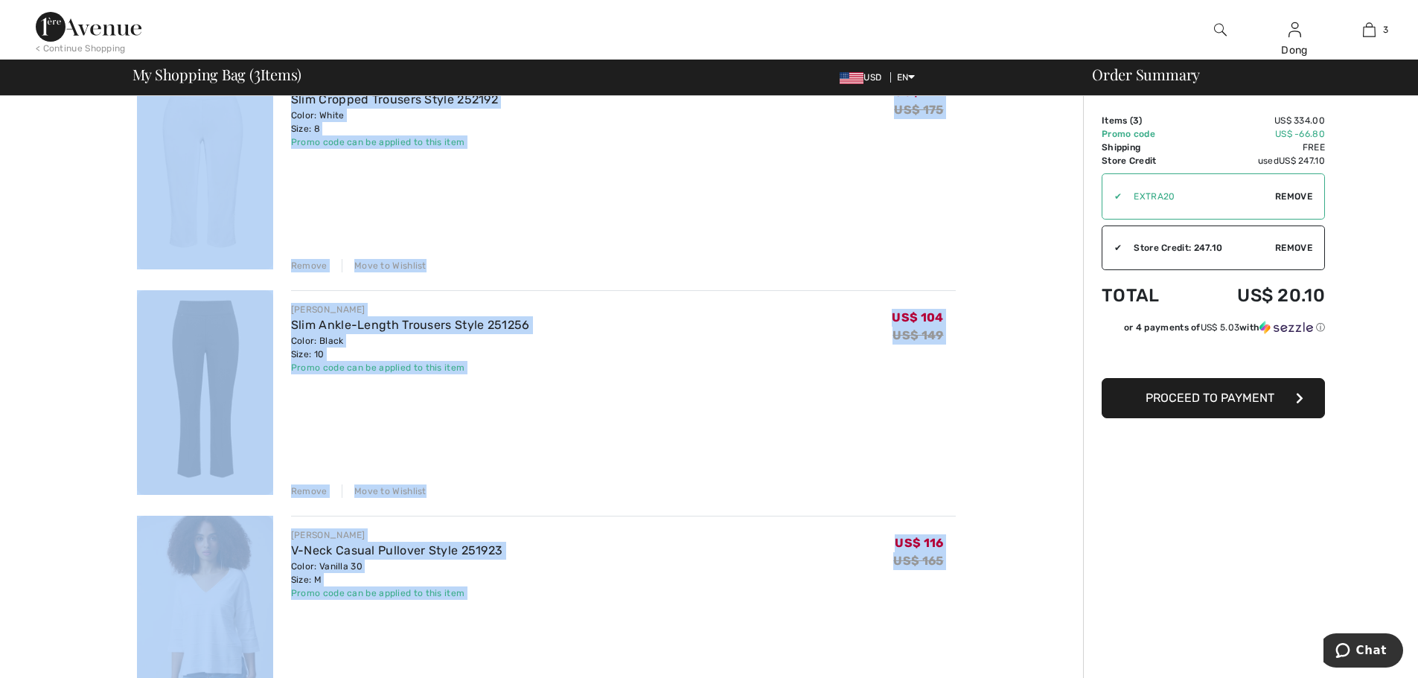
scroll to position [0, 0]
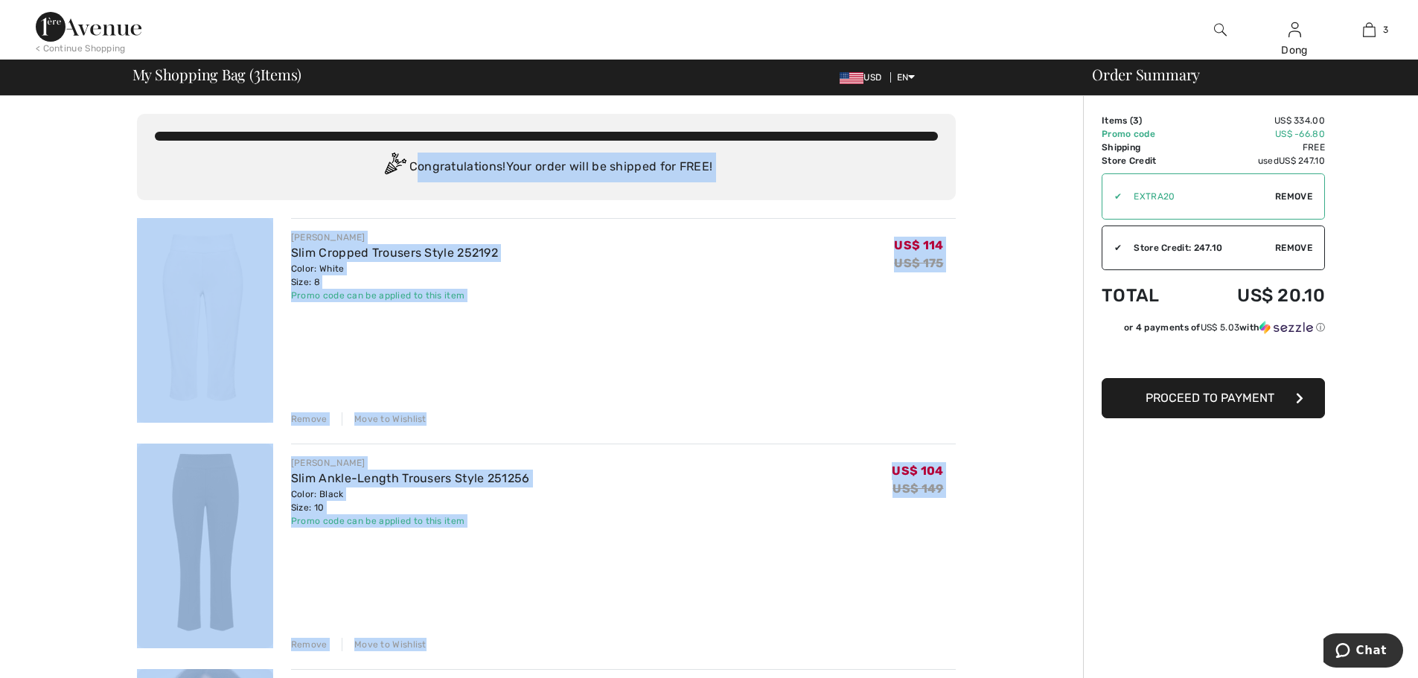
click at [851, 364] on div "JOSEPH RIBKOFF Slim Cropped Trousers Style 252192 Color: White Size: 8 Final Sa…" at bounding box center [623, 322] width 665 height 208
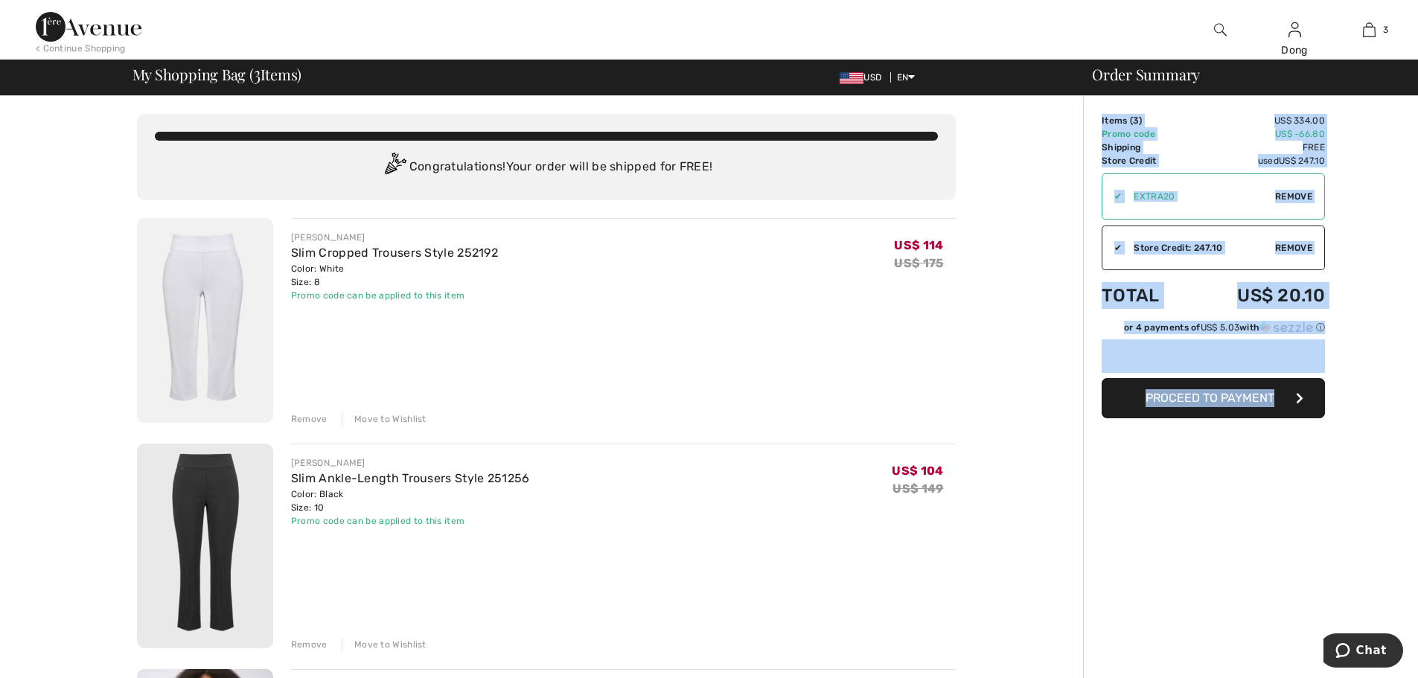
drag, startPoint x: 1102, startPoint y: 122, endPoint x: 1308, endPoint y: 441, distance: 379.4
copy div "Items ( 3 ) US$ 334.00 Promo code US$ -66.80 Shipping Free Tax1 US$ 0.00 Tax2 U…"
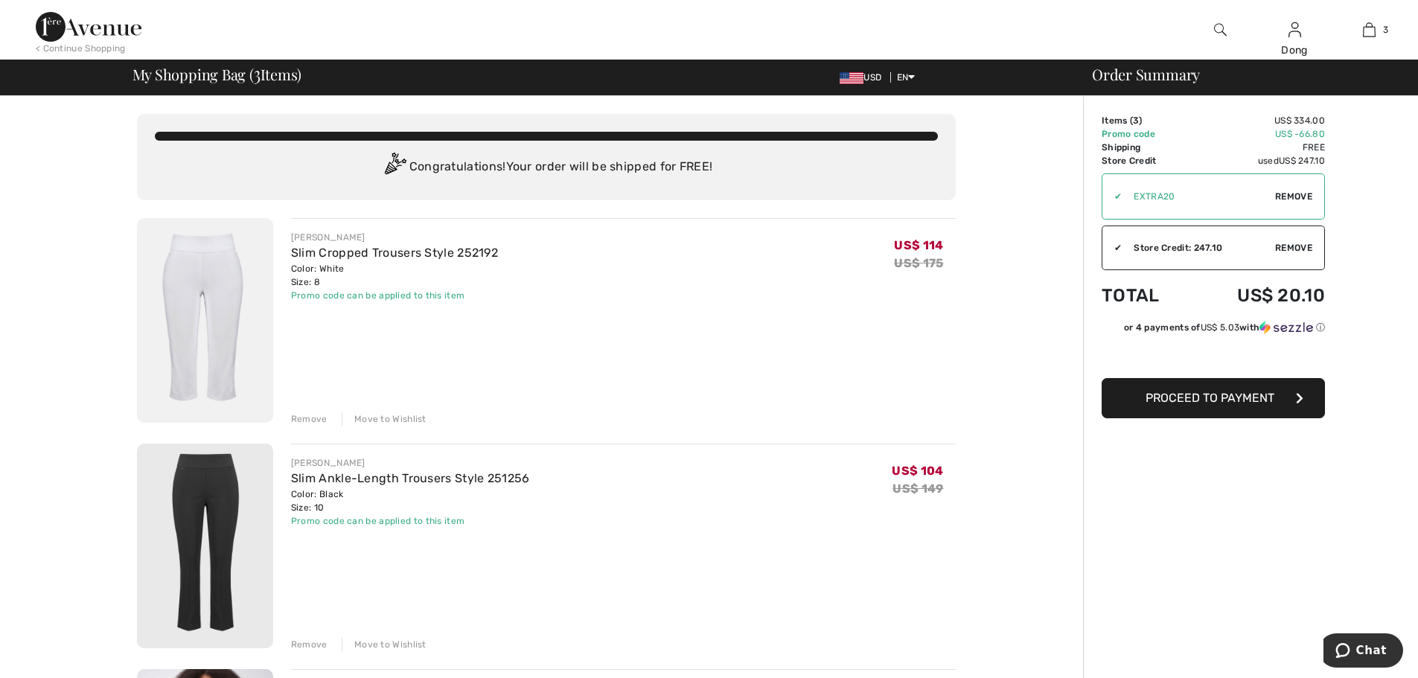
drag, startPoint x: 1280, startPoint y: 519, endPoint x: 1428, endPoint y: 316, distance: 252.0
click at [715, 304] on div "JOSEPH RIBKOFF Slim Cropped Trousers Style 252192 Color: White Size: 8 Final Sa…" at bounding box center [623, 322] width 665 height 208
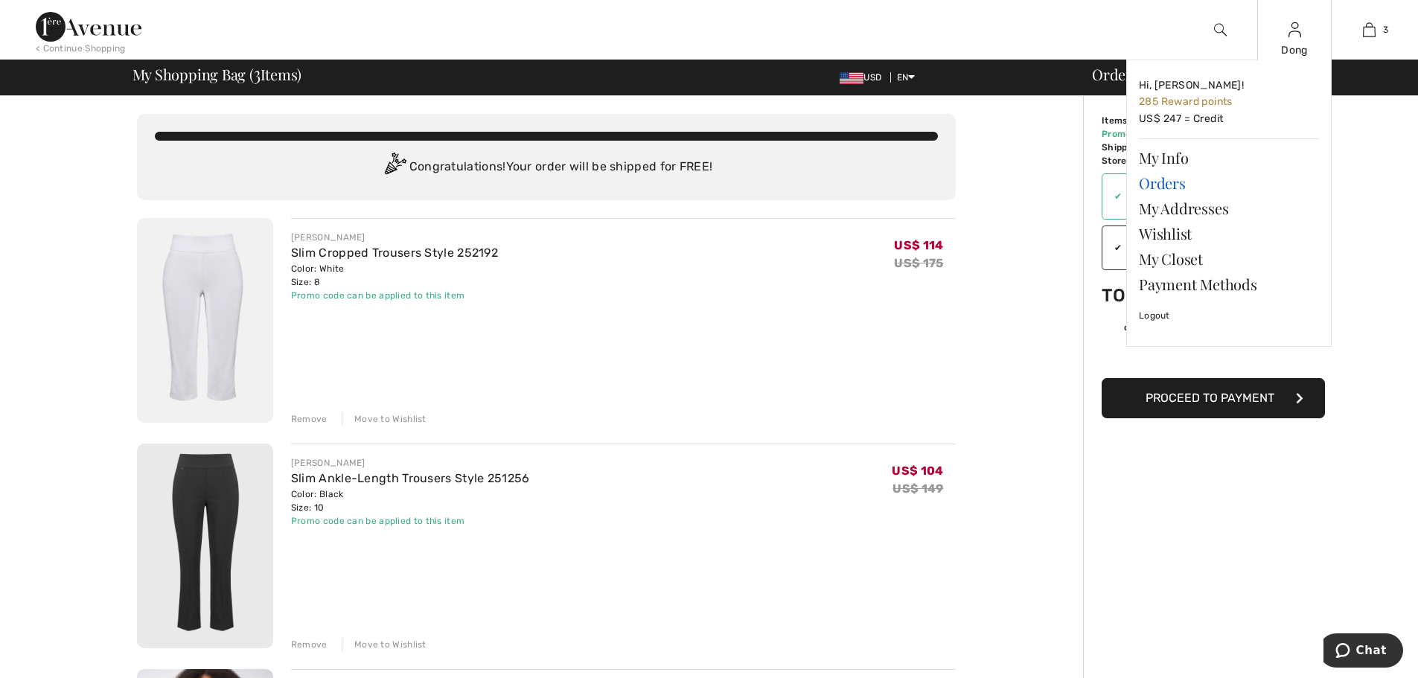
click at [1161, 185] on link "Orders" at bounding box center [1229, 182] width 180 height 25
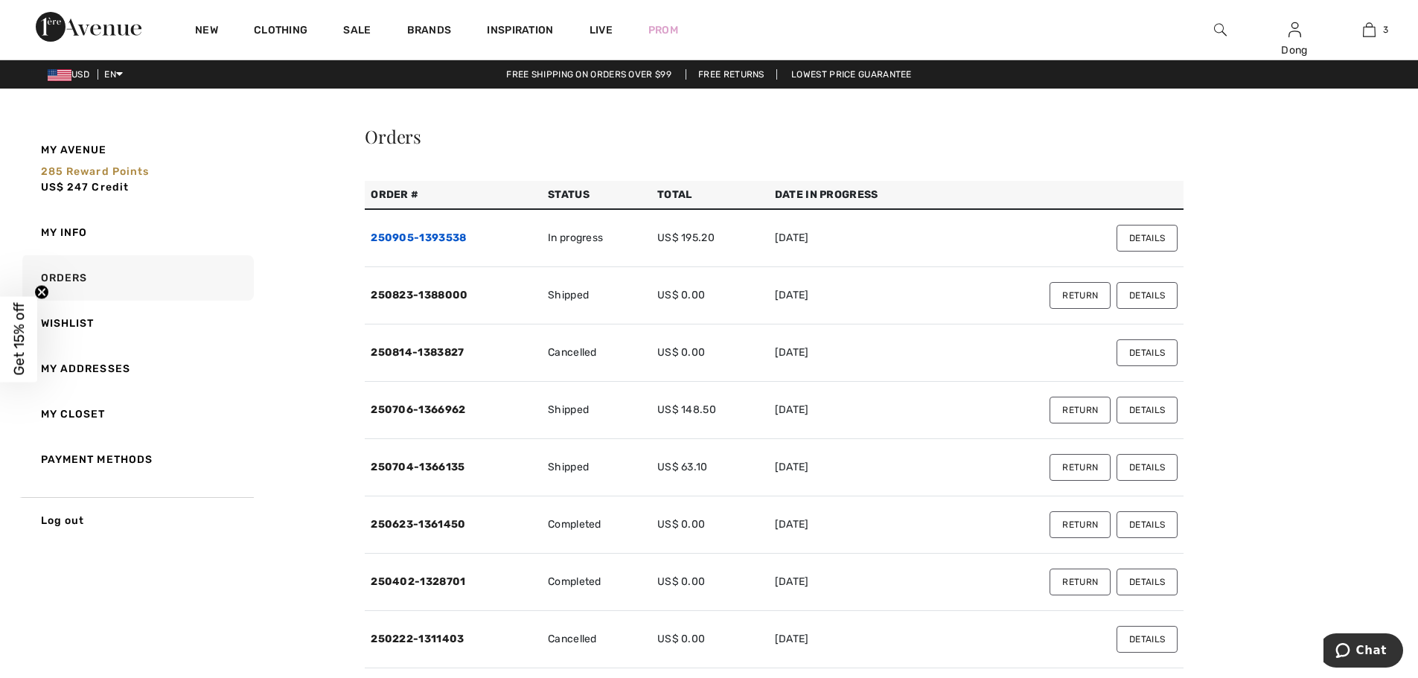
click at [447, 237] on link "250905-1393538" at bounding box center [418, 237] width 95 height 13
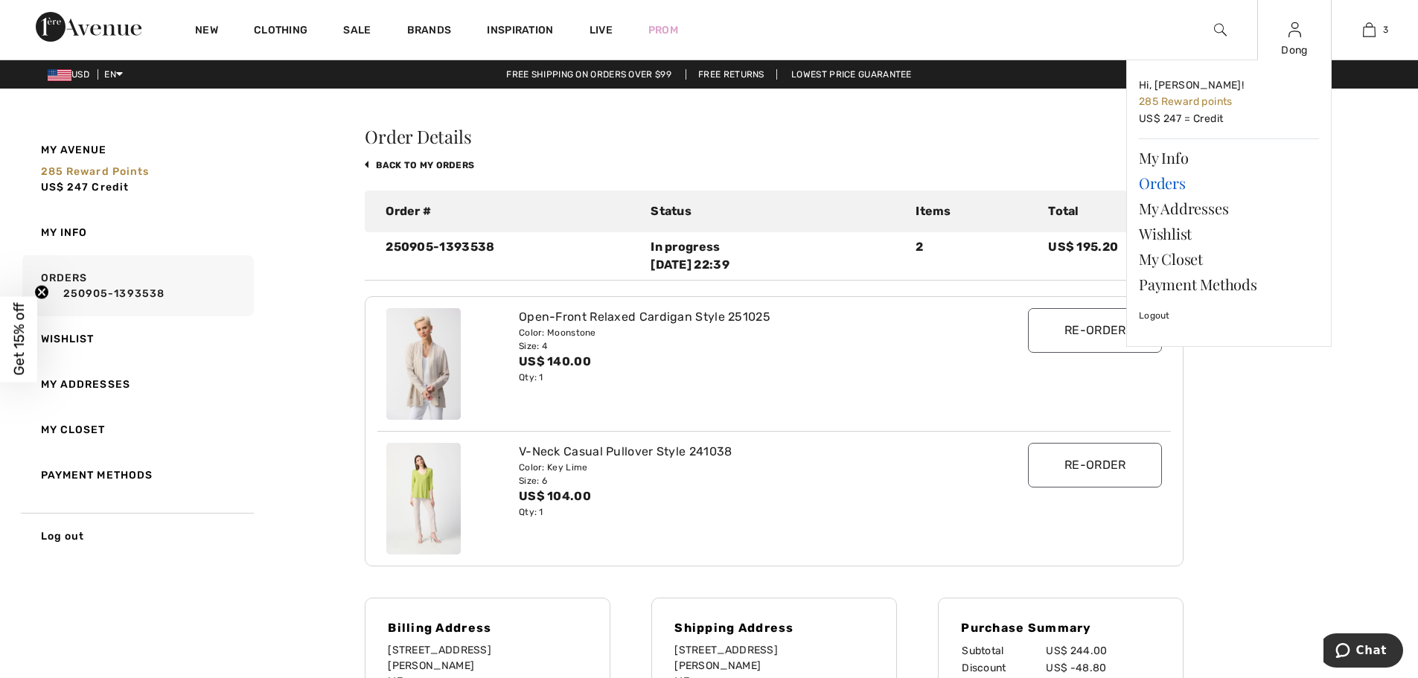
click at [1162, 188] on link "Orders" at bounding box center [1229, 182] width 180 height 25
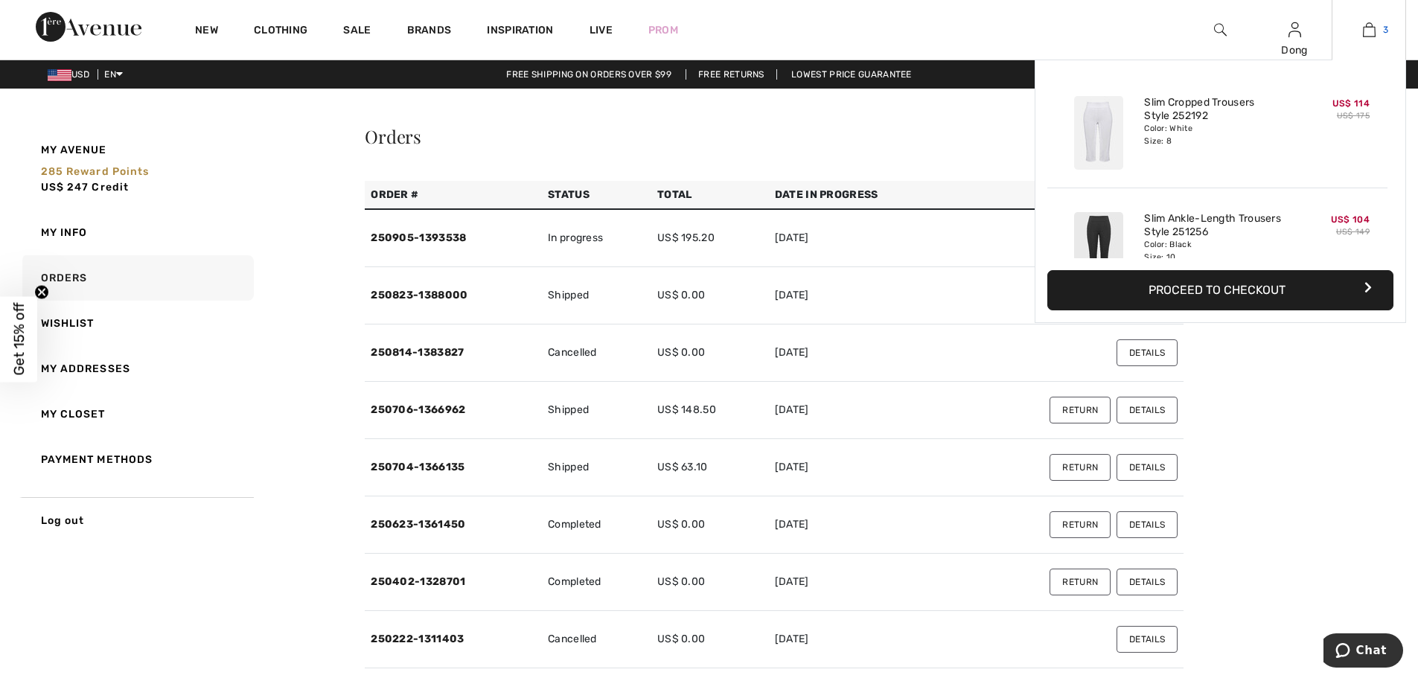
click at [1366, 30] on img at bounding box center [1369, 30] width 13 height 18
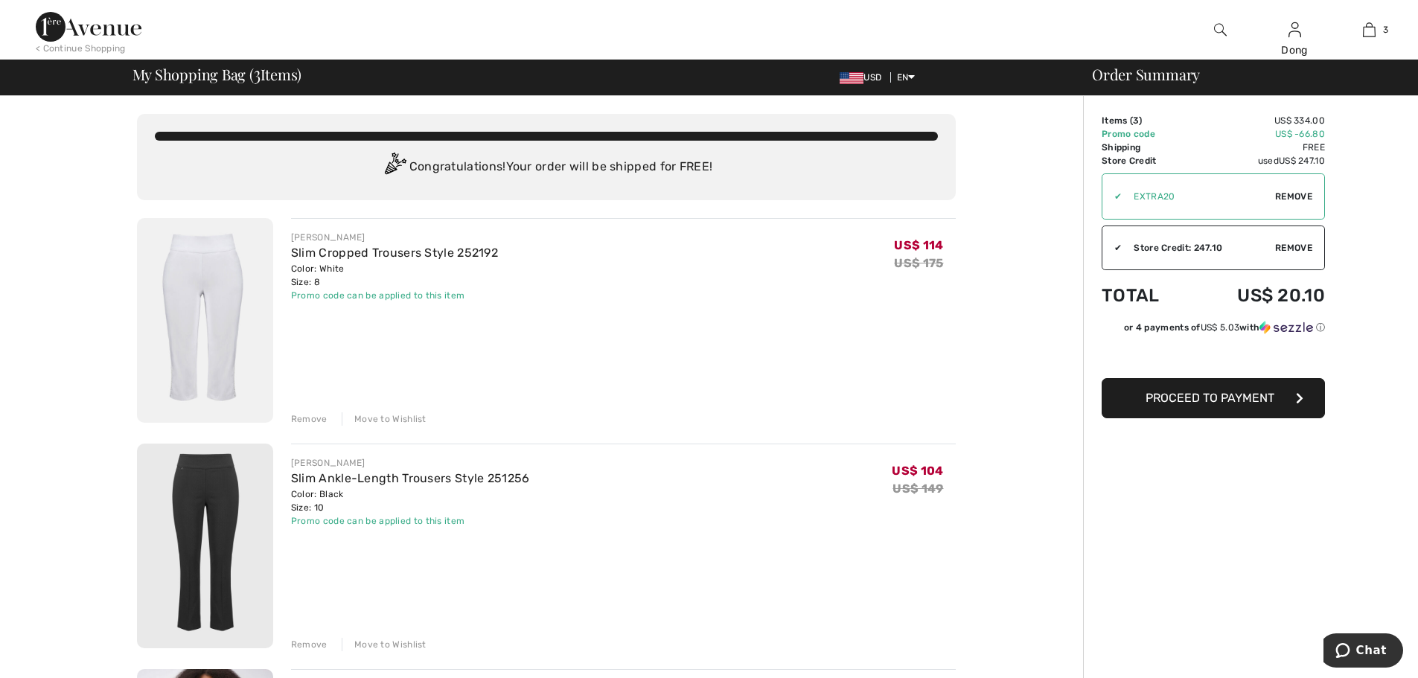
click at [1225, 403] on span "Proceed to Payment" at bounding box center [1209, 398] width 129 height 14
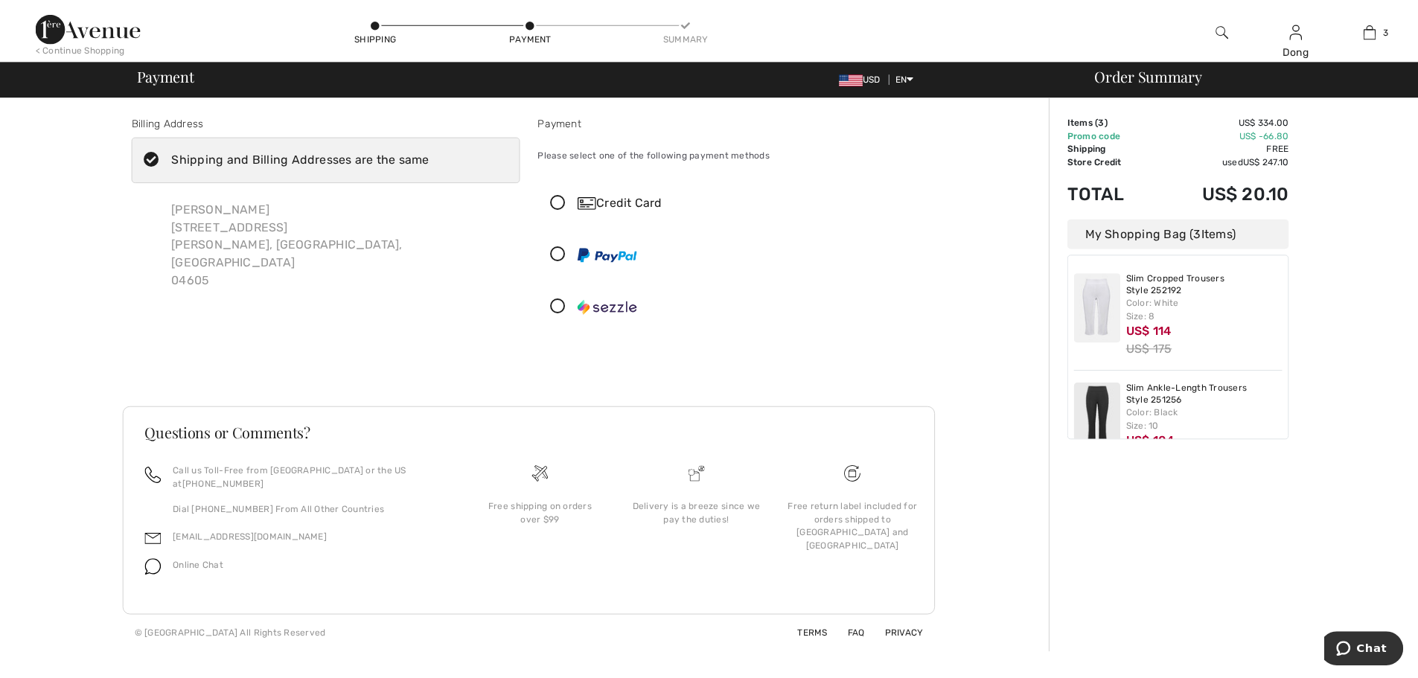
scroll to position [159, 0]
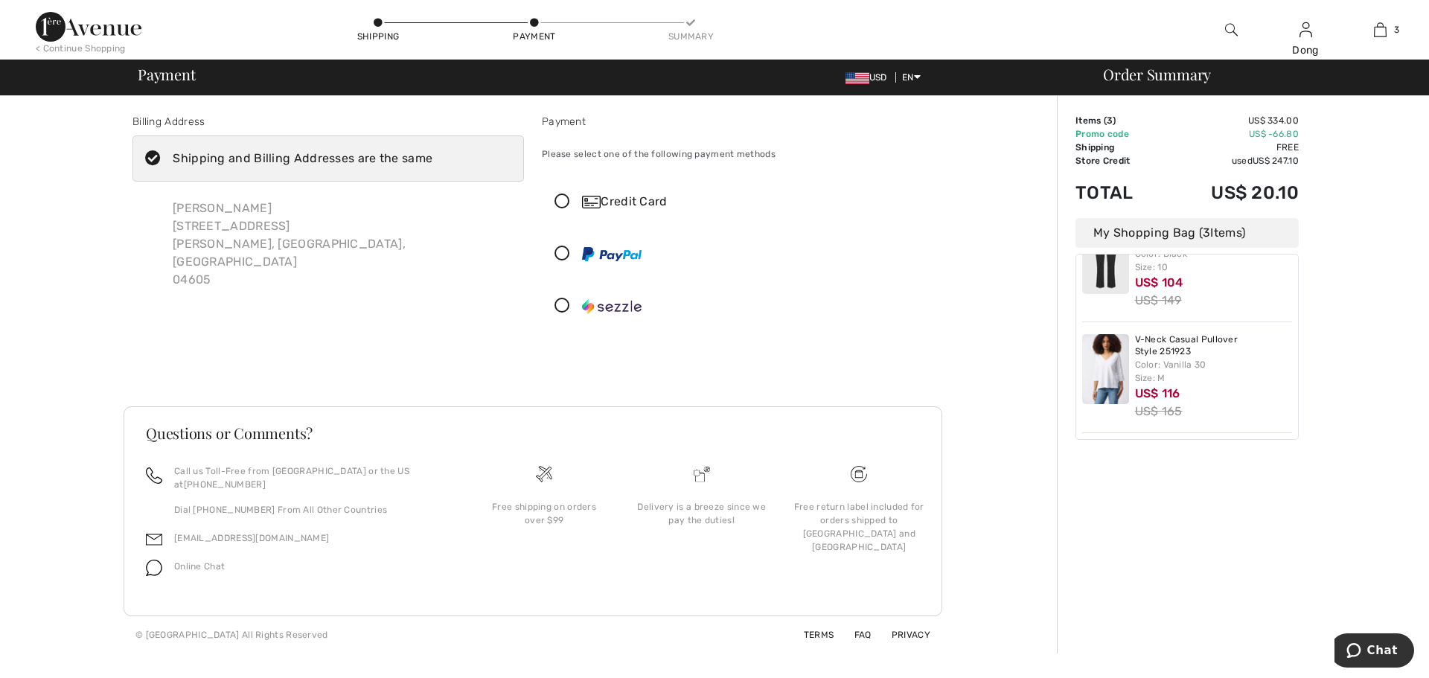
click at [877, 244] on div at bounding box center [731, 253] width 378 height 45
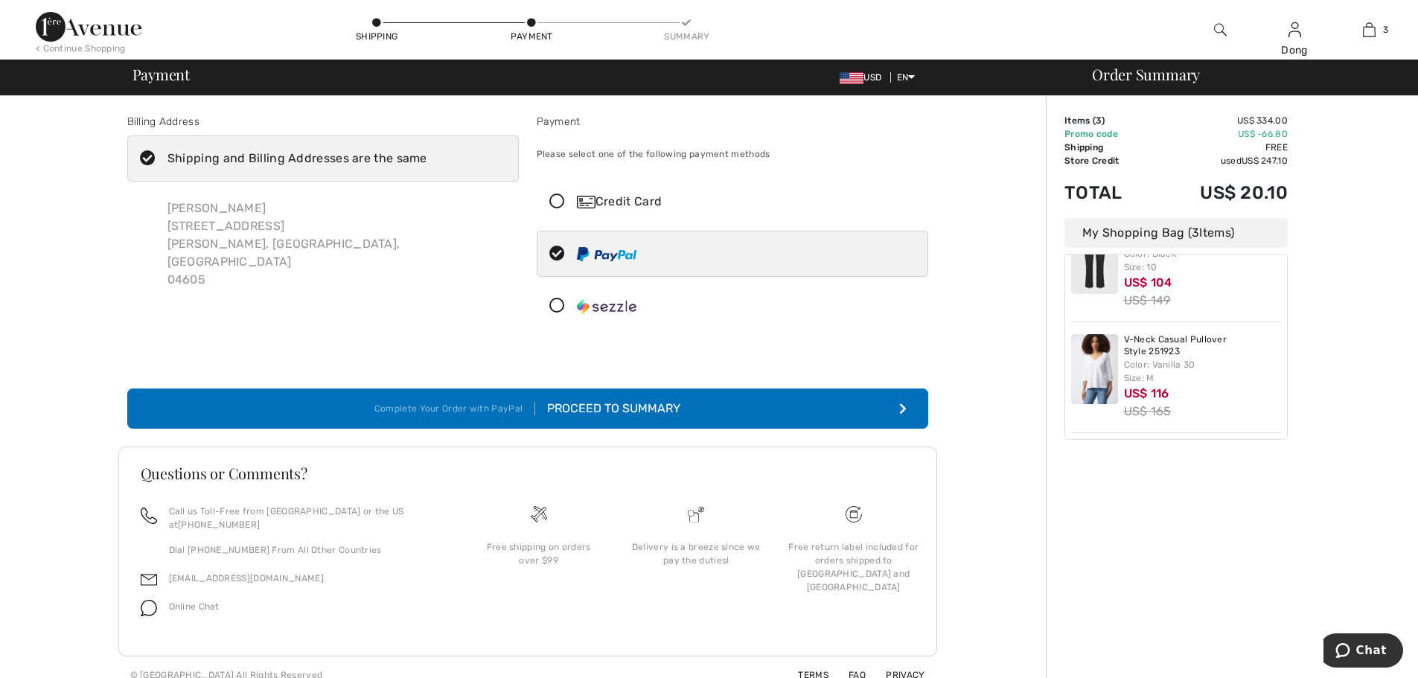
click at [901, 407] on icon "submit" at bounding box center [902, 409] width 7 height 12
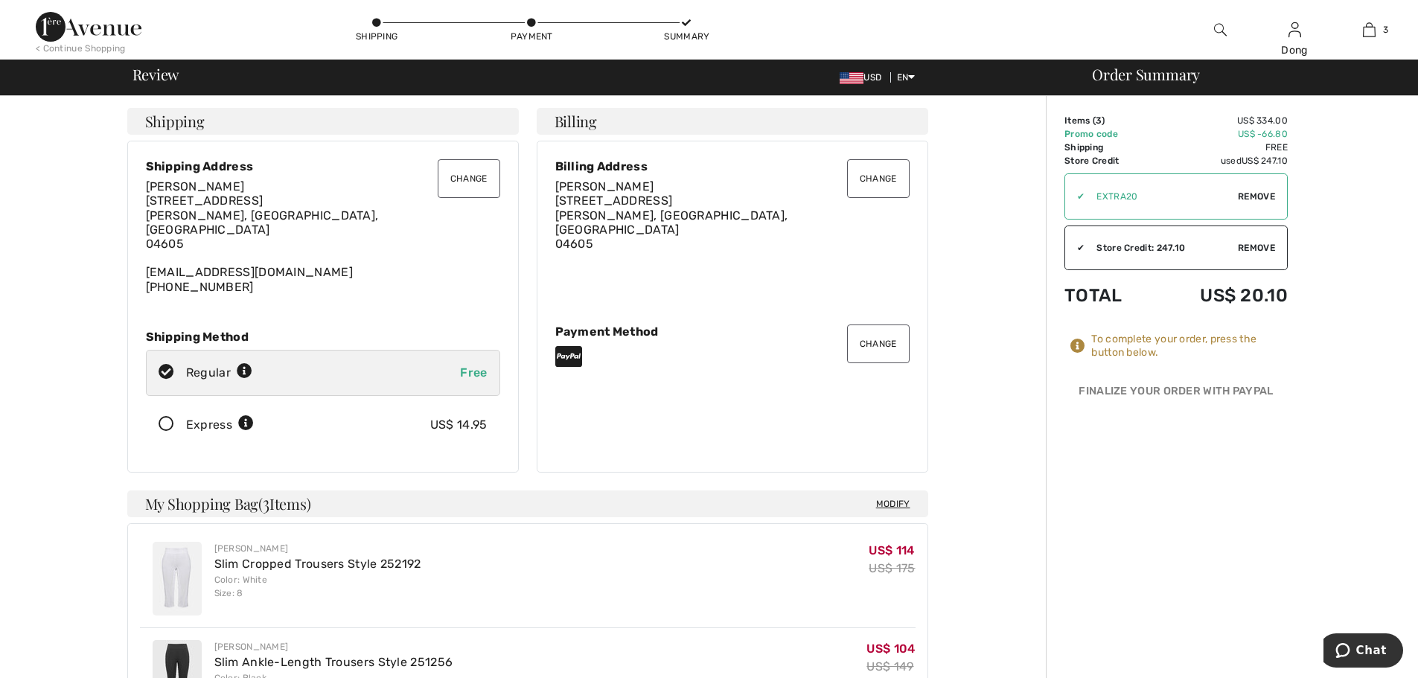
click at [886, 338] on button "Change" at bounding box center [878, 343] width 63 height 39
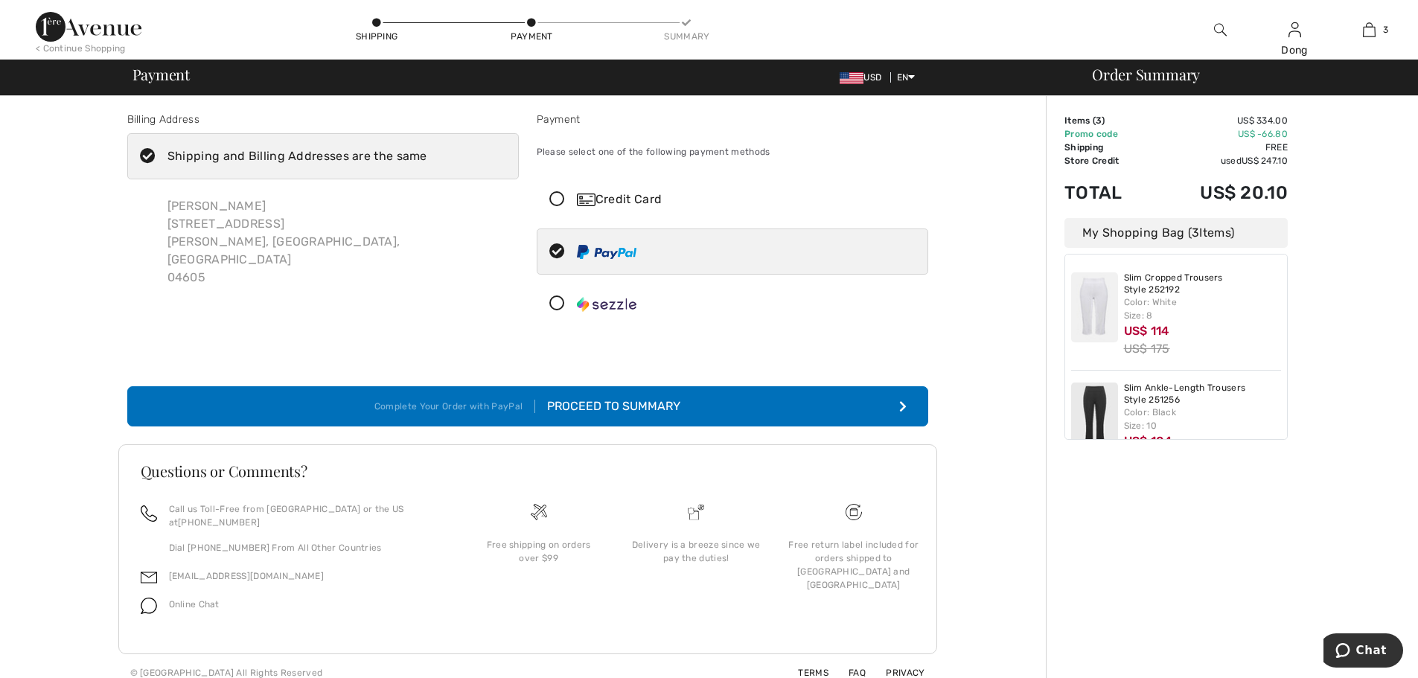
click at [555, 199] on icon at bounding box center [556, 200] width 39 height 16
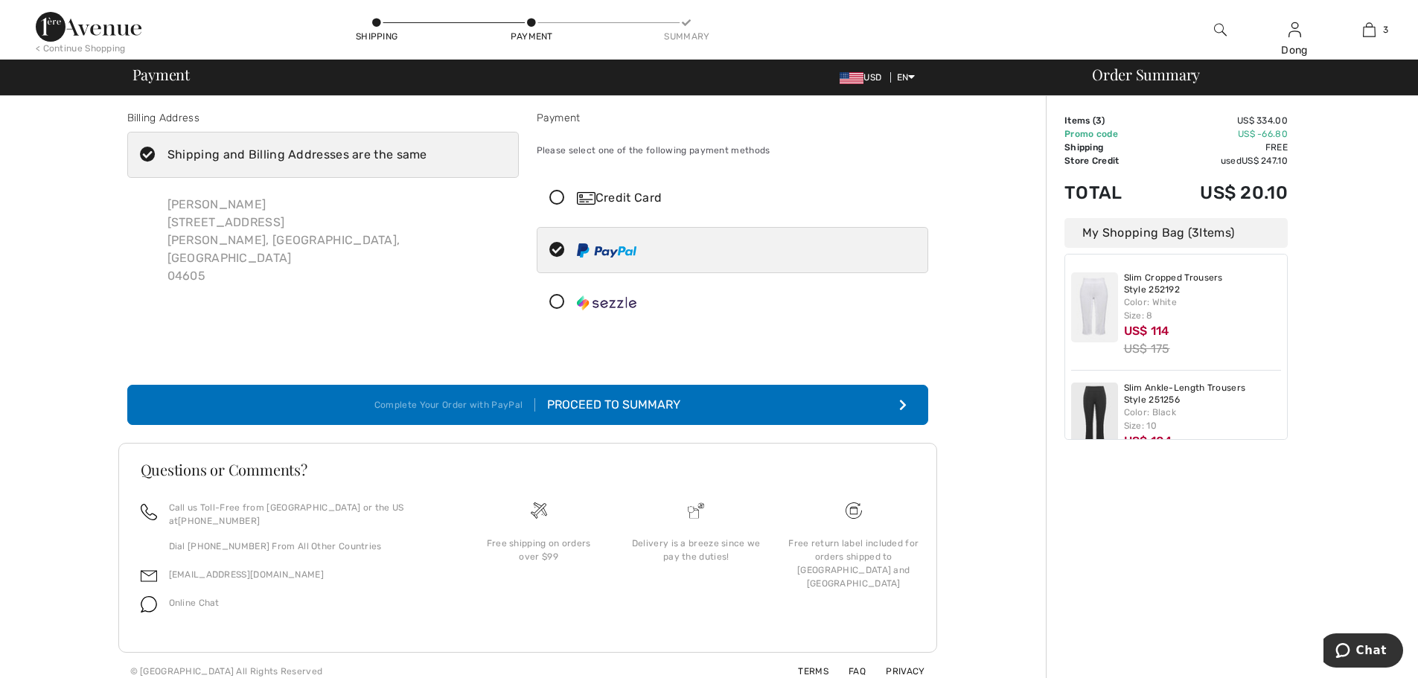
scroll to position [54, 0]
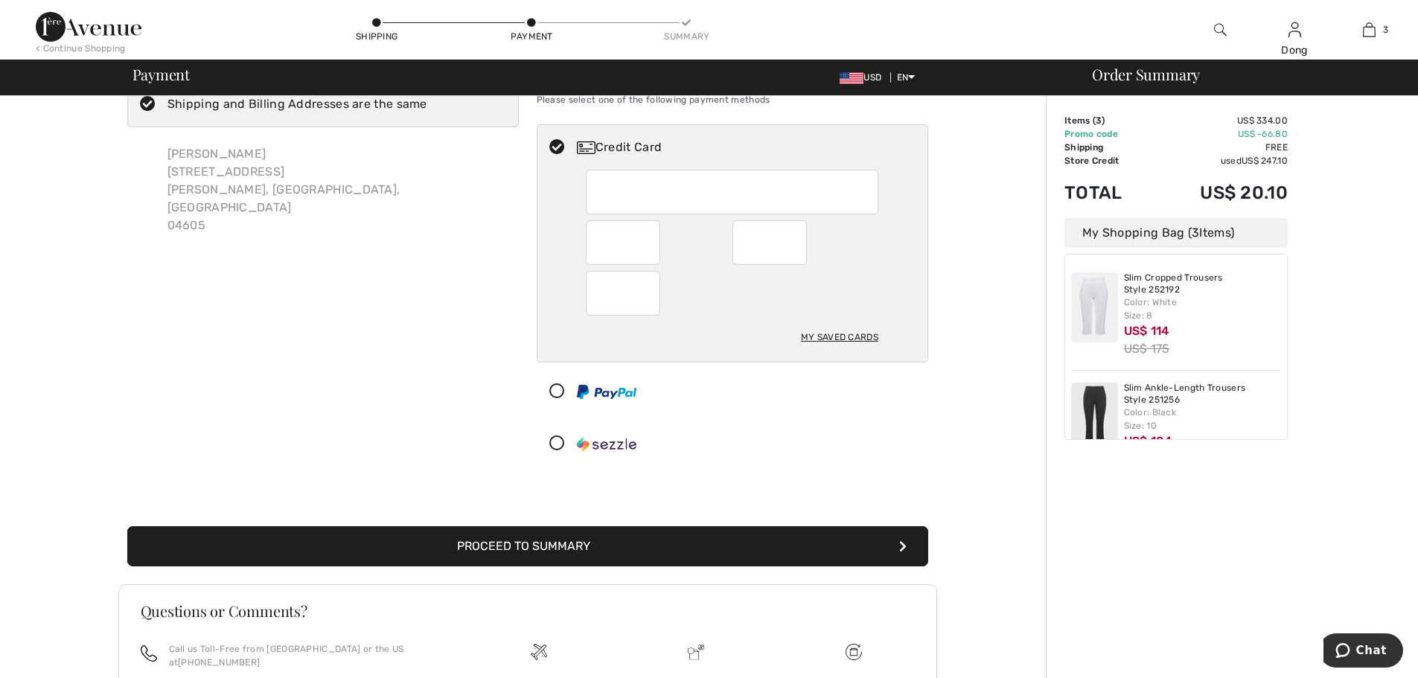
click at [601, 557] on button "Proceed to Summary" at bounding box center [527, 546] width 801 height 40
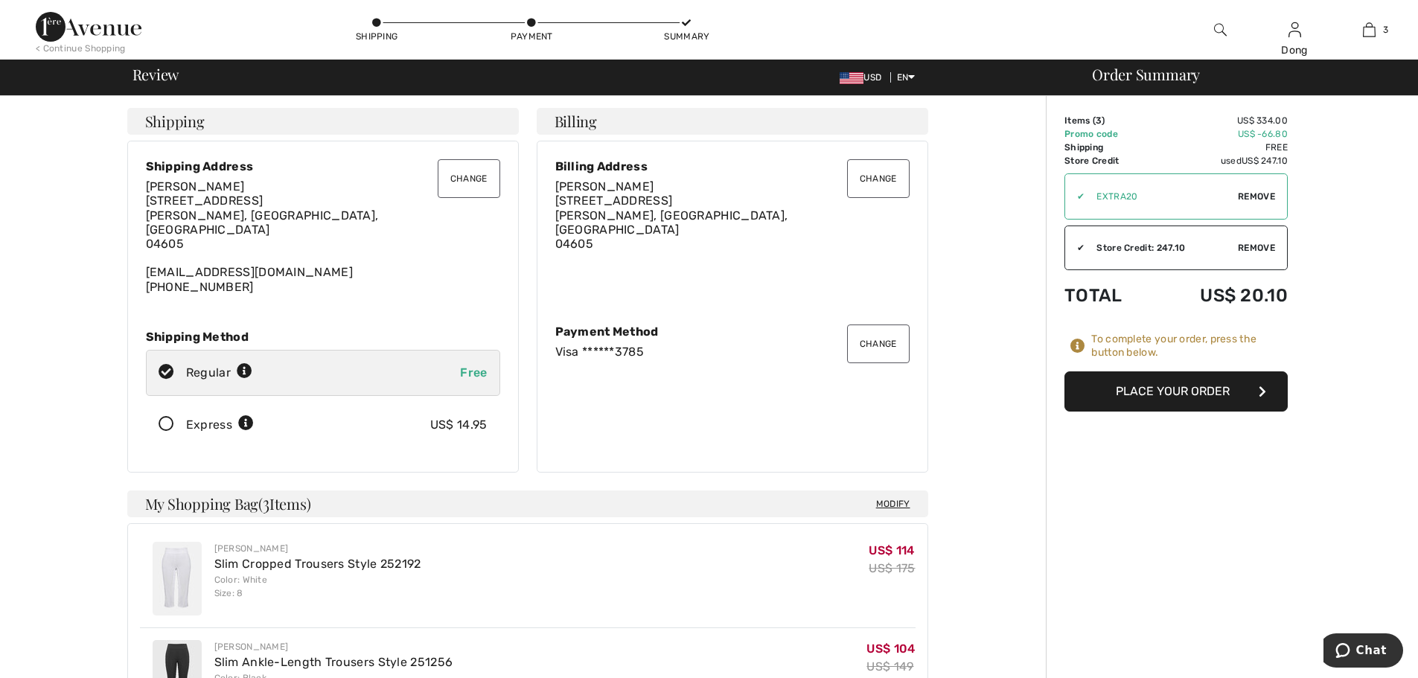
click at [776, 250] on div "Billing Address Dong Nguyen-Bresinsky 17 Westwood Drive Ellsworth, ME, US 04605" at bounding box center [732, 232] width 354 height 147
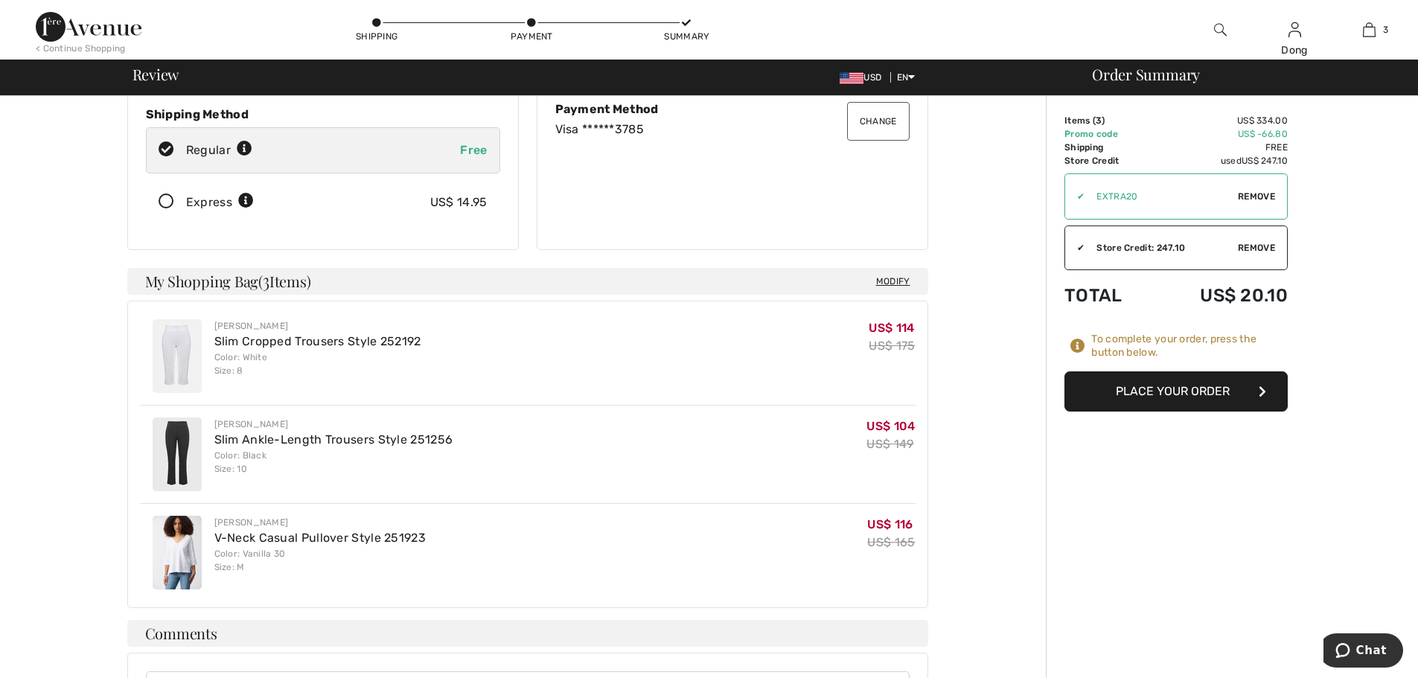
scroll to position [234, 0]
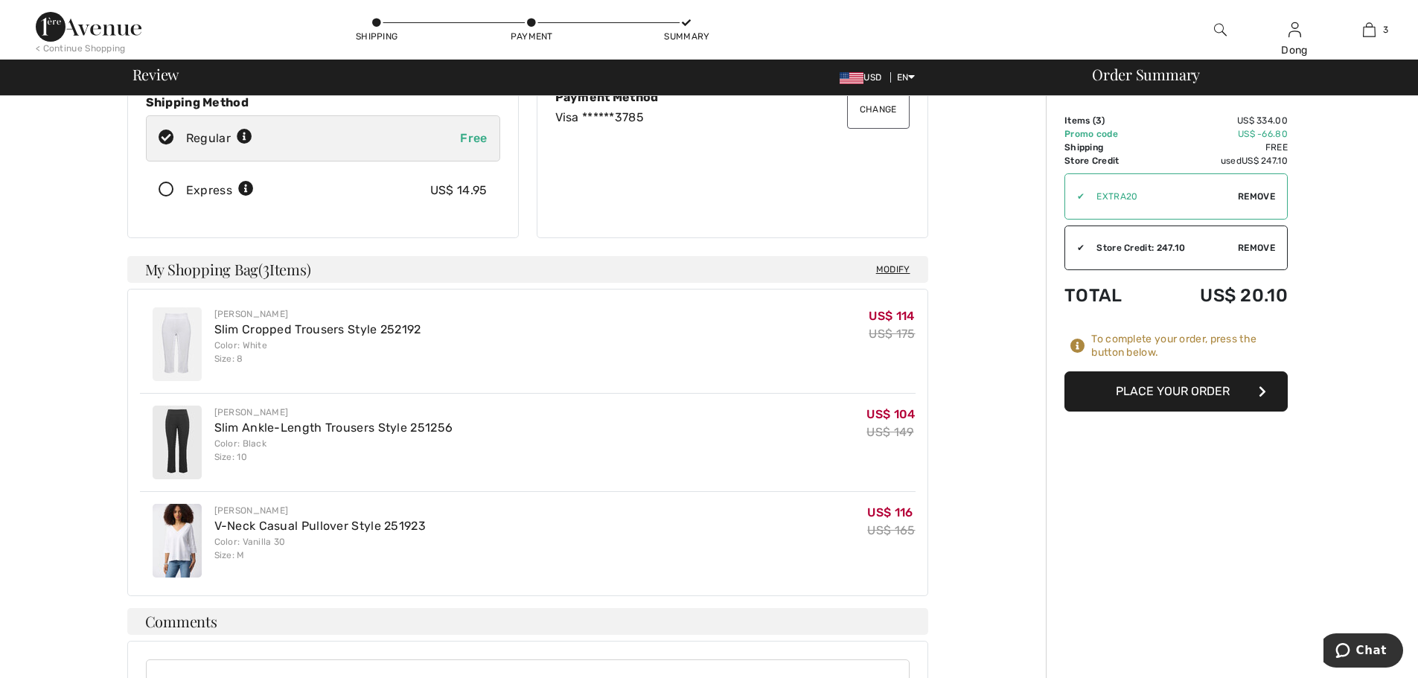
click at [1134, 400] on button "Place Your Order" at bounding box center [1175, 391] width 223 height 40
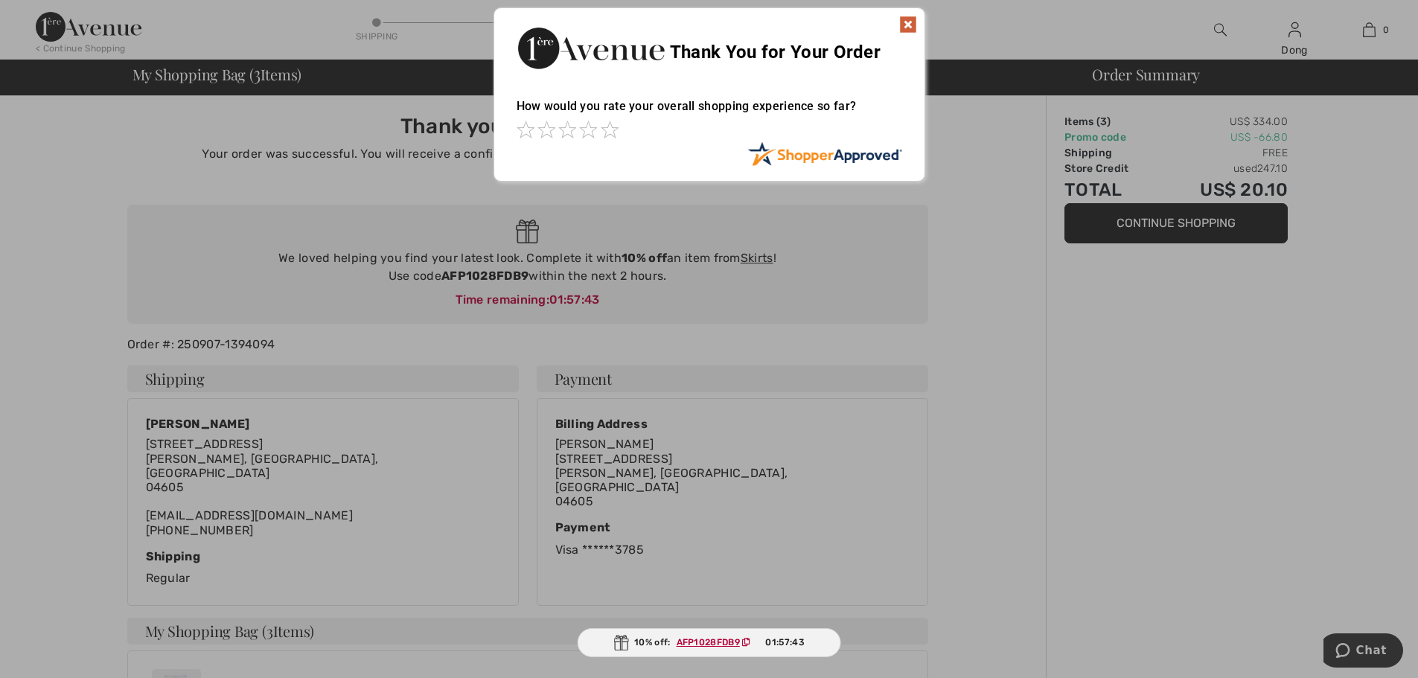
drag, startPoint x: 278, startPoint y: 256, endPoint x: 650, endPoint y: 263, distance: 372.1
click at [648, 263] on div at bounding box center [709, 339] width 1418 height 678
click at [726, 309] on div at bounding box center [709, 339] width 1418 height 678
click at [901, 24] on img at bounding box center [908, 25] width 18 height 18
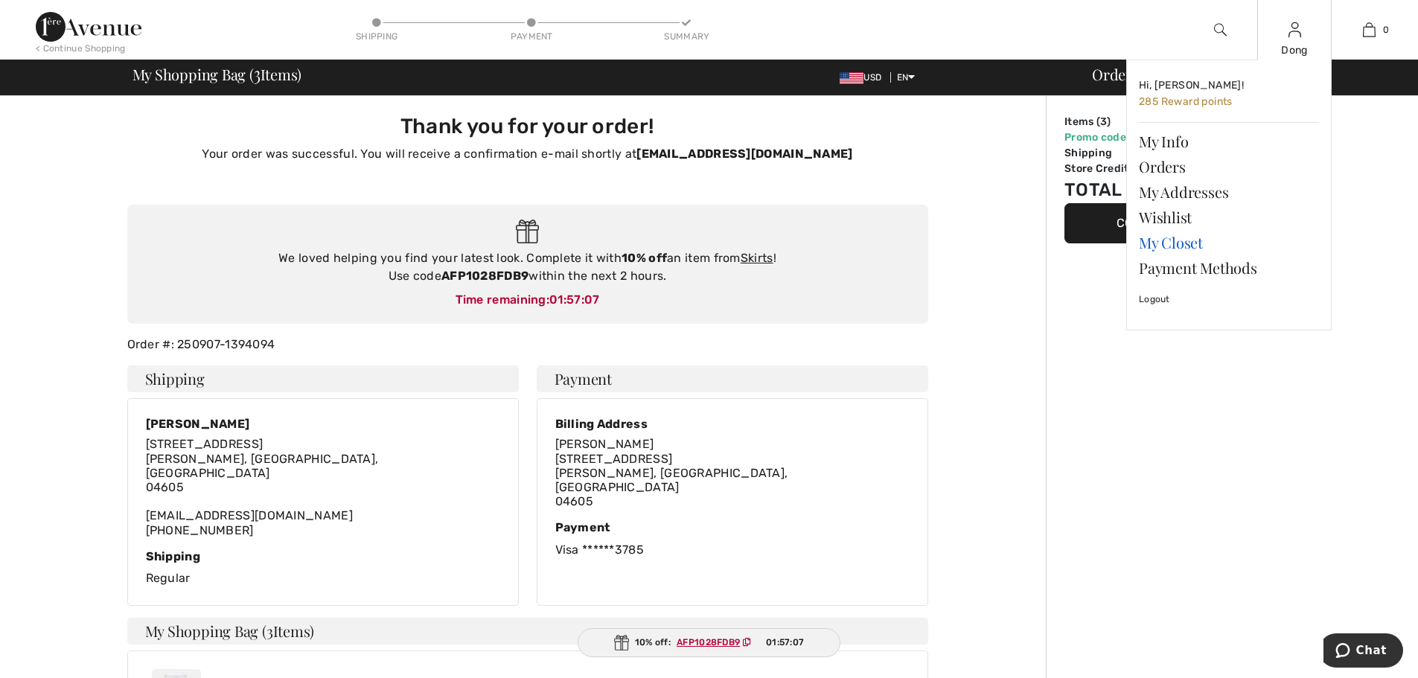
click at [1166, 243] on link "My Closet" at bounding box center [1229, 242] width 180 height 25
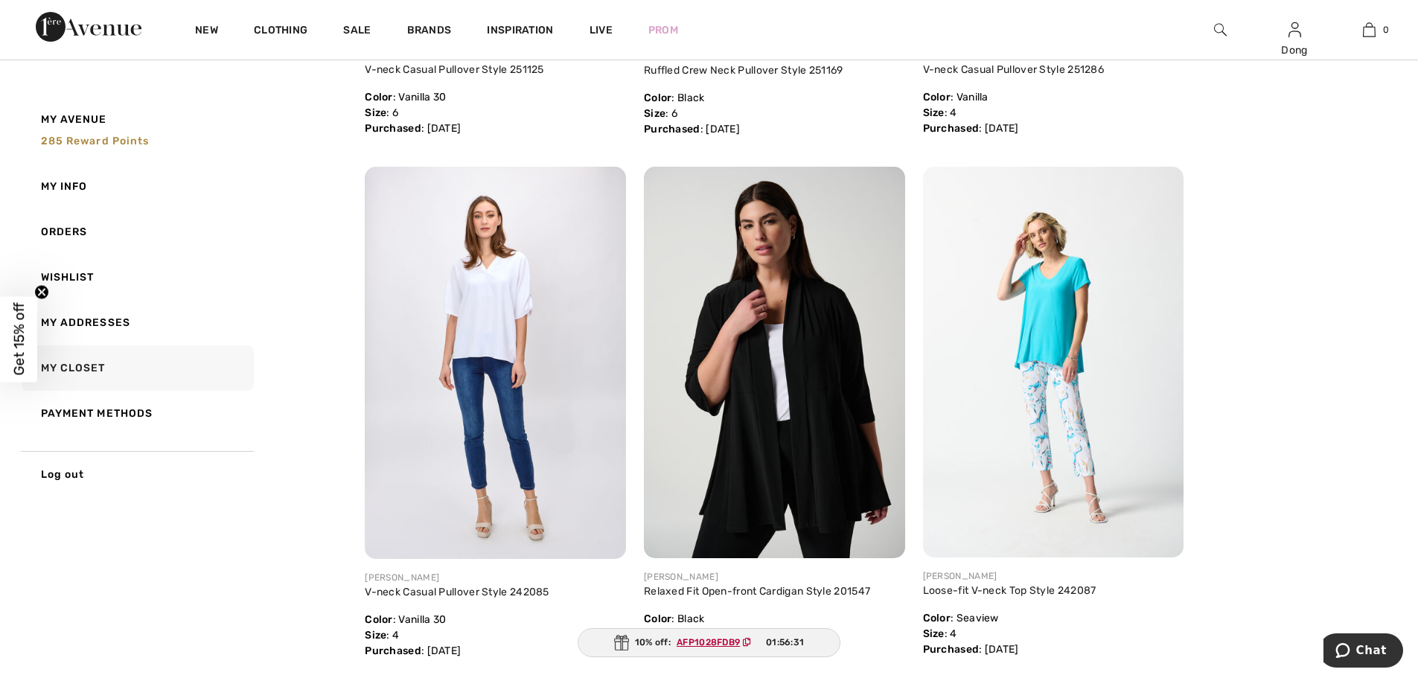
scroll to position [1904, 0]
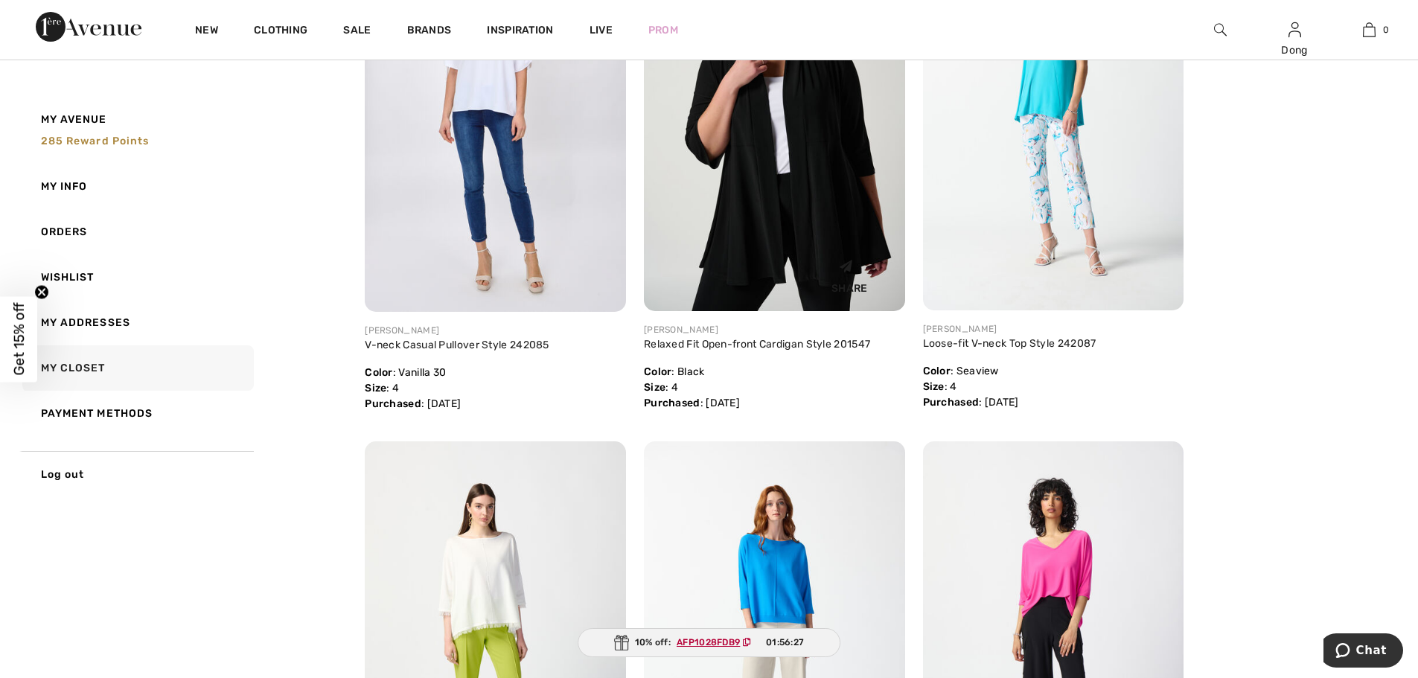
click at [806, 173] on img at bounding box center [774, 115] width 261 height 391
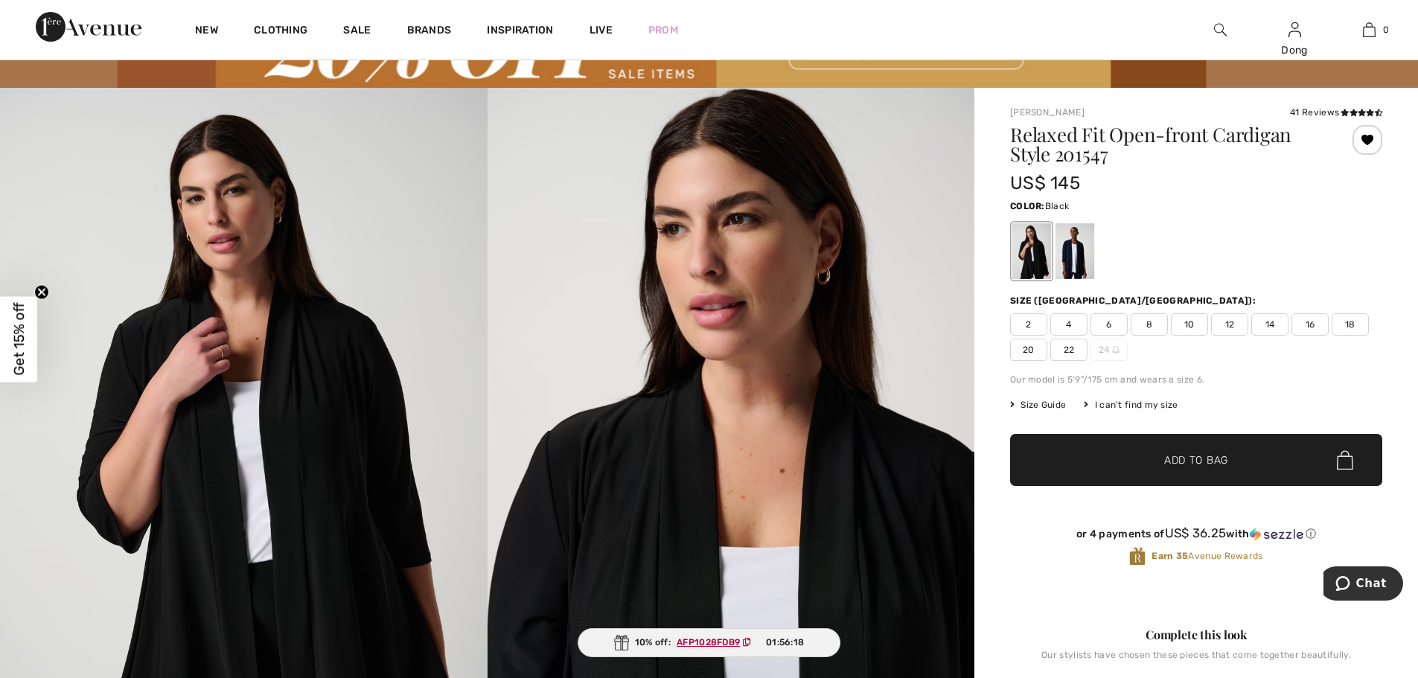
scroll to position [71, 0]
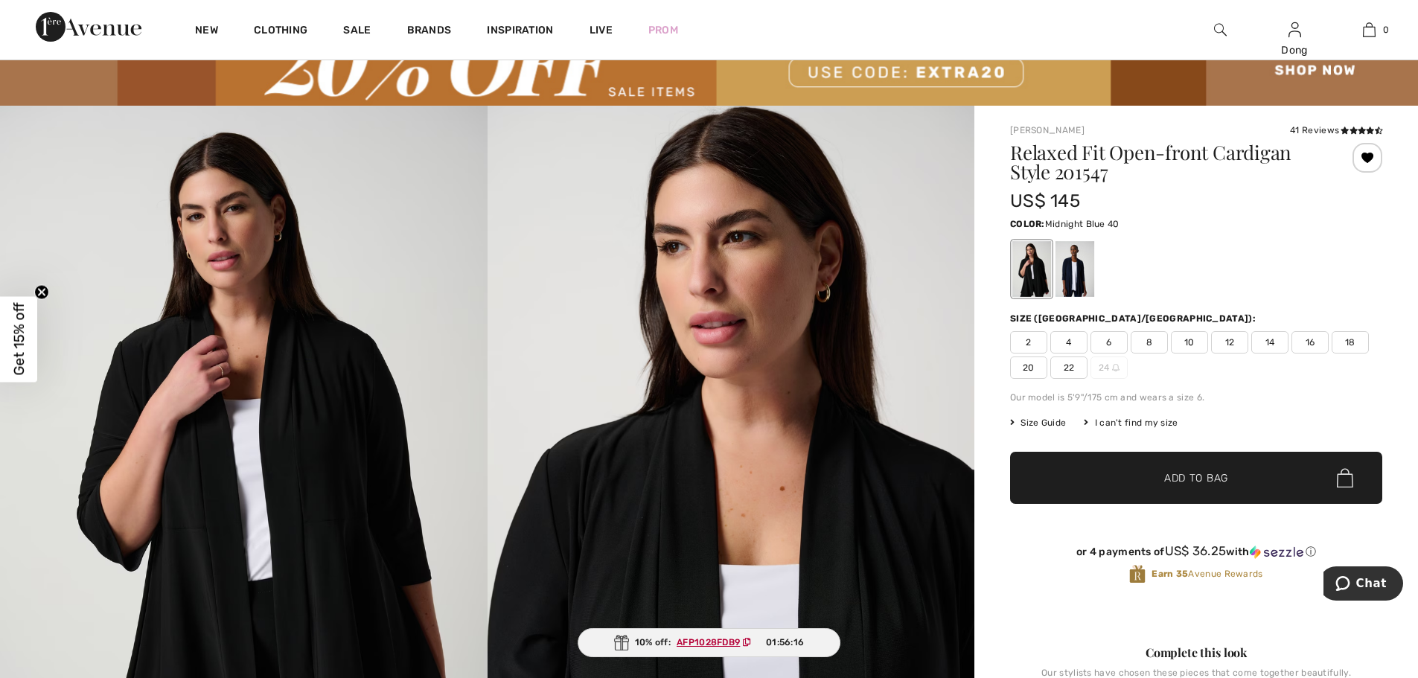
click at [1064, 280] on div at bounding box center [1074, 269] width 39 height 56
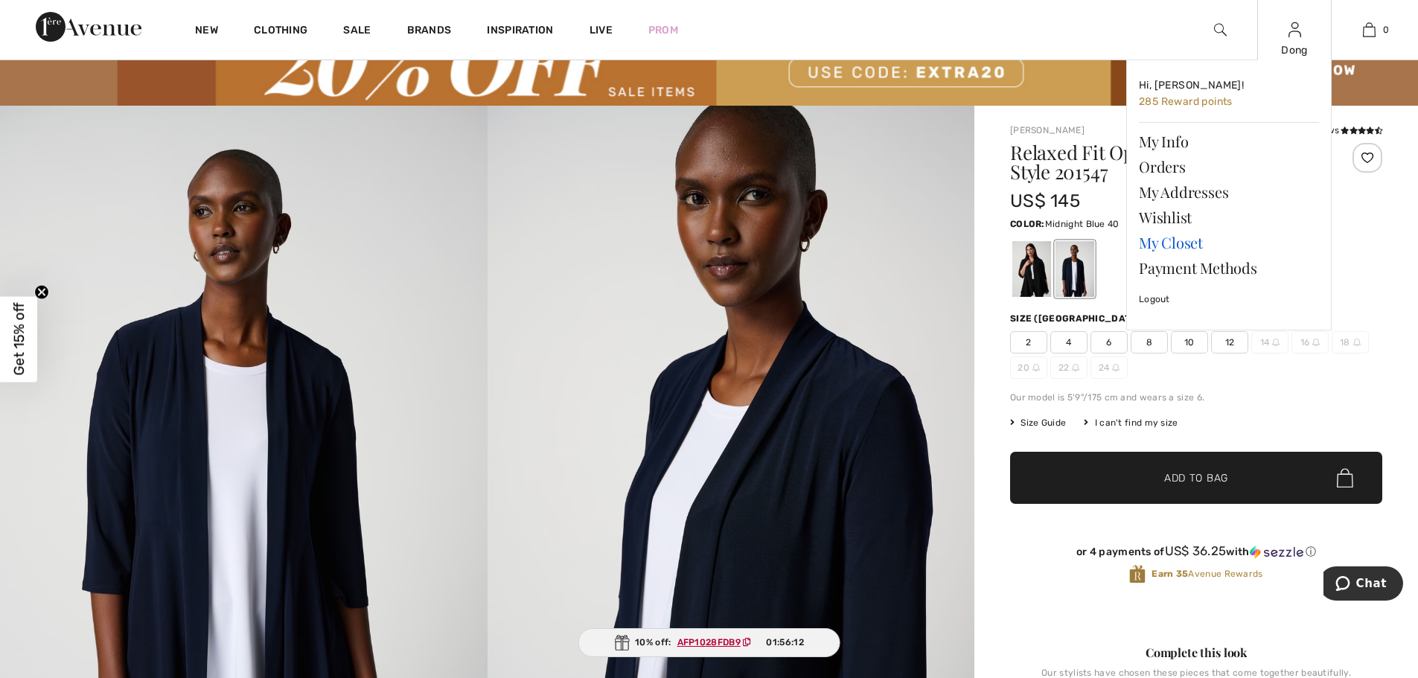
click at [1168, 249] on link "My Closet" at bounding box center [1229, 242] width 180 height 25
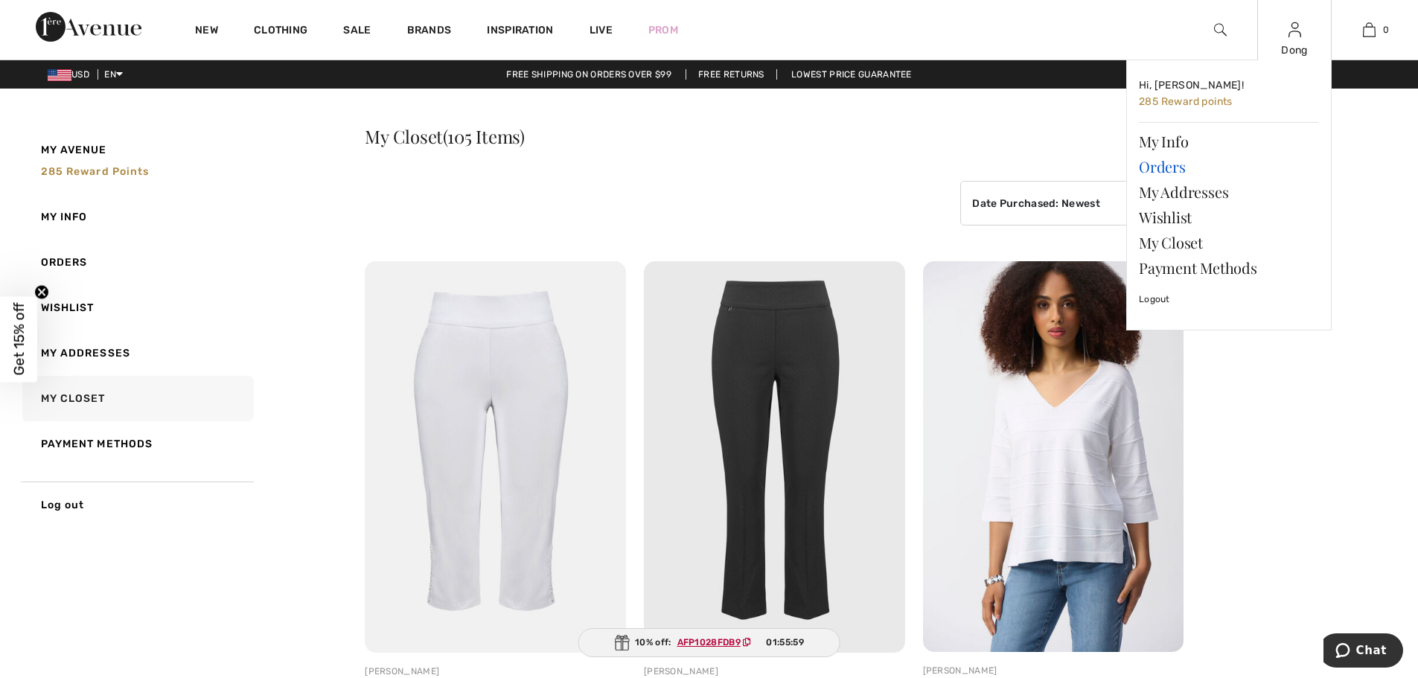
click at [1171, 164] on link "Orders" at bounding box center [1229, 166] width 180 height 25
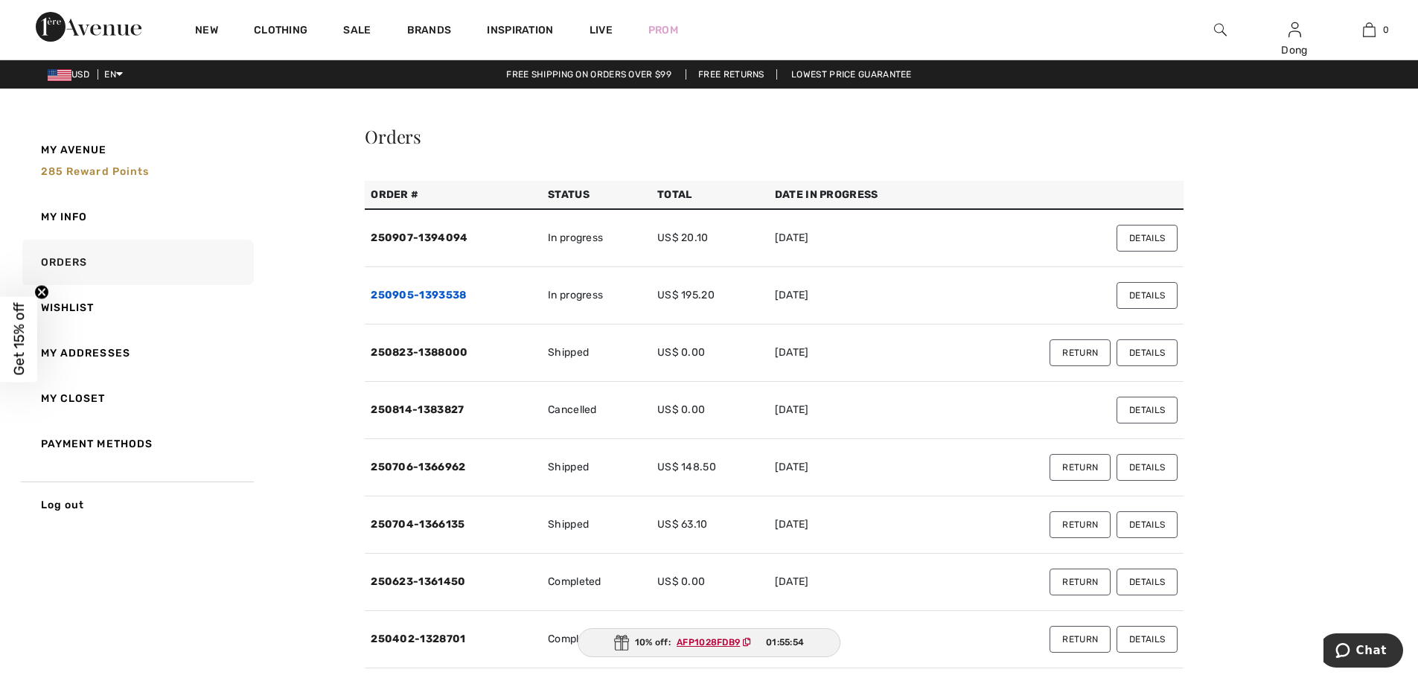
click at [426, 298] on link "250905-1393538" at bounding box center [418, 295] width 95 height 13
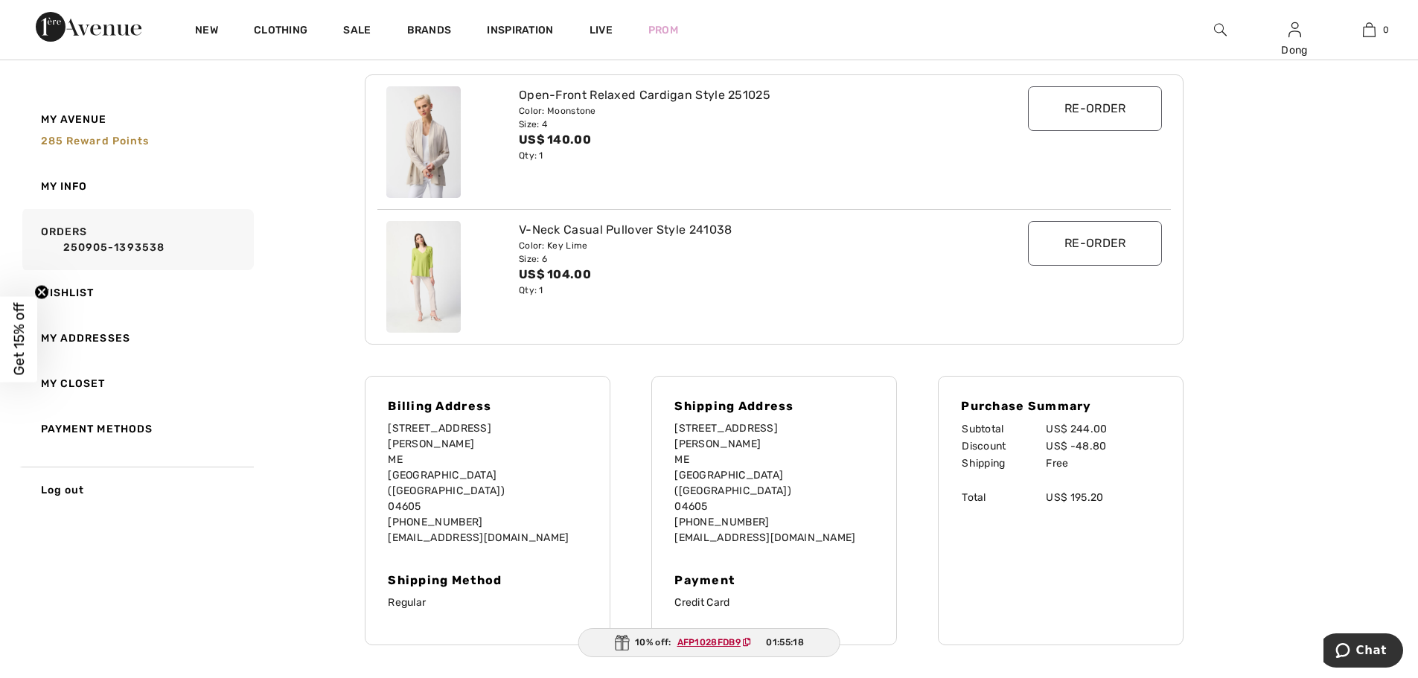
scroll to position [220, 0]
click at [429, 147] on img at bounding box center [423, 144] width 74 height 112
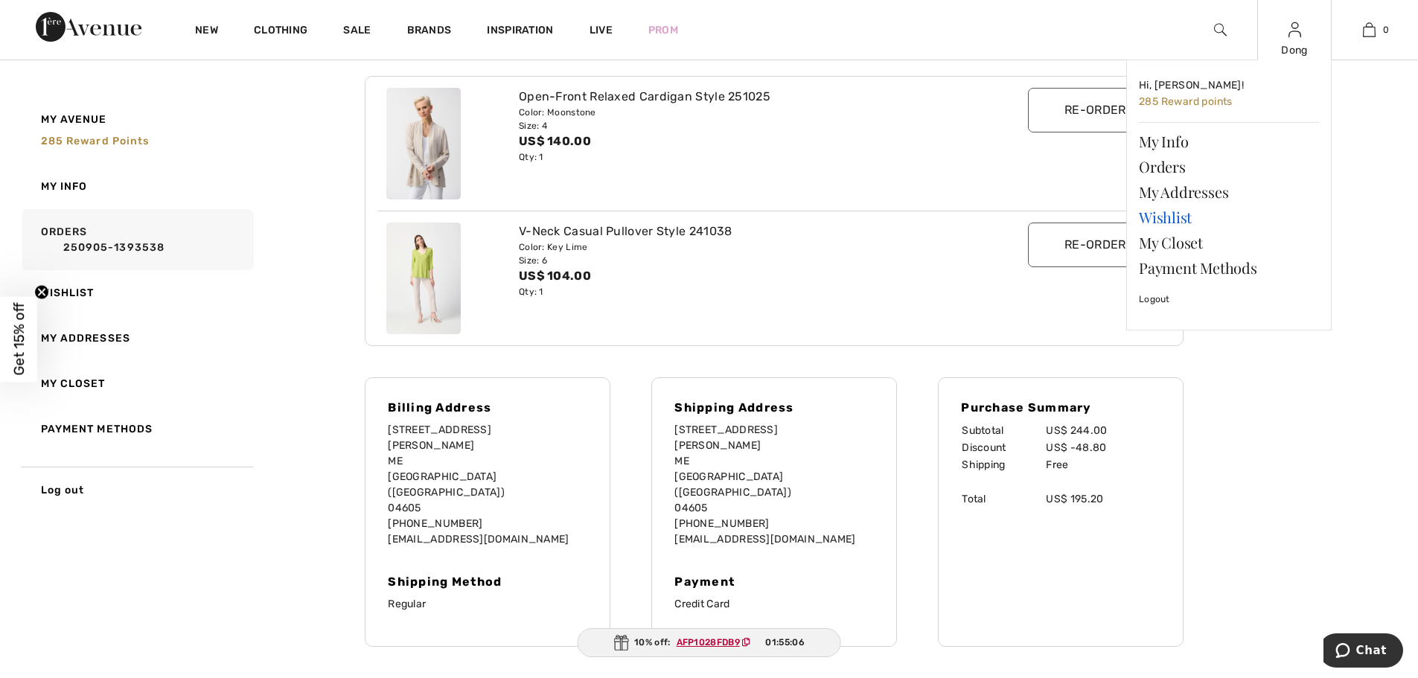
click at [1172, 225] on link "Wishlist" at bounding box center [1229, 217] width 180 height 25
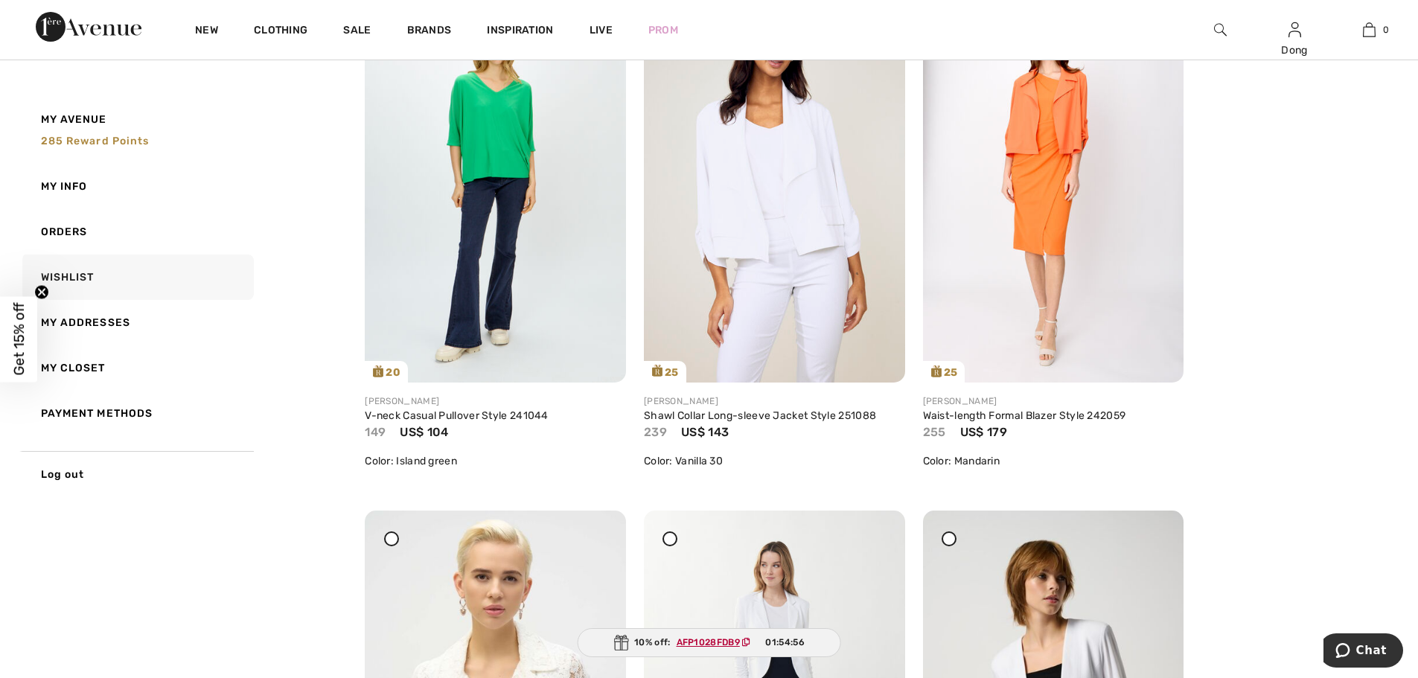
scroll to position [184, 0]
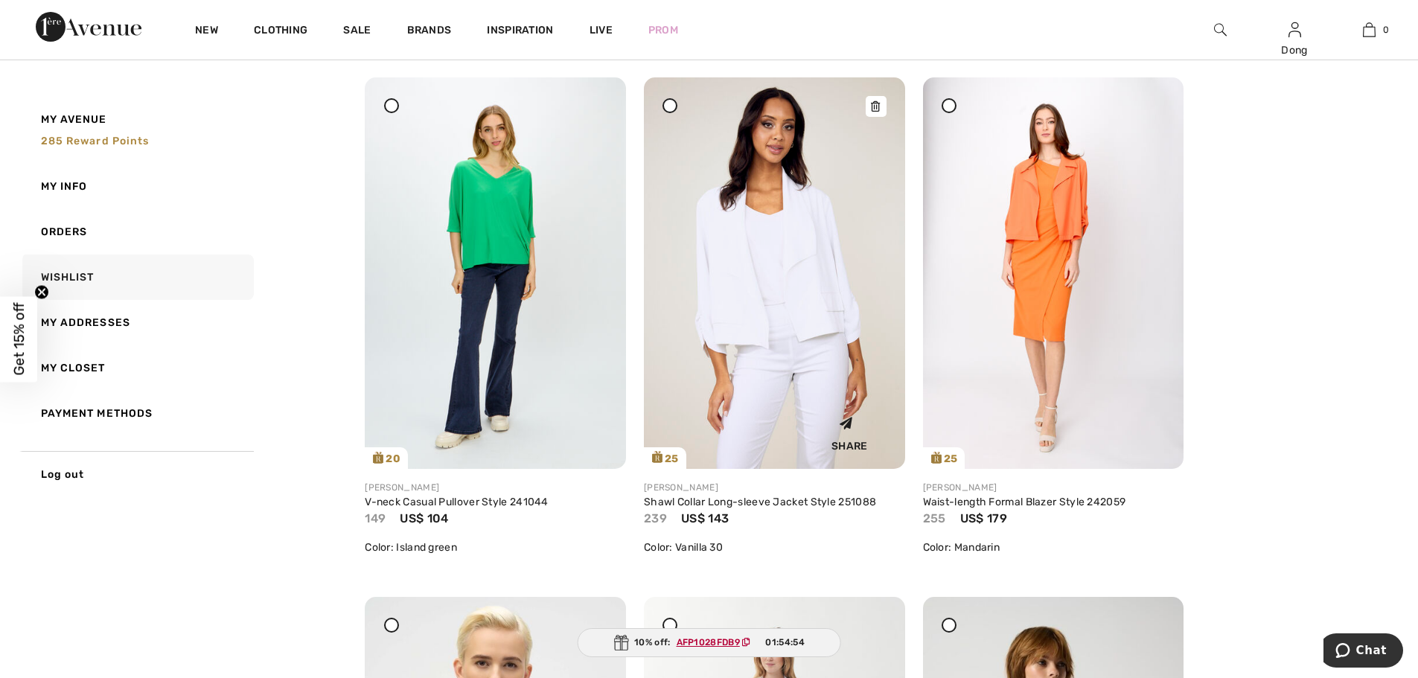
click at [807, 268] on img at bounding box center [774, 272] width 261 height 391
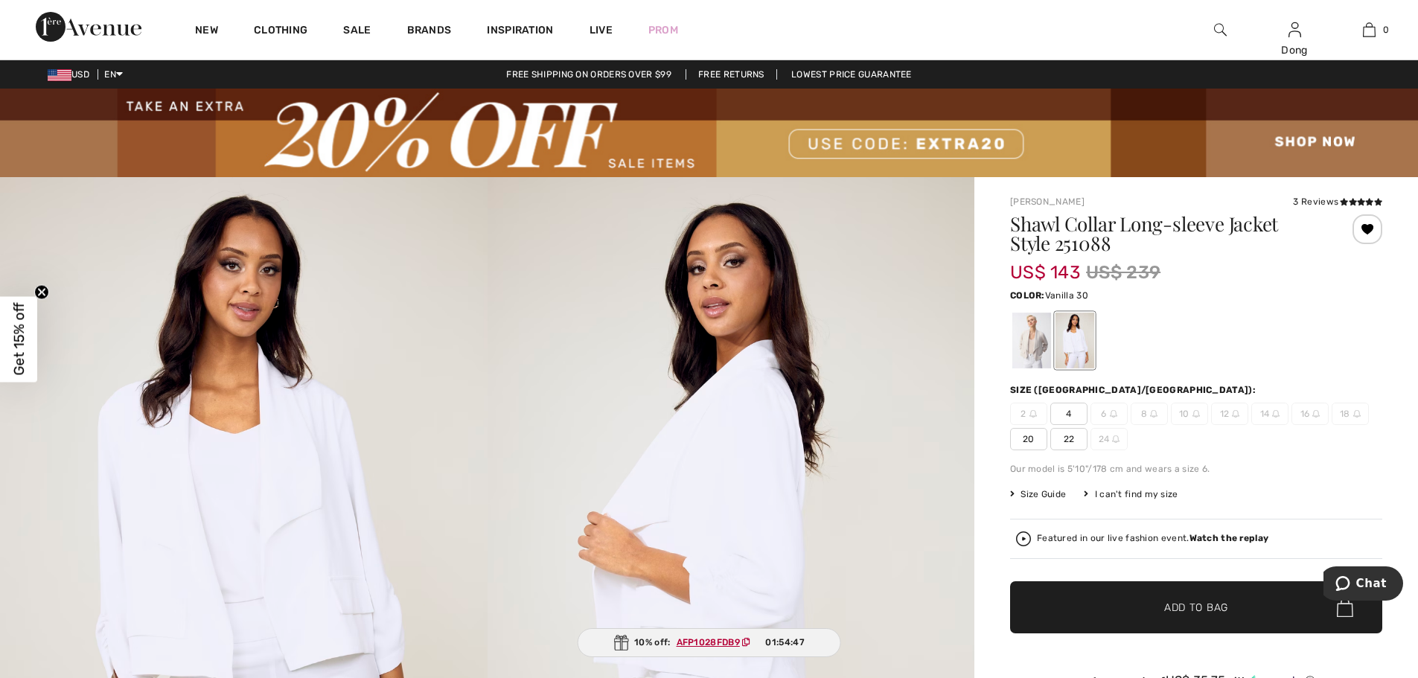
click at [1342, 208] on div "3 Reviews" at bounding box center [1337, 201] width 89 height 13
click at [1351, 201] on icon at bounding box center [1352, 201] width 8 height 7
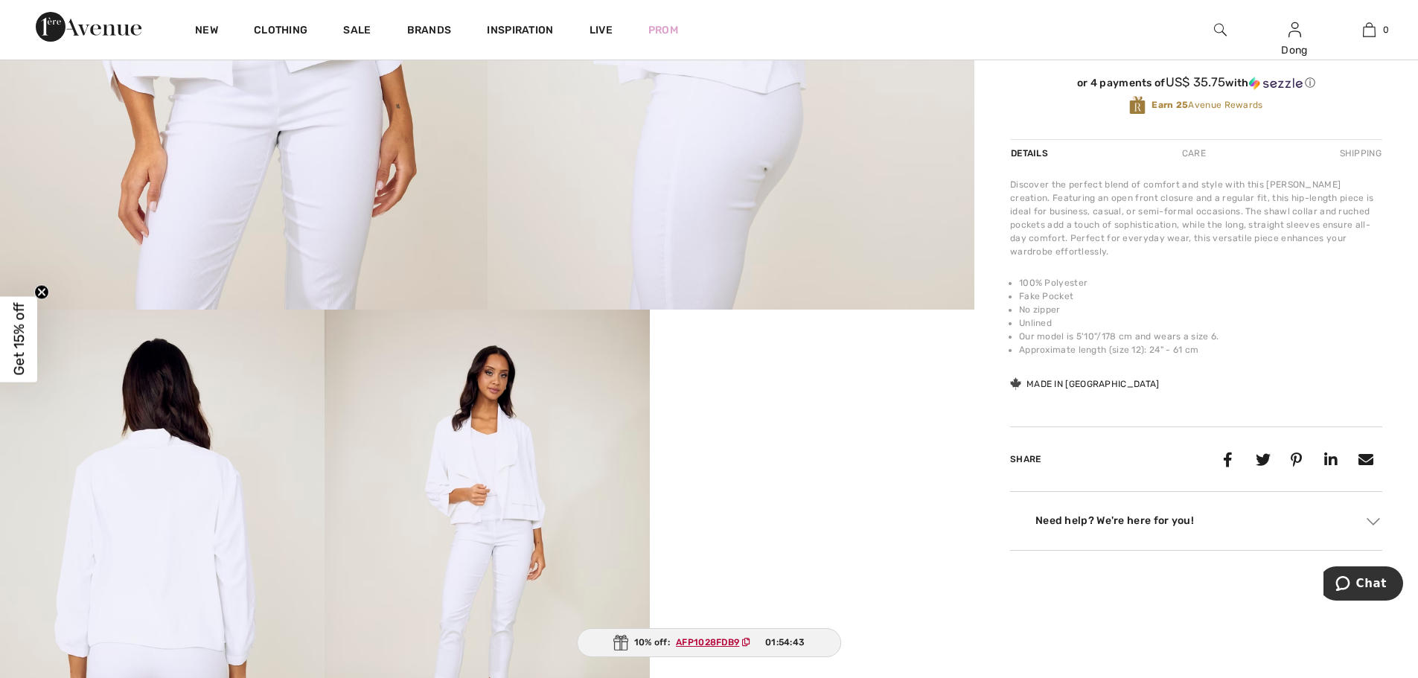
click at [1351, 201] on div "Joseph Ribkoff 3 Reviews 3 Reviews Shawl Collar Long-sleeve Jacket Style 251088…" at bounding box center [1196, 74] width 372 height 954
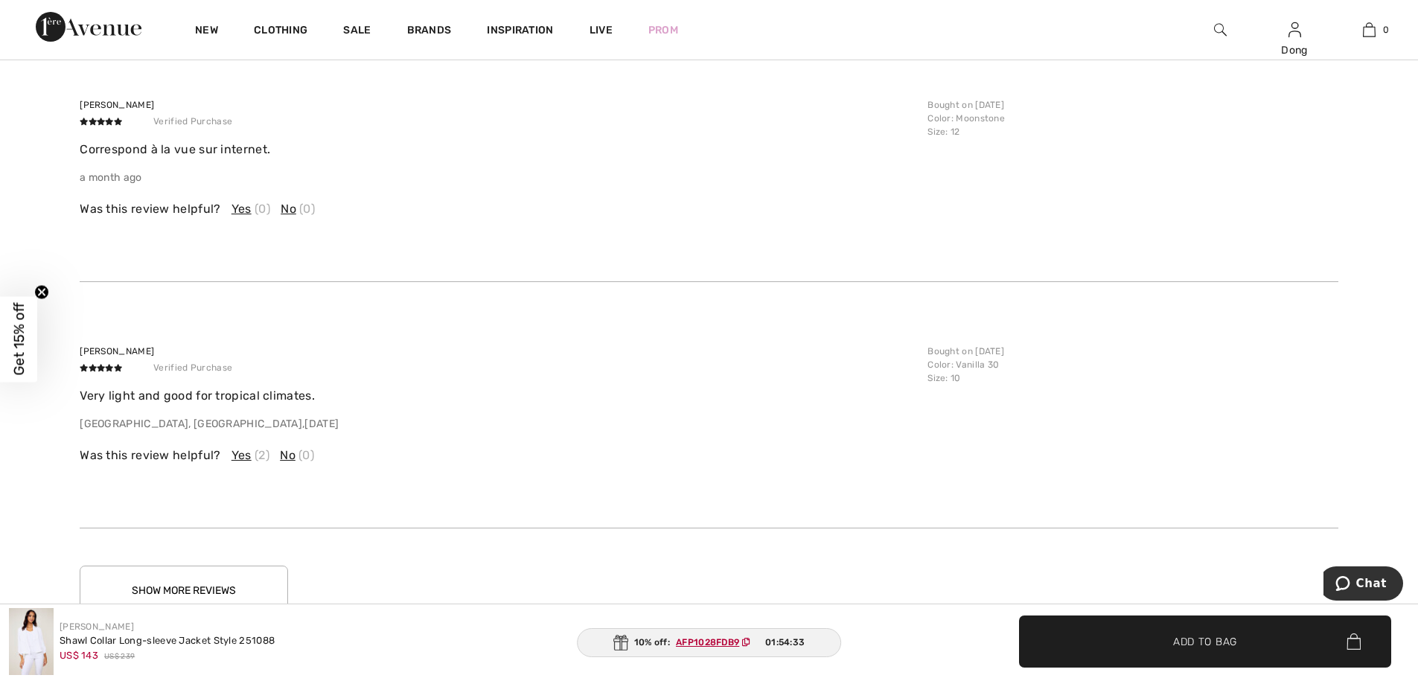
scroll to position [2335, 0]
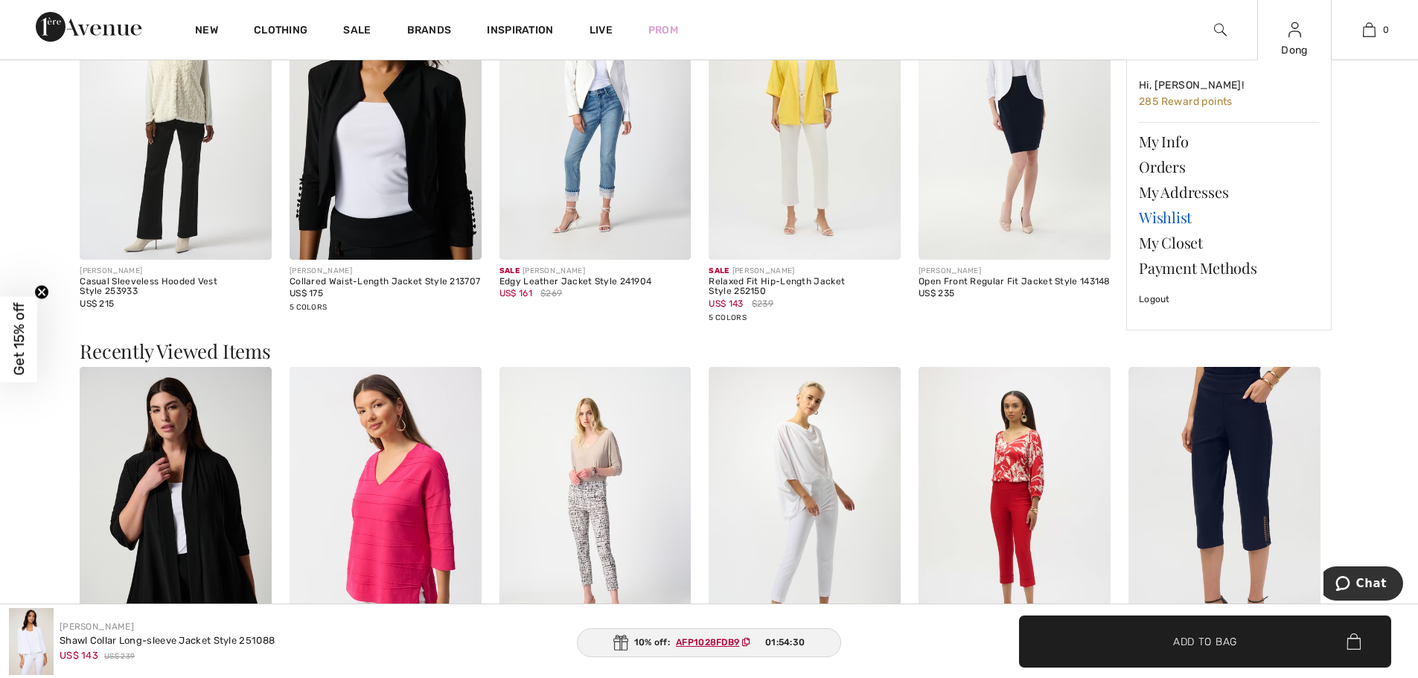
click at [1175, 220] on link "Wishlist" at bounding box center [1229, 217] width 180 height 25
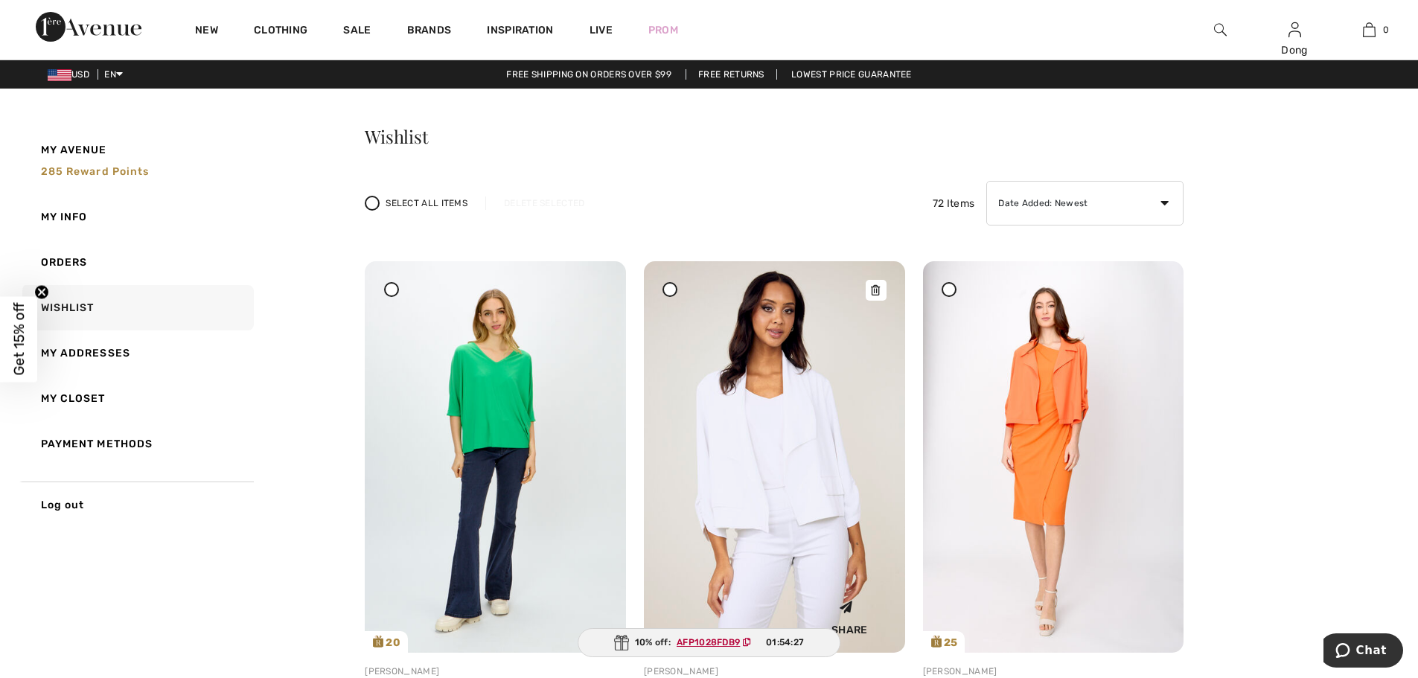
click at [813, 441] on img at bounding box center [774, 456] width 261 height 391
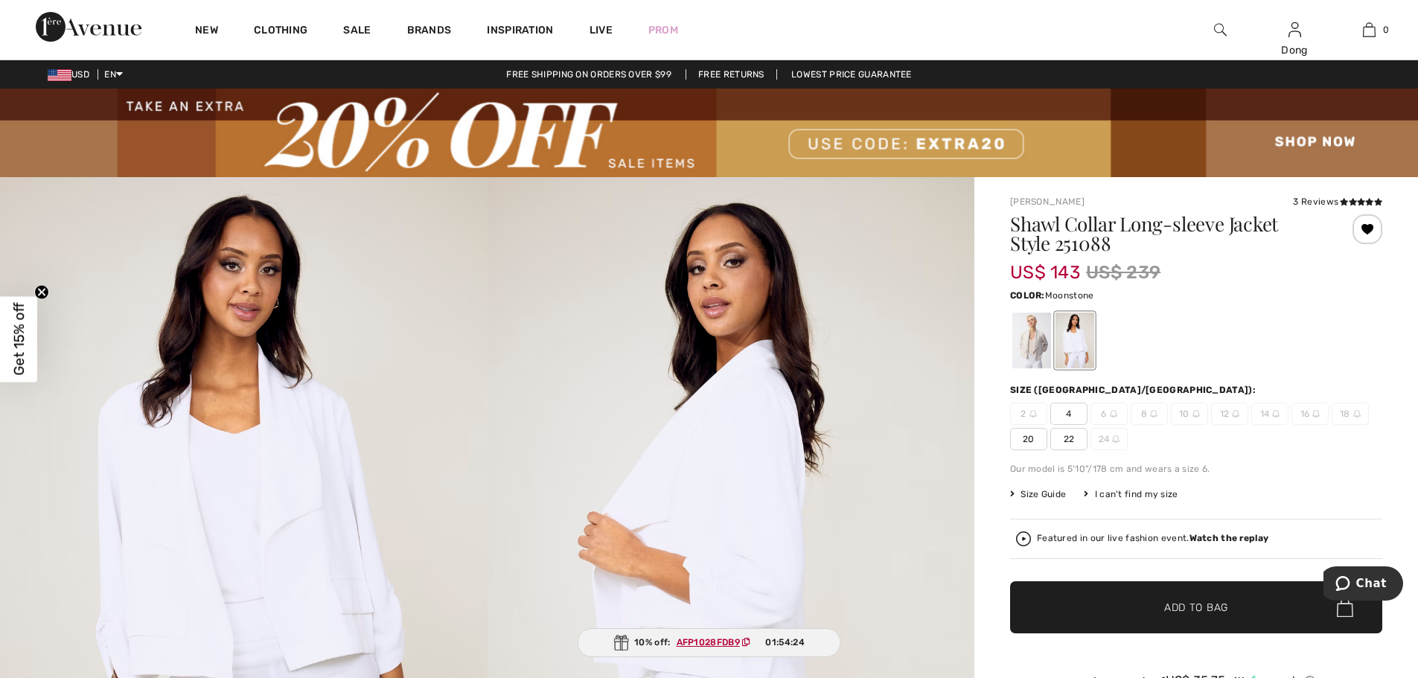
click at [1040, 356] on div at bounding box center [1031, 341] width 39 height 56
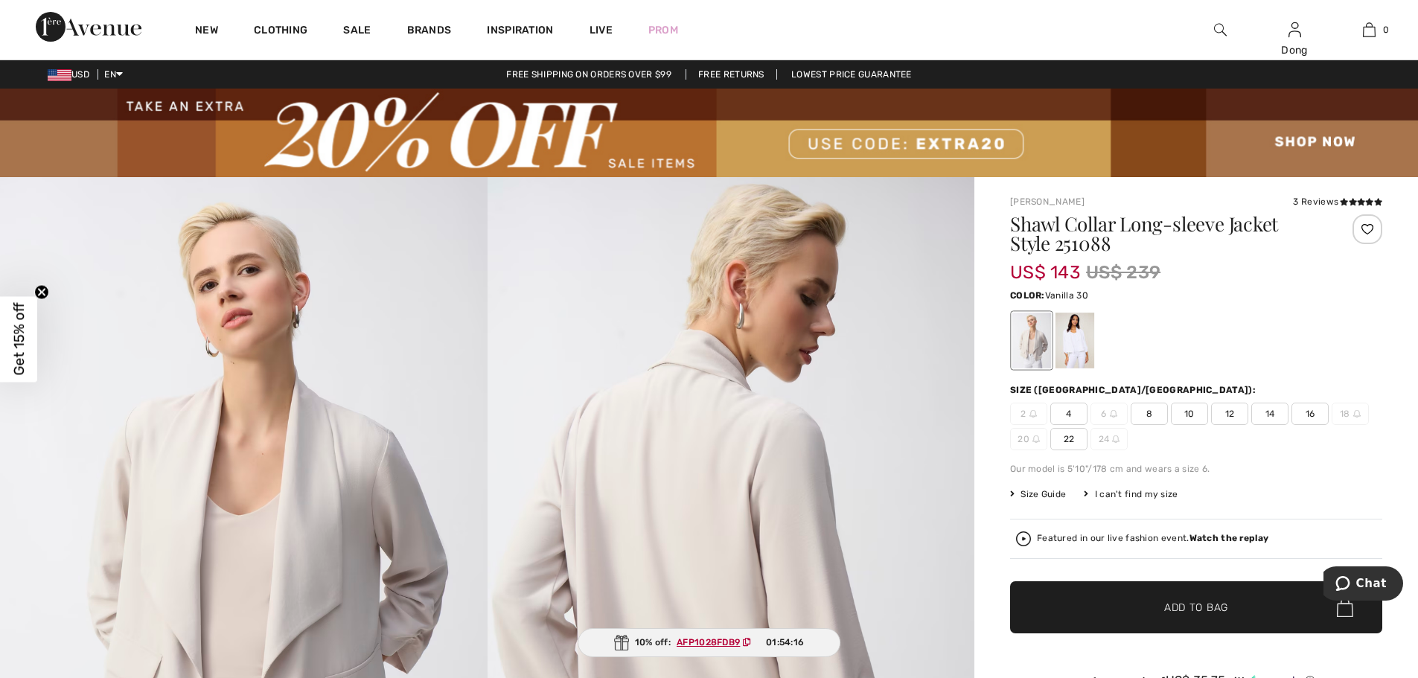
click at [1081, 337] on div at bounding box center [1074, 341] width 39 height 56
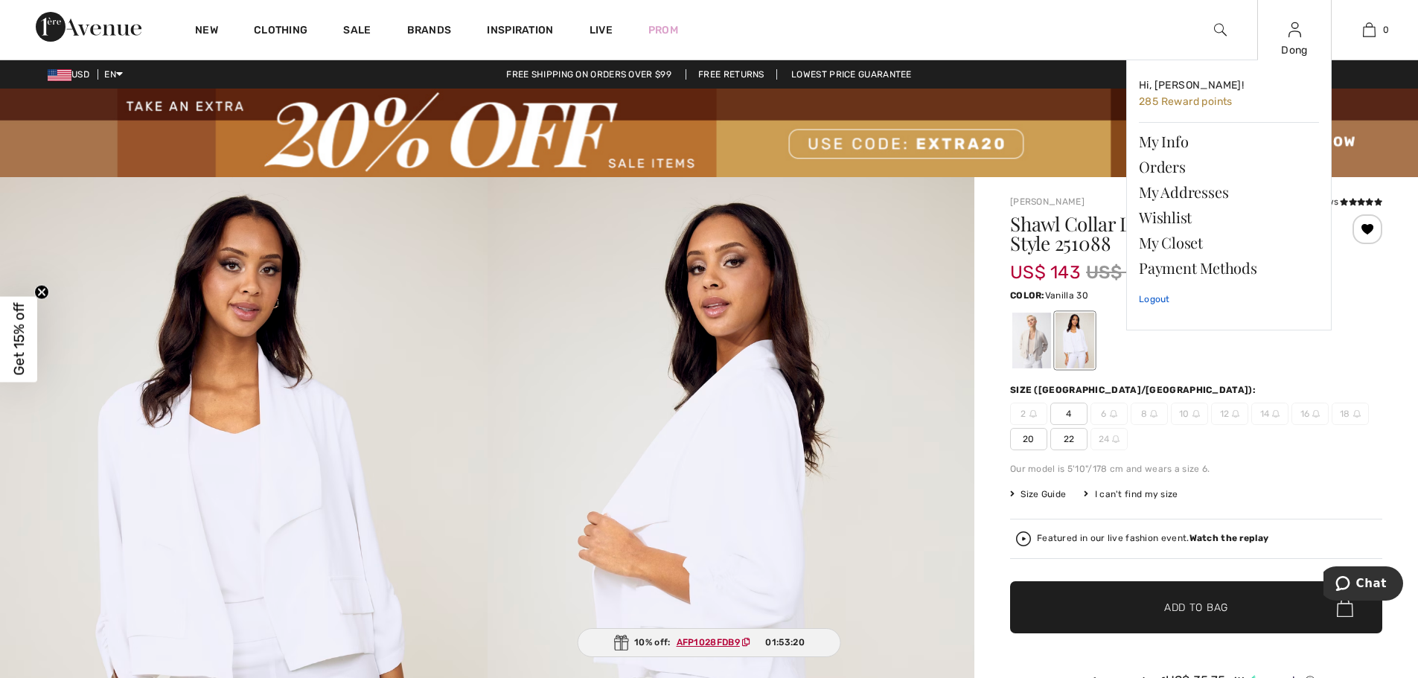
click at [1150, 300] on link "Logout" at bounding box center [1229, 299] width 180 height 37
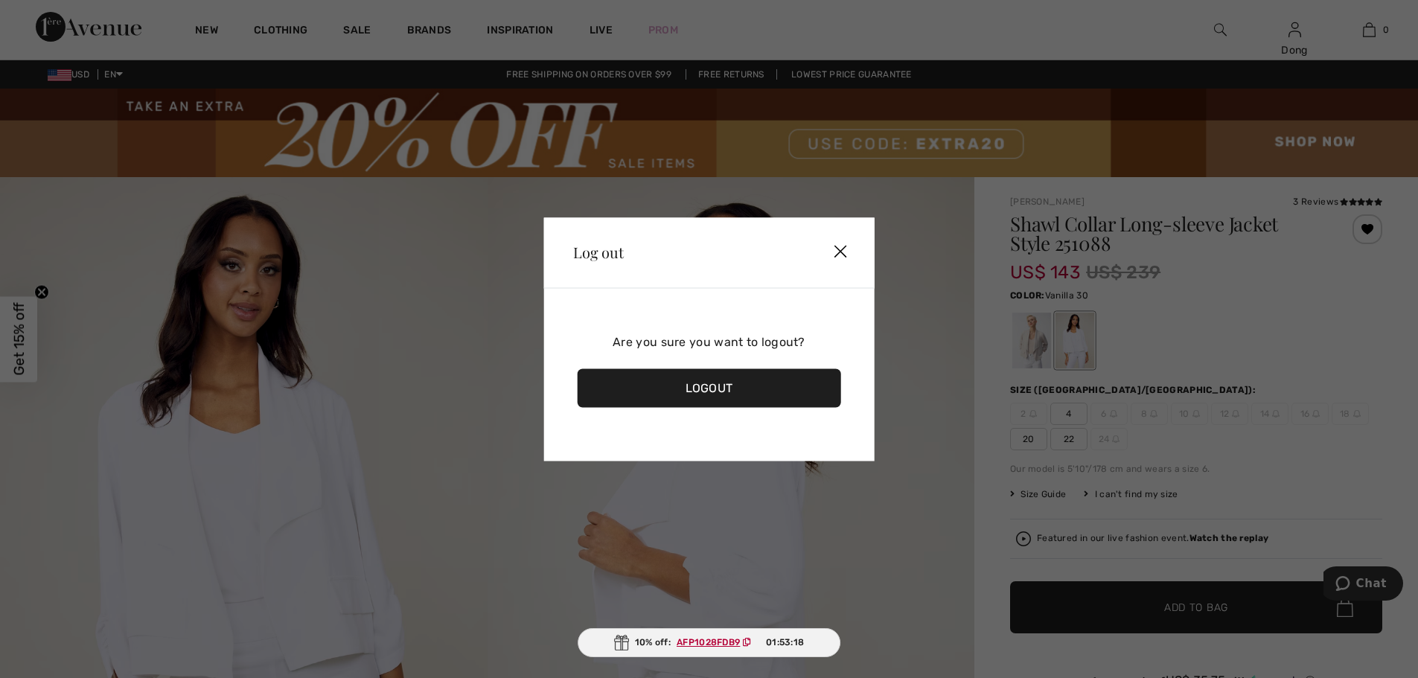
click at [708, 392] on div "Logout" at bounding box center [709, 387] width 264 height 39
